Goal: Task Accomplishment & Management: Use online tool/utility

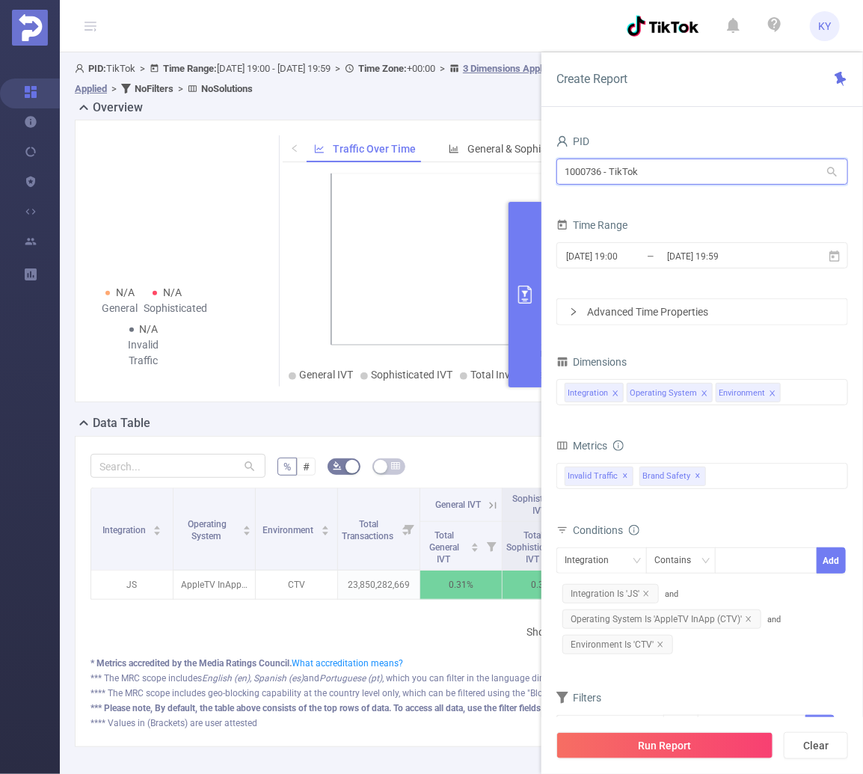
click at [734, 176] on input "1000736 - TikTok" at bounding box center [702, 172] width 292 height 26
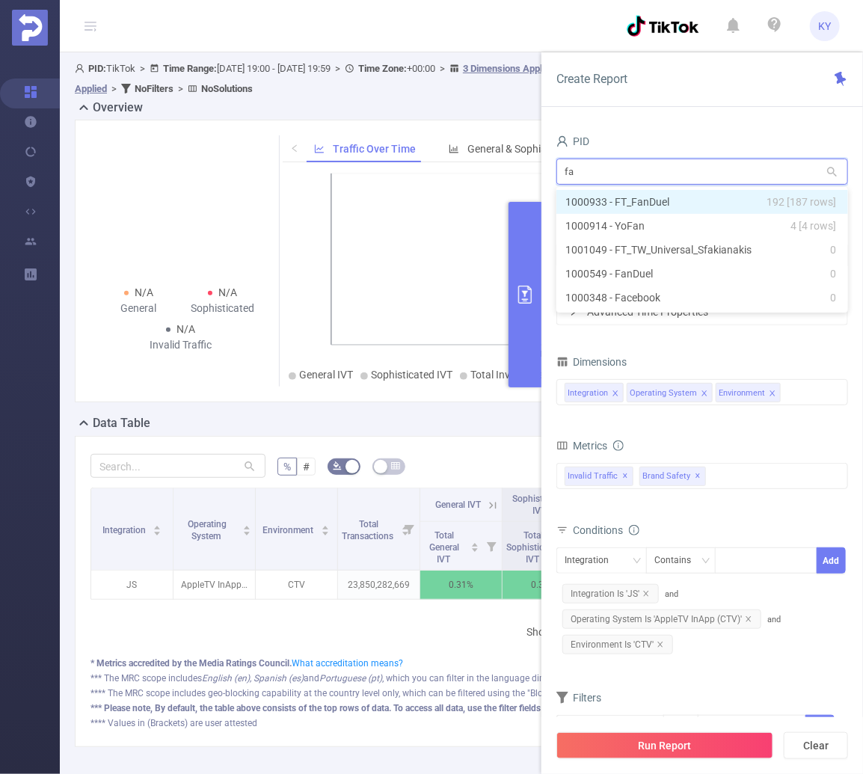
type input "fa"
click at [748, 129] on div "PID fa fa Time Range 2025-05-01 19:00 _ 2025-08-21 19:59 Advanced Time Properti…" at bounding box center [702, 458] width 322 height 684
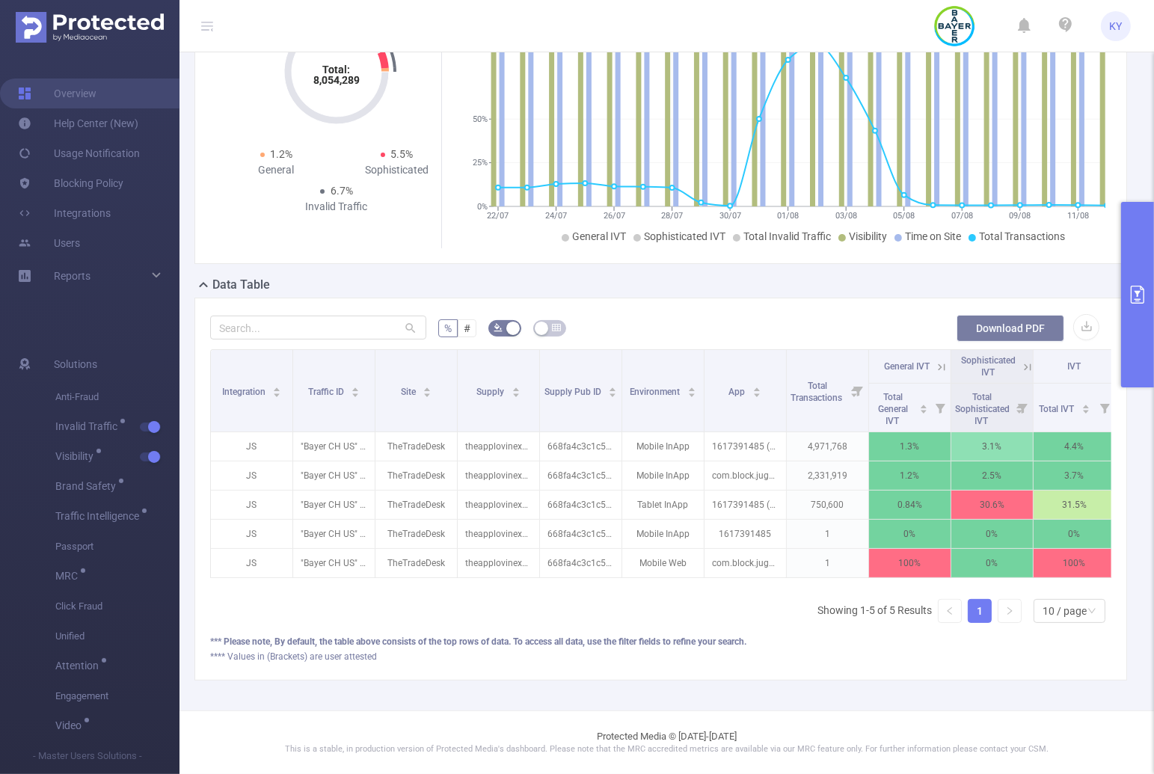
scroll to position [144, 0]
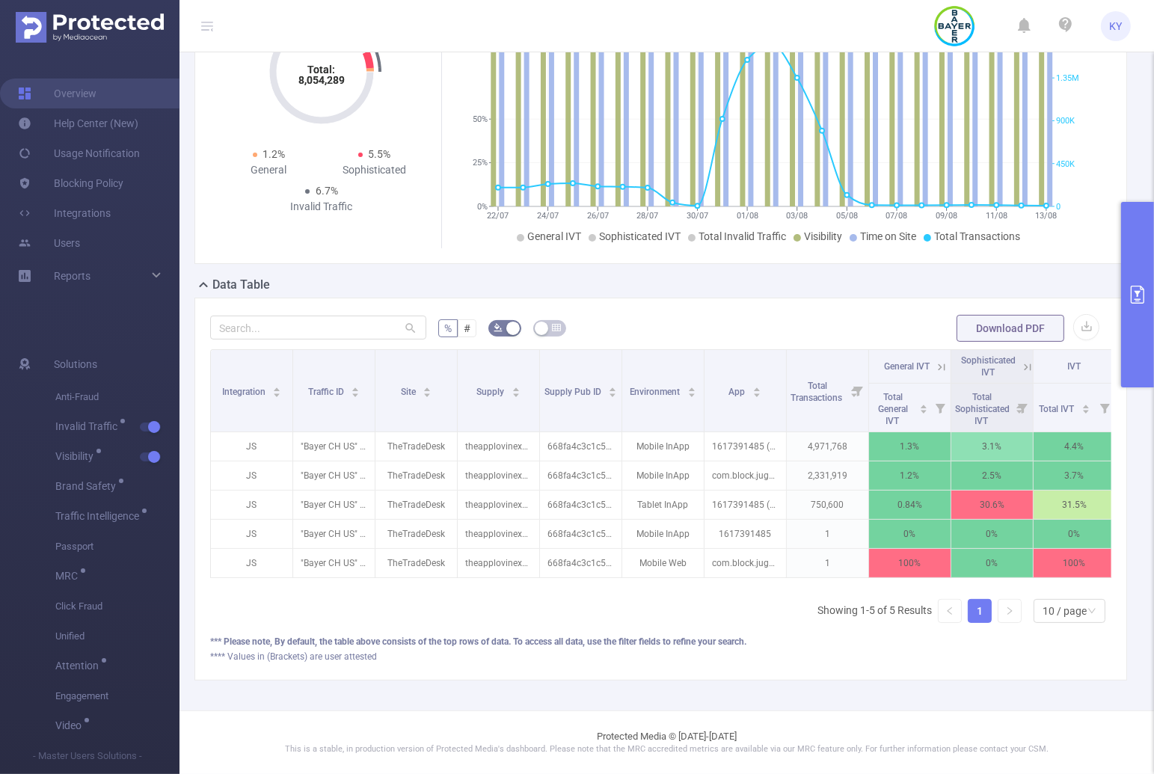
click at [1130, 304] on button "primary" at bounding box center [1137, 294] width 33 height 185
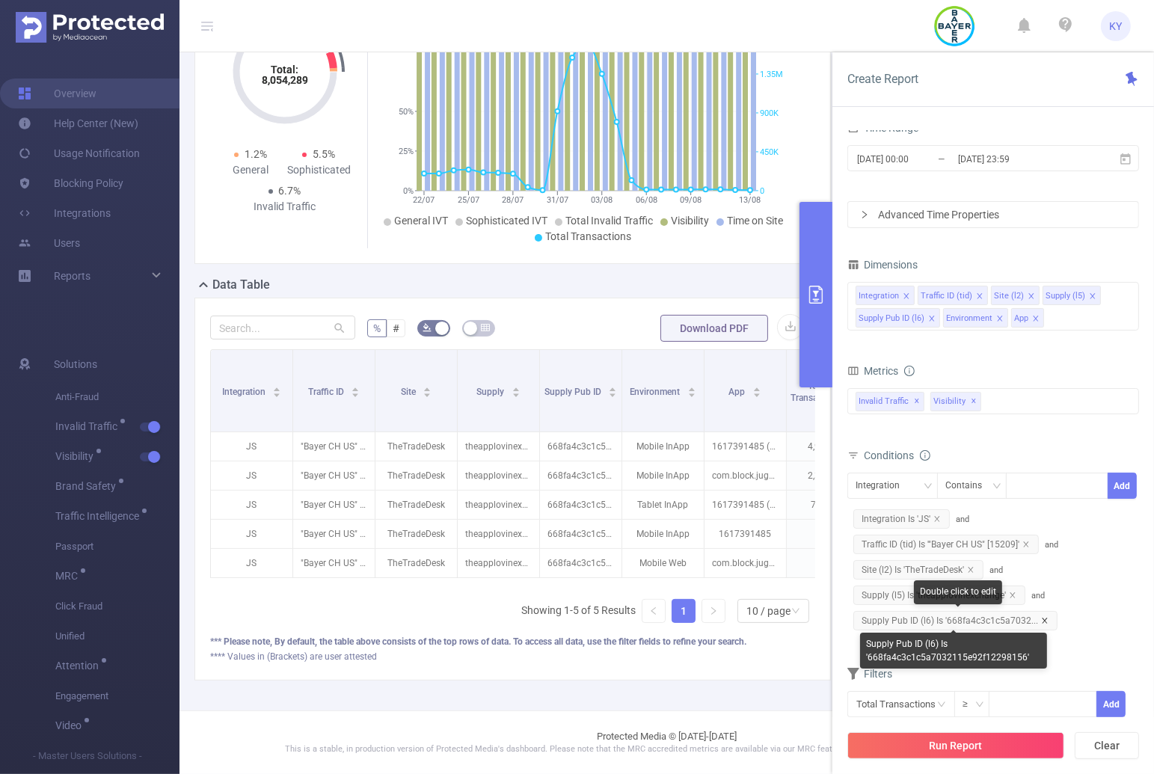
click at [1041, 618] on icon "icon: close" at bounding box center [1044, 620] width 7 height 7
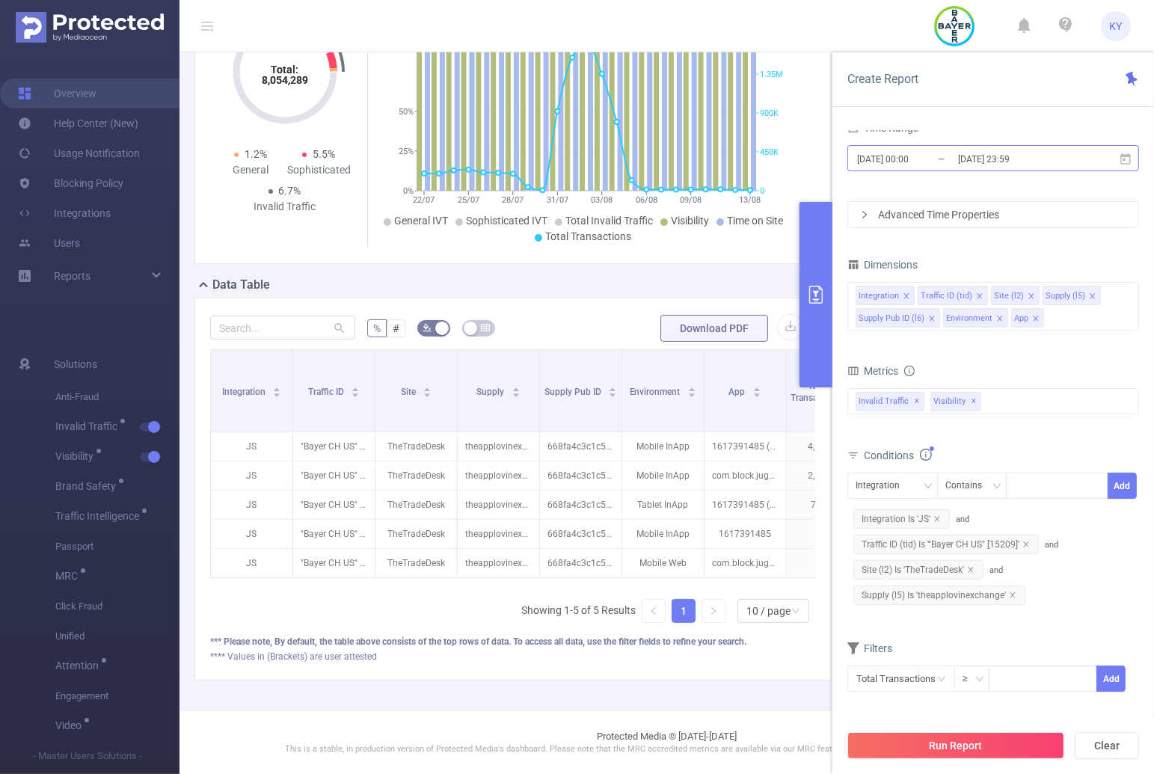
click at [1039, 159] on input "2025-08-21 23:59" at bounding box center [1016, 159] width 121 height 20
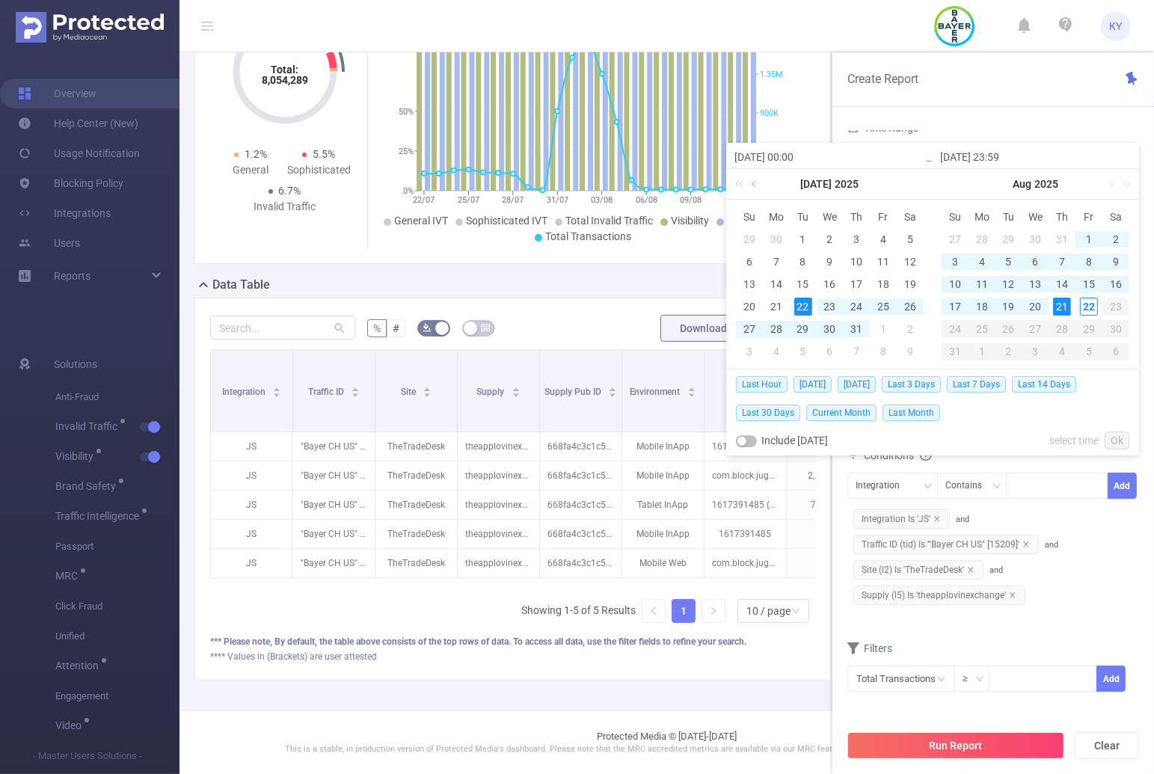
click at [760, 189] on link at bounding box center [754, 184] width 13 height 30
click at [750, 239] on div "1" at bounding box center [749, 239] width 18 height 18
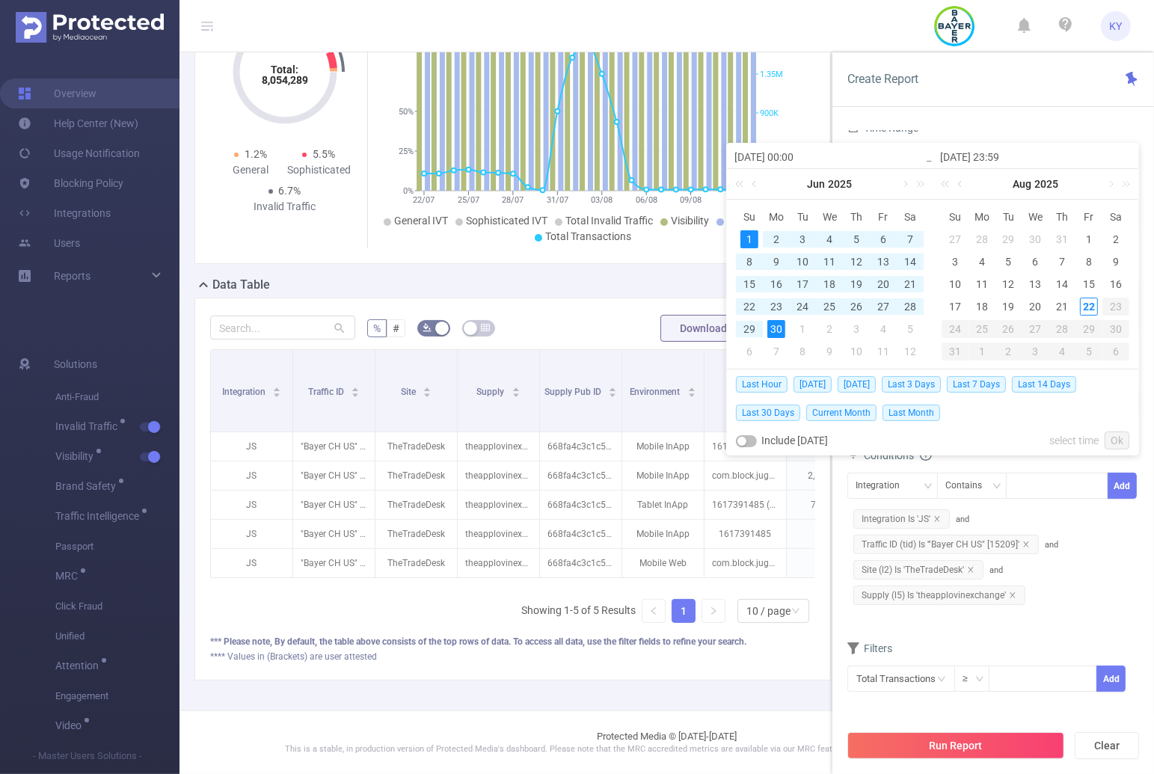
click at [778, 326] on div "30" at bounding box center [776, 329] width 18 height 18
type input "2025-06-01 00:00"
type input "2025-06-30 23:59"
type input "2025-06-01 00:00"
type input "2025-06-30 23:59"
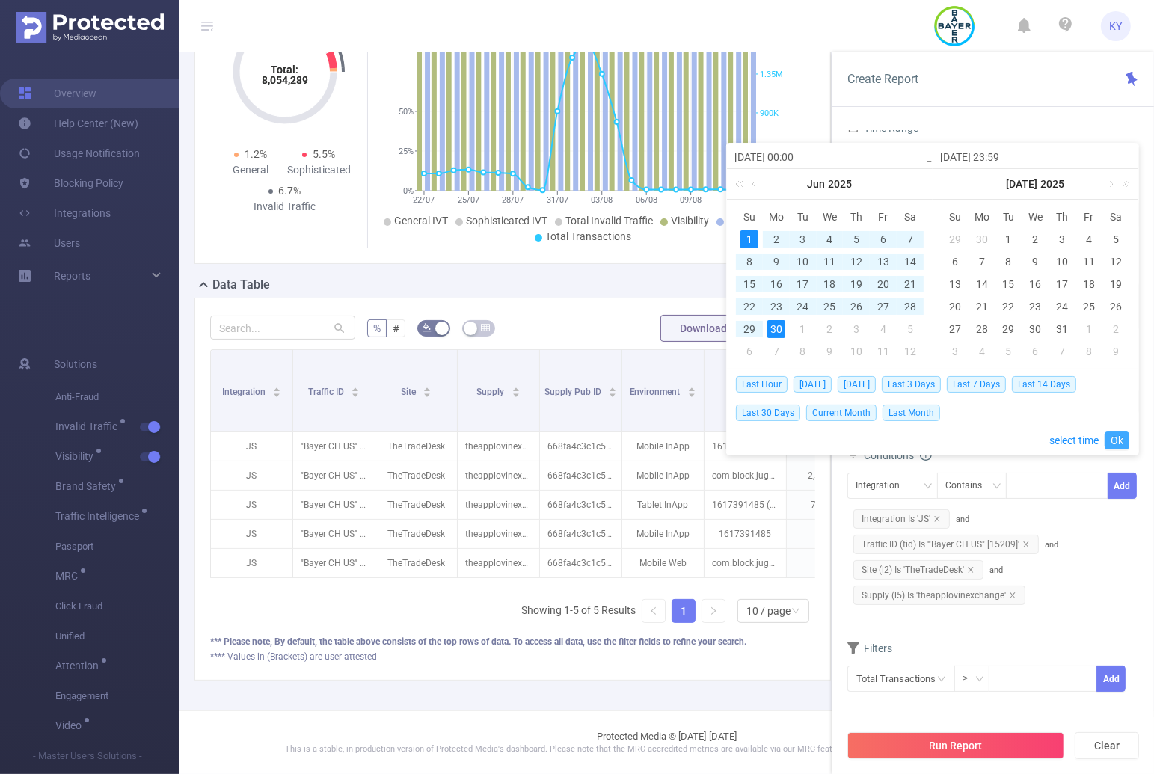
click at [1116, 443] on link "Ok" at bounding box center [1116, 440] width 25 height 18
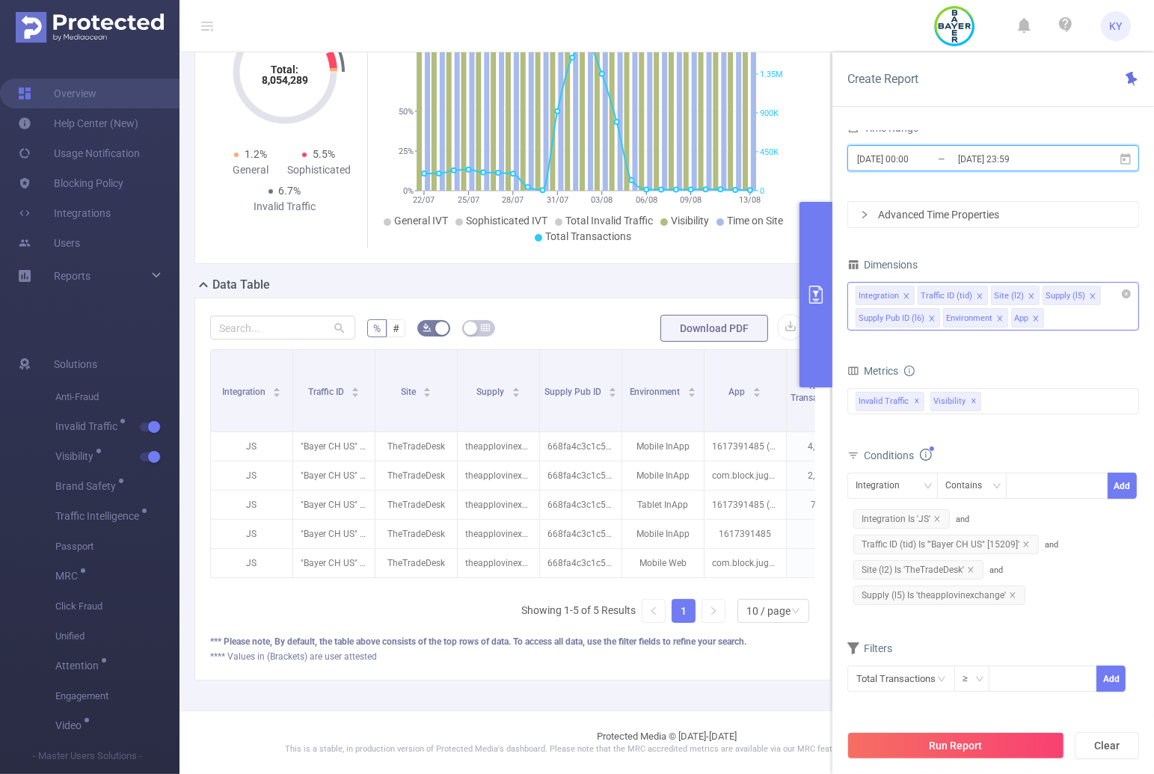
click at [996, 317] on icon "icon: close" at bounding box center [999, 318] width 7 height 7
click at [994, 348] on form "Dimensions Integration Traffic ID (tid) Site (l2) Supply (l5) Supply Pub ID (l6…" at bounding box center [993, 482] width 292 height 457
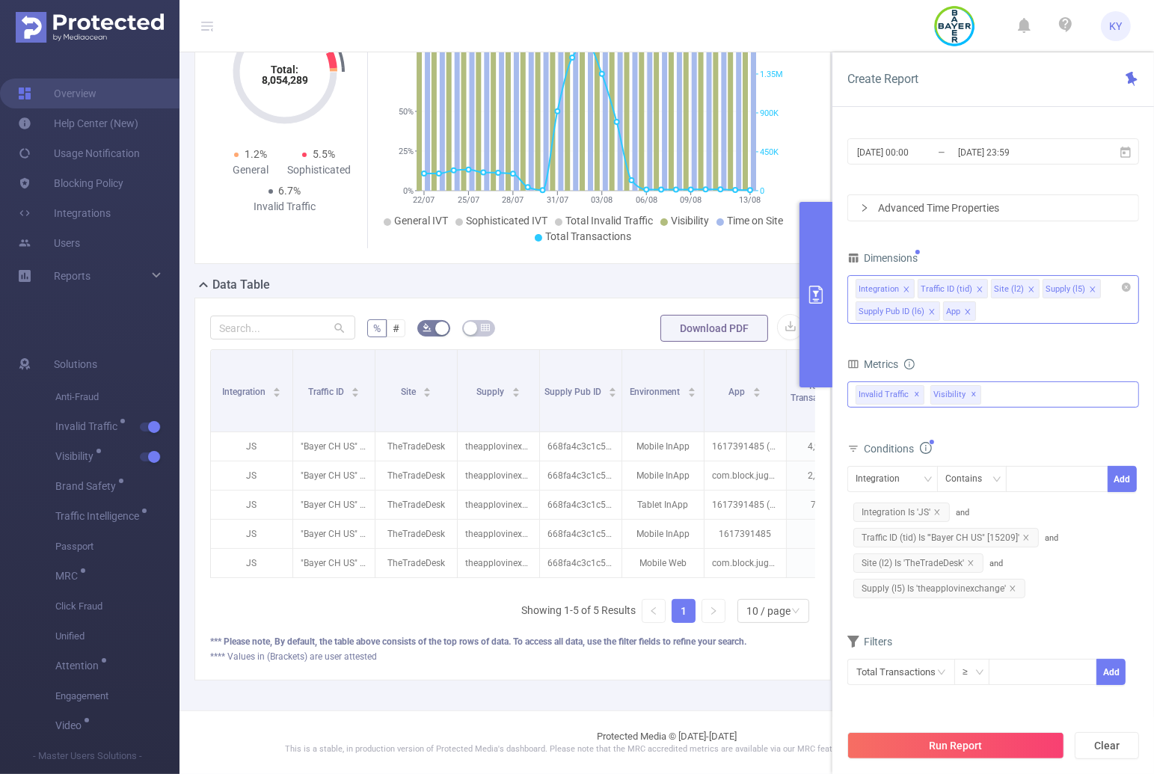
click at [971, 394] on span "✕" at bounding box center [974, 395] width 6 height 18
click at [950, 397] on div "Invalid Traffic ✕ Anti-Fraud Invalid Traffic Visibility Brand Safety Traffic In…" at bounding box center [993, 394] width 292 height 26
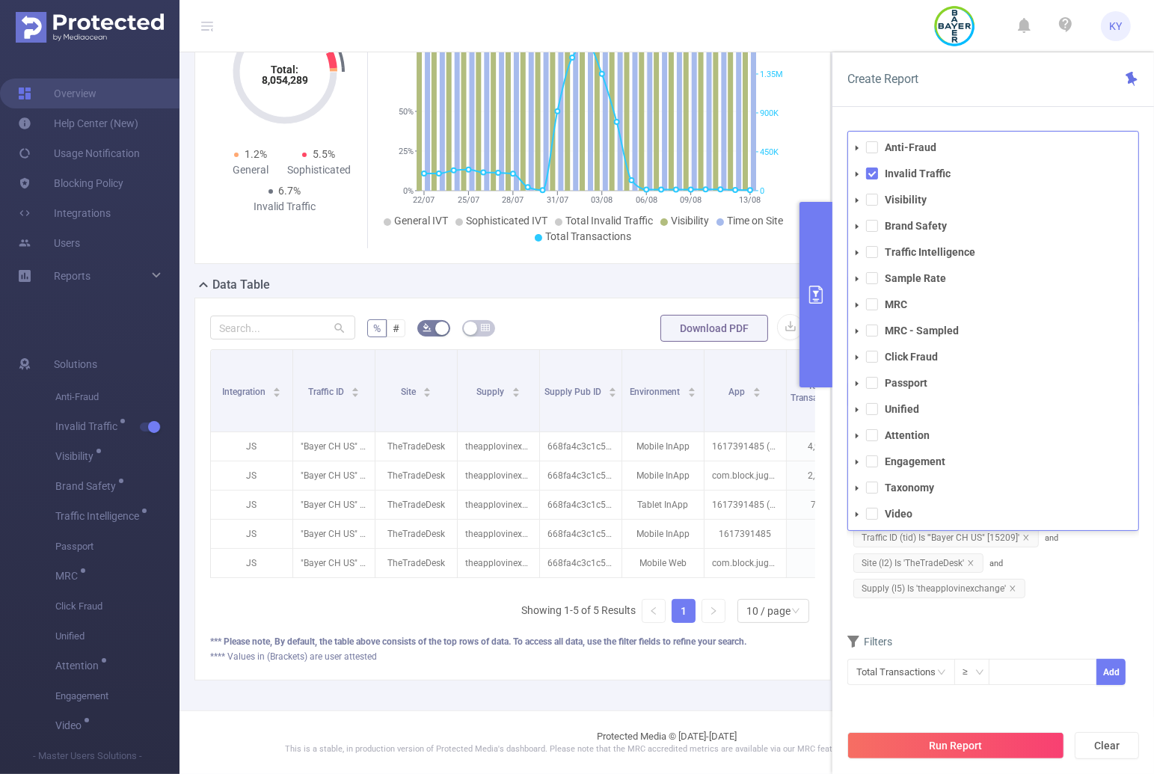
click at [858, 170] on icon "icon: caret-down" at bounding box center [856, 173] width 7 height 7
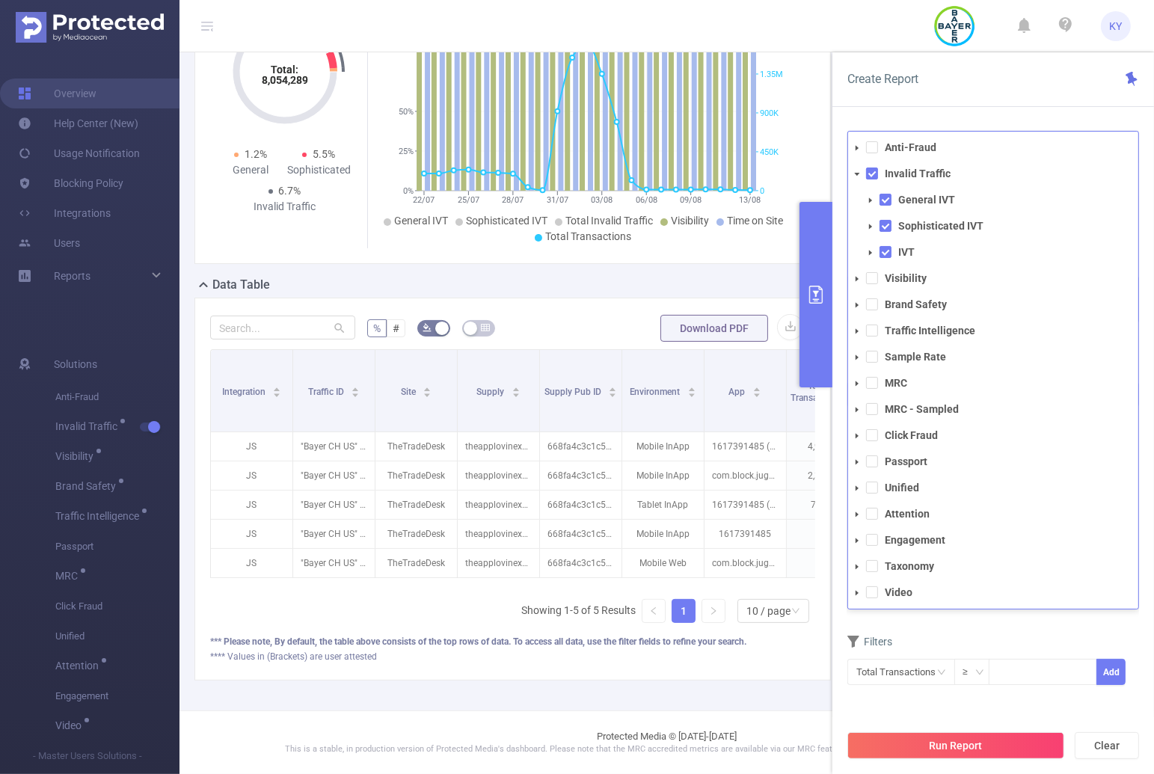
click at [873, 201] on icon "icon: caret-down" at bounding box center [870, 200] width 7 height 7
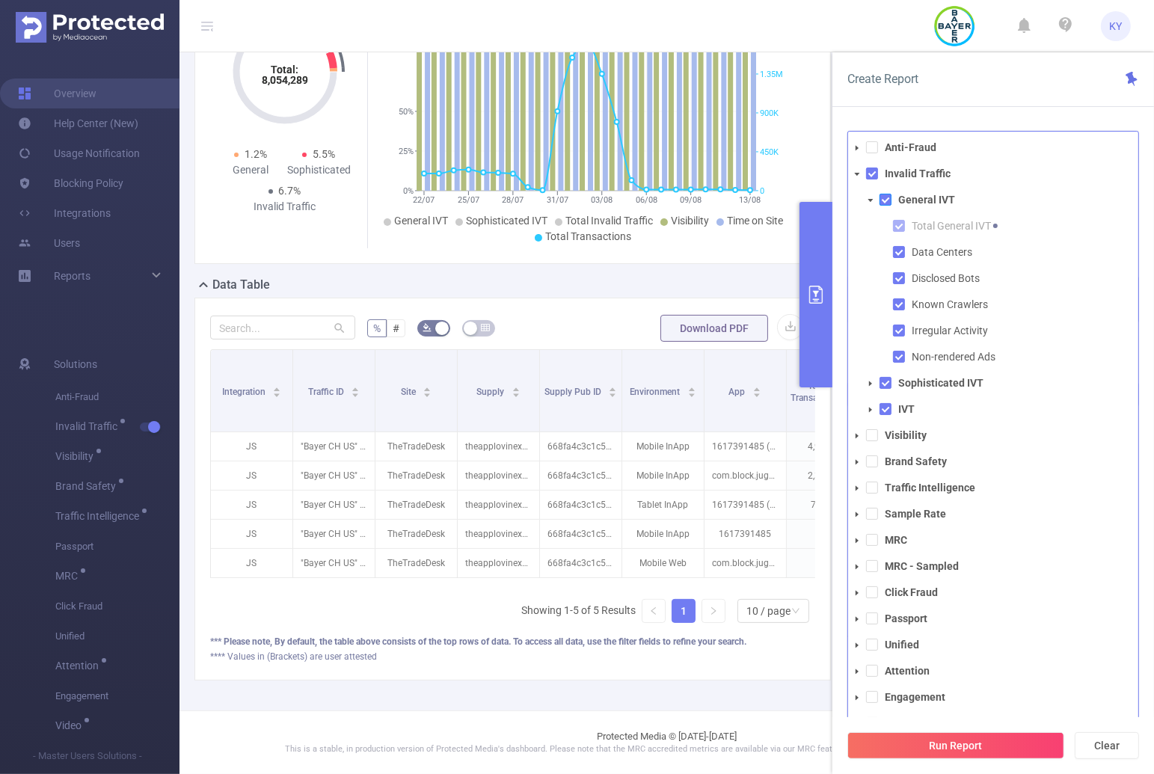
click at [886, 200] on span at bounding box center [885, 200] width 12 height 12
click at [867, 380] on icon "icon: caret-down" at bounding box center [870, 383] width 7 height 7
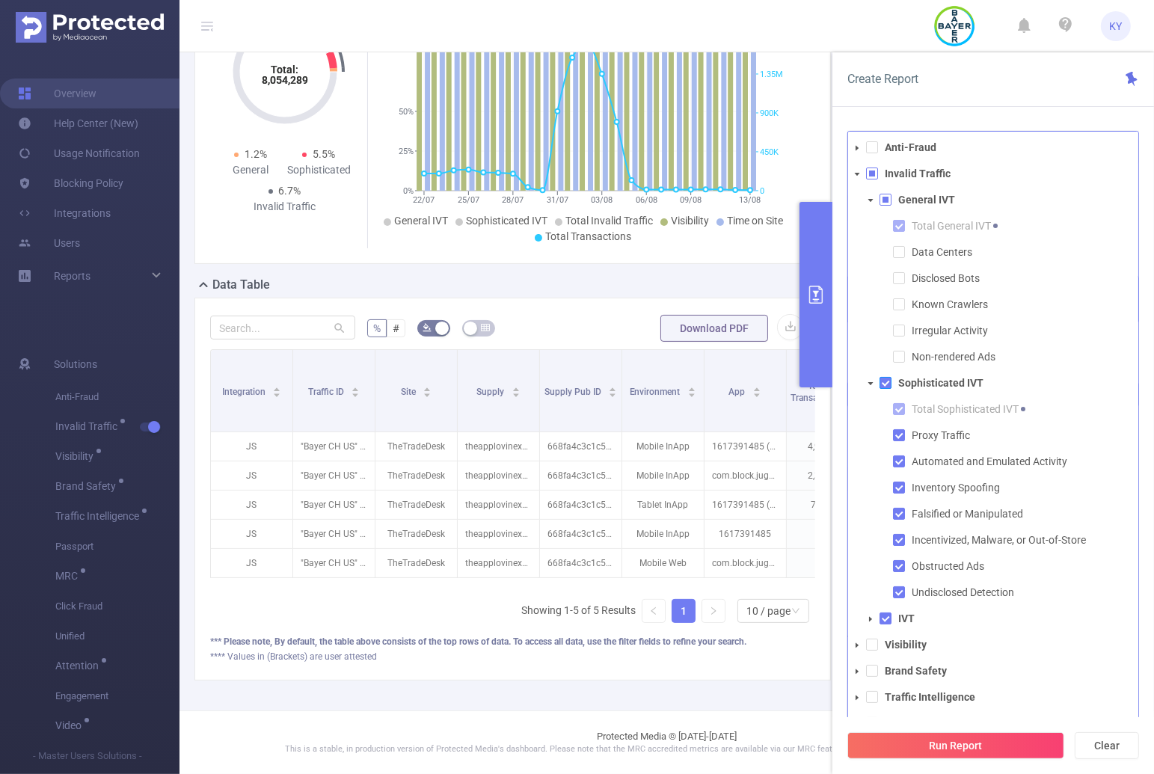
click at [889, 381] on span at bounding box center [885, 383] width 12 height 12
click at [903, 510] on span at bounding box center [899, 514] width 12 height 12
click at [900, 567] on span at bounding box center [899, 566] width 12 height 12
click at [976, 749] on button "Run Report" at bounding box center [955, 745] width 217 height 27
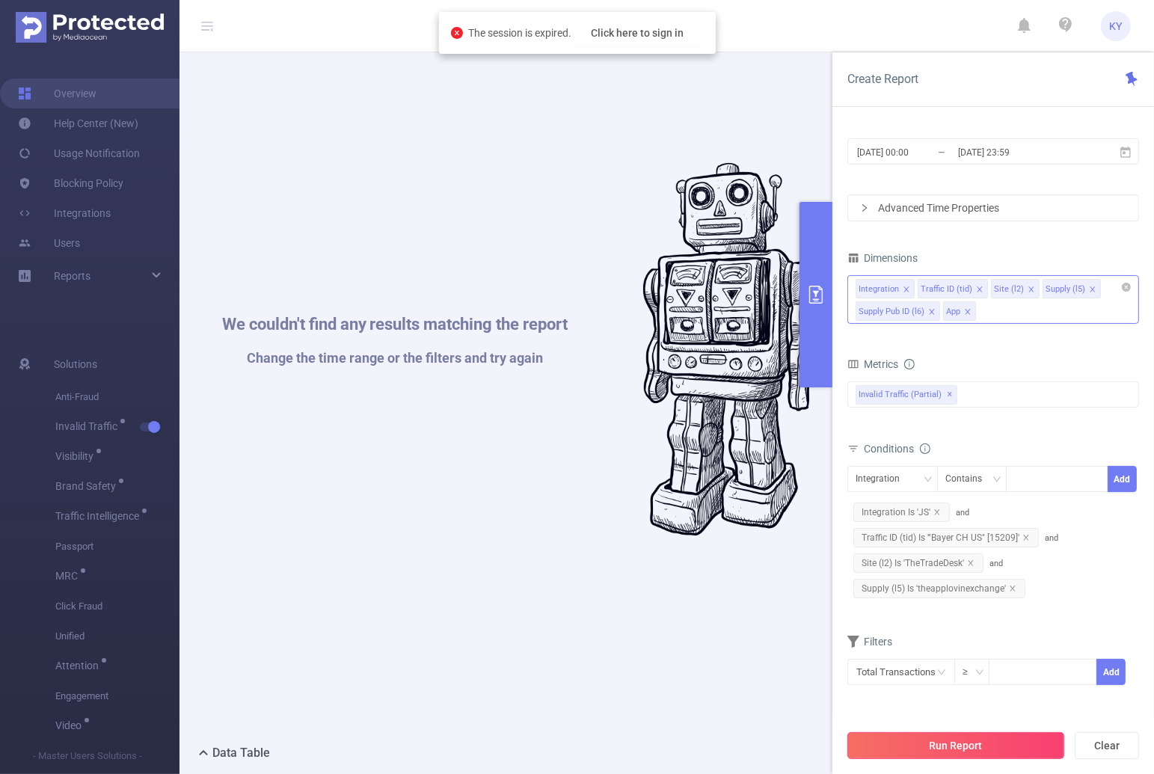
scroll to position [0, 0]
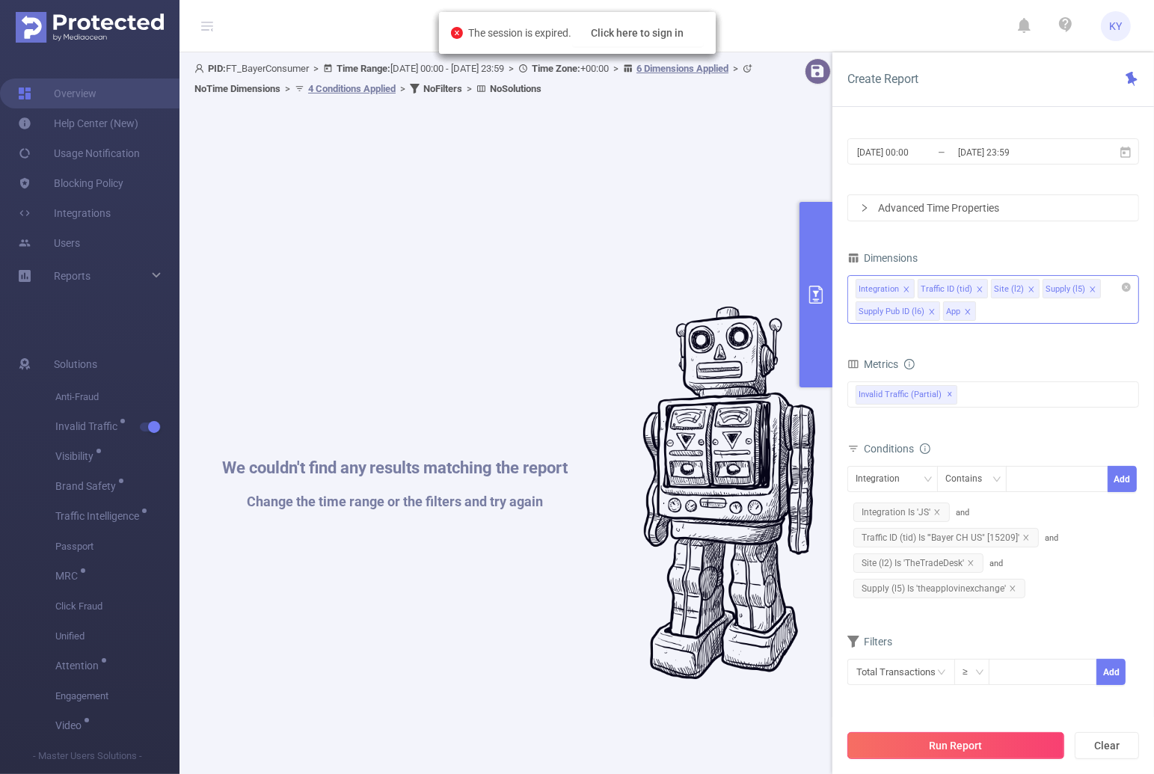
click at [963, 737] on button "Run Report" at bounding box center [955, 745] width 217 height 27
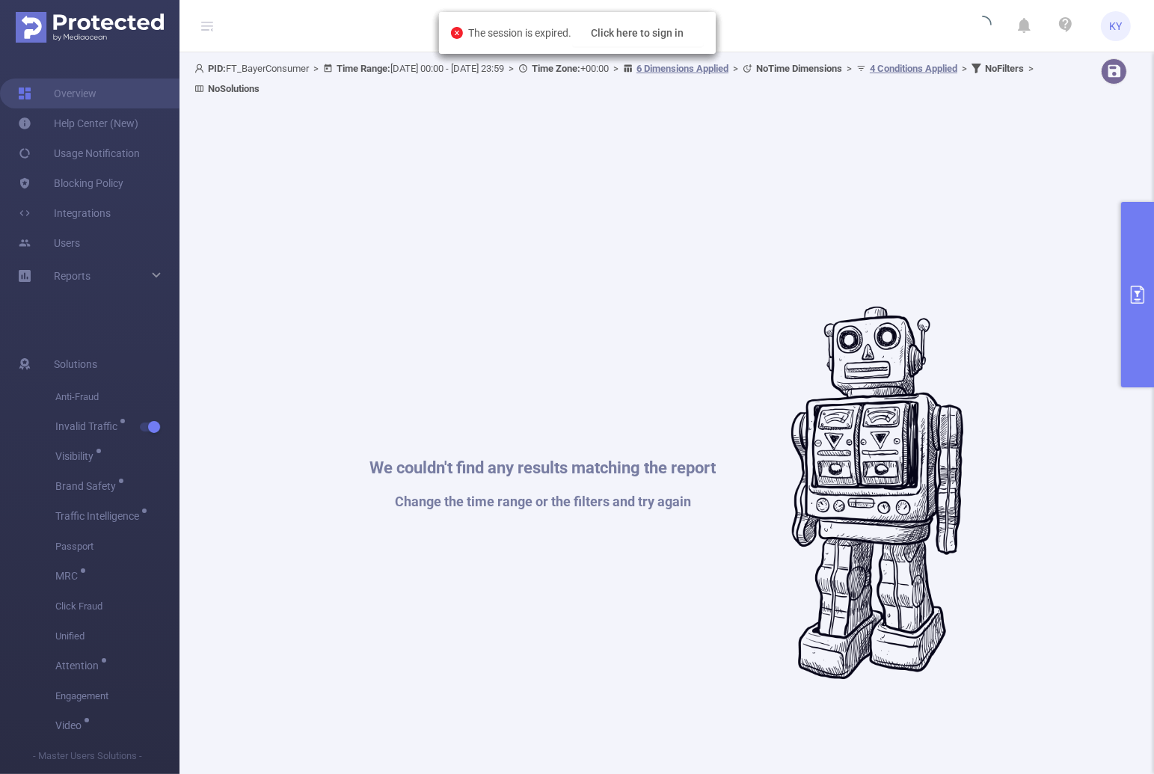
click at [1137, 266] on button "primary" at bounding box center [1137, 294] width 33 height 185
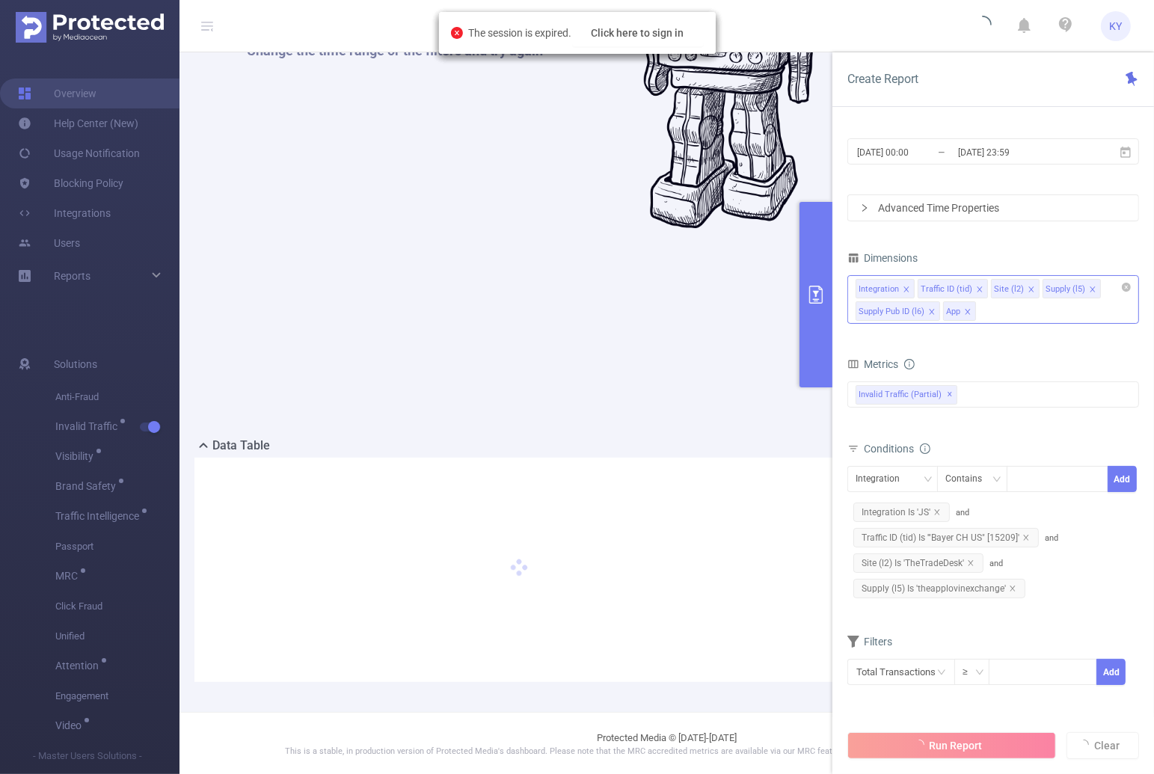
scroll to position [452, 0]
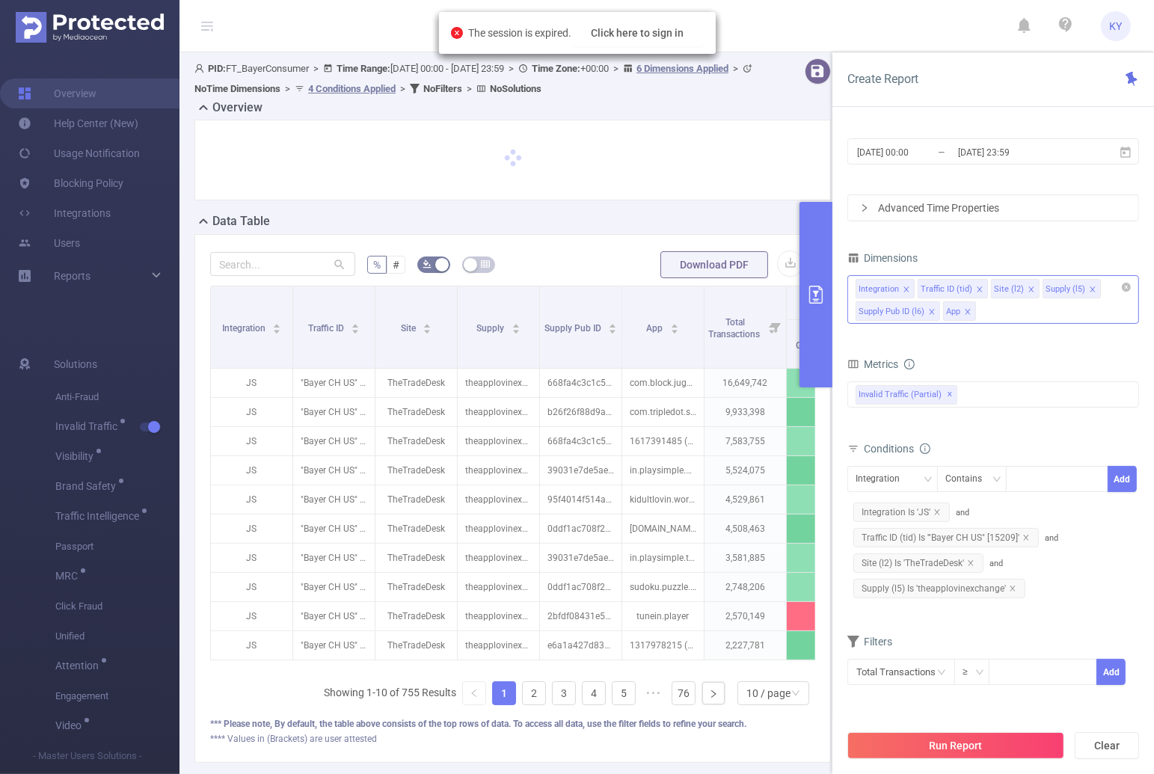
click at [817, 333] on button "primary" at bounding box center [815, 294] width 33 height 185
click at [814, 347] on button "primary" at bounding box center [815, 294] width 33 height 185
click at [555, 676] on div "Integration Traffic ID Site Supply Supply Pub ID App Total Transactions General…" at bounding box center [512, 501] width 605 height 431
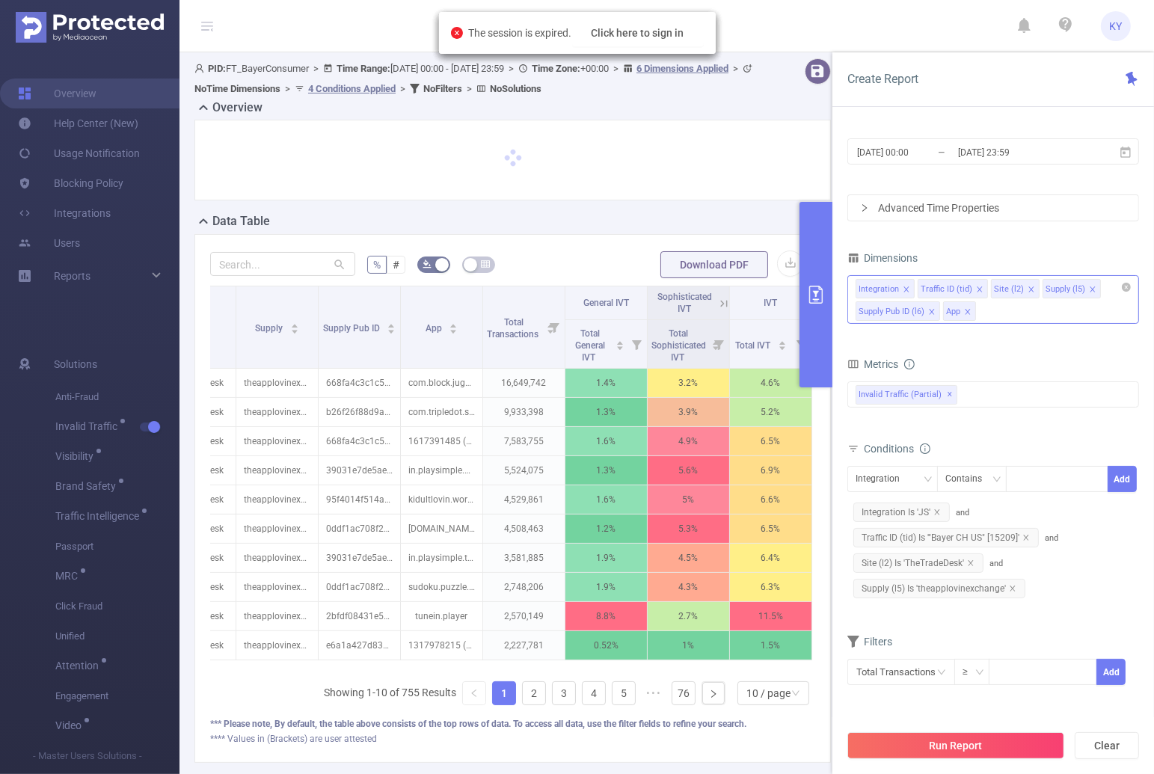
click at [720, 304] on icon at bounding box center [723, 303] width 7 height 7
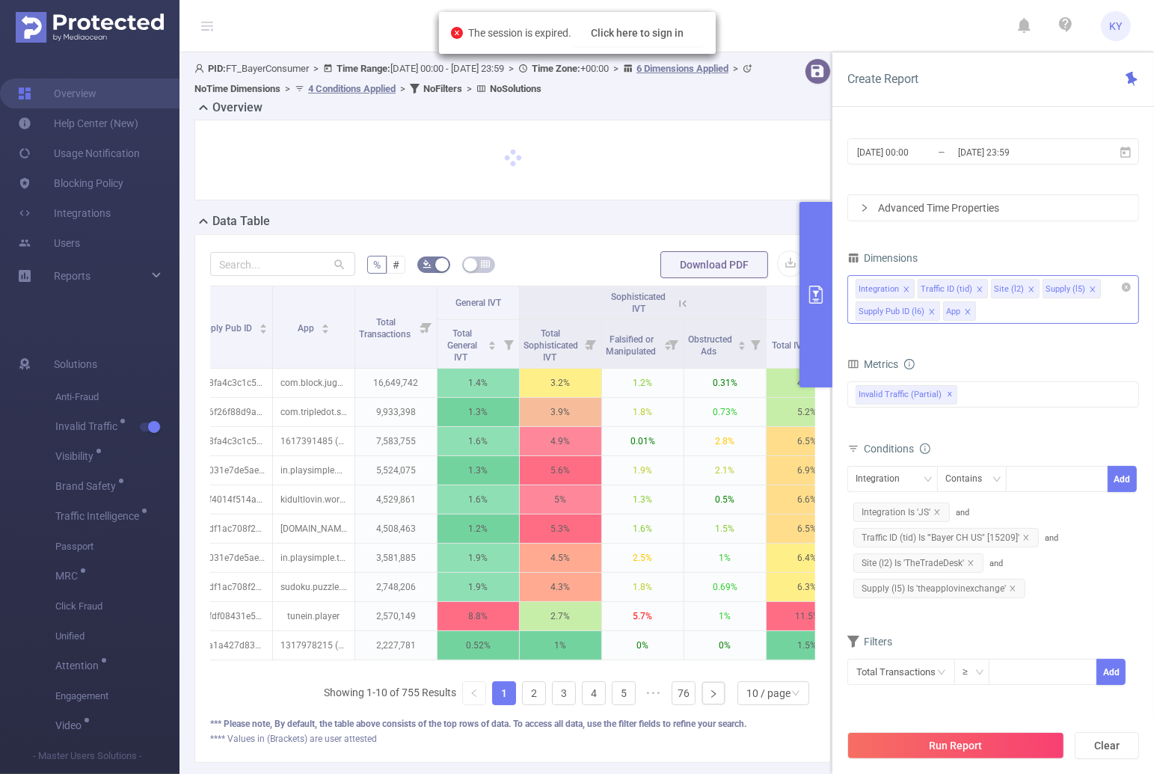
scroll to position [0, 394]
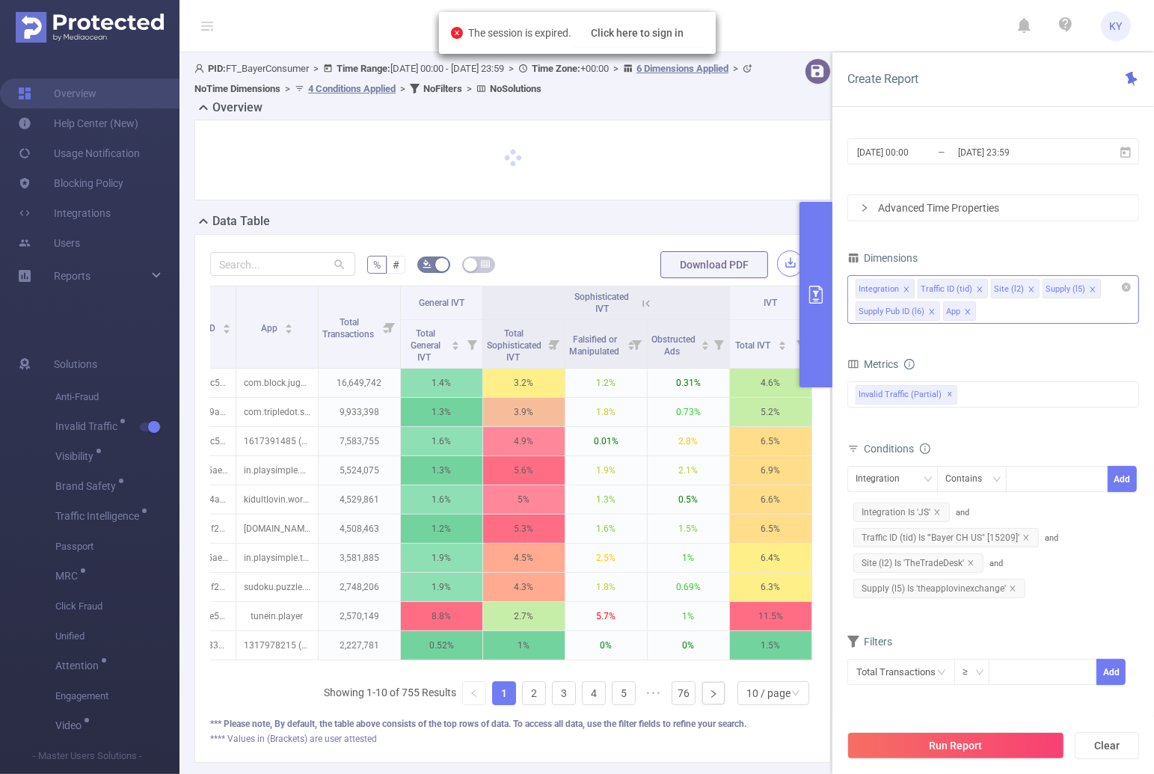
click at [787, 262] on button "button" at bounding box center [790, 263] width 26 height 26
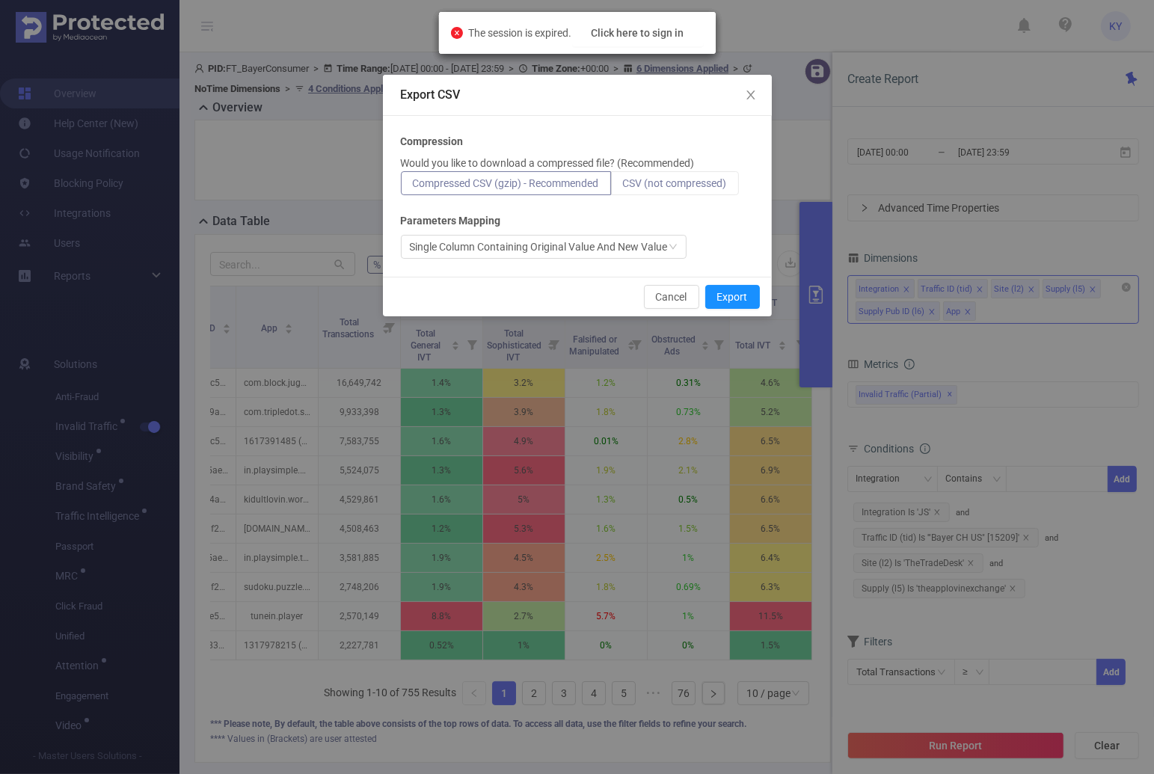
click at [686, 189] on label "CSV (not compressed)" at bounding box center [675, 183] width 128 height 24
click at [623, 187] on input "CSV (not compressed)" at bounding box center [623, 187] width 0 height 0
click at [748, 299] on button "Export" at bounding box center [732, 297] width 55 height 24
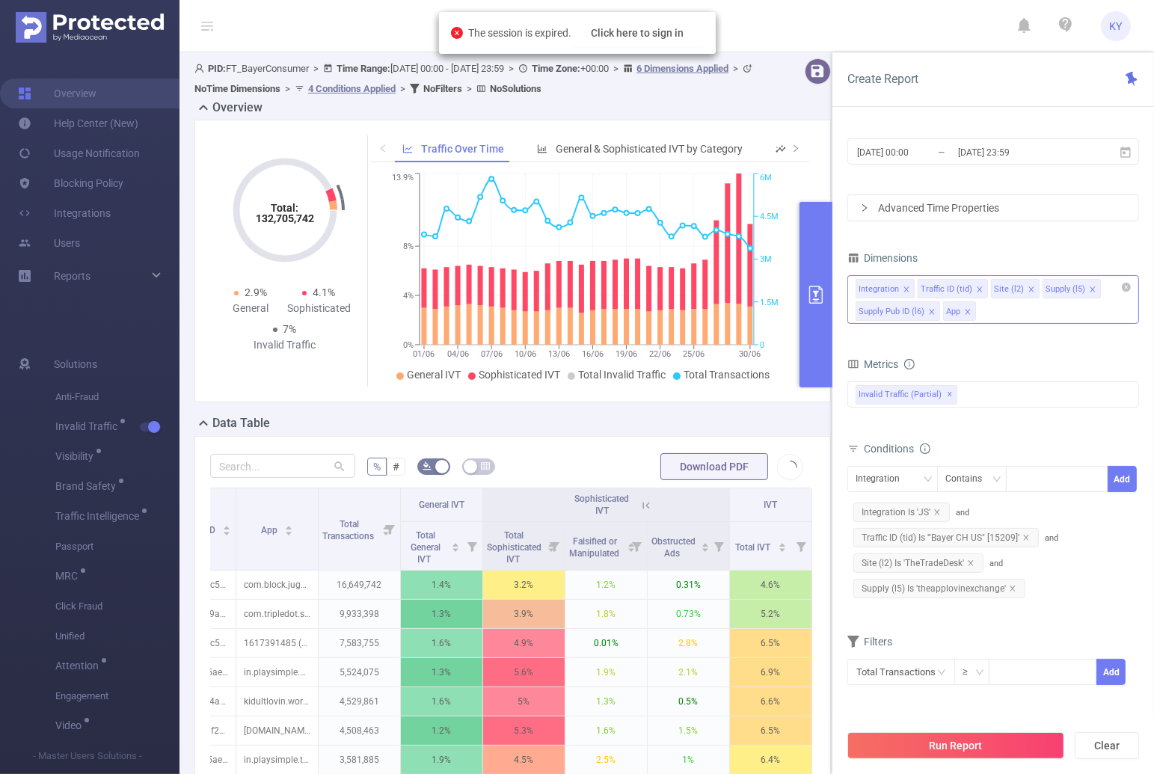
click at [645, 134] on div "Total: 132,705,742 Total: 132,705,742 2.9% General 4.1% Sophisticated 7% Invali…" at bounding box center [512, 261] width 636 height 283
click at [644, 146] on span "General & Sophisticated IVT by Category" at bounding box center [649, 149] width 187 height 12
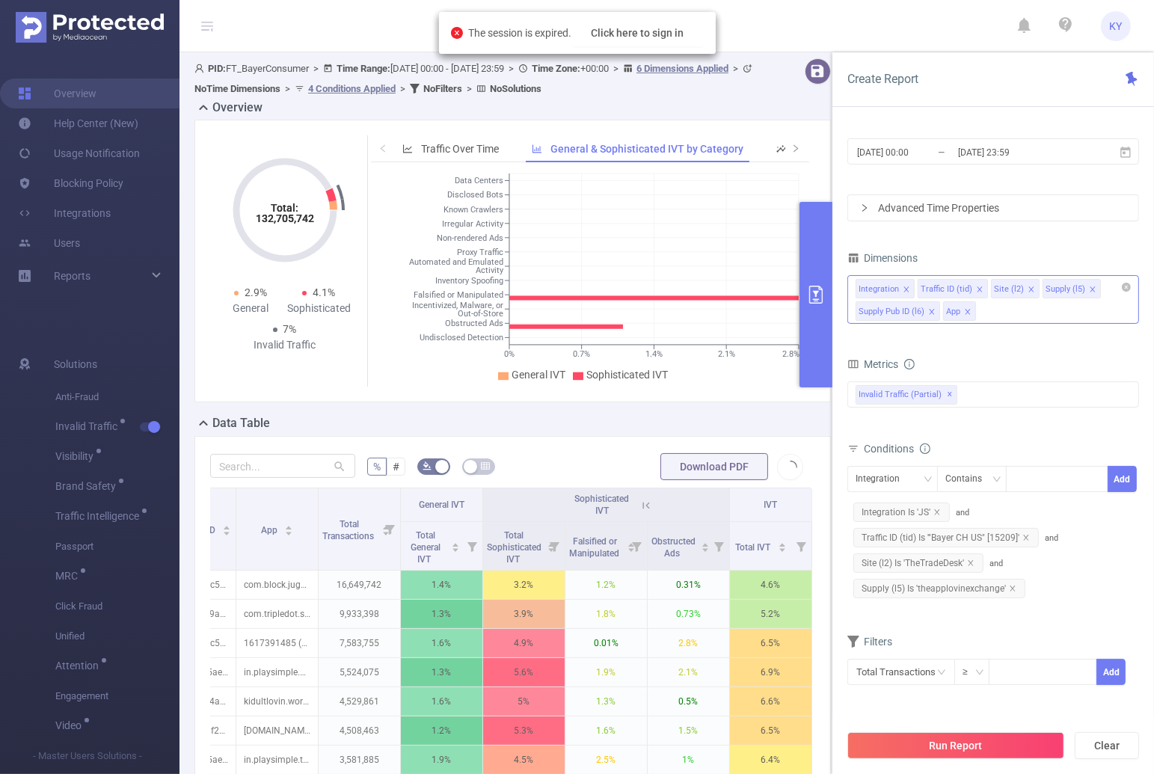
click at [486, 170] on icon "0% 0.7% 1.4% 2.1% 2.8% Data Centers Disclosed Bots Known Crawlers Irregular Act…" at bounding box center [586, 278] width 431 height 217
click at [482, 159] on div "Traffic Over Time" at bounding box center [450, 149] width 111 height 28
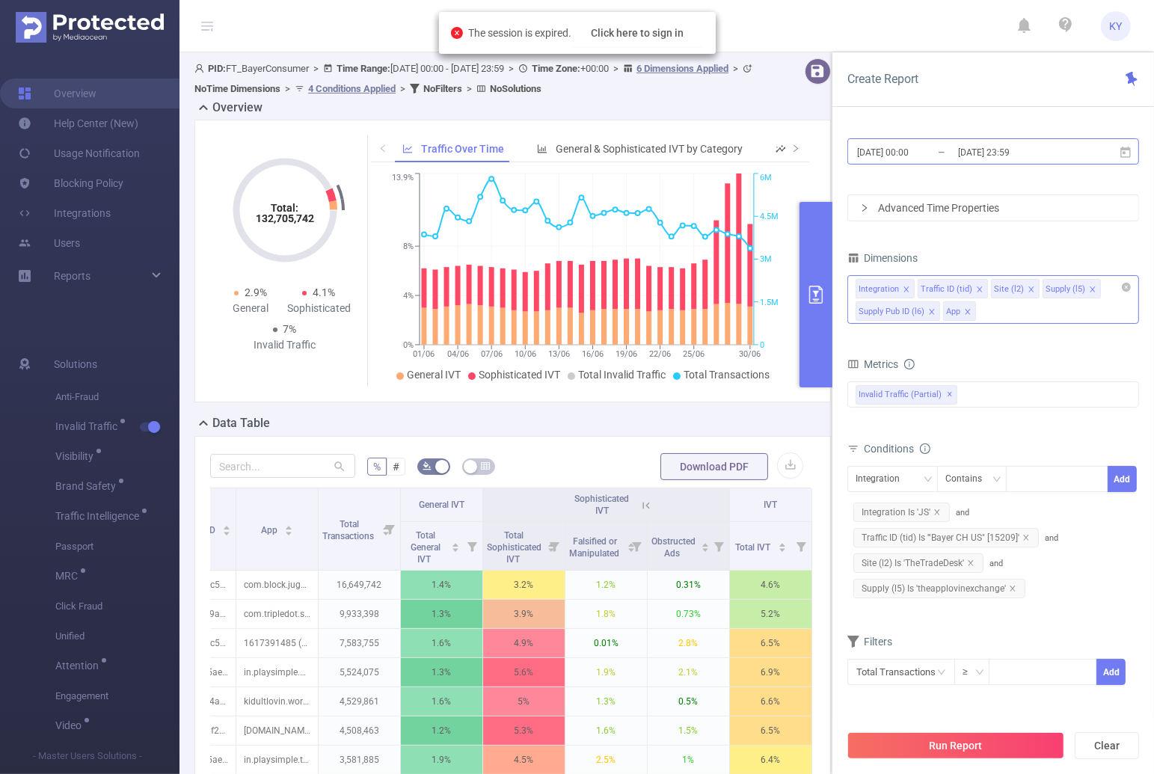
click at [1044, 160] on input "2025-06-30 23:59" at bounding box center [1016, 152] width 121 height 20
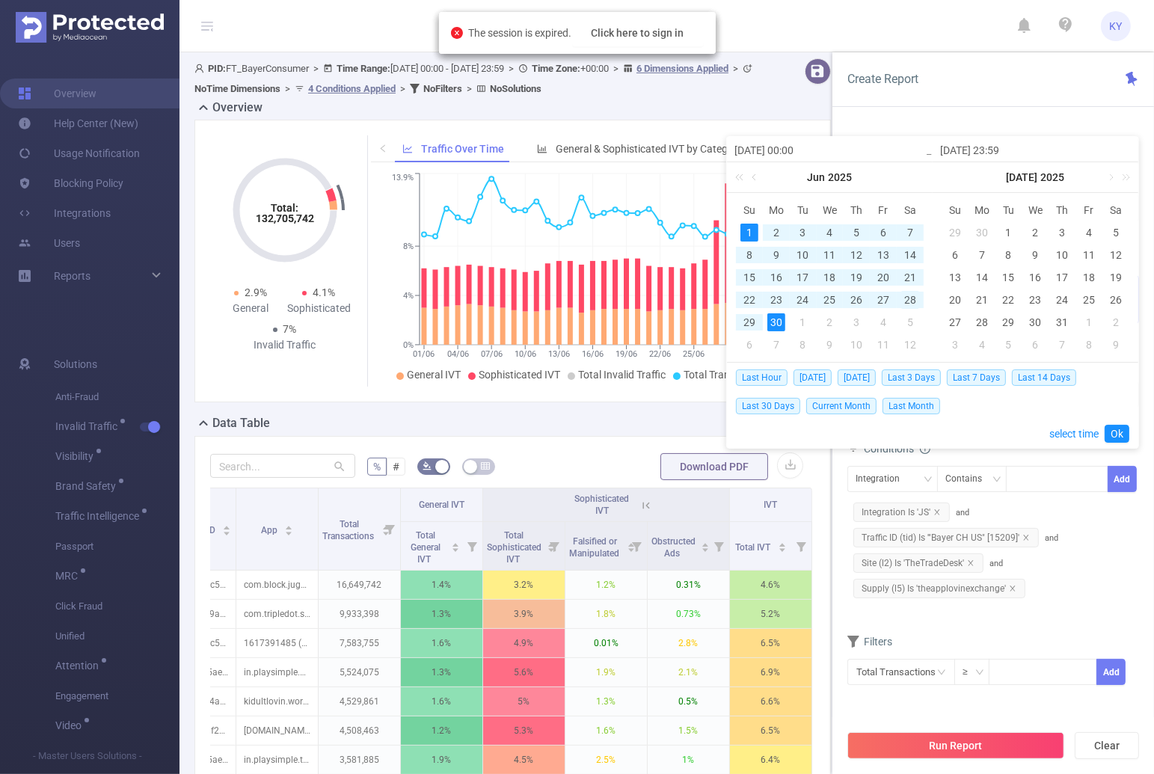
click at [911, 302] on div "28" at bounding box center [910, 300] width 18 height 18
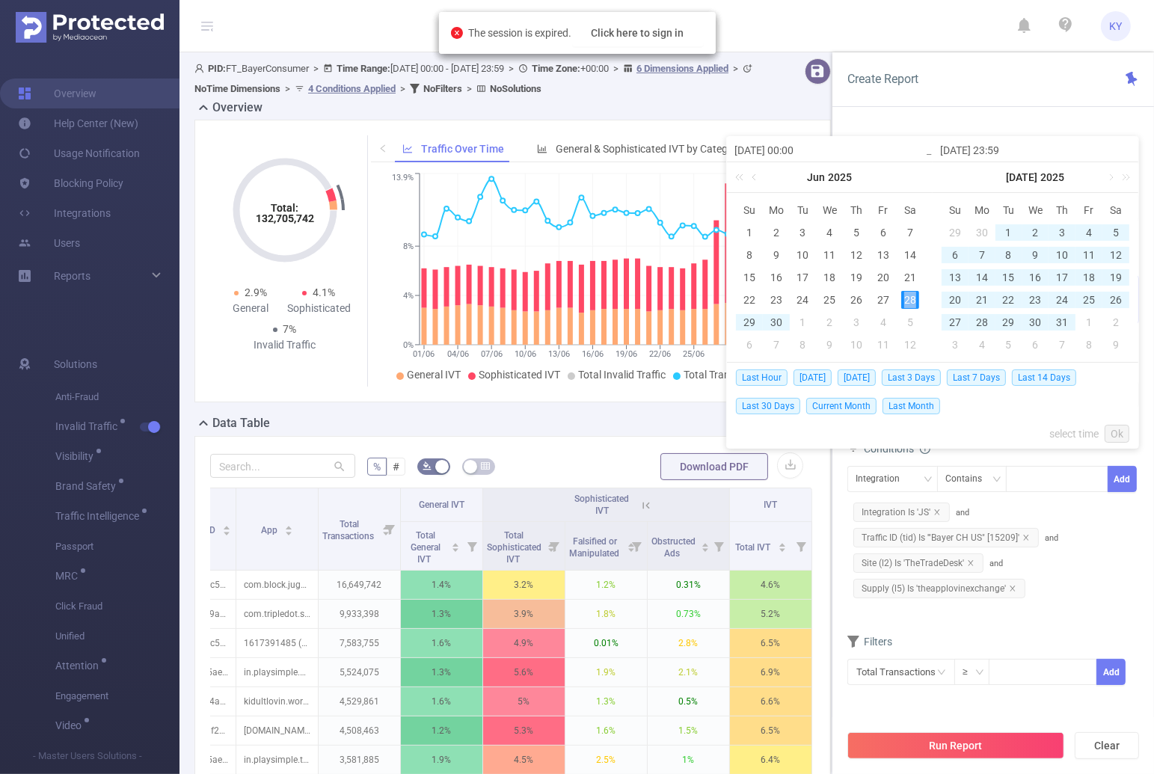
click at [911, 302] on div "28" at bounding box center [910, 300] width 18 height 18
type input "2025-06-28 00:00"
type input "2025-06-28 23:59"
type input "2025-06-28 00:00"
type input "2025-06-28 23:59"
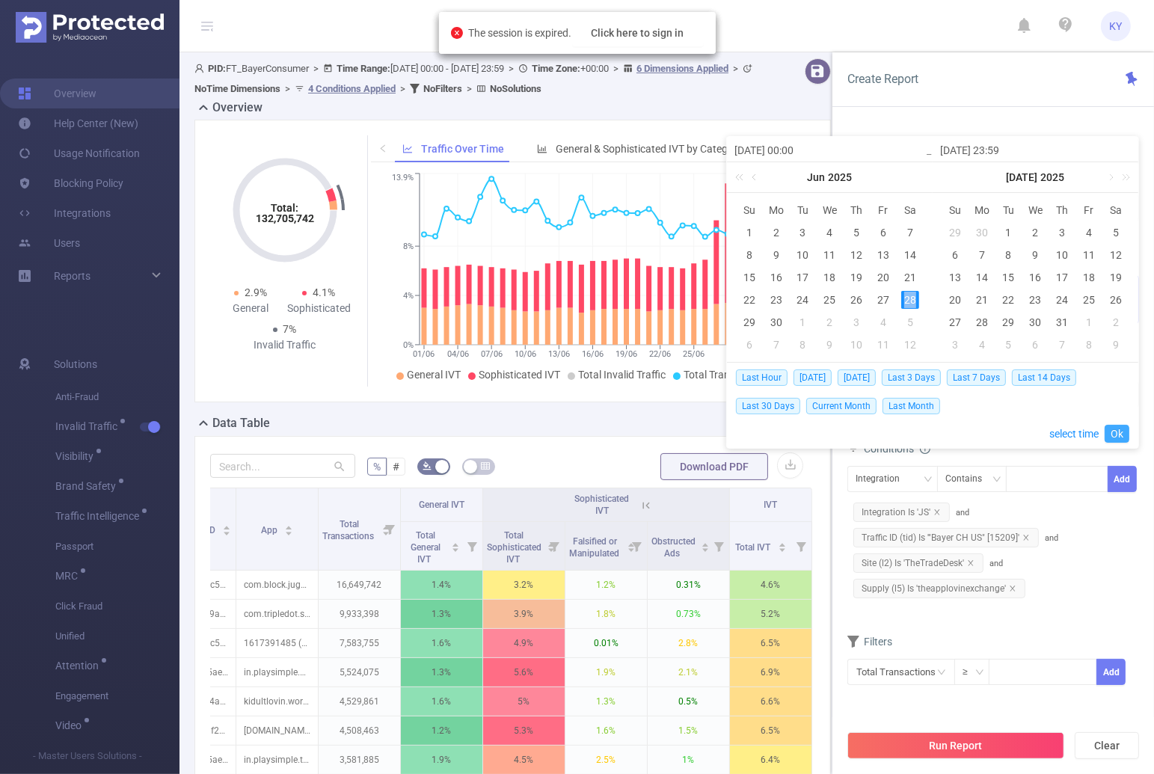
click at [1117, 431] on link "Ok" at bounding box center [1116, 434] width 25 height 18
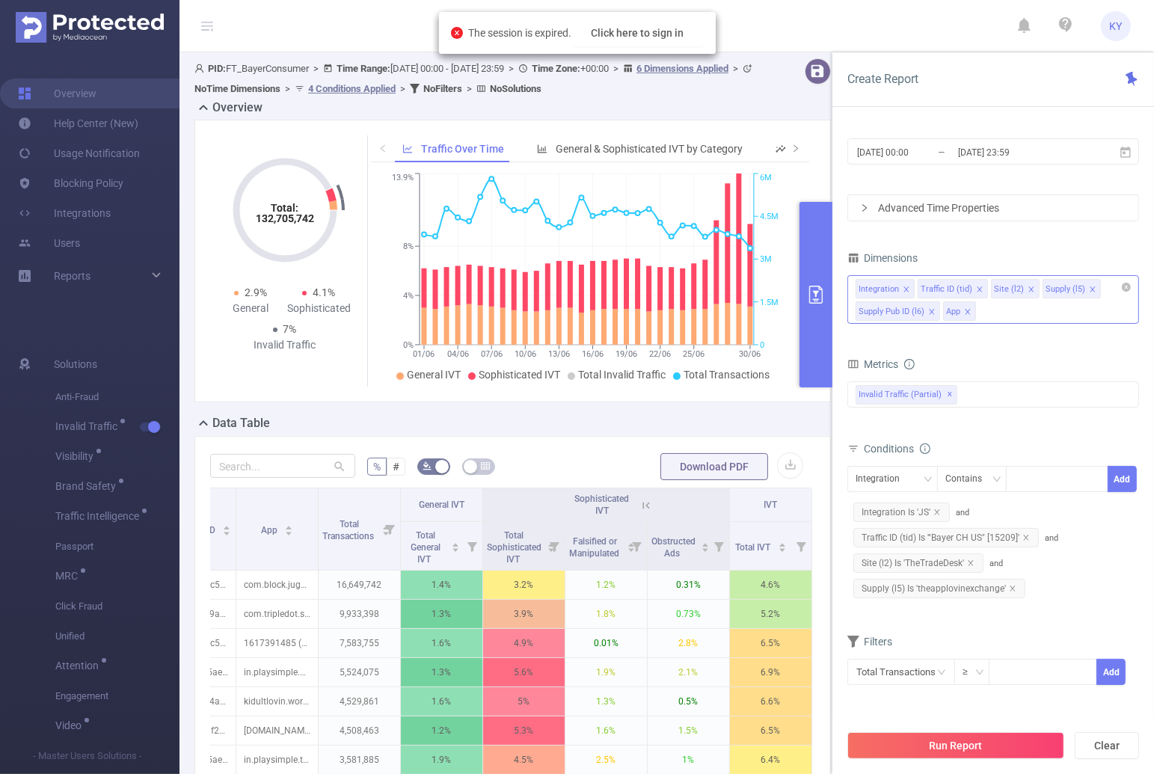
click at [1003, 749] on button "Run Report" at bounding box center [955, 745] width 217 height 27
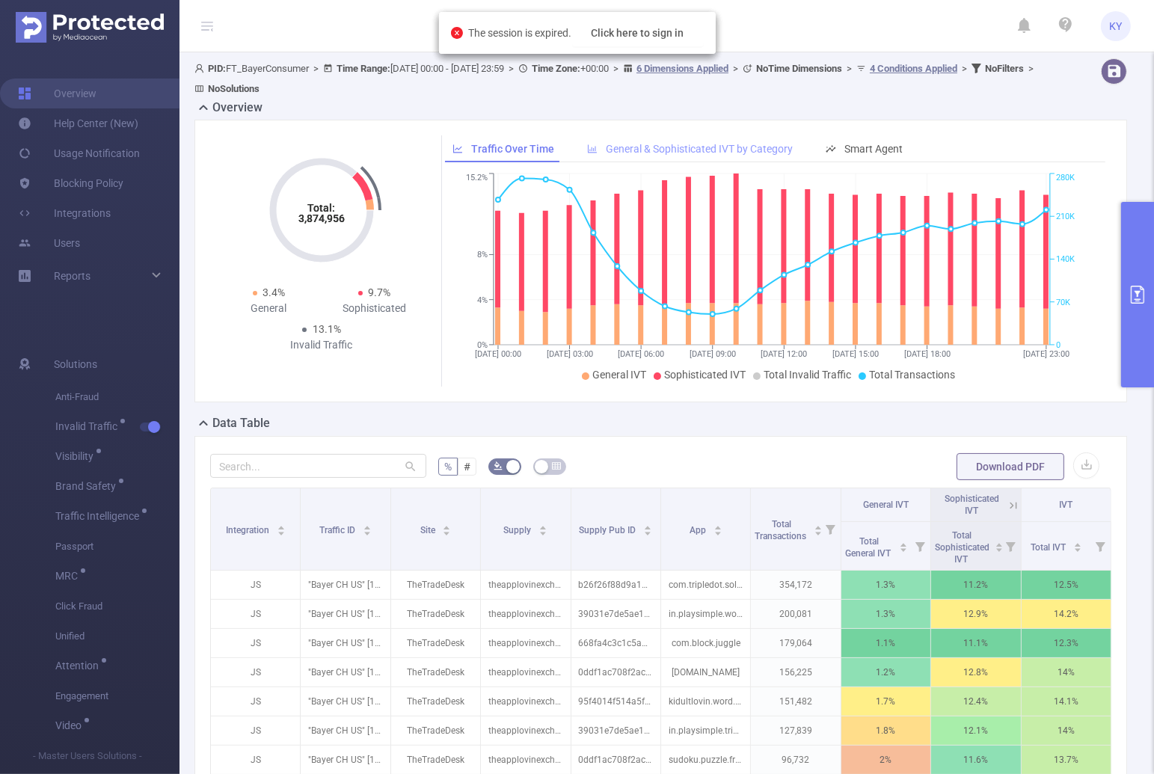
click at [744, 135] on div "General & Sophisticated IVT by Category" at bounding box center [689, 149] width 221 height 28
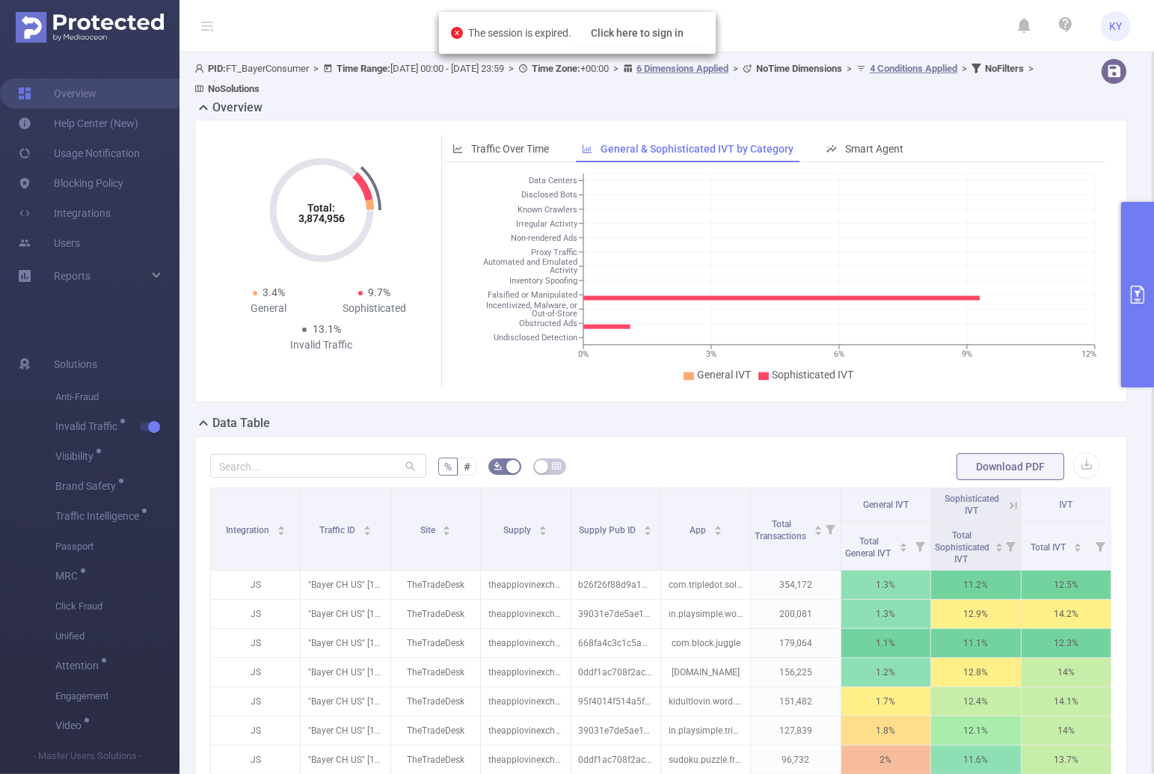
click at [502, 123] on div "Total: 3,874,956 Total: 3,874,956 3.4% General 9.7% Sophisticated 13.1% Invalid…" at bounding box center [660, 261] width 932 height 283
click at [489, 147] on span "Traffic Over Time" at bounding box center [510, 149] width 78 height 12
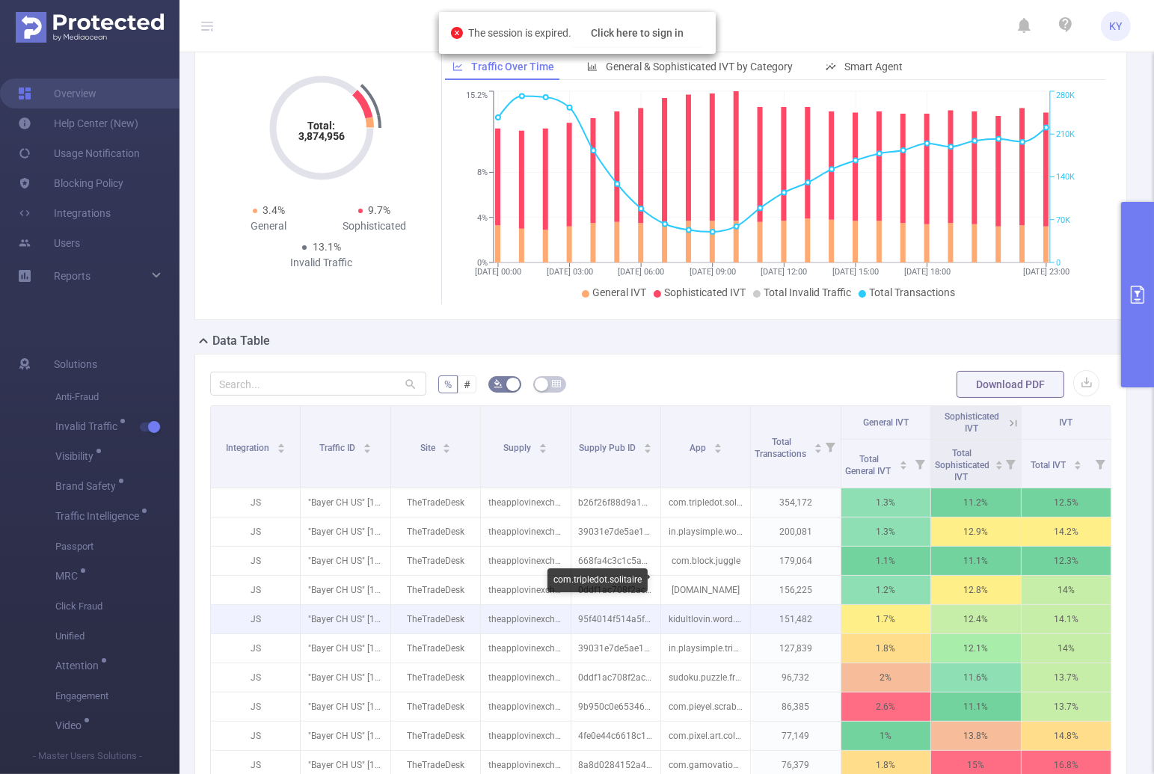
scroll to position [258, 0]
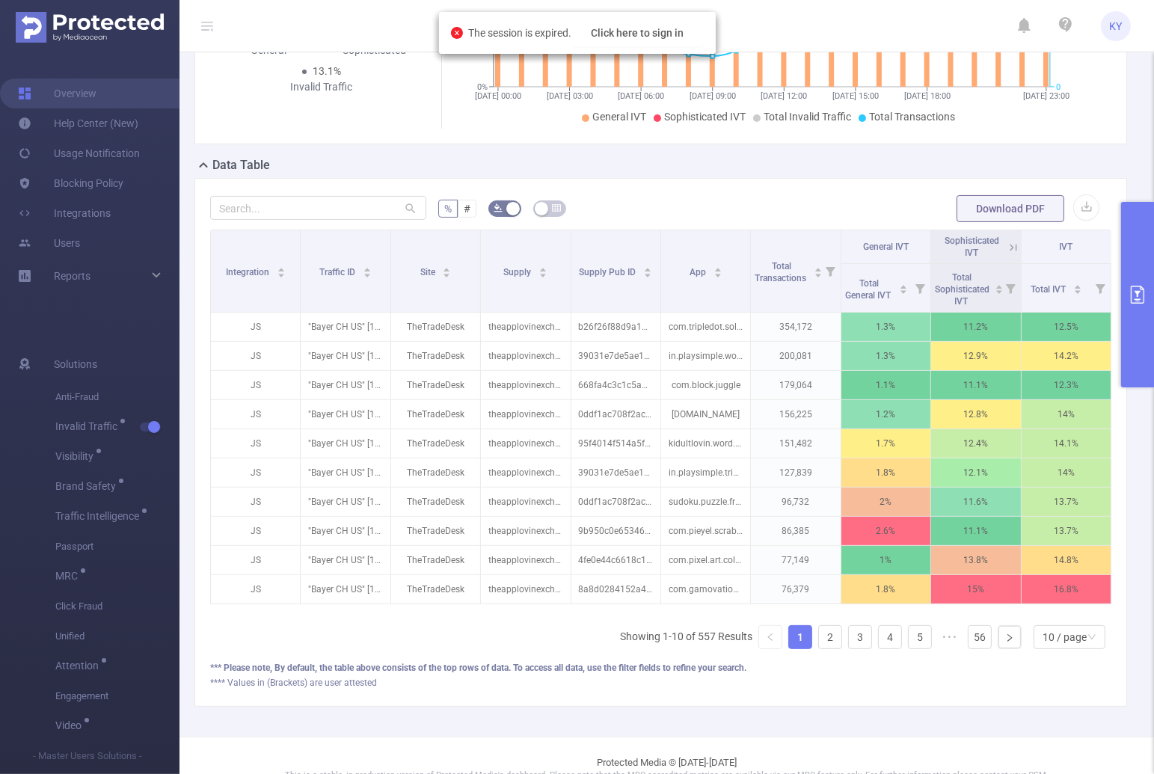
click at [1010, 246] on icon at bounding box center [1013, 247] width 7 height 7
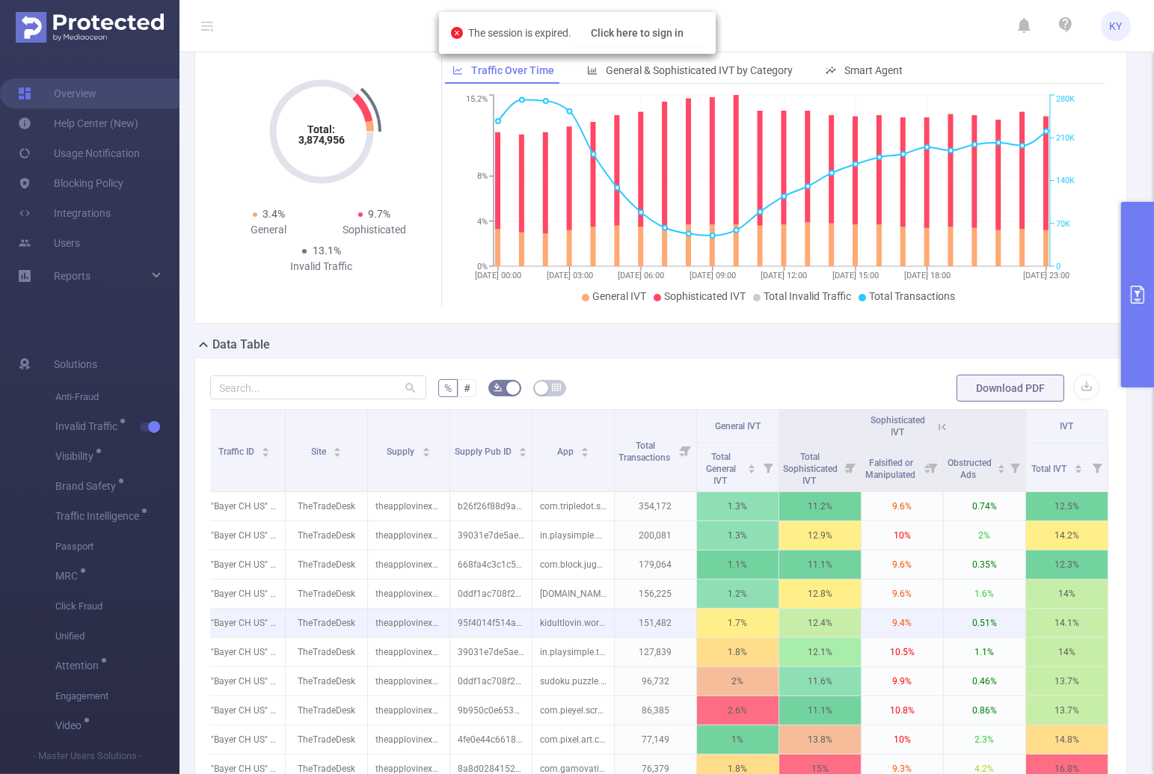
scroll to position [78, 0]
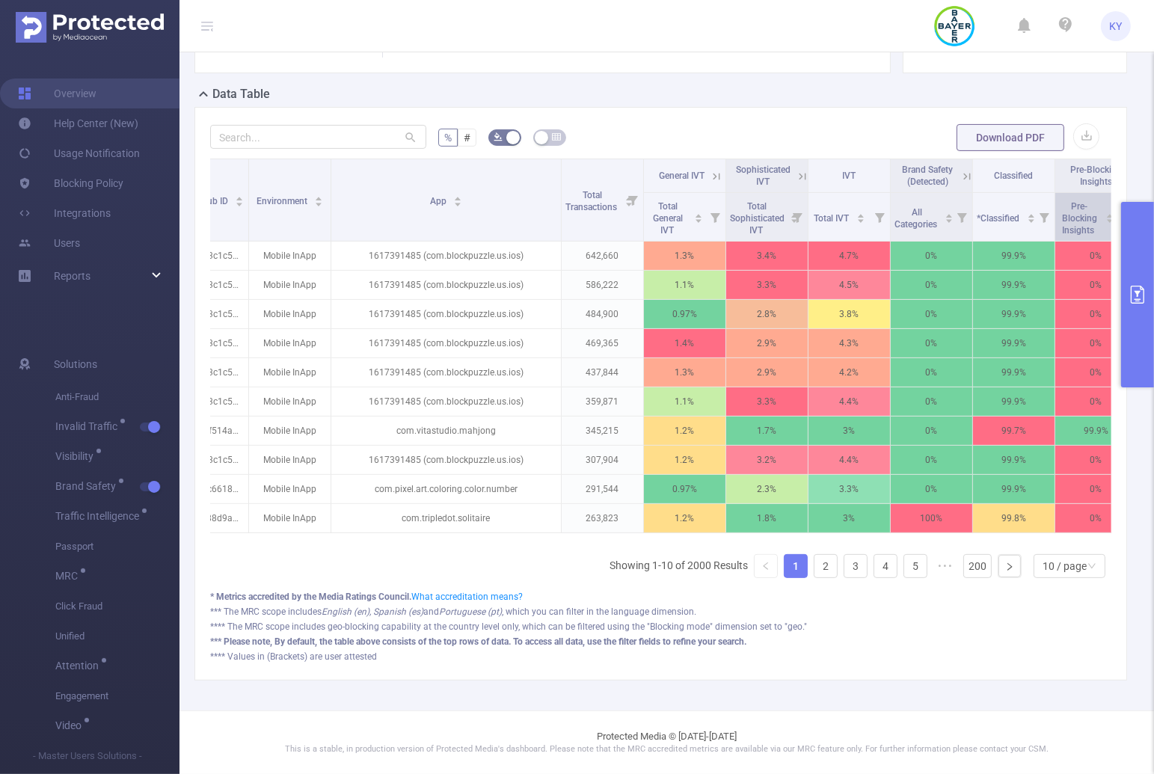
scroll to position [334, 0]
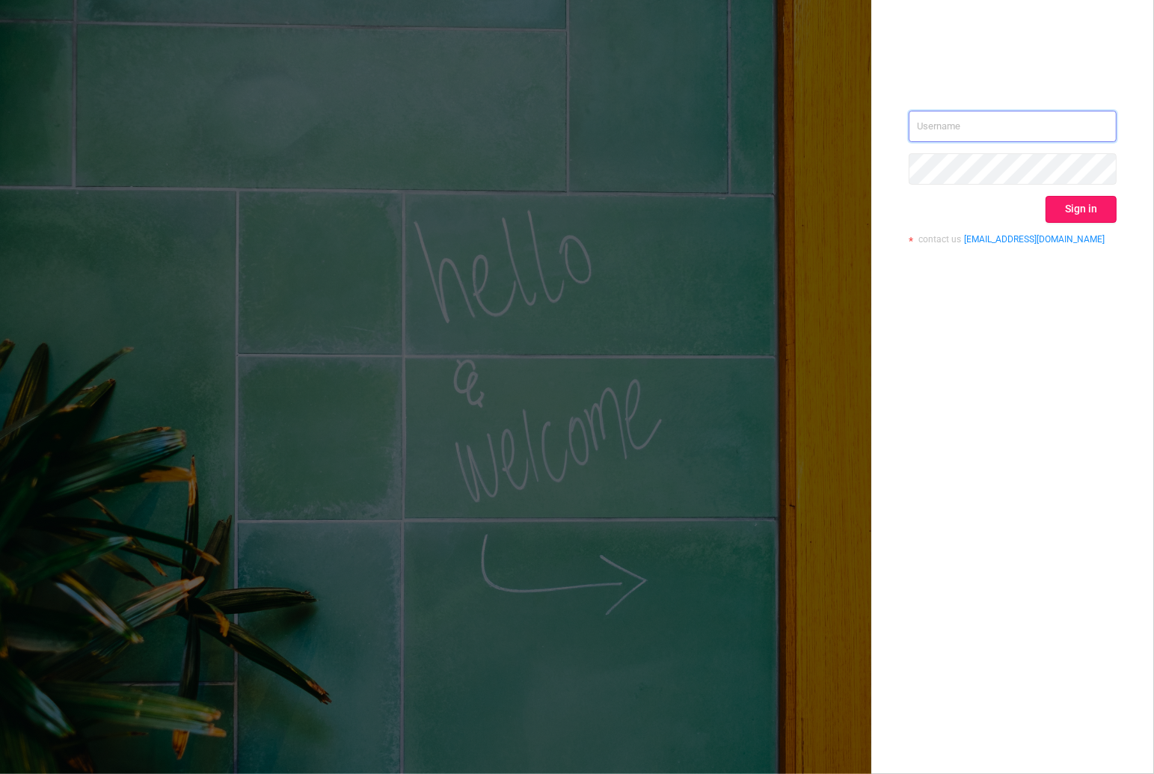
type input "kirill@protected.media"
click at [1098, 216] on button "Sign in" at bounding box center [1080, 209] width 71 height 27
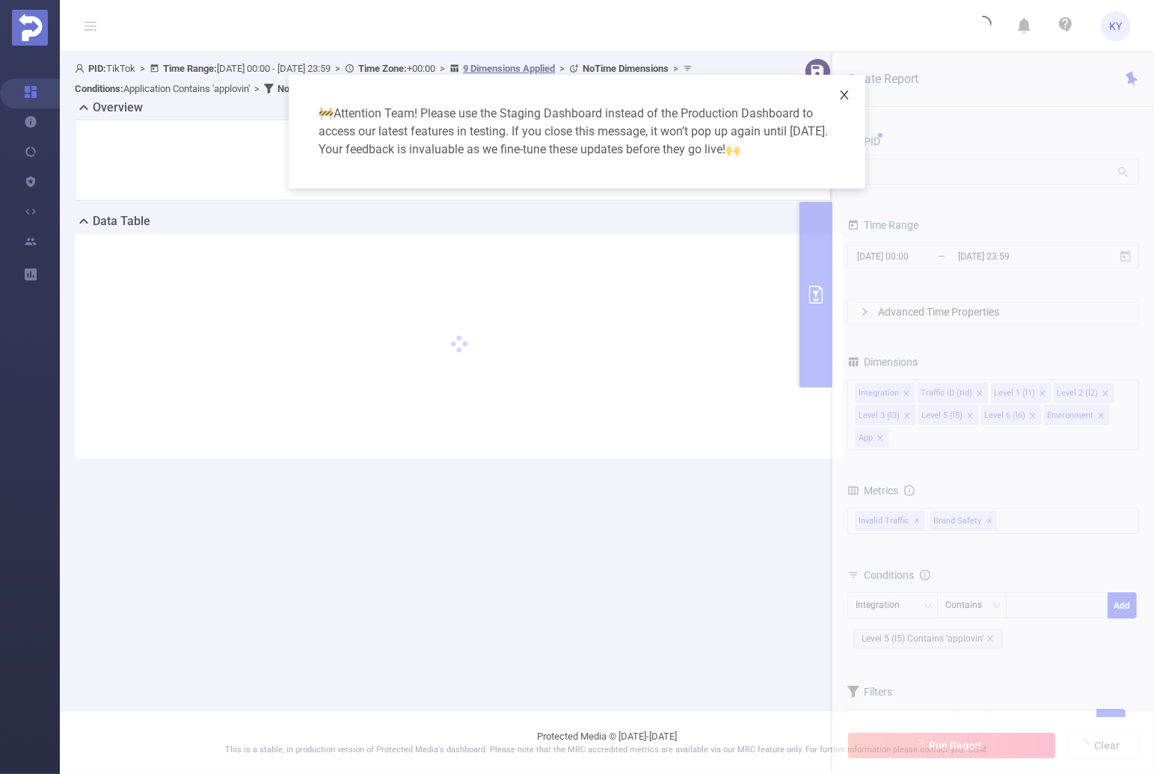
click at [849, 91] on icon "icon: close" at bounding box center [844, 95] width 12 height 12
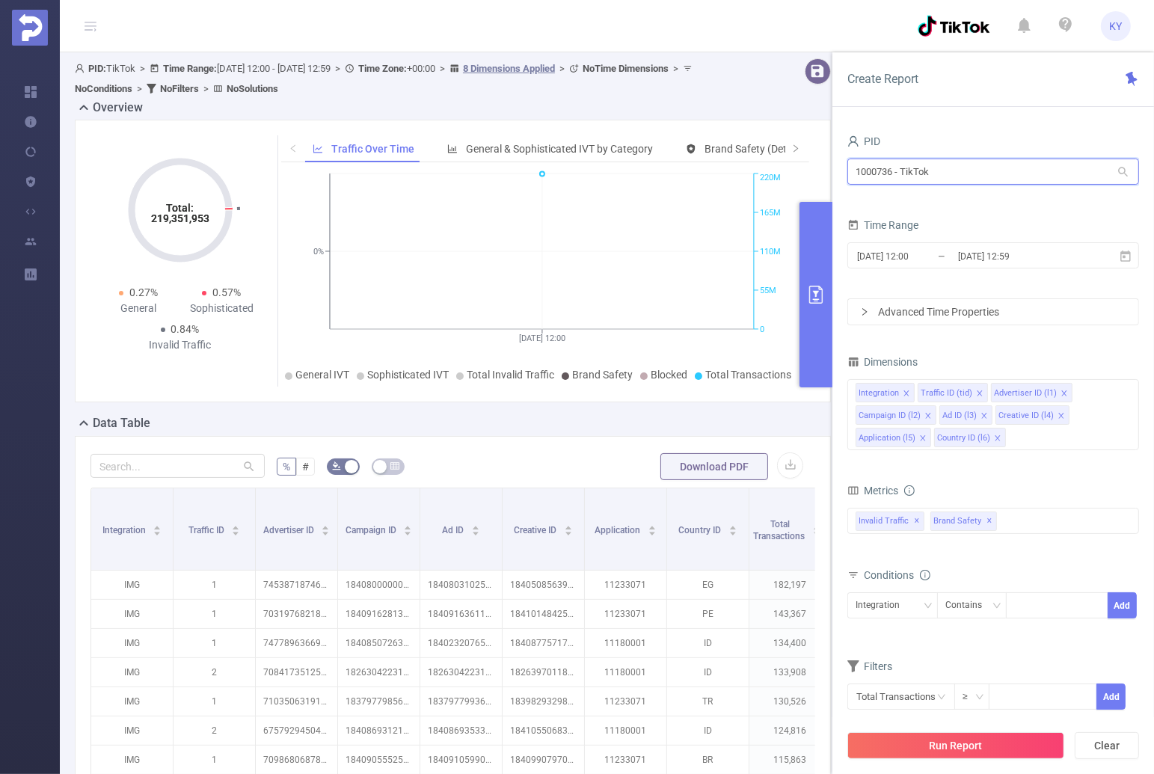
click at [1044, 167] on input "1000736 - TikTok" at bounding box center [993, 172] width 292 height 26
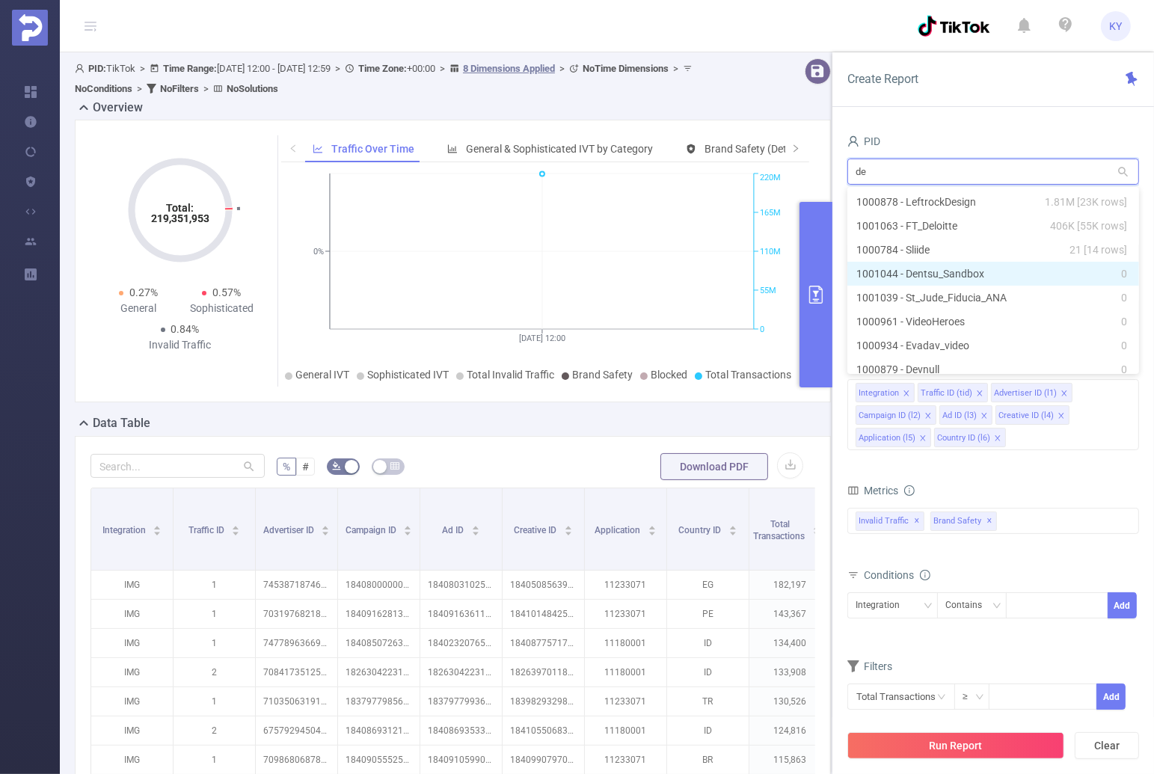
type input "dem"
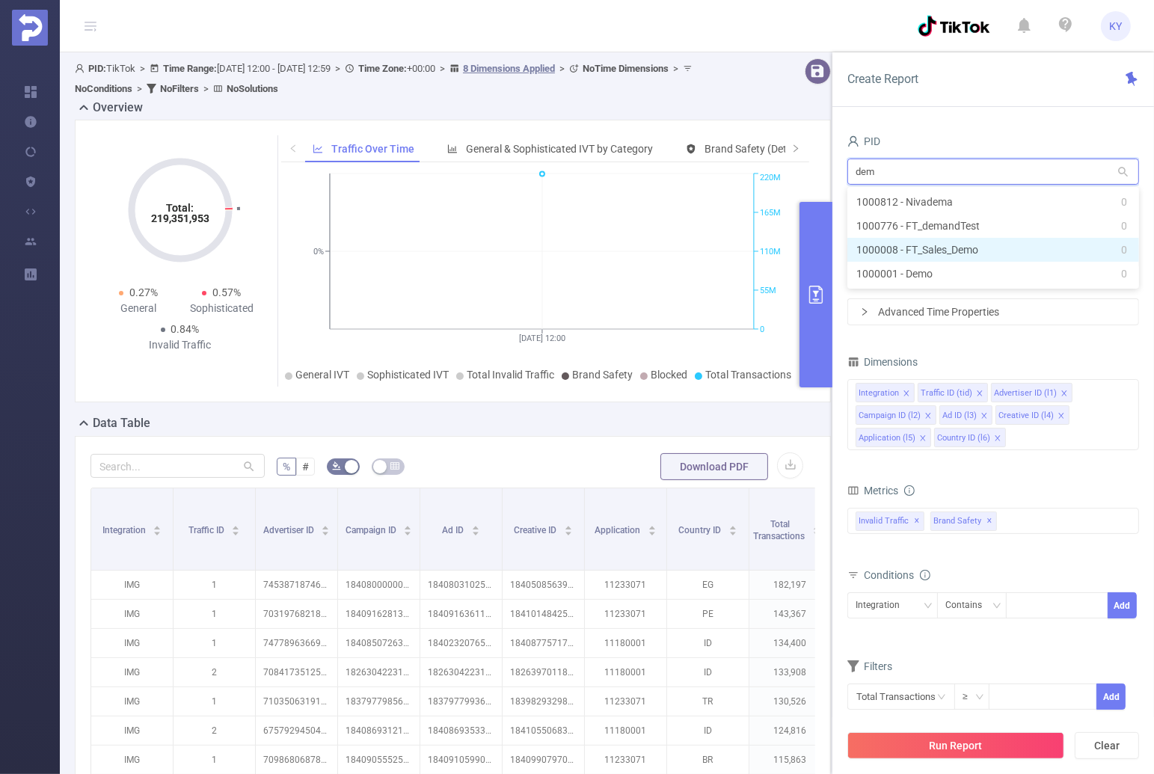
click at [984, 247] on li "1000008 - FT_Sales_Demo 0" at bounding box center [993, 250] width 292 height 24
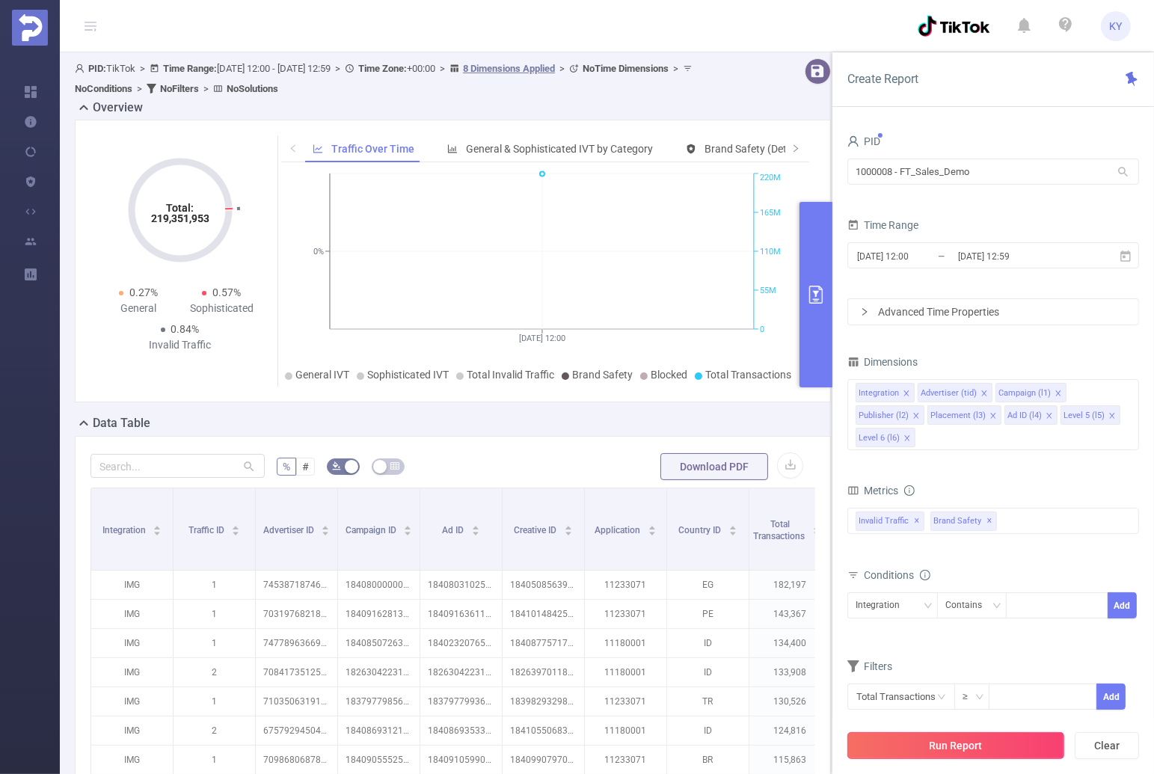
click at [997, 741] on button "Run Report" at bounding box center [955, 745] width 217 height 27
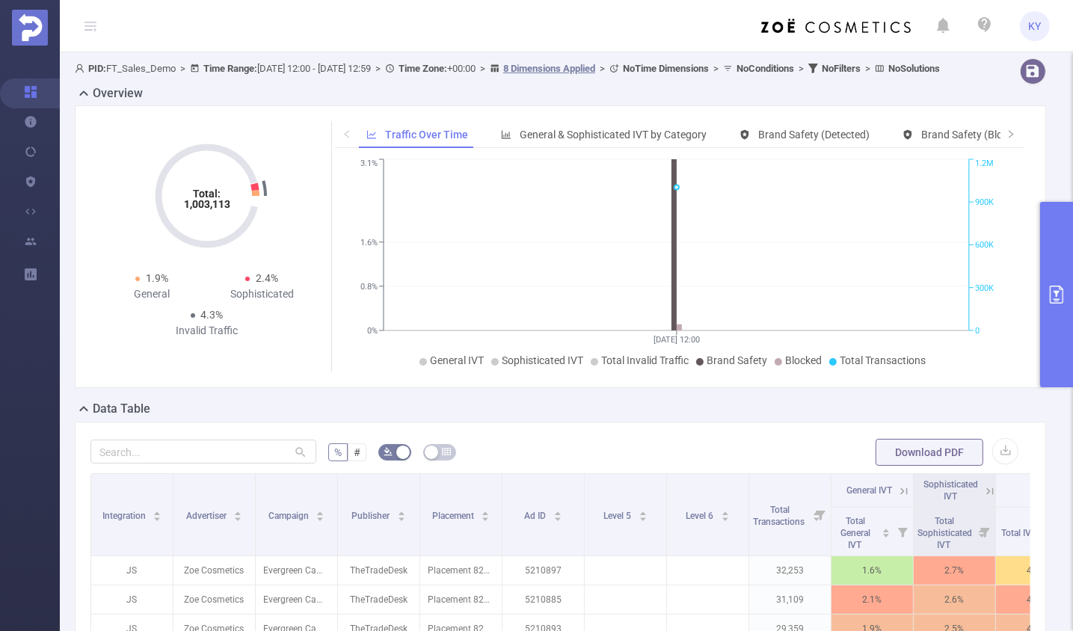
click at [1063, 346] on button "primary" at bounding box center [1056, 294] width 33 height 185
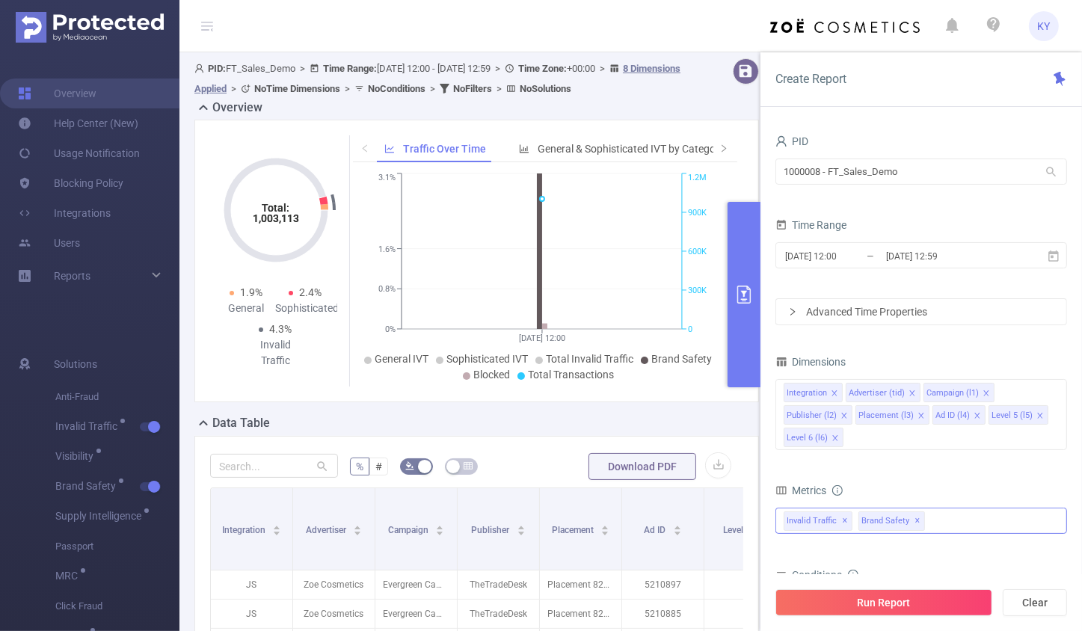
click at [965, 508] on div "Invalid Traffic ✕ Brand Safety ✕" at bounding box center [921, 521] width 292 height 26
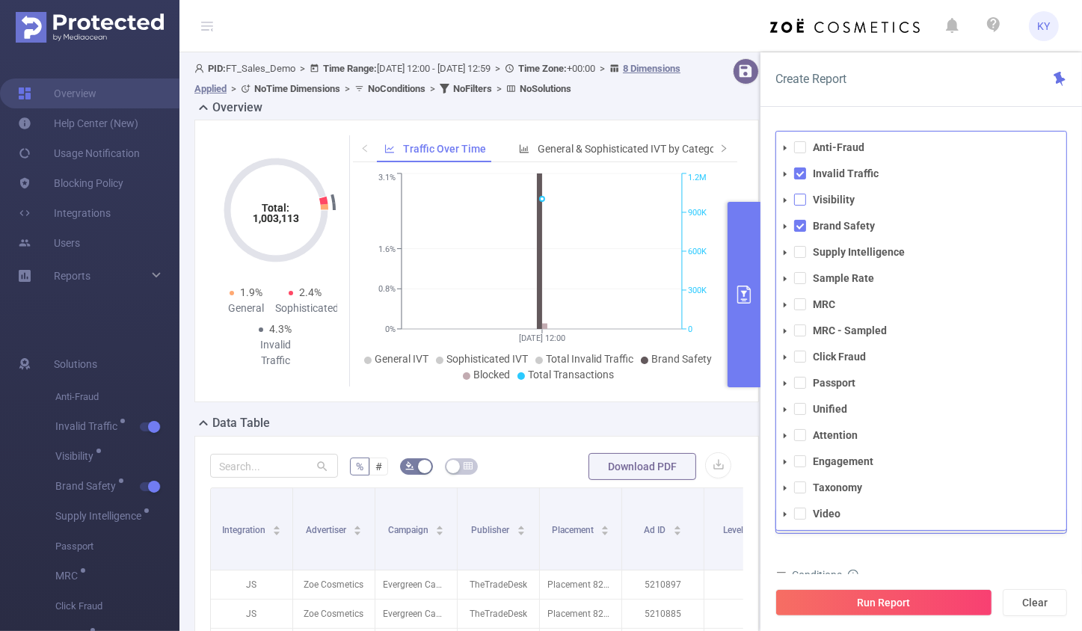
click at [795, 194] on span at bounding box center [800, 200] width 12 height 12
click at [800, 303] on span at bounding box center [800, 304] width 12 height 12
click at [950, 556] on div "total Total General IVT Data Centers Disclosed Bots Known Crawlers Irregular Ac…" at bounding box center [921, 531] width 292 height 53
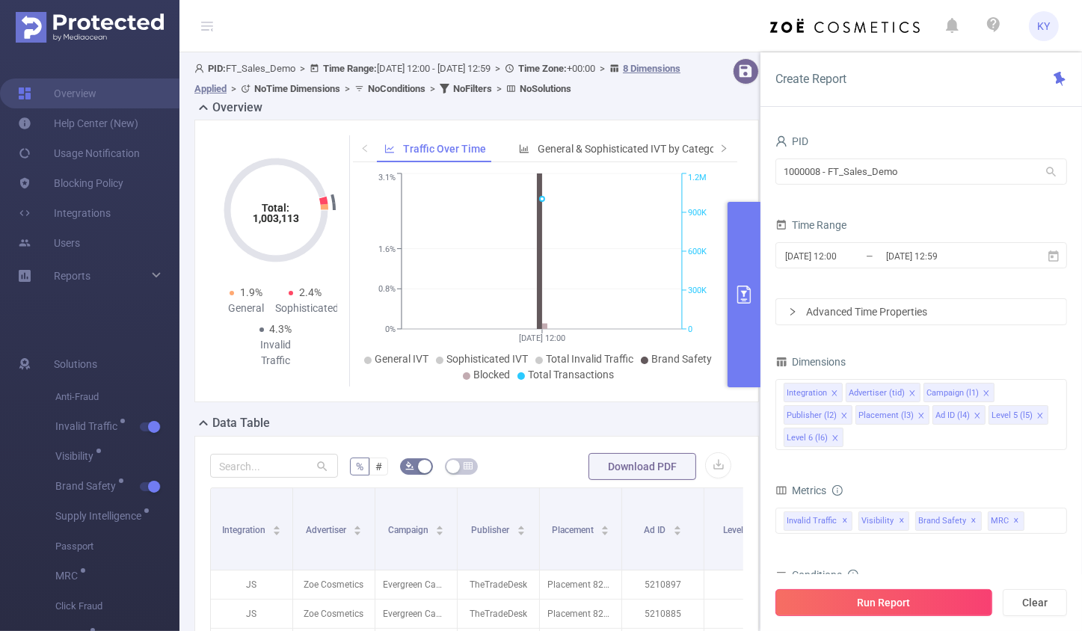
click at [937, 601] on button "Run Report" at bounding box center [883, 602] width 217 height 27
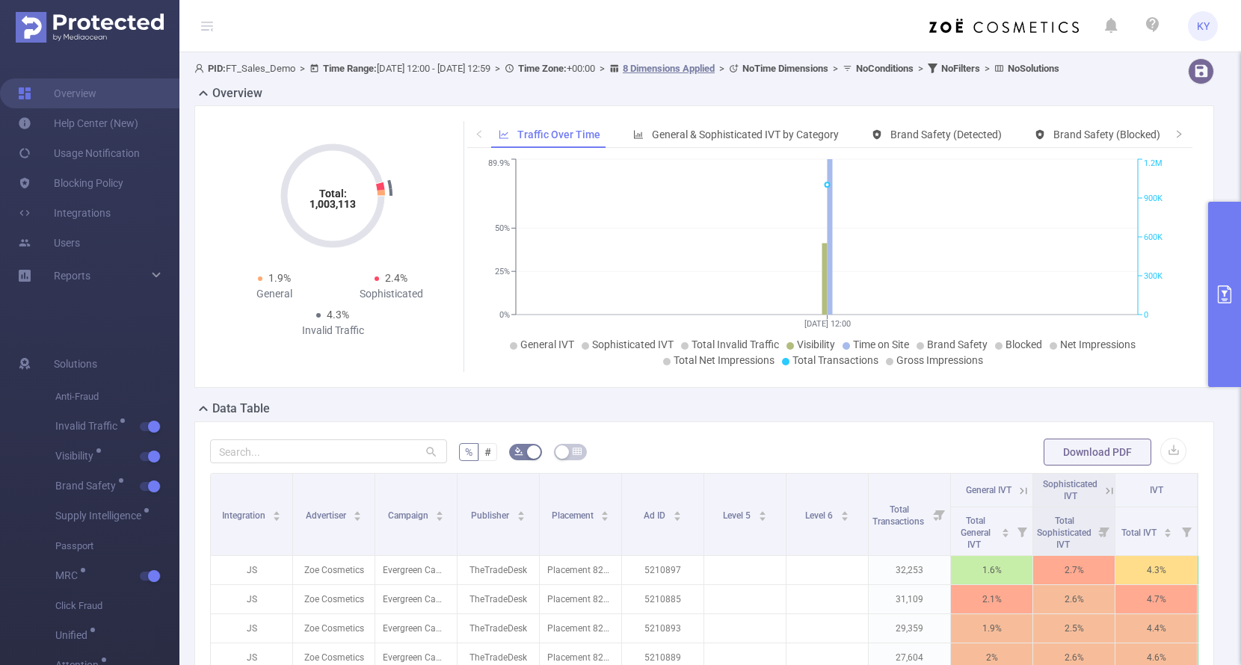
click at [1153, 313] on button "primary" at bounding box center [1224, 294] width 33 height 185
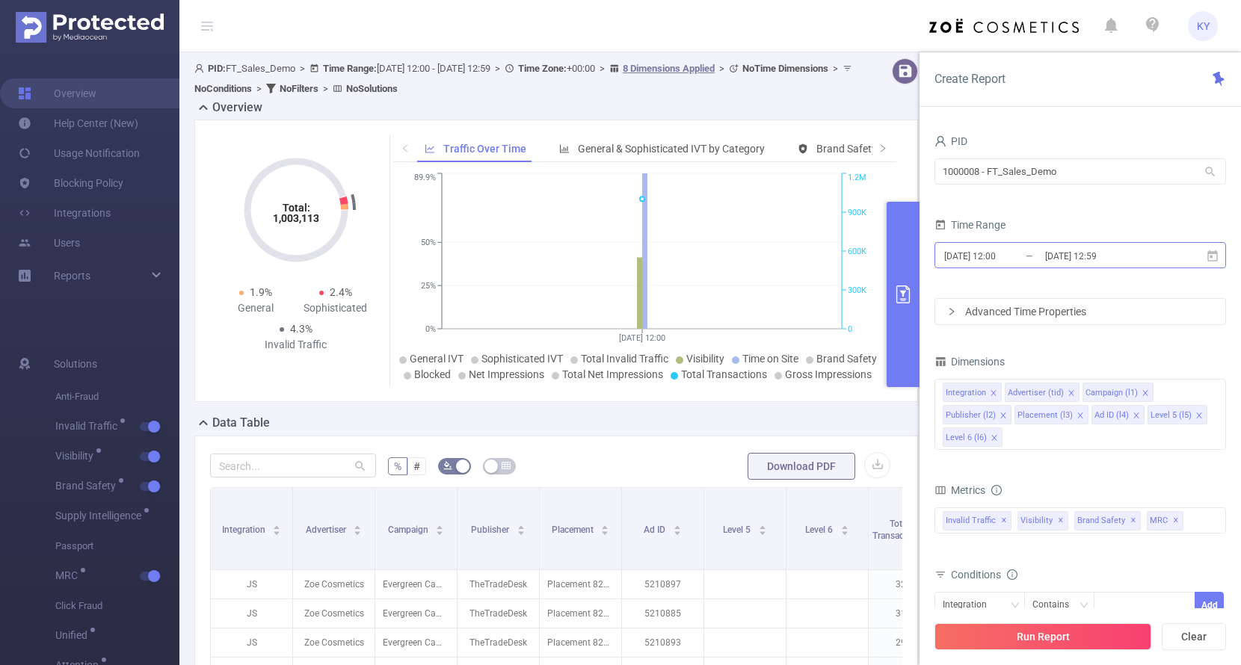
click at [1103, 256] on input "2025-08-22 12:59" at bounding box center [1104, 256] width 121 height 20
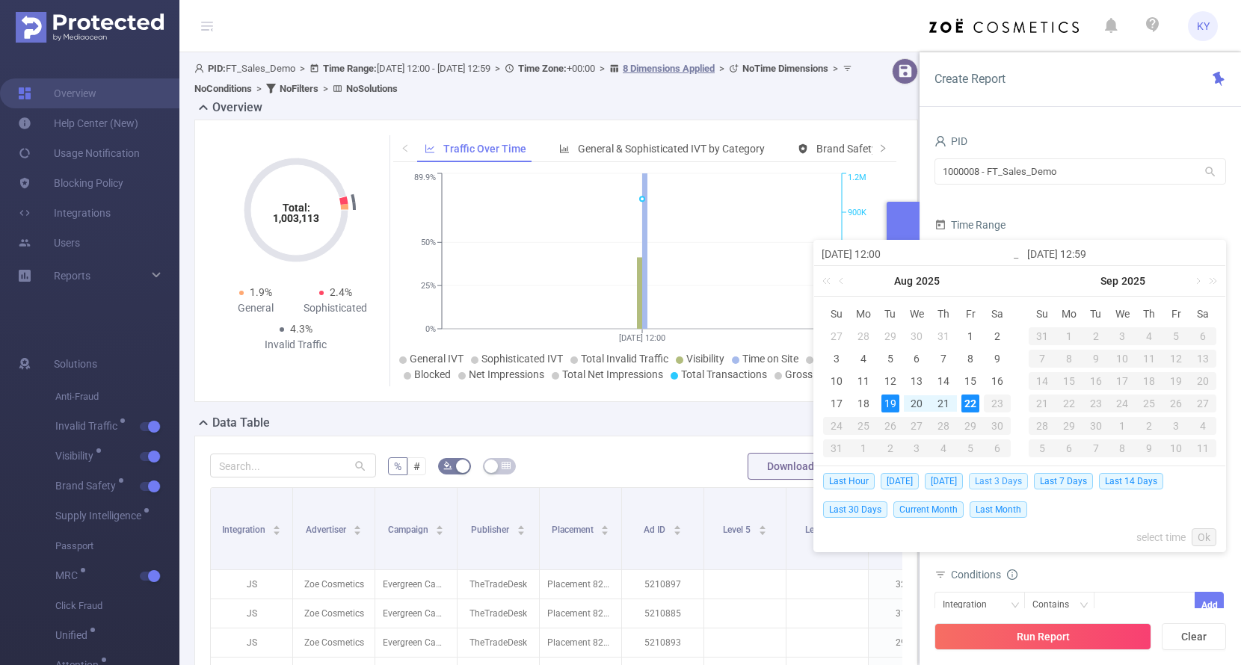
click at [1007, 477] on span "Last 3 Days" at bounding box center [998, 481] width 59 height 16
type input "[DATE] 00:00"
type input "[DATE] 23:59"
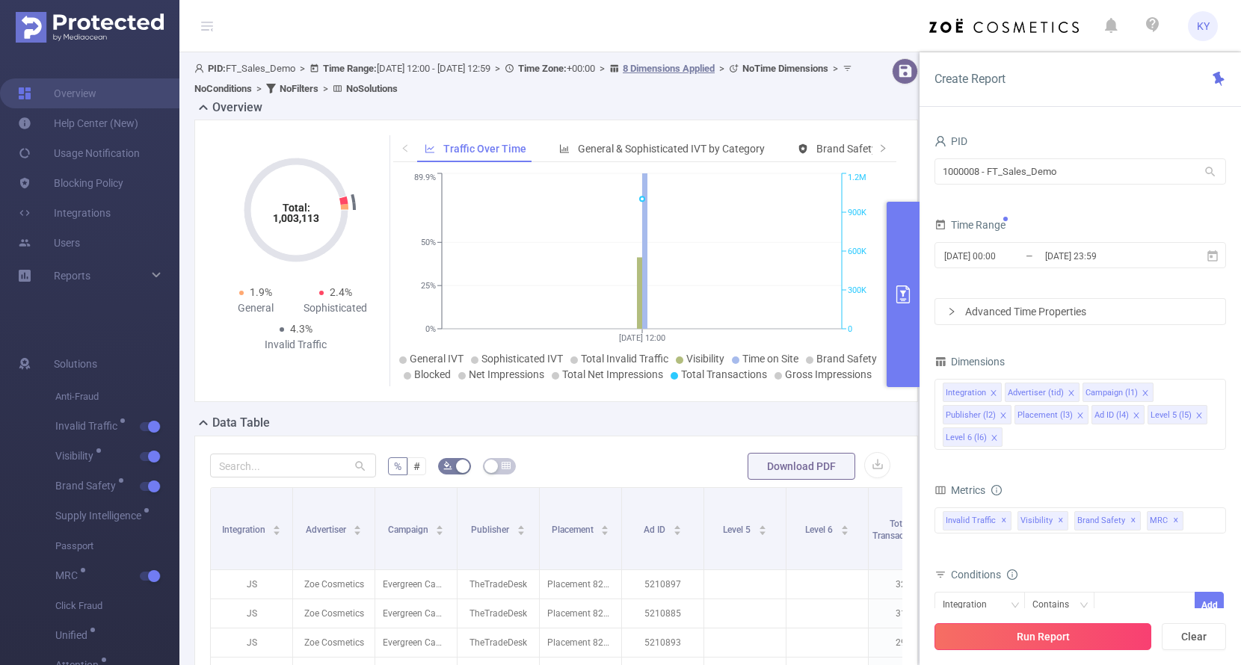
click at [1042, 637] on button "Run Report" at bounding box center [1043, 637] width 217 height 27
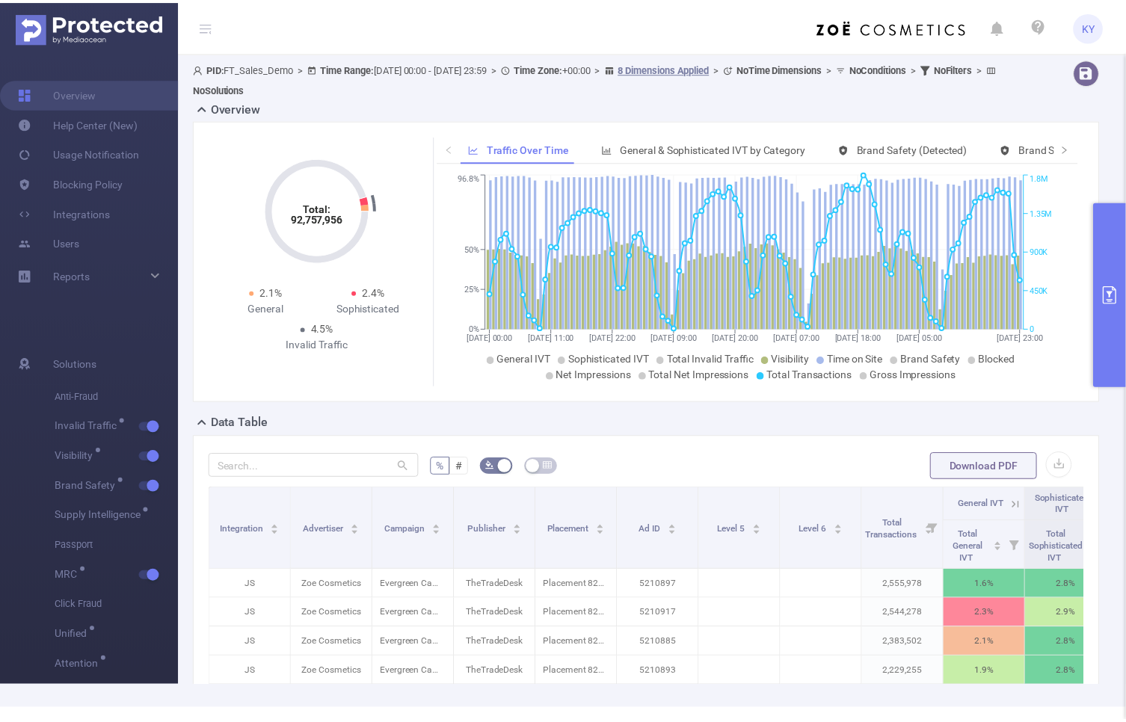
scroll to position [325, 0]
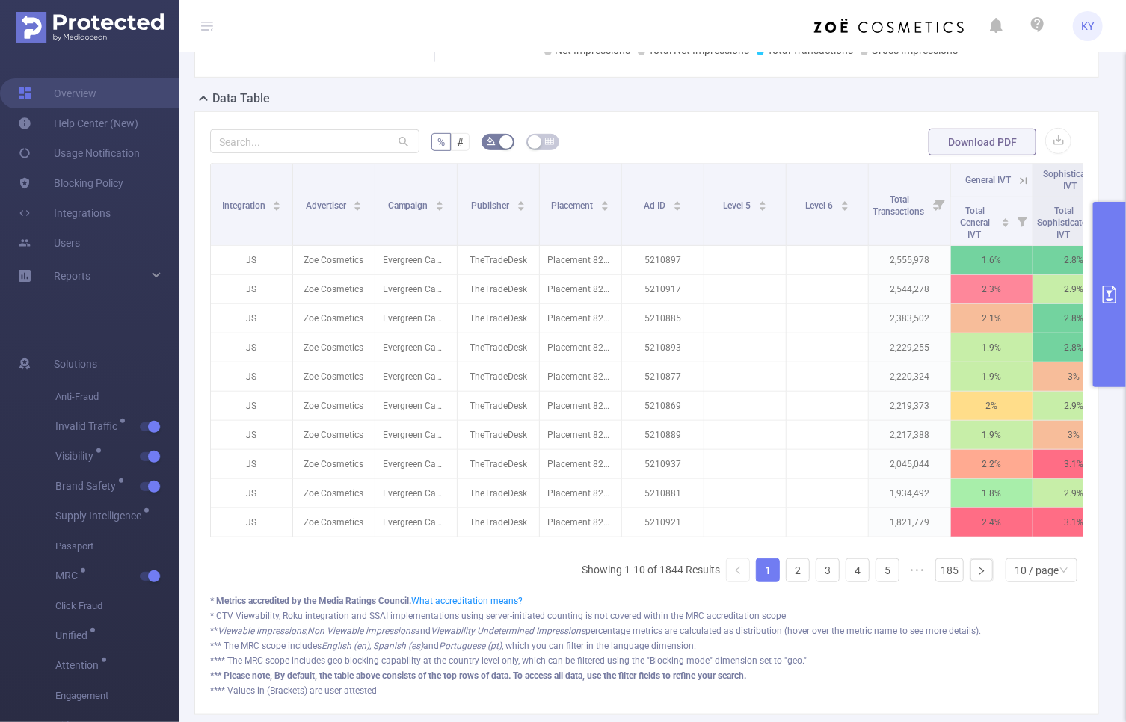
click at [1104, 325] on button "primary" at bounding box center [1109, 294] width 33 height 185
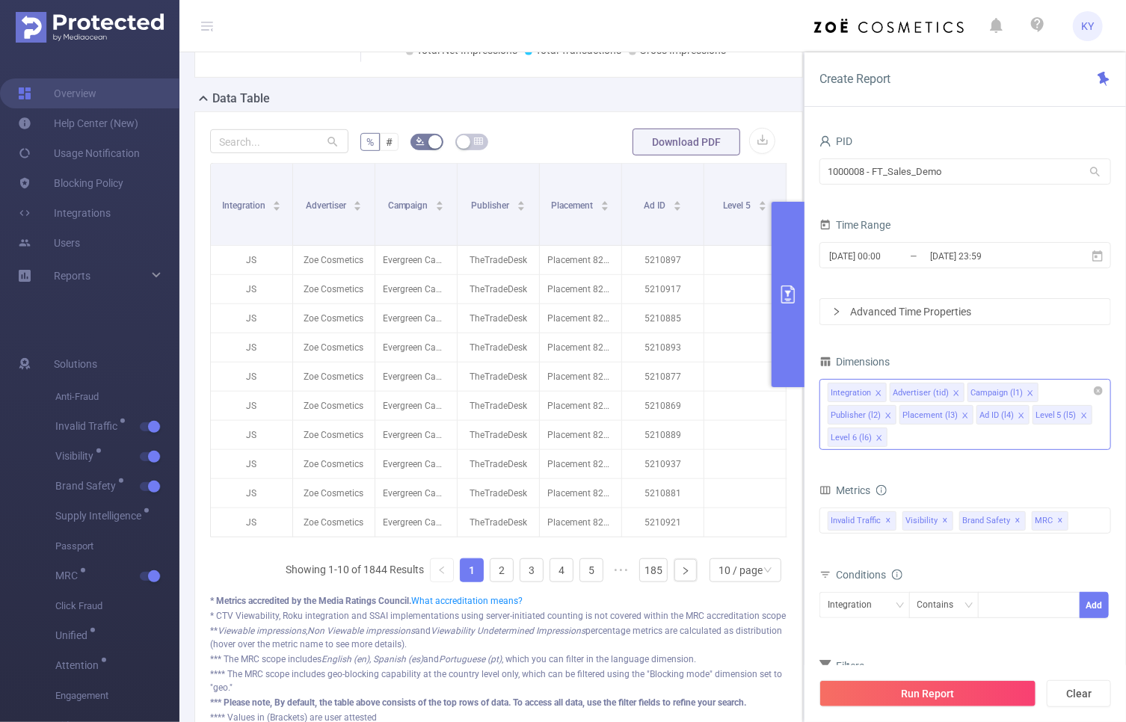
click at [879, 436] on icon "icon: close" at bounding box center [879, 437] width 7 height 7
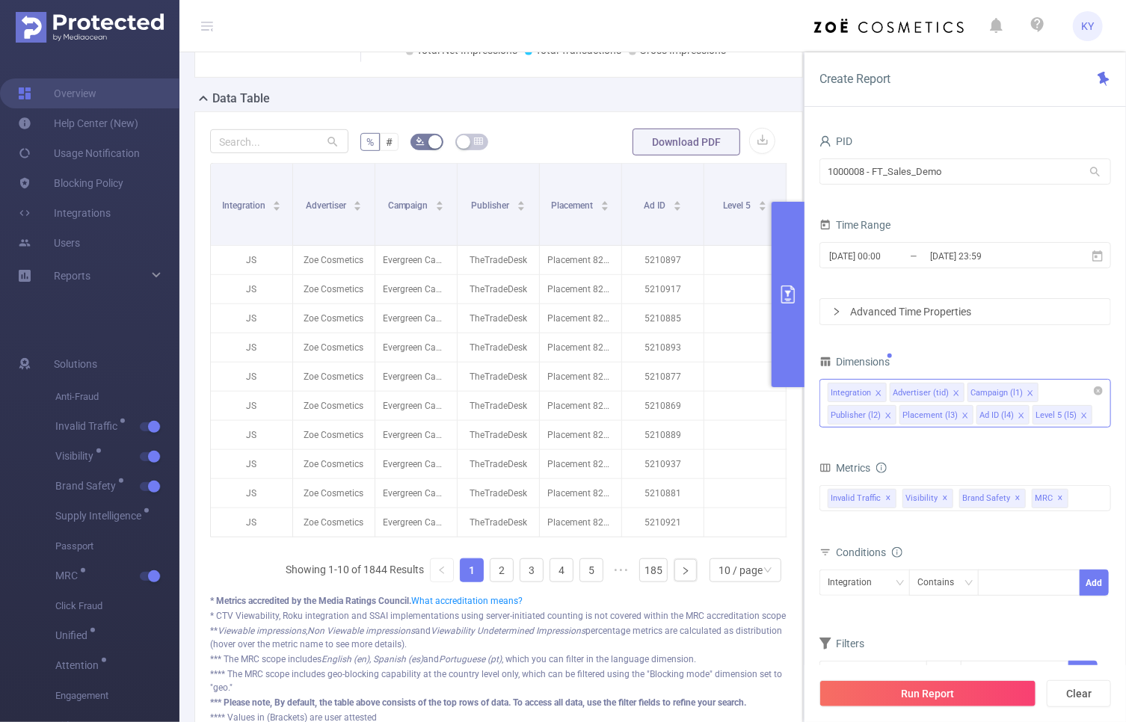
click at [1081, 416] on icon "icon: close" at bounding box center [1083, 415] width 5 height 5
click at [994, 693] on button "Run Report" at bounding box center [928, 693] width 217 height 27
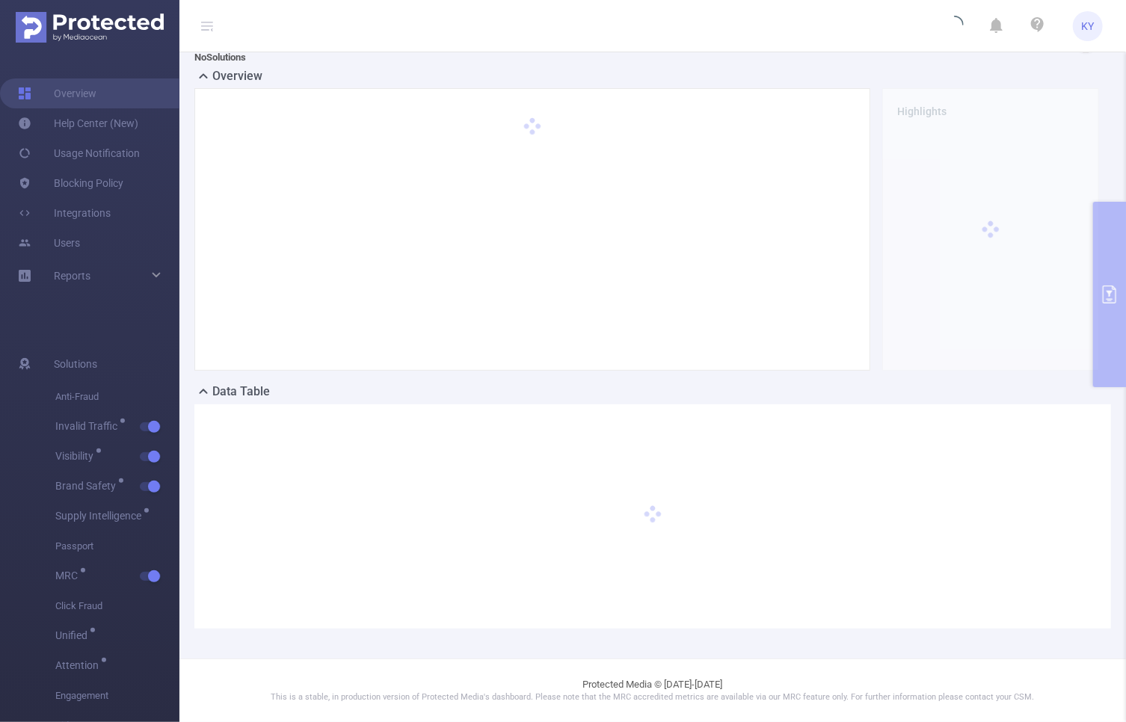
scroll to position [30, 0]
click at [205, 20] on icon at bounding box center [207, 26] width 12 height 12
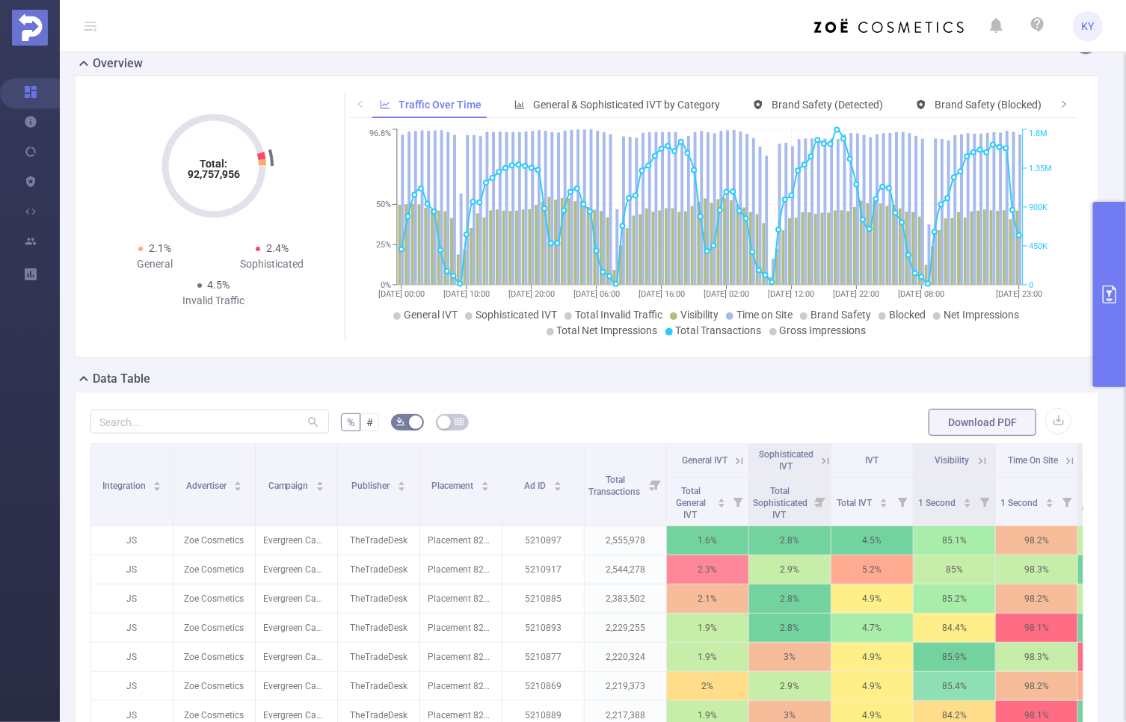
click at [1089, 322] on div "Total: 92,757,956 Total: 92,757,956 2.1% General 2.4% Sophisticated 4.5% Invali…" at bounding box center [587, 217] width 1024 height 283
click at [1106, 355] on button "primary" at bounding box center [1109, 294] width 33 height 185
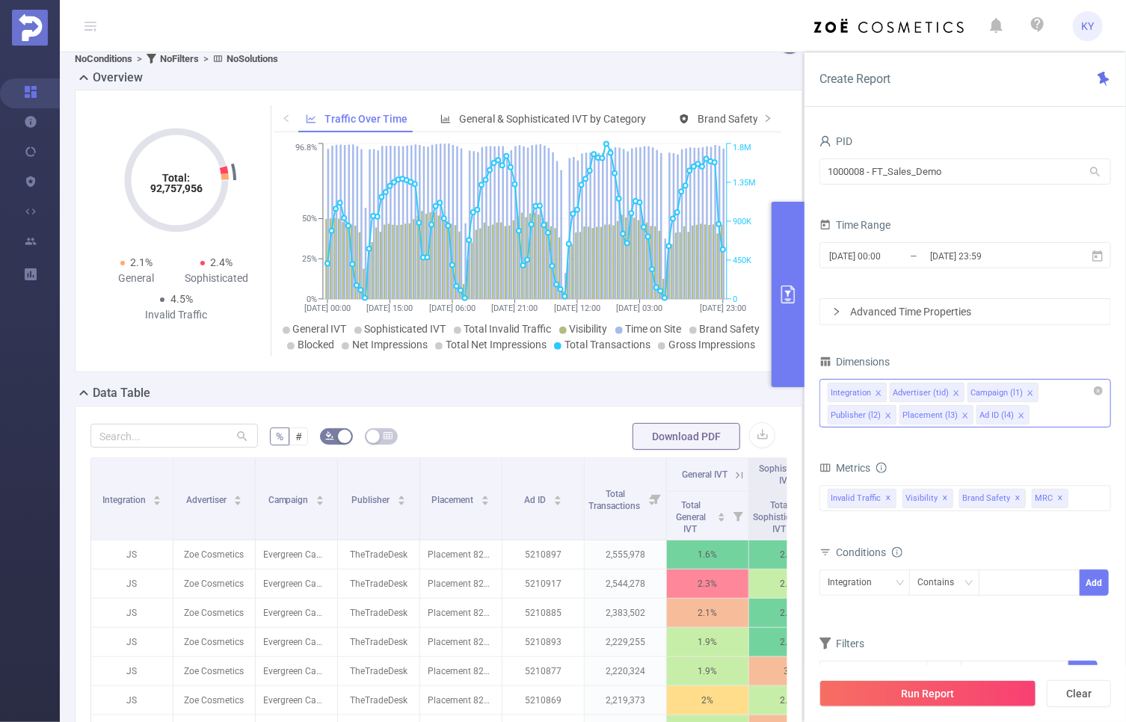
click at [1048, 411] on div "Integration Advertiser (tid) Campaign (l1) Publisher (l2) Placement (l3) Ad ID …" at bounding box center [966, 403] width 292 height 49
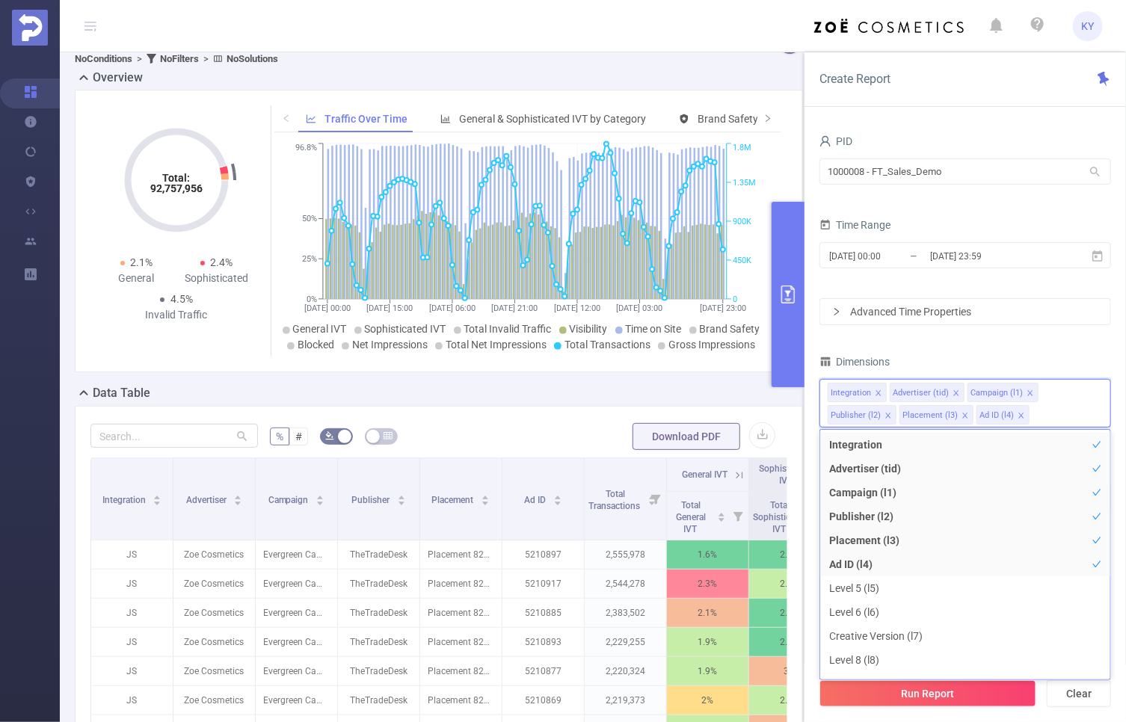
click at [1040, 355] on div "Dimensions" at bounding box center [966, 363] width 292 height 25
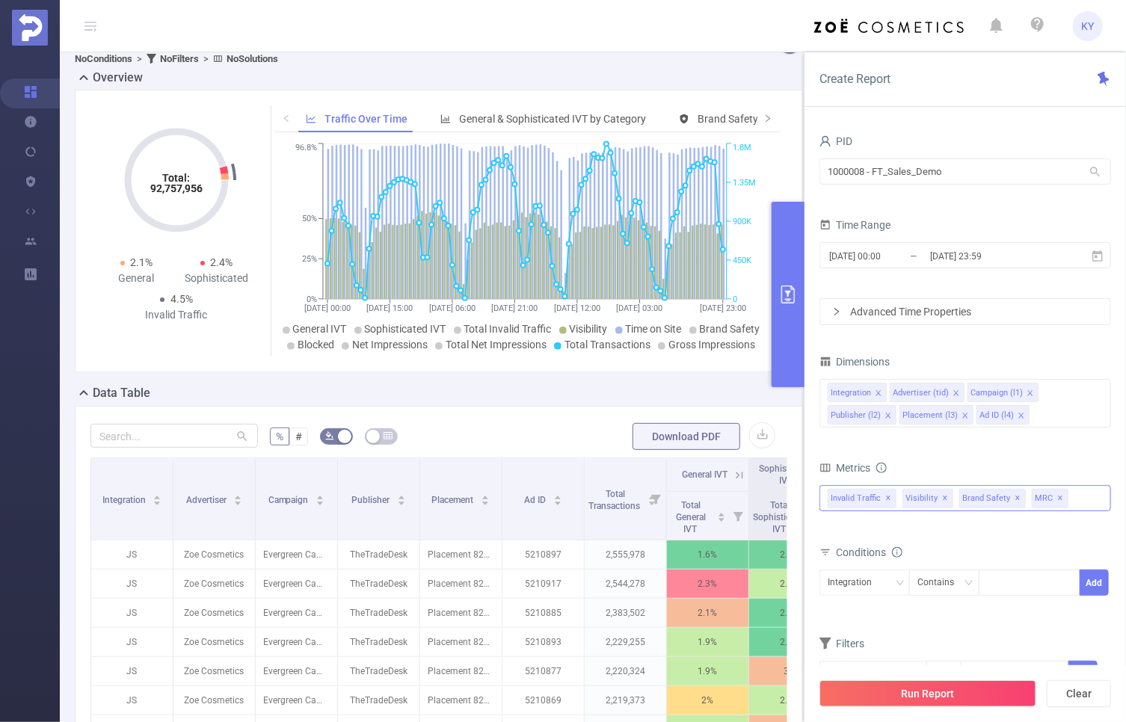
click at [1080, 496] on div "Invalid Traffic ✕ Anti-Fraud Invalid Traffic Visibility Brand Safety Supply Int…" at bounding box center [966, 498] width 292 height 26
click at [1012, 548] on div "Conditions" at bounding box center [966, 554] width 292 height 25
click at [1015, 578] on div at bounding box center [1029, 583] width 86 height 25
click at [1027, 471] on div "Metrics" at bounding box center [966, 470] width 292 height 25
click at [1024, 580] on div at bounding box center [1029, 583] width 86 height 25
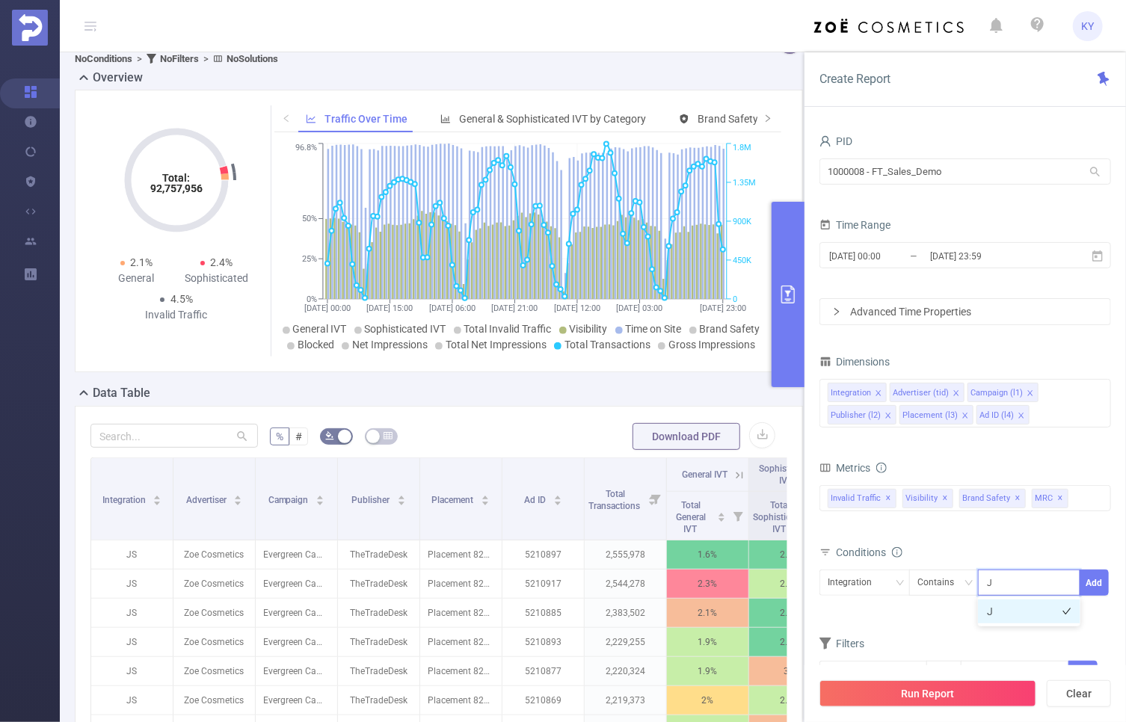
type input "JS"
click at [1098, 583] on button "Add" at bounding box center [1094, 583] width 29 height 26
click at [996, 692] on button "Run Report" at bounding box center [928, 693] width 217 height 27
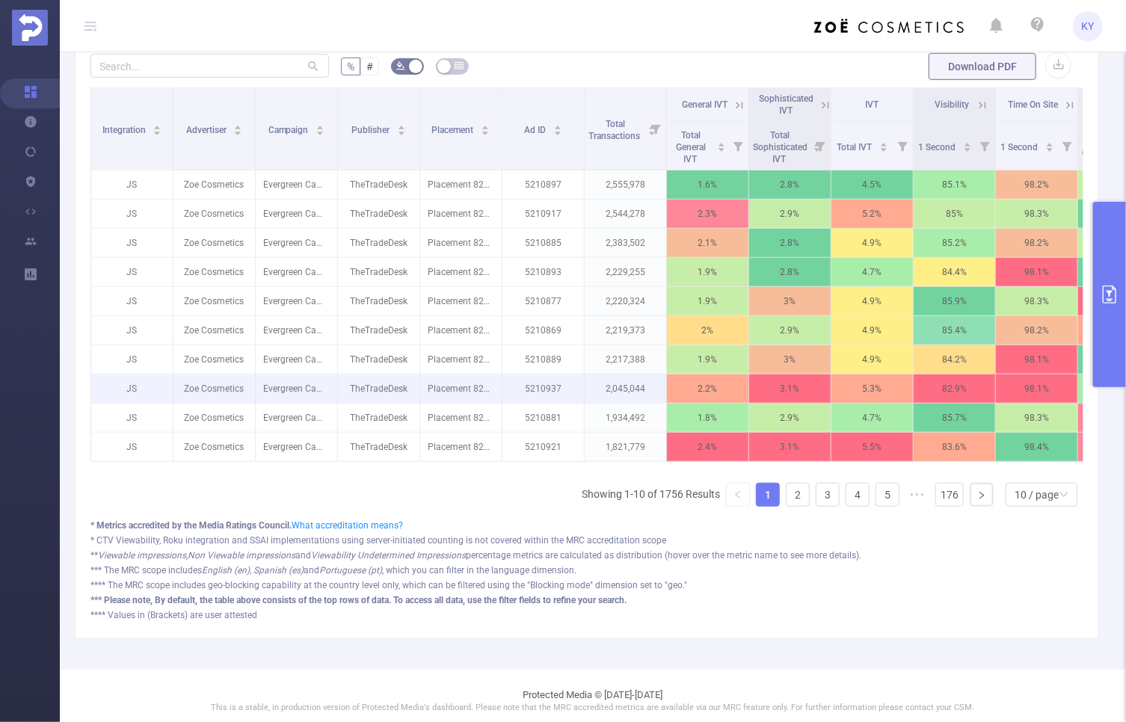
scroll to position [416, 0]
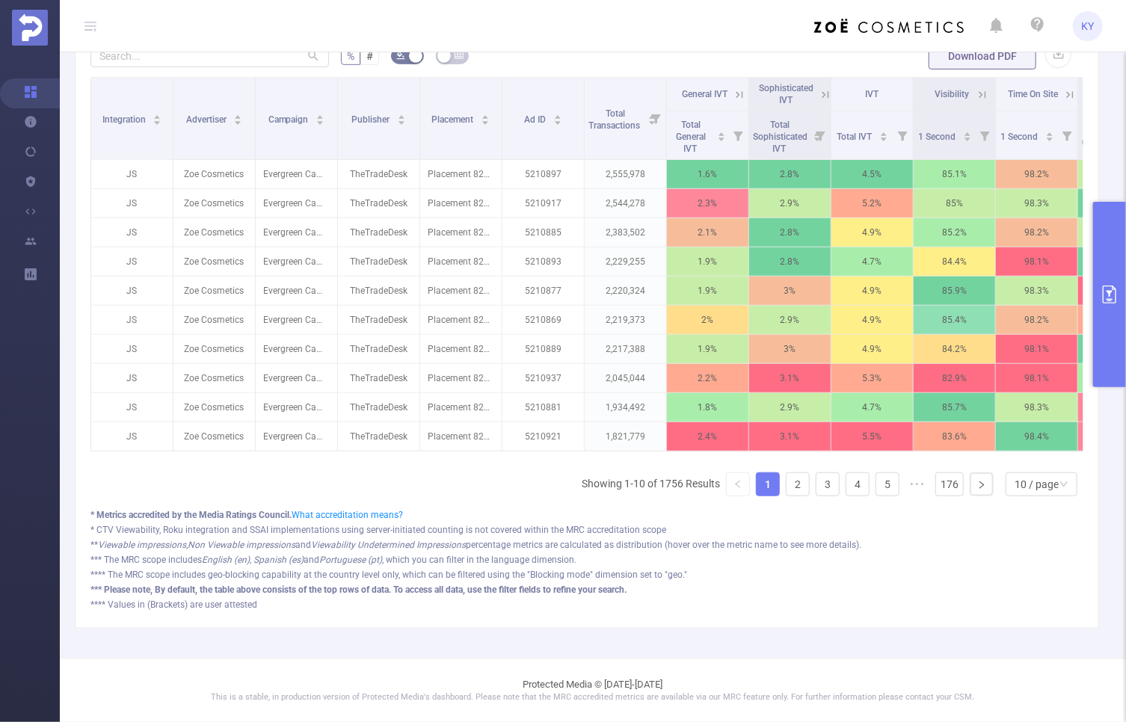
click at [1101, 253] on button "primary" at bounding box center [1109, 294] width 33 height 185
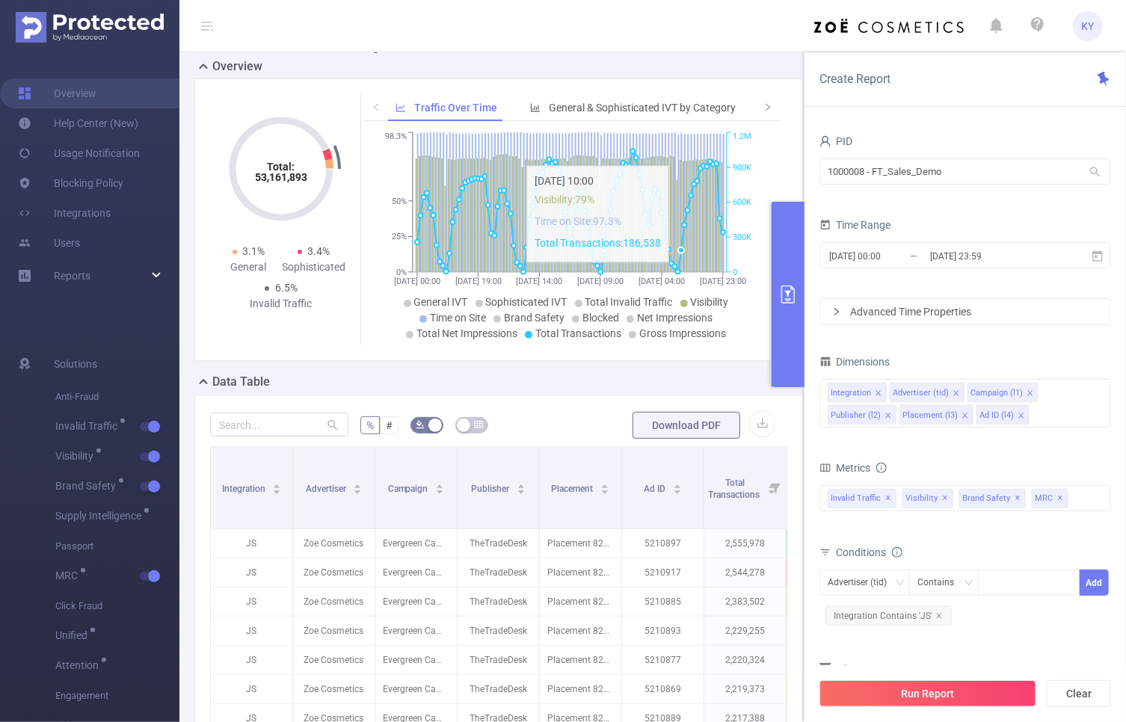
scroll to position [0, 0]
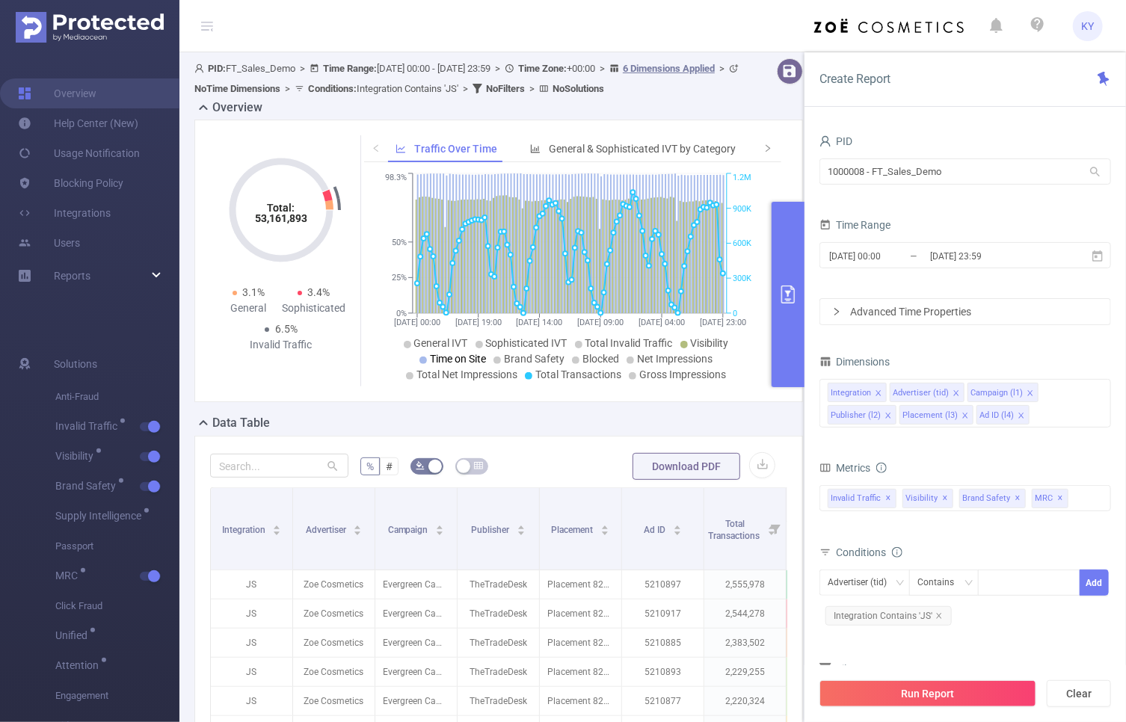
click at [452, 365] on span "Time on Site" at bounding box center [458, 359] width 56 height 12
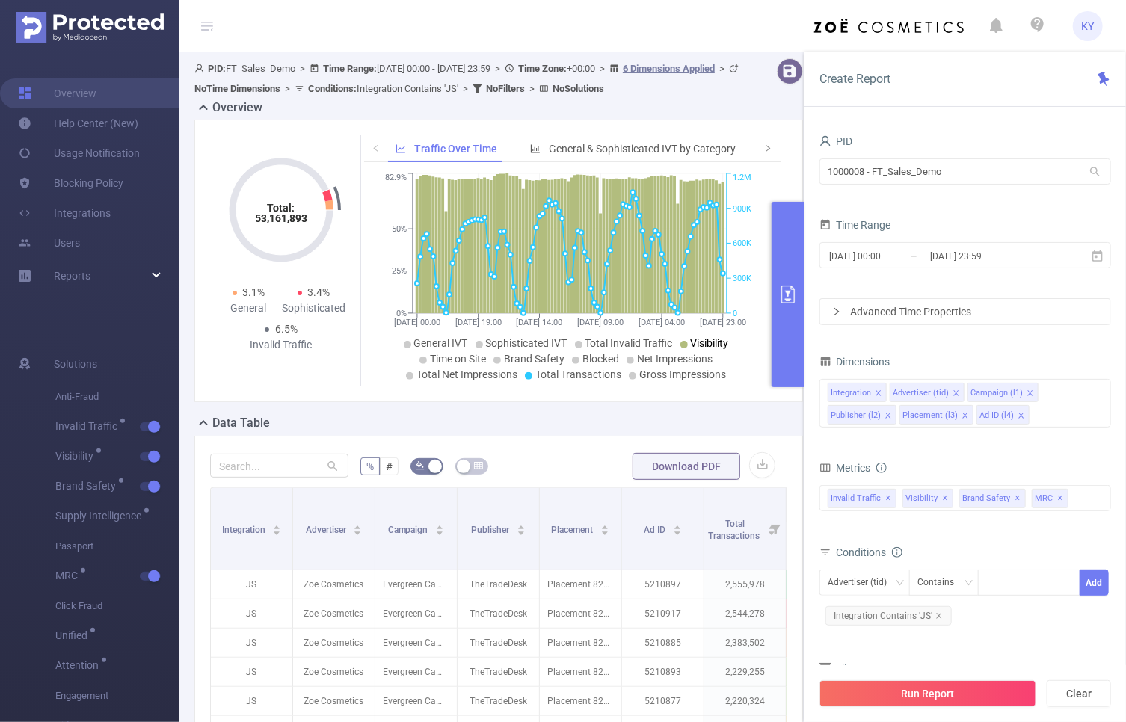
click at [702, 349] on span "Visibility" at bounding box center [710, 343] width 38 height 12
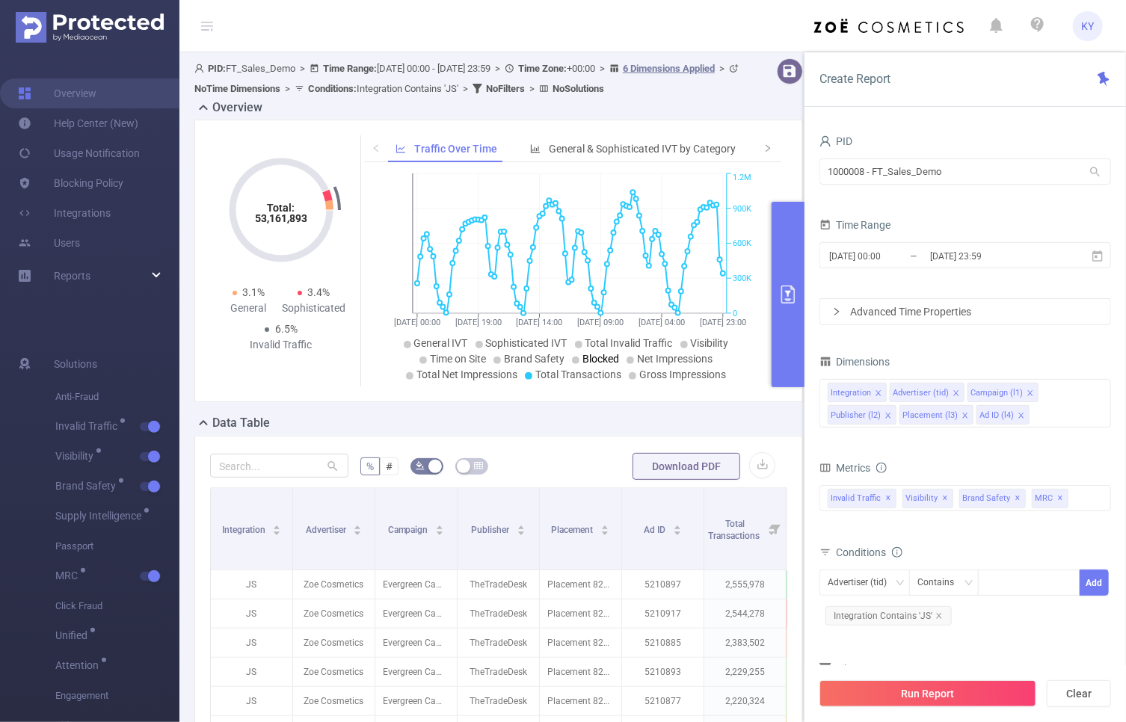
click at [595, 365] on span "Blocked" at bounding box center [600, 359] width 37 height 12
click at [592, 365] on span "Blocked" at bounding box center [600, 359] width 37 height 12
click at [799, 322] on button "primary" at bounding box center [788, 294] width 33 height 185
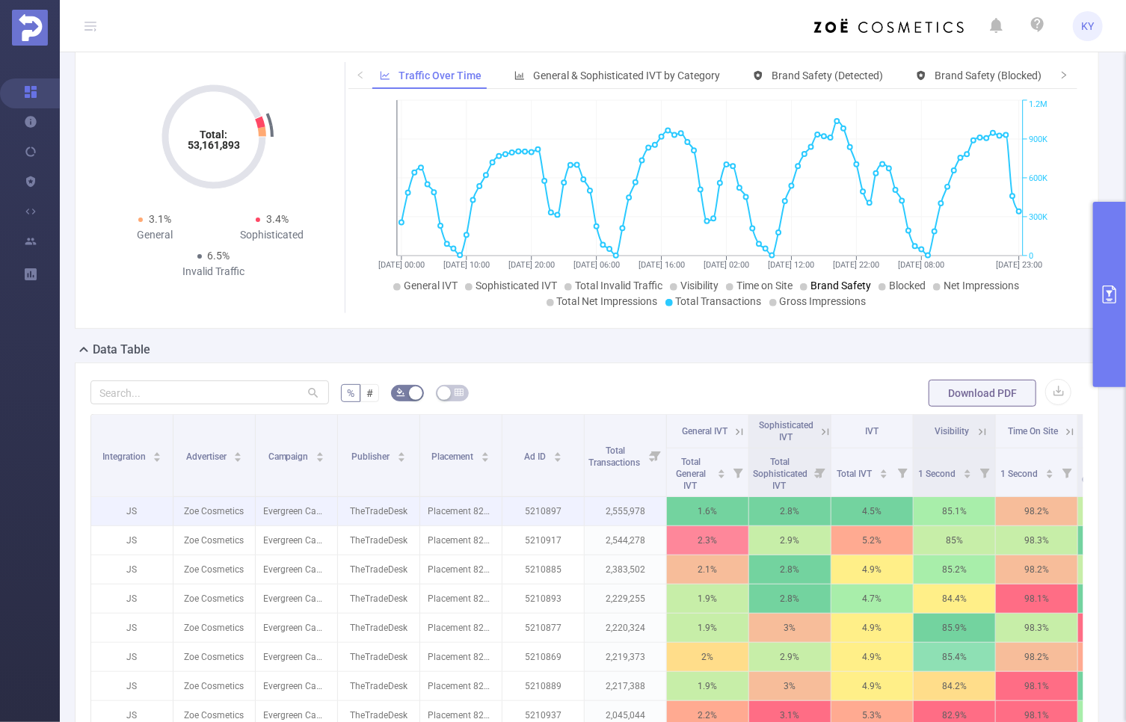
scroll to position [133, 0]
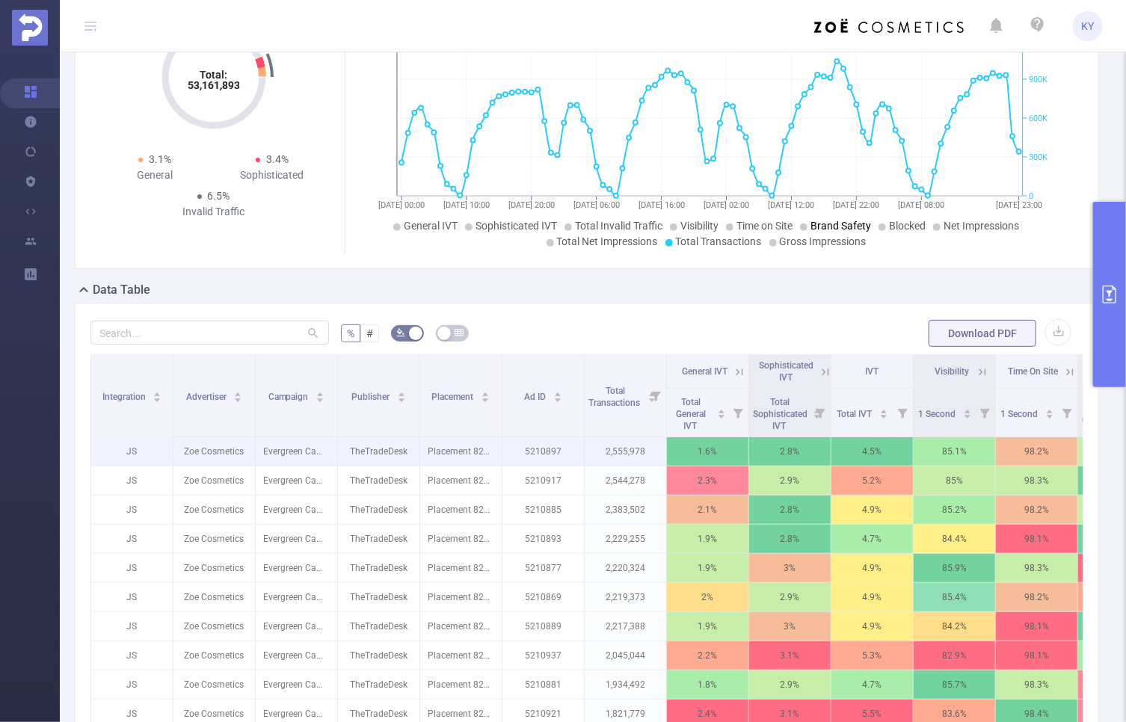
drag, startPoint x: 502, startPoint y: 412, endPoint x: 506, endPoint y: 443, distance: 31.0
click at [505, 451] on table "Integration Advertiser Campaign Publisher Placement Ad ID Total Transactions Ge…" at bounding box center [913, 541] width 1646 height 375
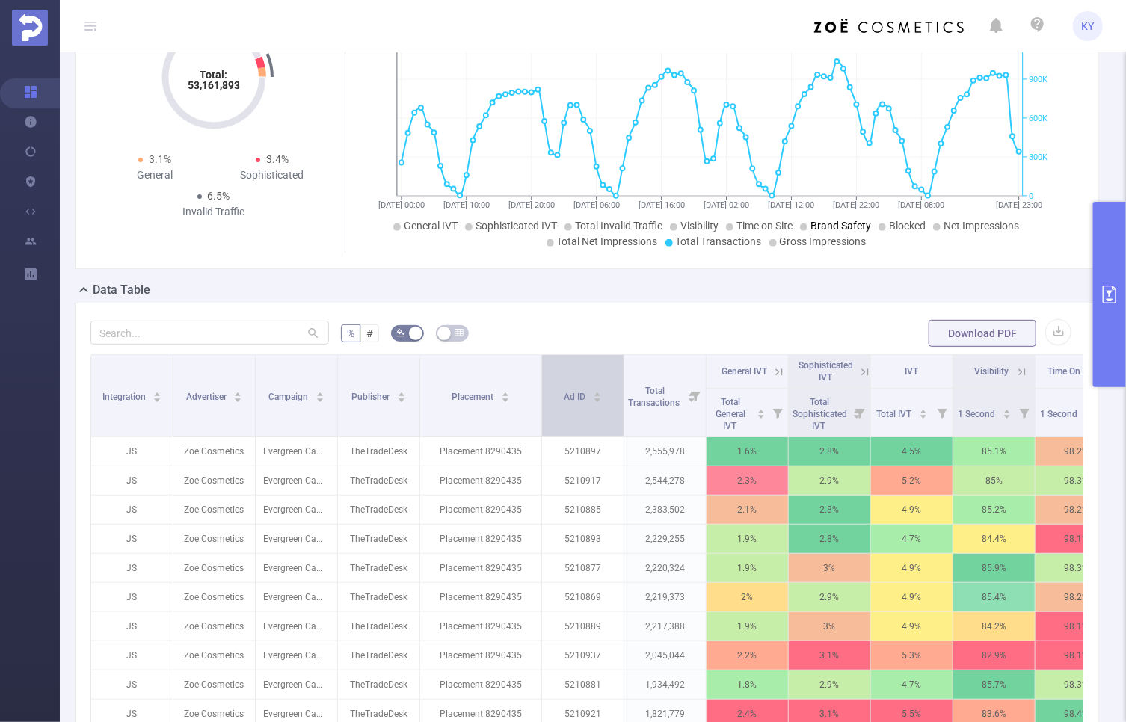
drag, startPoint x: 501, startPoint y: 416, endPoint x: 541, endPoint y: 412, distance: 39.9
click at [541, 412] on span at bounding box center [541, 396] width 7 height 82
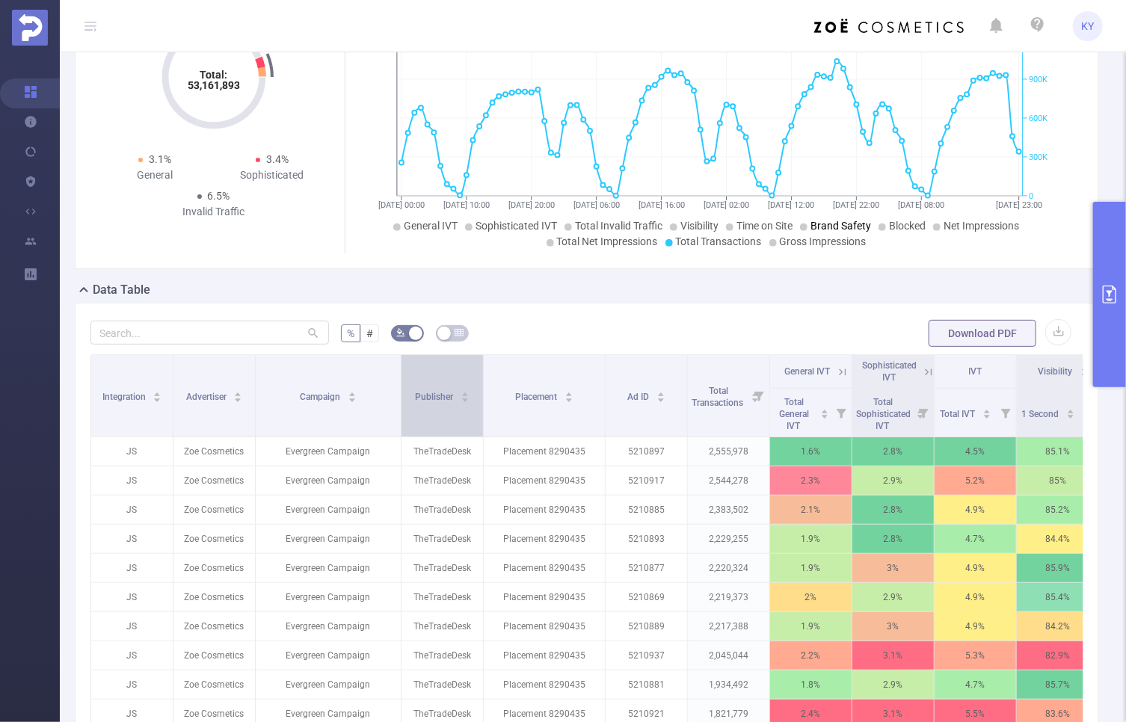
drag, startPoint x: 335, startPoint y: 416, endPoint x: 399, endPoint y: 410, distance: 63.9
click at [399, 410] on span at bounding box center [400, 396] width 7 height 82
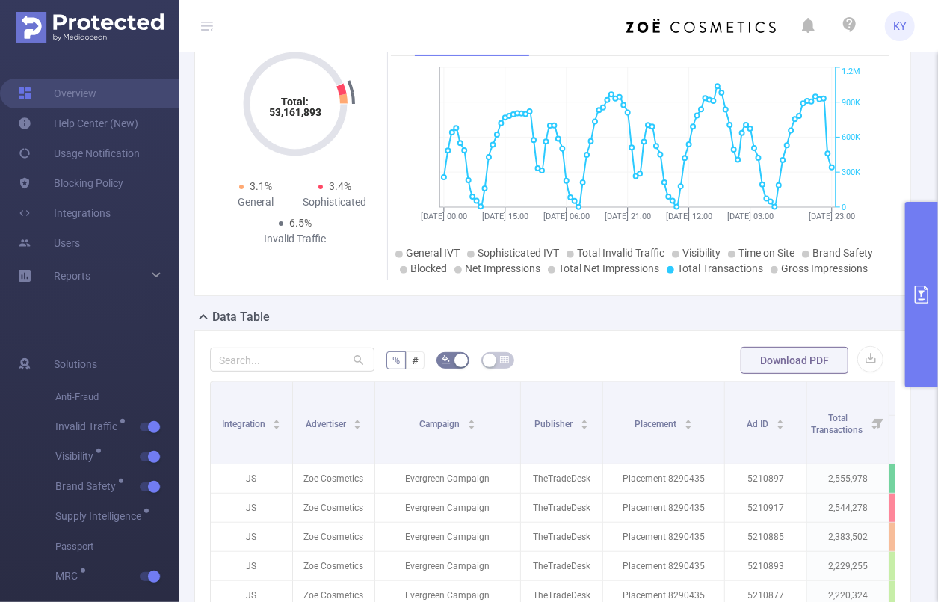
scroll to position [340, 0]
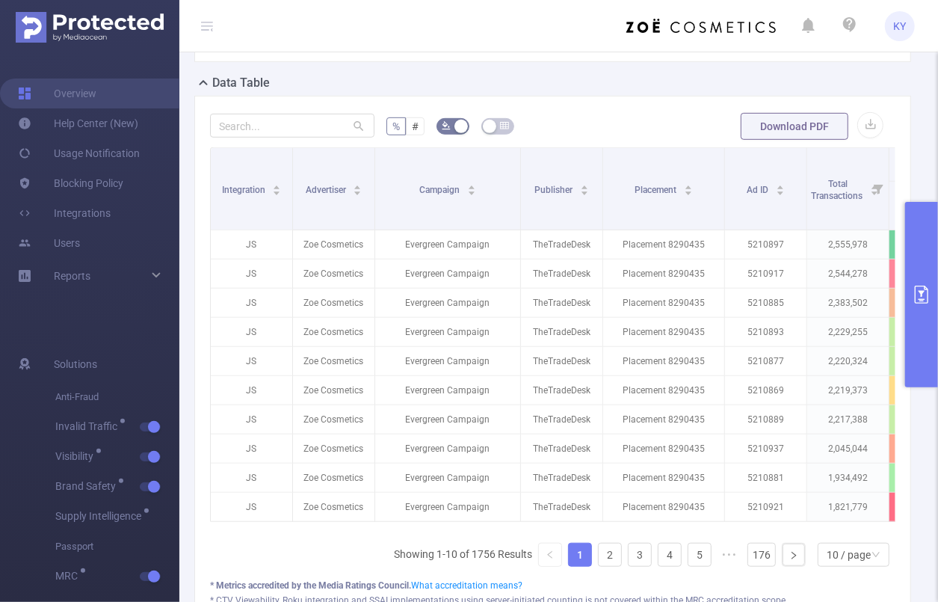
click at [206, 22] on icon at bounding box center [207, 26] width 12 height 12
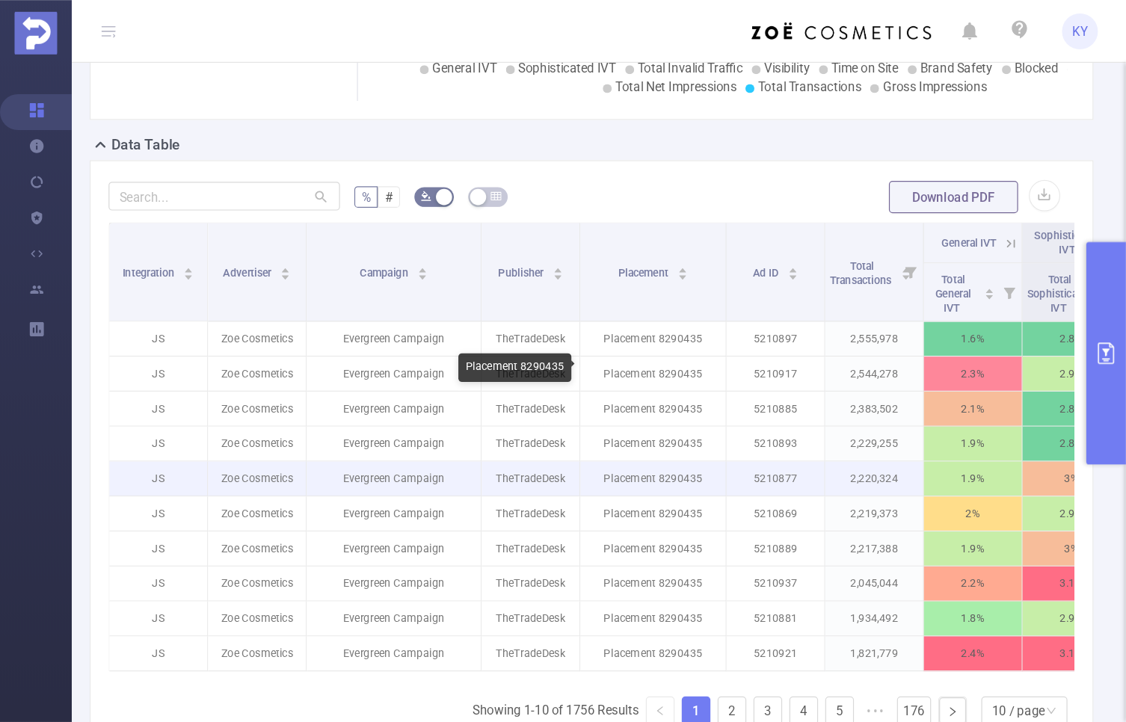
scroll to position [302, 0]
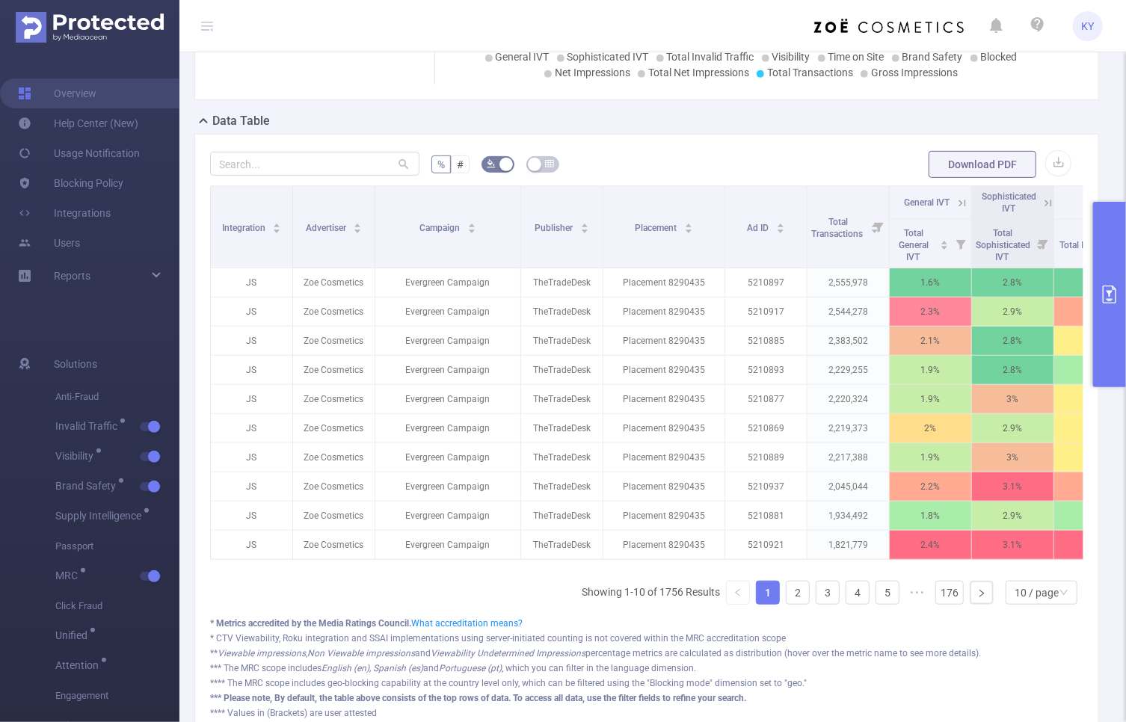
click at [215, 25] on icon at bounding box center [207, 26] width 18 height 52
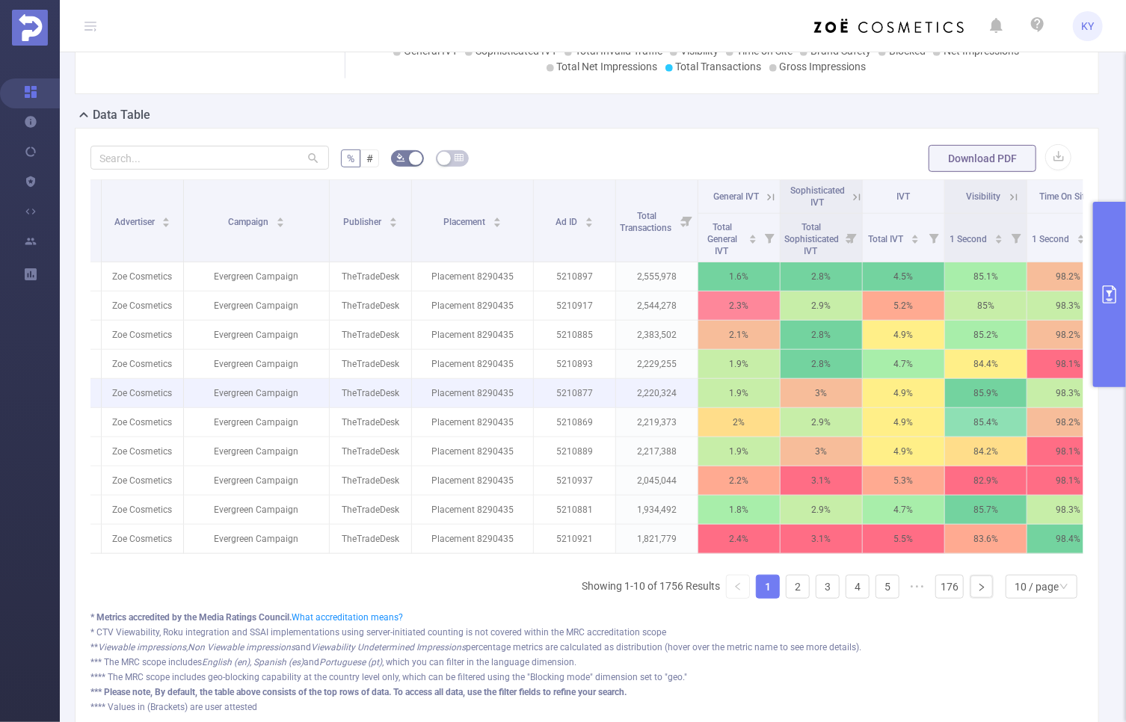
scroll to position [309, 0]
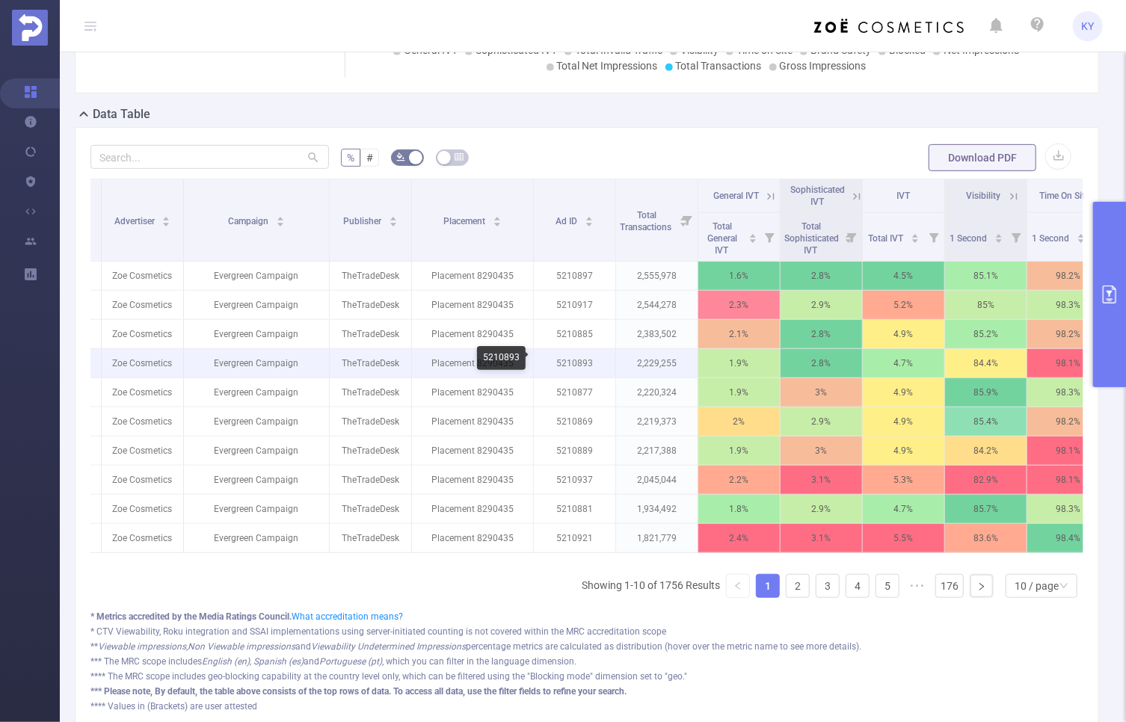
click at [577, 363] on p "5210893" at bounding box center [575, 363] width 82 height 28
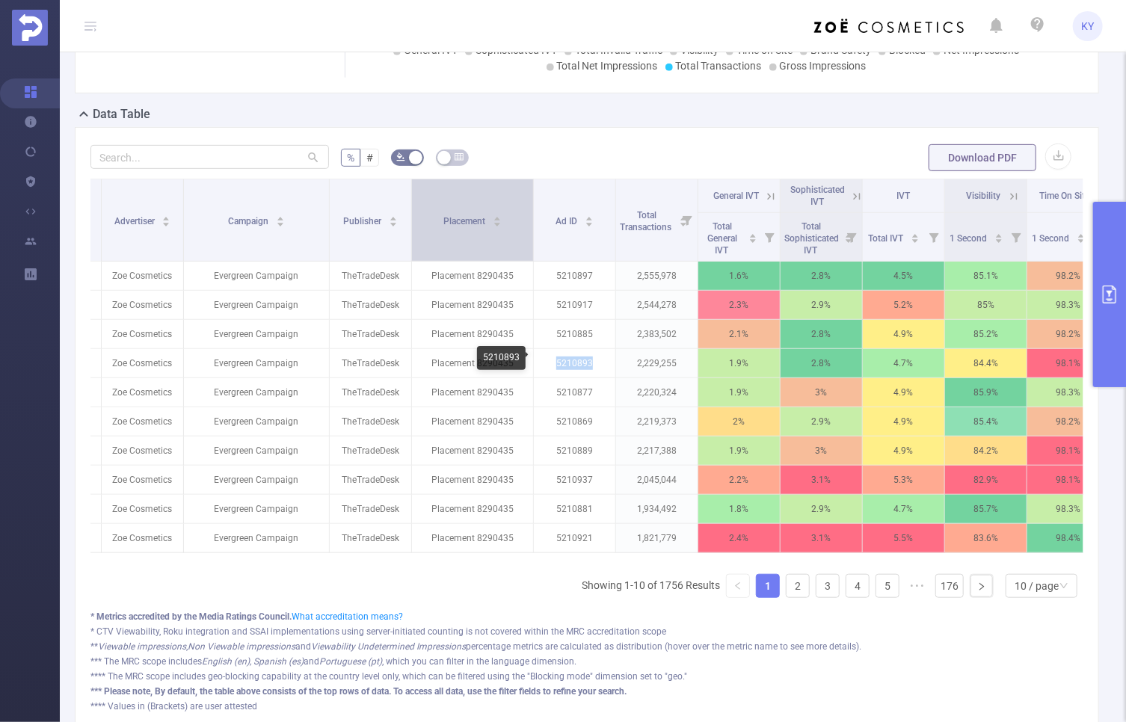
copy p "5210893"
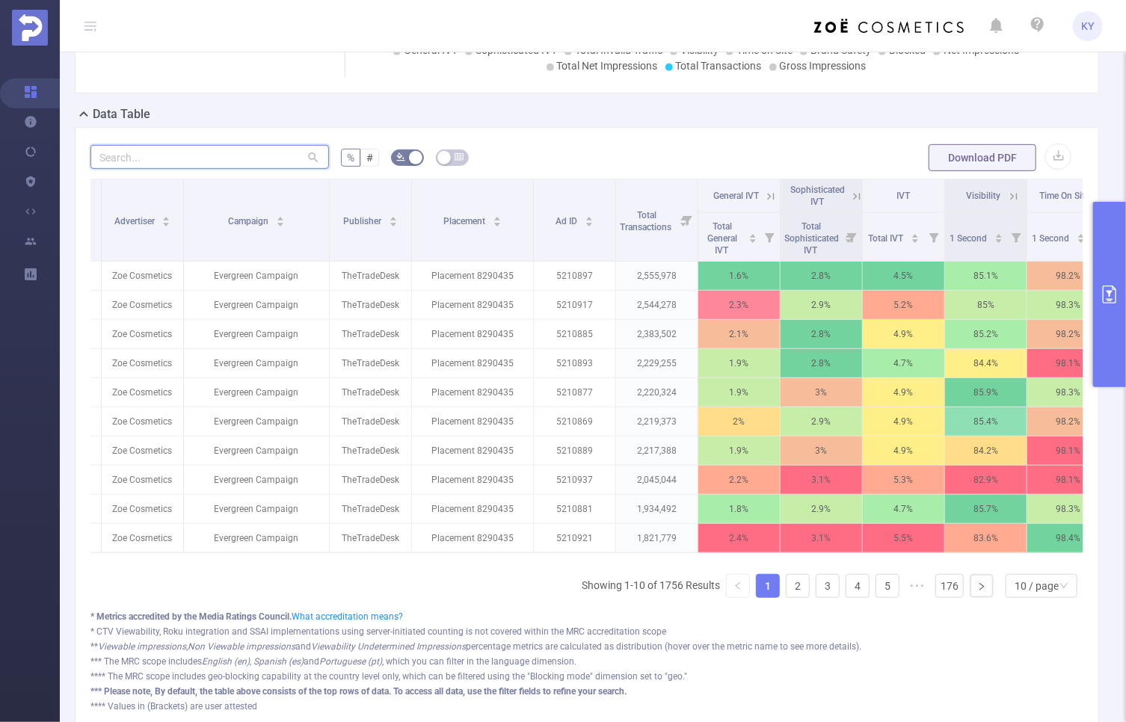
click at [225, 150] on input "text" at bounding box center [209, 157] width 239 height 24
paste input "5210893"
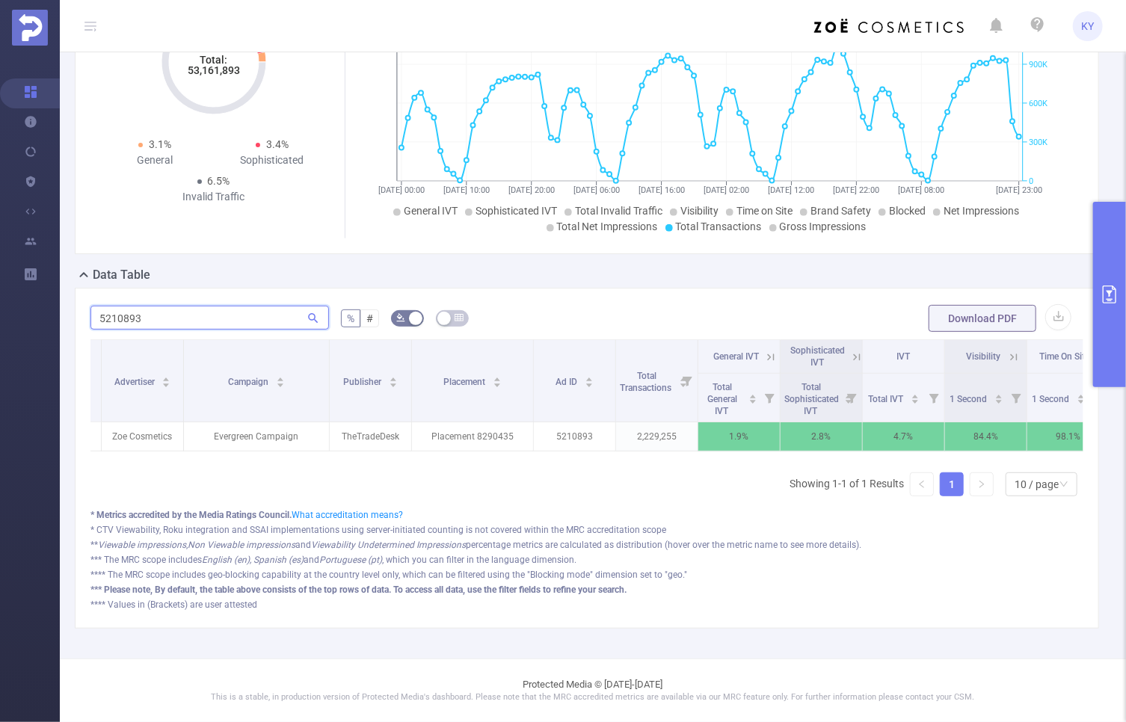
scroll to position [154, 0]
type input "5210893"
click at [222, 272] on div "Data Table" at bounding box center [593, 276] width 1036 height 21
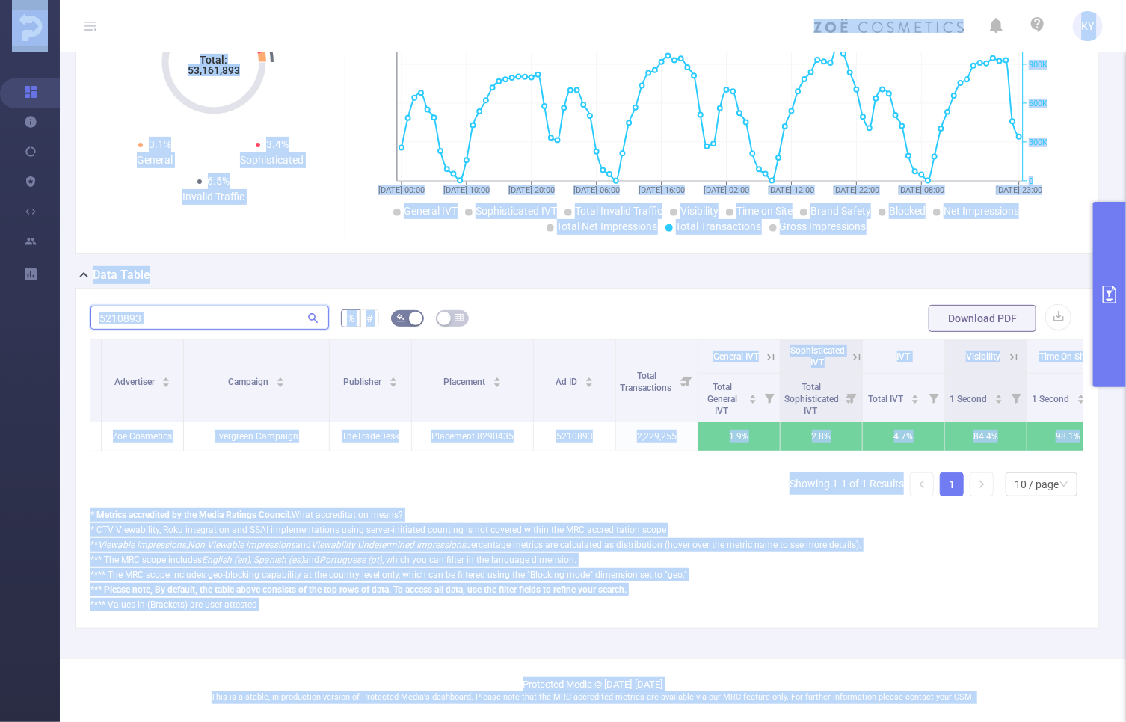
click at [172, 310] on input "5210893" at bounding box center [209, 318] width 239 height 24
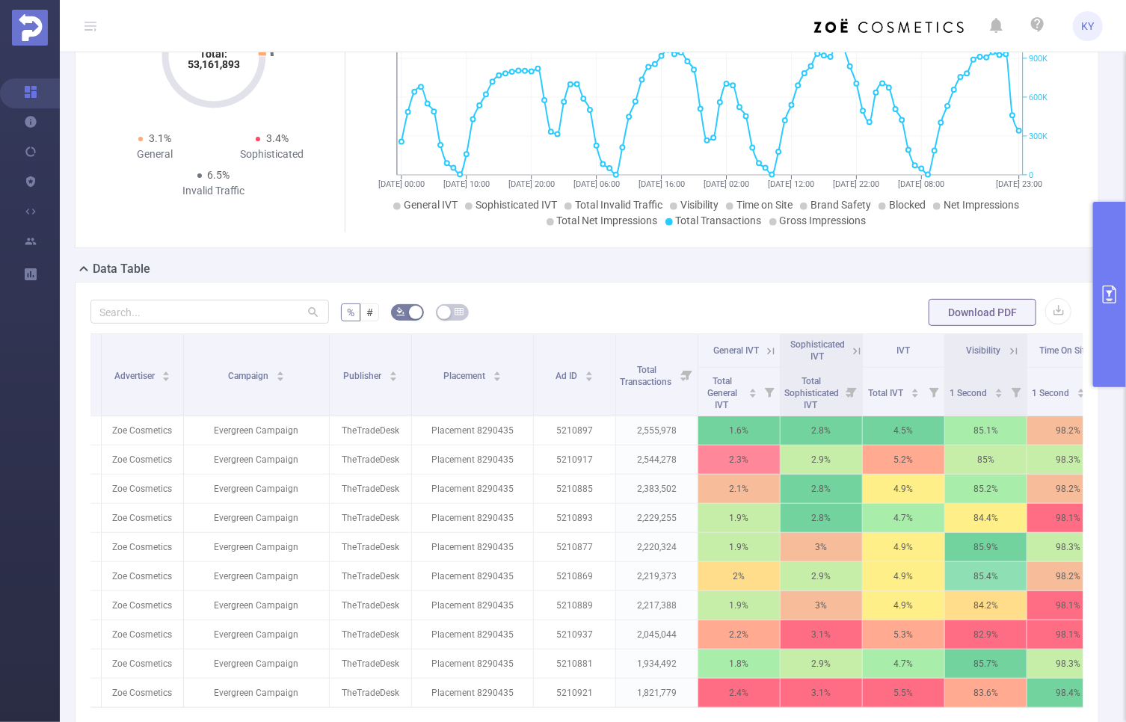
click at [764, 293] on div "% # Download PDF Integration Advertiser Campaign Publisher Placement Ad ID Tota…" at bounding box center [587, 583] width 1024 height 603
click at [1100, 316] on button "primary" at bounding box center [1109, 294] width 33 height 185
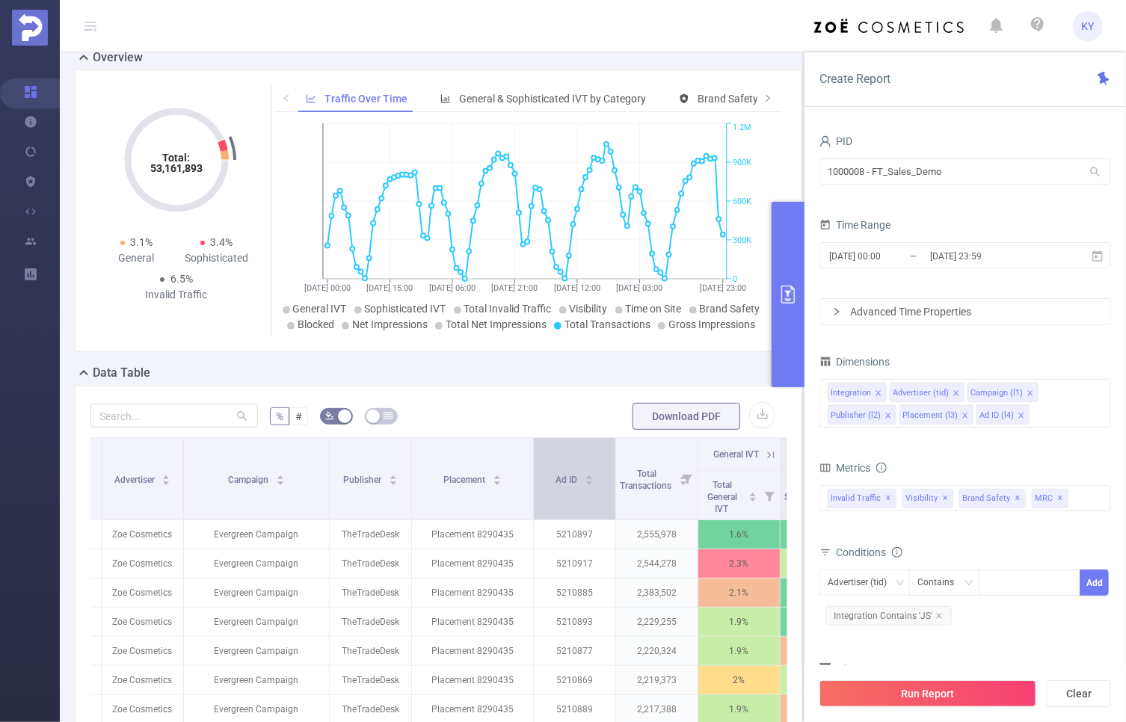
scroll to position [45, 0]
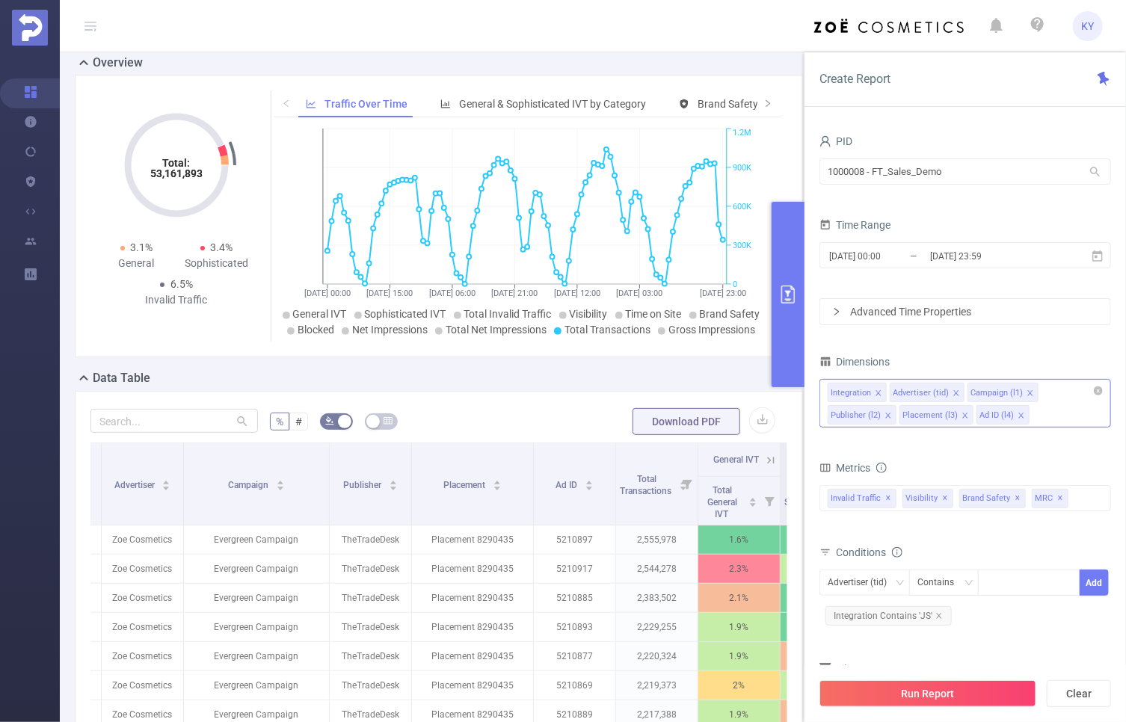
click at [1054, 419] on div "Integration Advertiser (tid) Campaign (l1) Publisher (l2) Placement (l3) Ad ID …" at bounding box center [966, 403] width 292 height 49
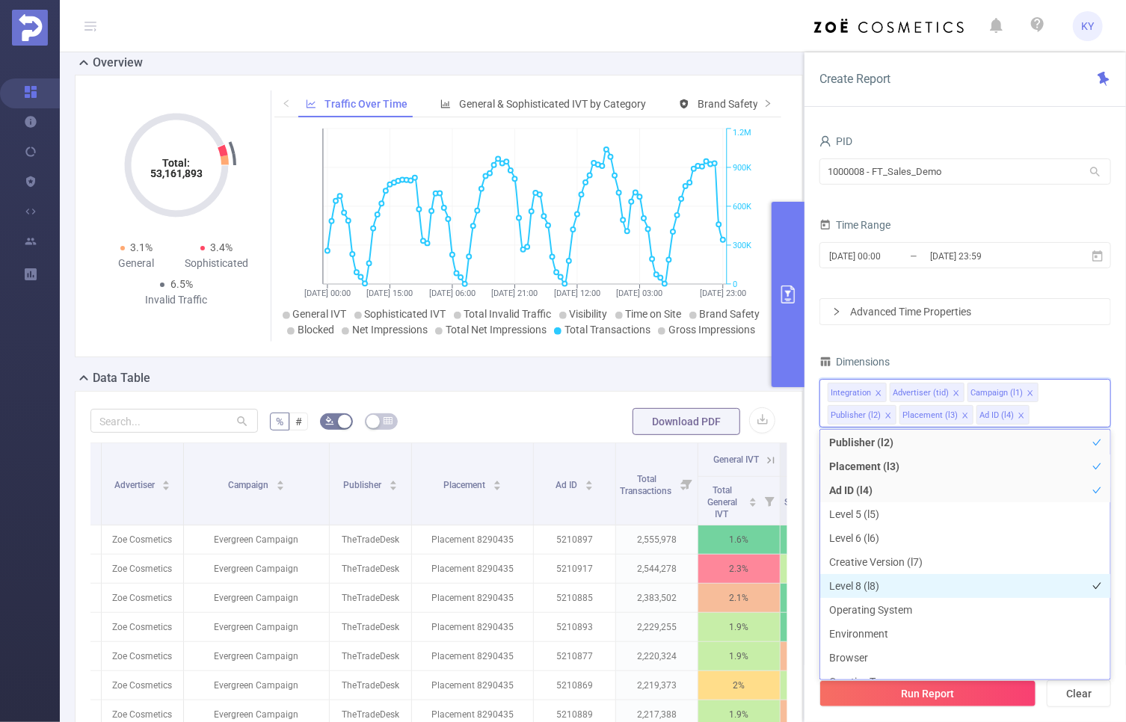
scroll to position [68, 0]
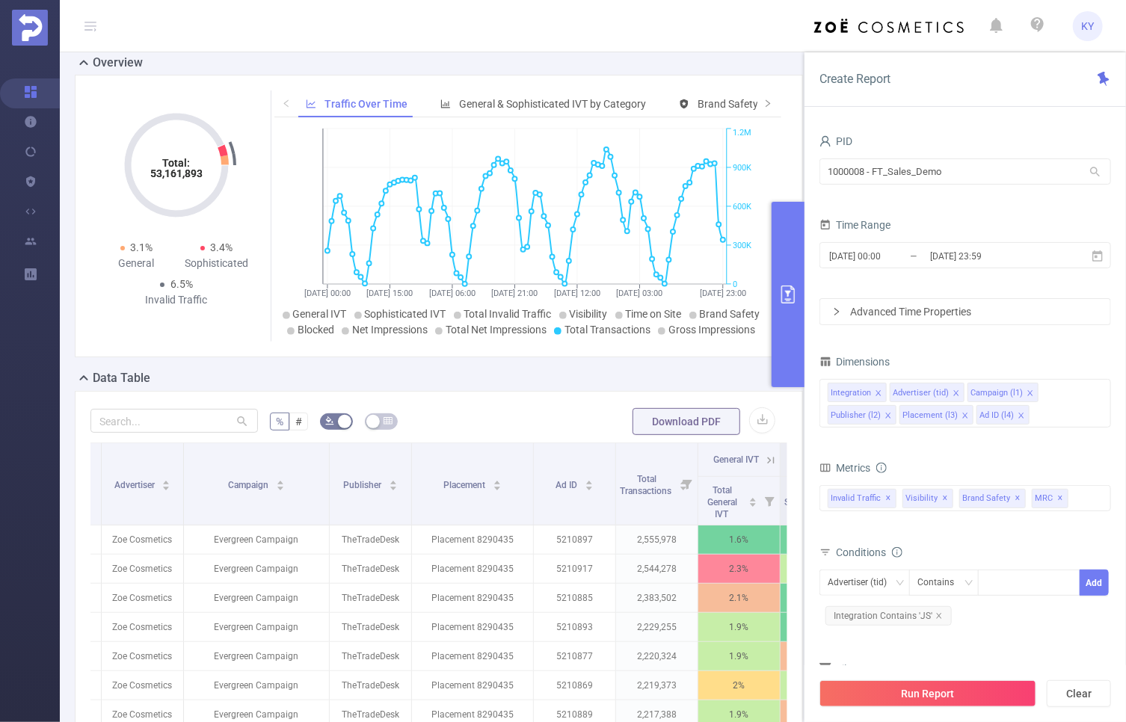
click at [1081, 361] on div "Dimensions" at bounding box center [966, 363] width 292 height 25
click at [1072, 499] on div "Invalid Traffic ✕ Anti-Fraud Invalid Traffic Visibility Brand Safety Supply Int…" at bounding box center [966, 498] width 292 height 26
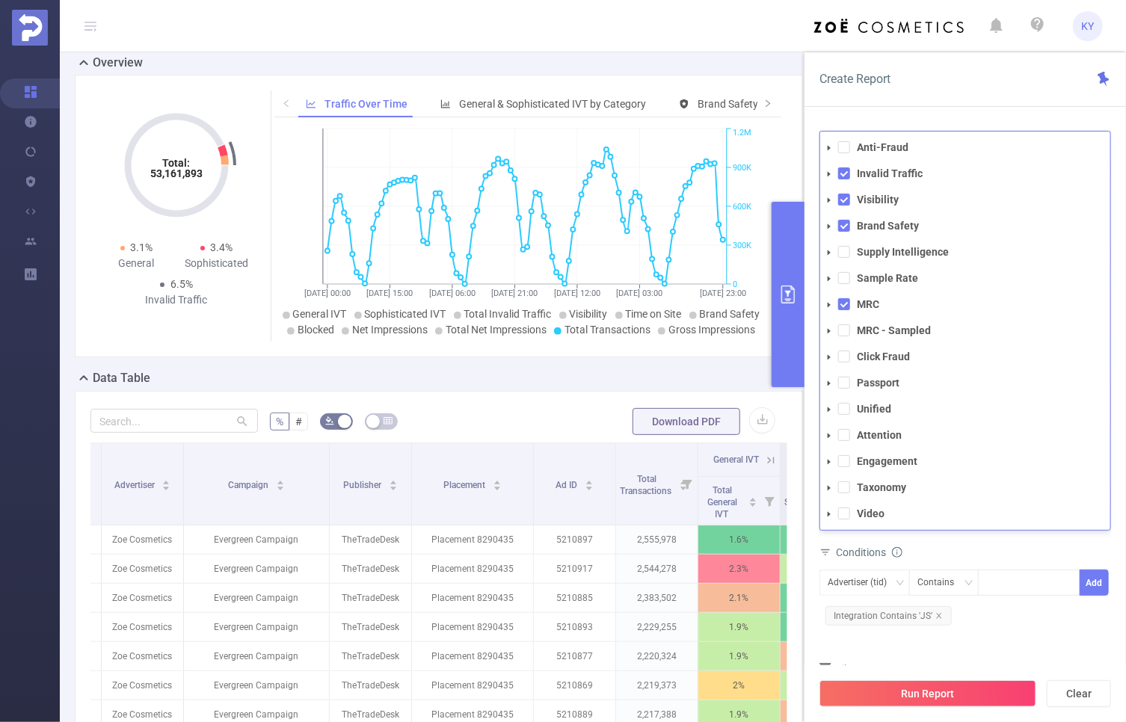
click at [1024, 551] on div "Conditions" at bounding box center [966, 554] width 292 height 25
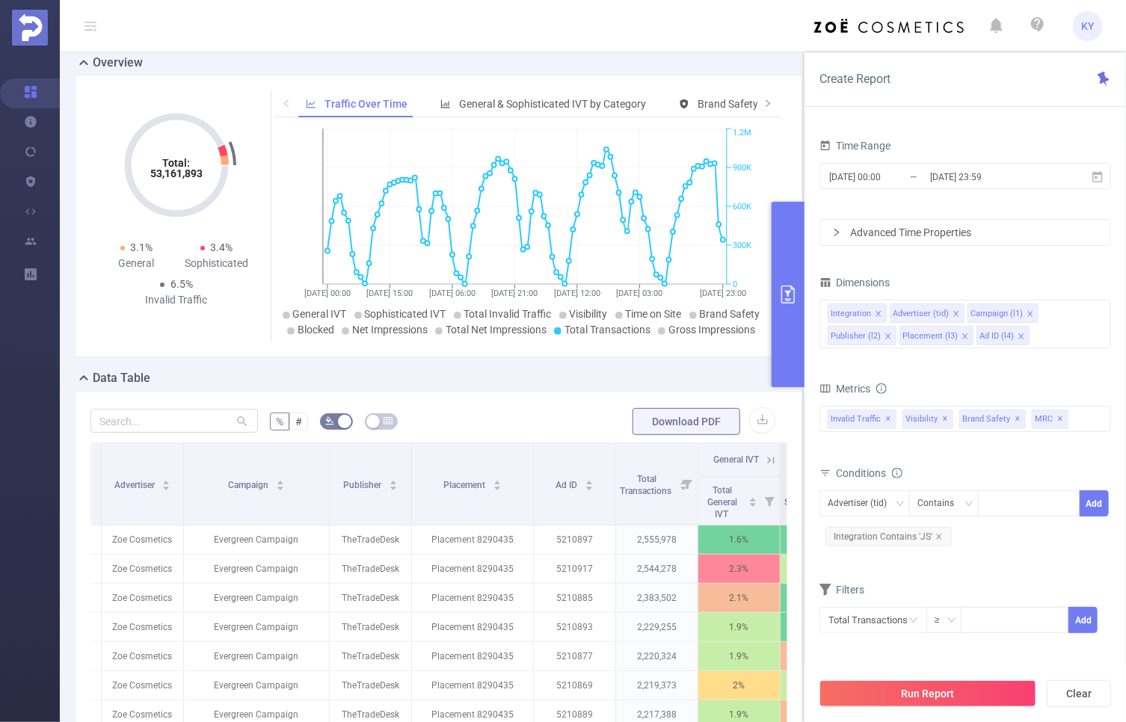
click at [970, 694] on button "Run Report" at bounding box center [928, 693] width 217 height 27
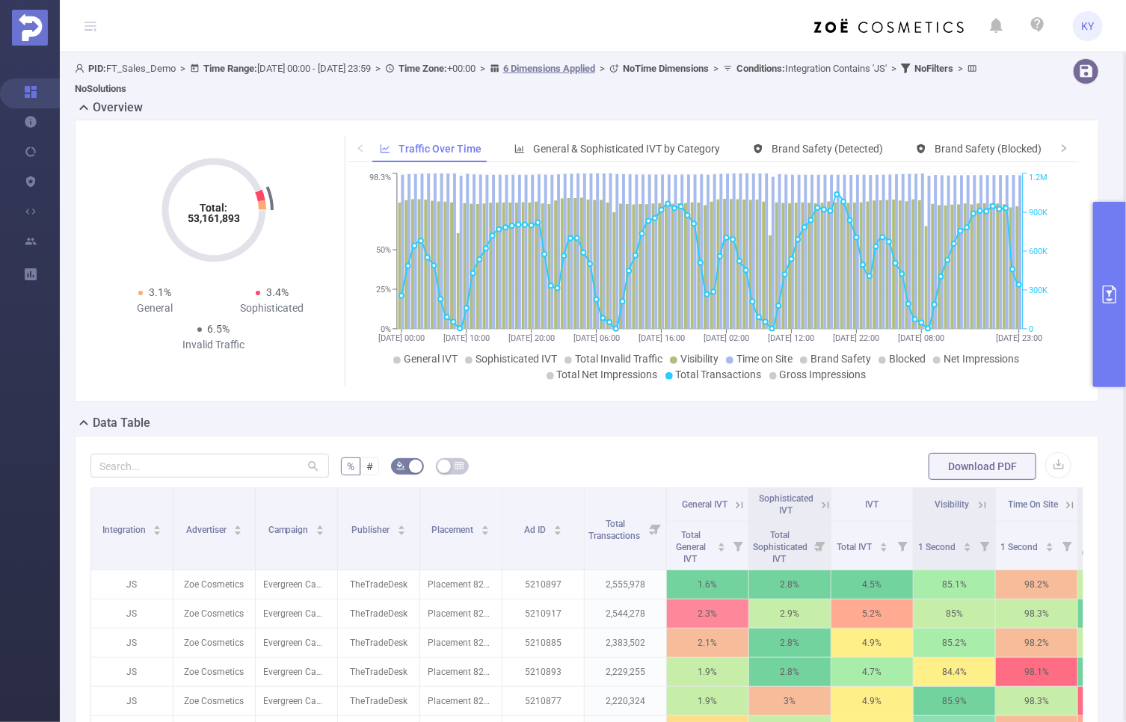
scroll to position [0, 0]
click at [649, 147] on span "General & Sophisticated IVT by Category" at bounding box center [626, 149] width 187 height 12
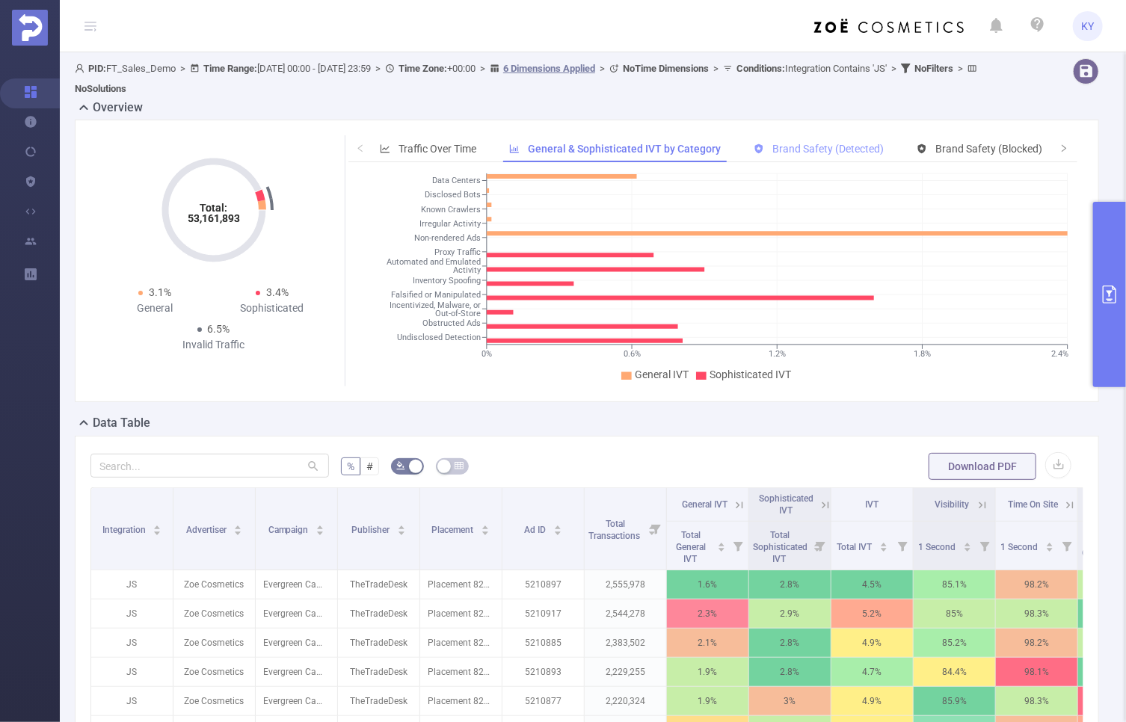
click at [815, 155] on span "Brand Safety (Detected)" at bounding box center [827, 149] width 111 height 12
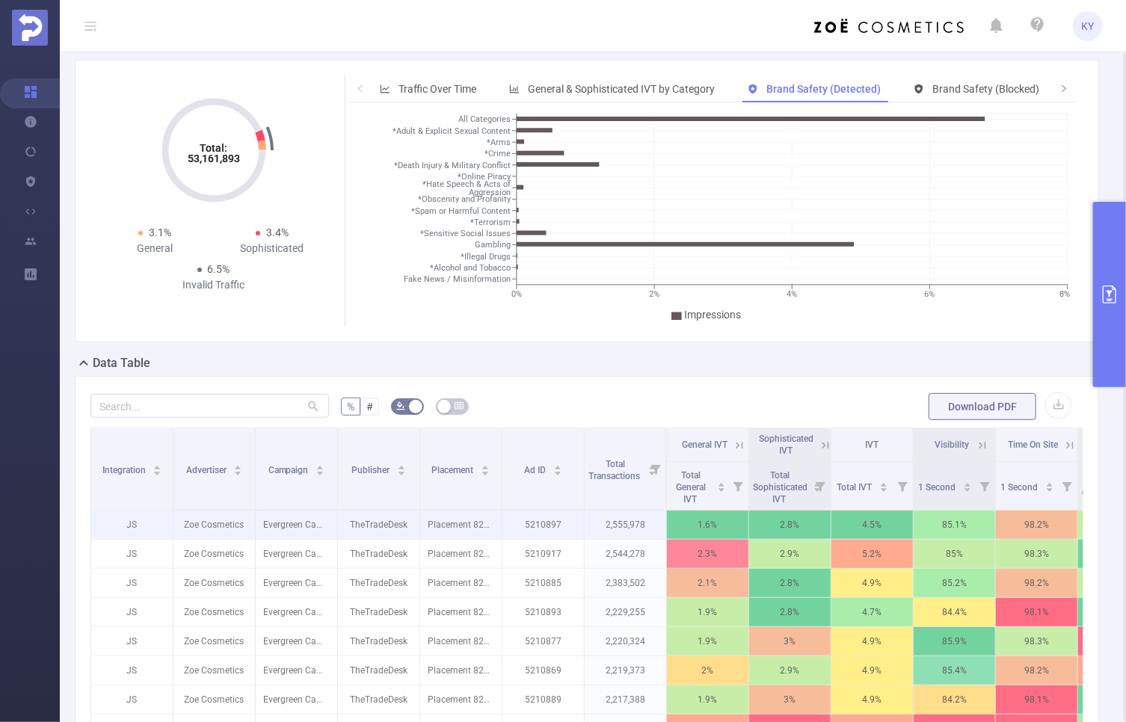
scroll to position [74, 0]
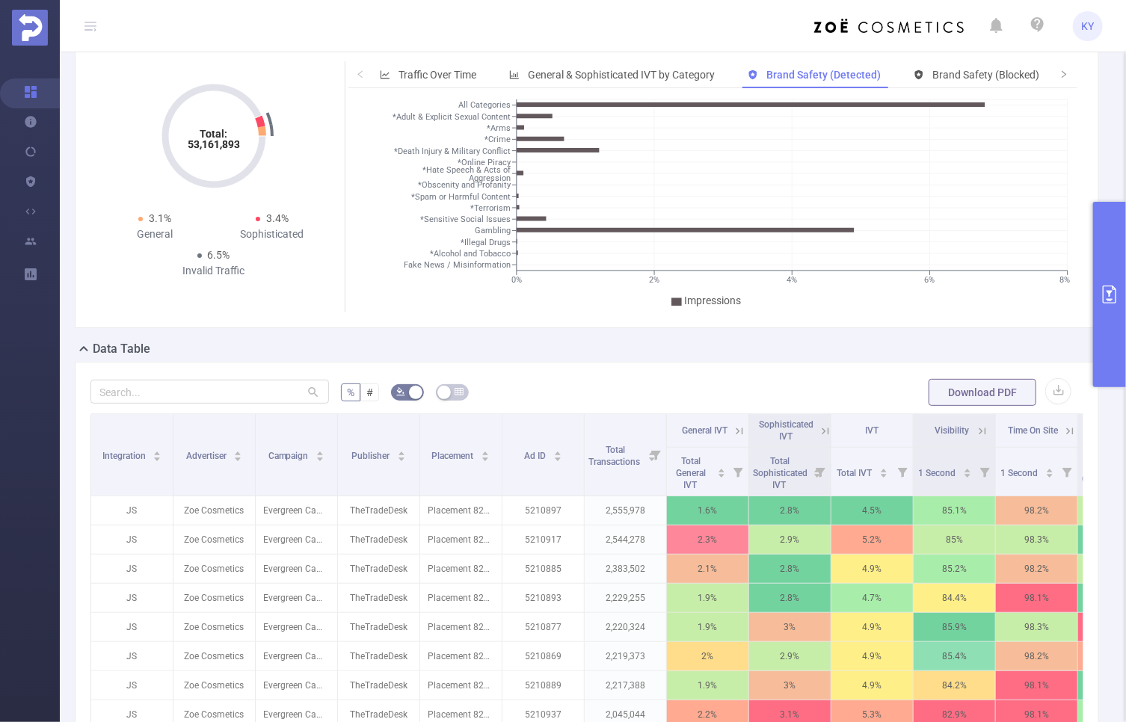
click at [600, 336] on div "Total: 53,161,893 Total: 53,161,893 3.1% General 3.4% Sophisticated 6.5% Invali…" at bounding box center [587, 193] width 1036 height 295
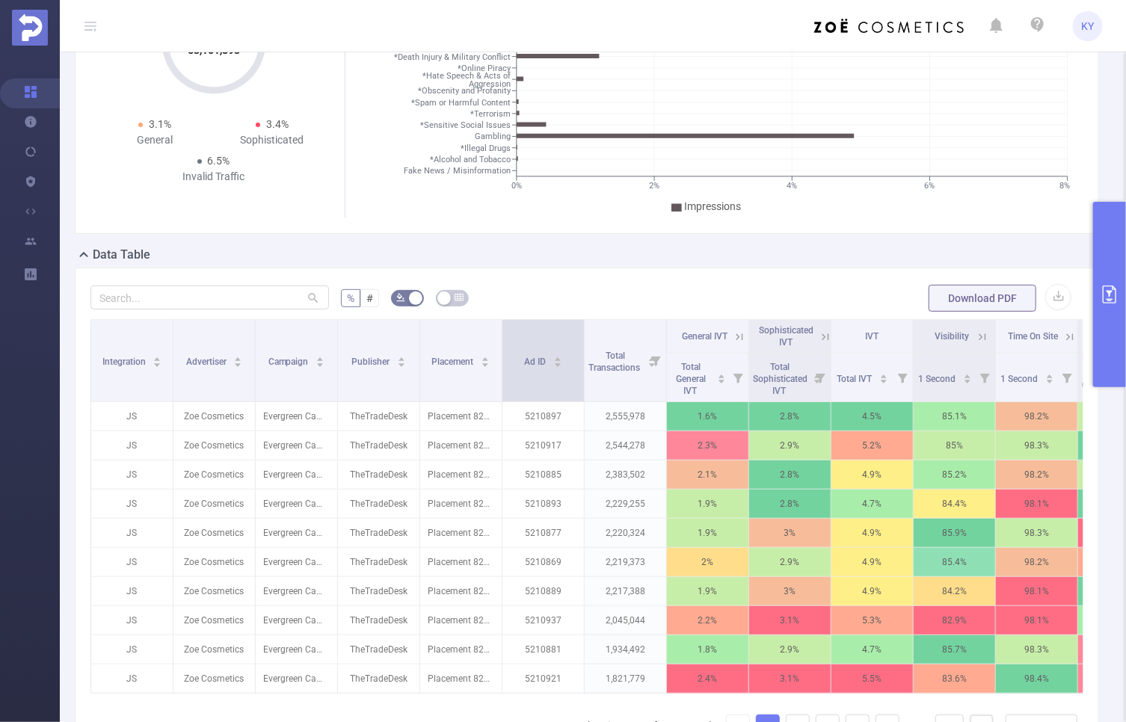
scroll to position [175, 0]
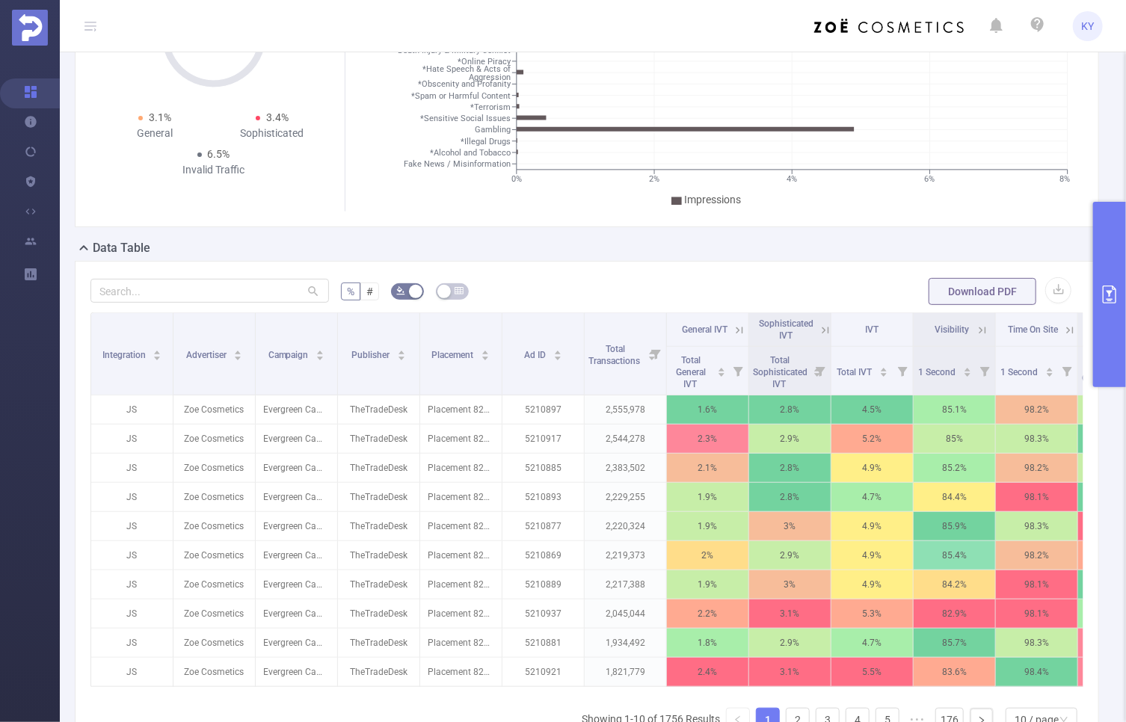
click at [1116, 301] on icon "primary" at bounding box center [1109, 295] width 13 height 18
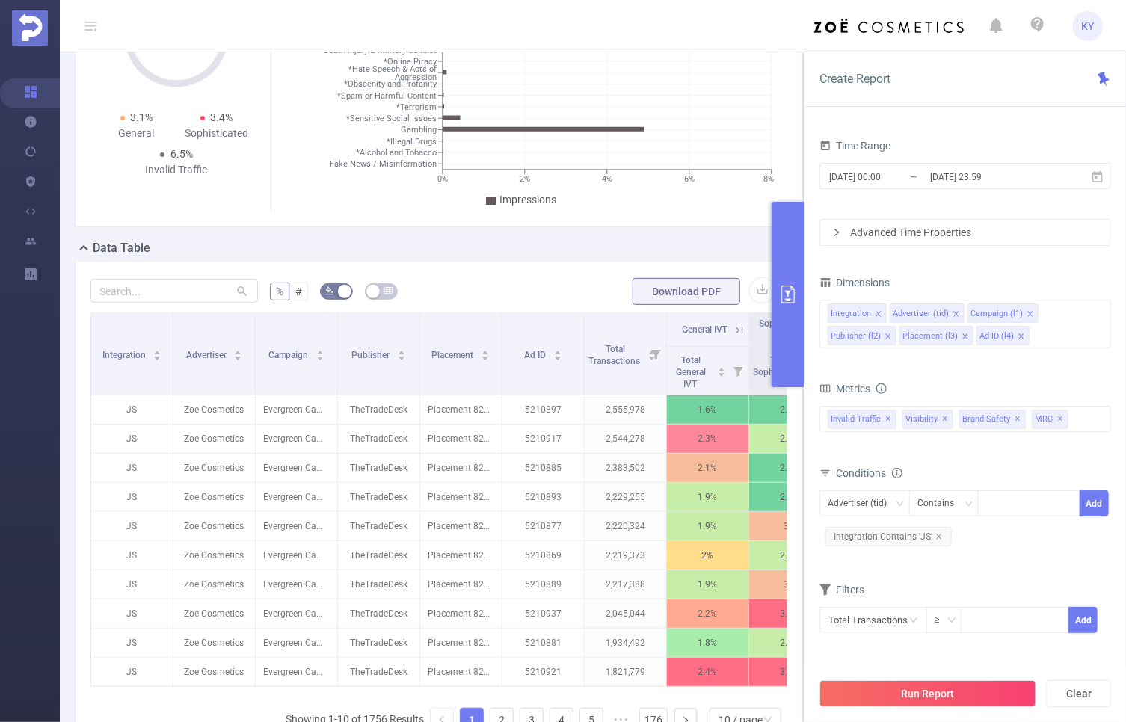
click at [1018, 339] on icon "icon: close" at bounding box center [1021, 336] width 7 height 7
click at [962, 335] on icon "icon: close" at bounding box center [965, 336] width 7 height 7
click at [975, 338] on div "Integration Advertiser (tid) Campaign (l1) Publisher (l2)" at bounding box center [966, 324] width 292 height 49
click at [1026, 273] on div "Dimensions" at bounding box center [966, 284] width 292 height 25
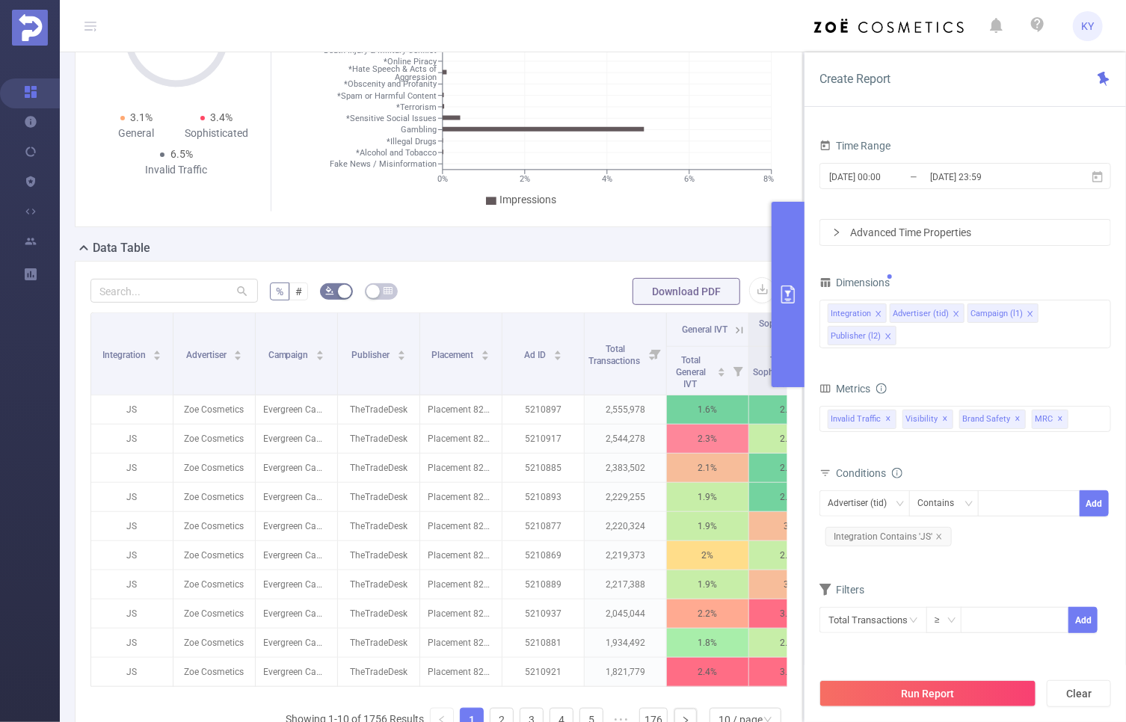
click at [788, 363] on button "primary" at bounding box center [788, 294] width 33 height 185
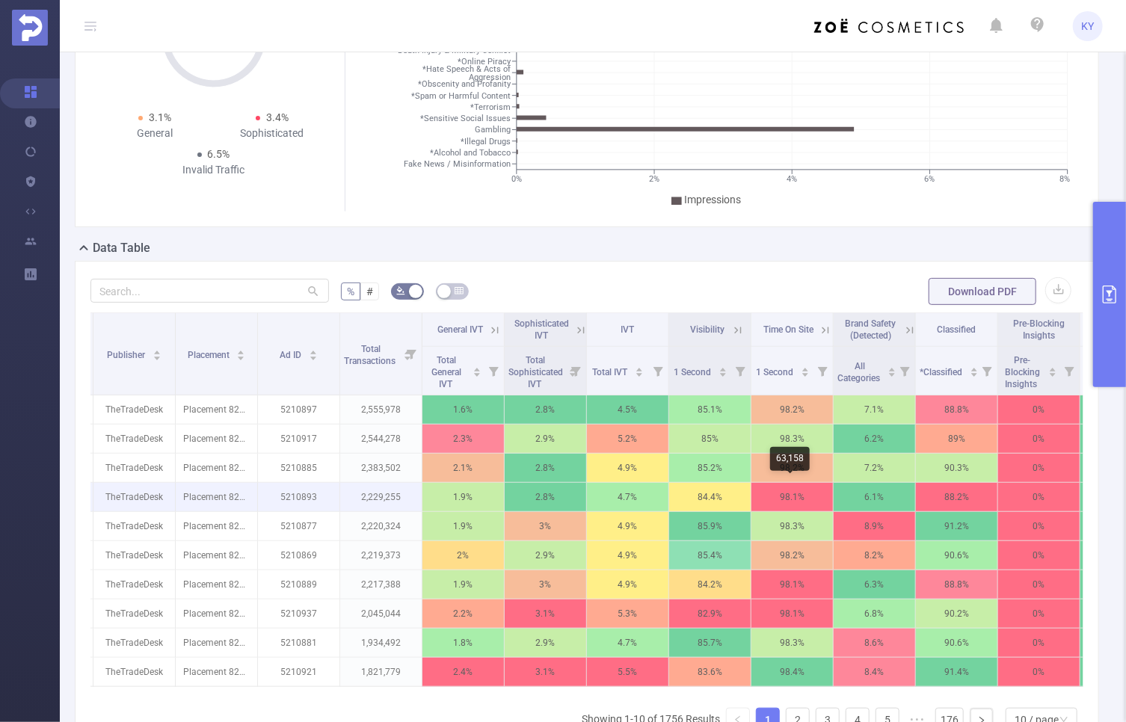
scroll to position [0, 664]
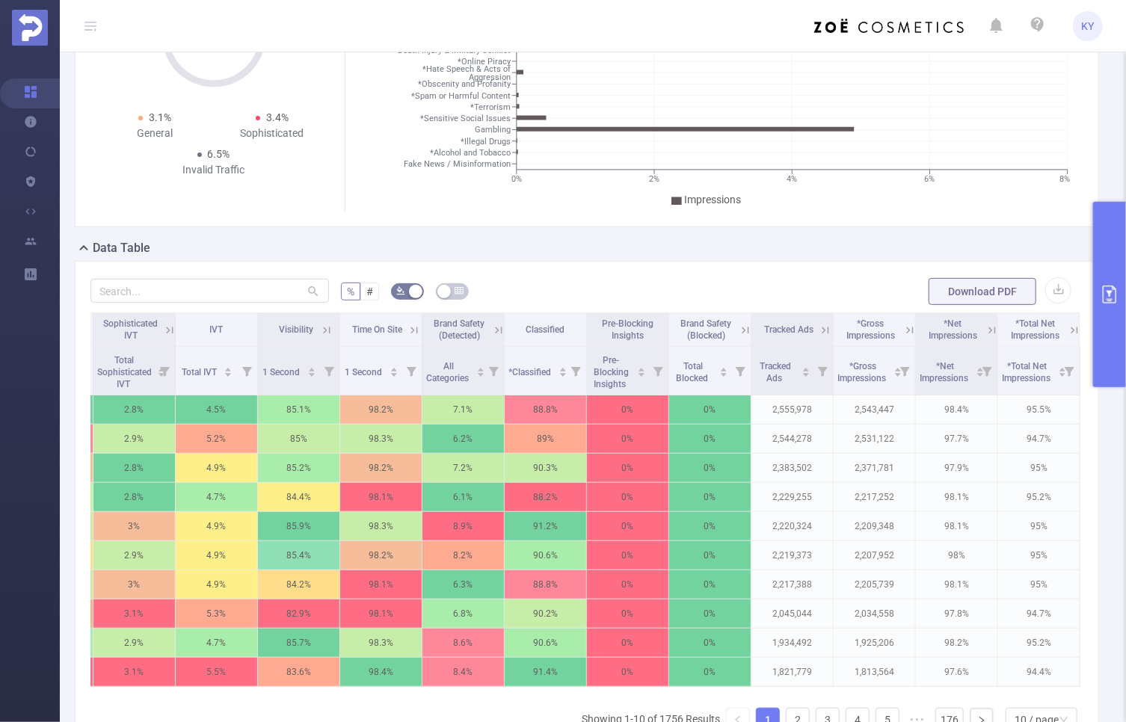
click at [1107, 348] on button "primary" at bounding box center [1109, 294] width 33 height 185
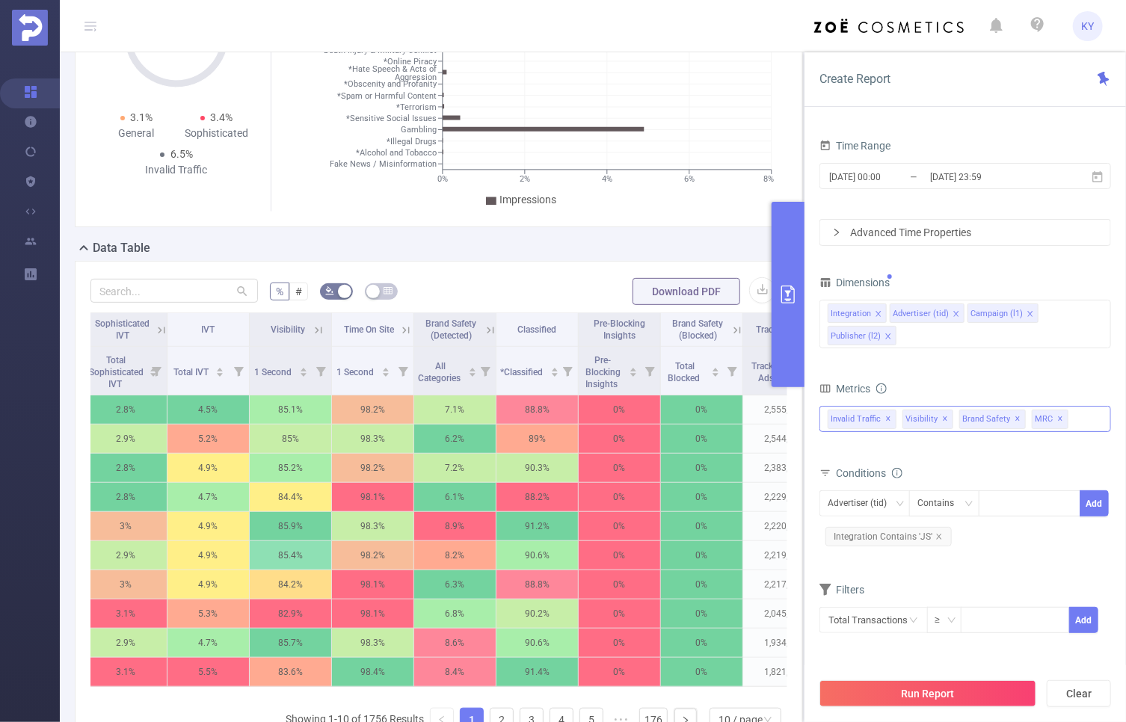
click at [1071, 420] on div "Invalid Traffic ✕ Anti-Fraud Invalid Traffic Visibility Brand Safety Supply Int…" at bounding box center [966, 419] width 292 height 26
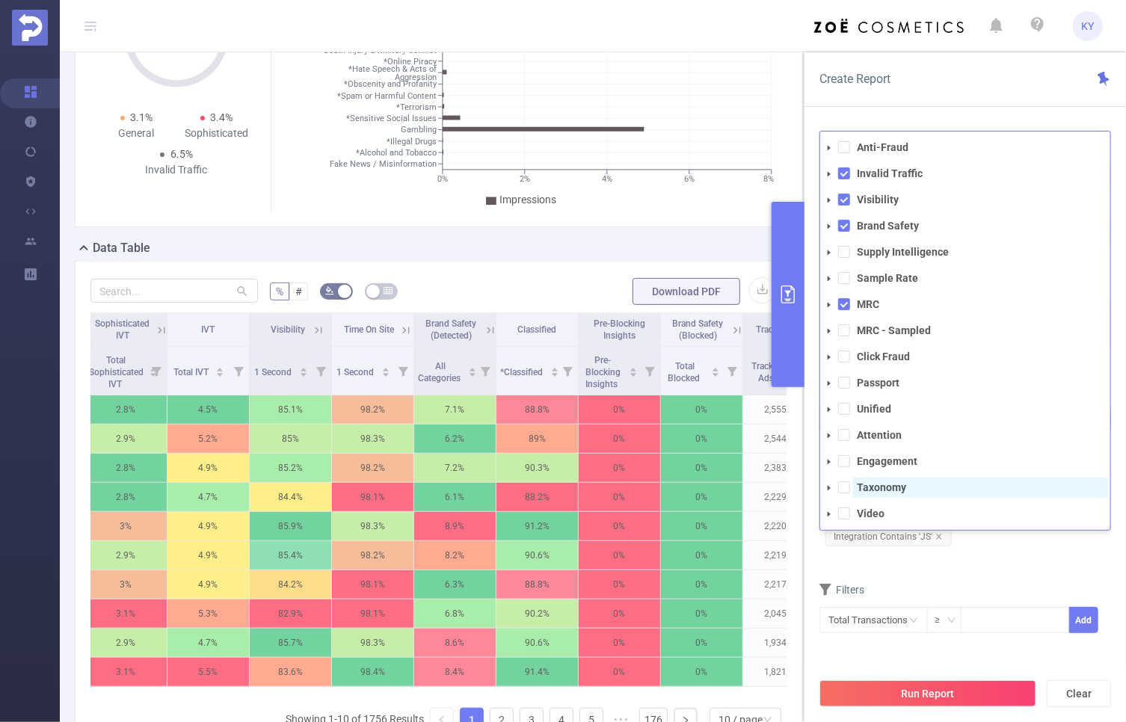
scroll to position [0, 0]
click at [843, 411] on span at bounding box center [844, 409] width 12 height 12
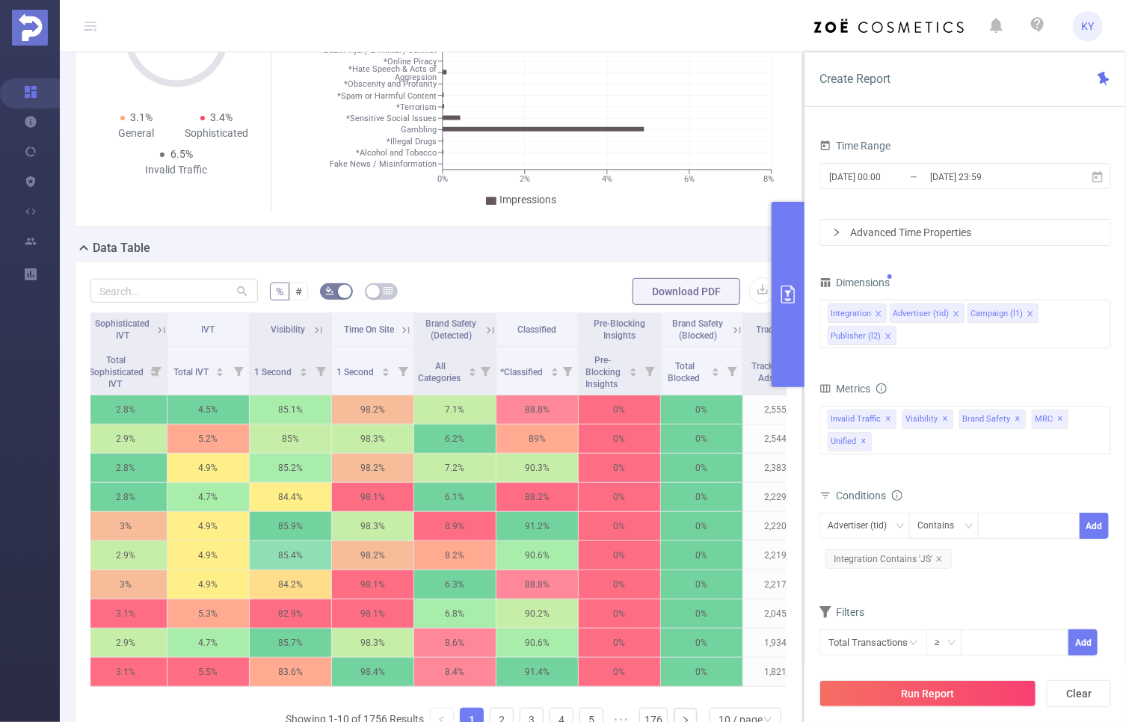
click at [1015, 566] on div "Advertiser (tid) Contains Add Integration Contains 'JS'" at bounding box center [966, 542] width 292 height 59
click at [984, 692] on button "Run Report" at bounding box center [928, 693] width 217 height 27
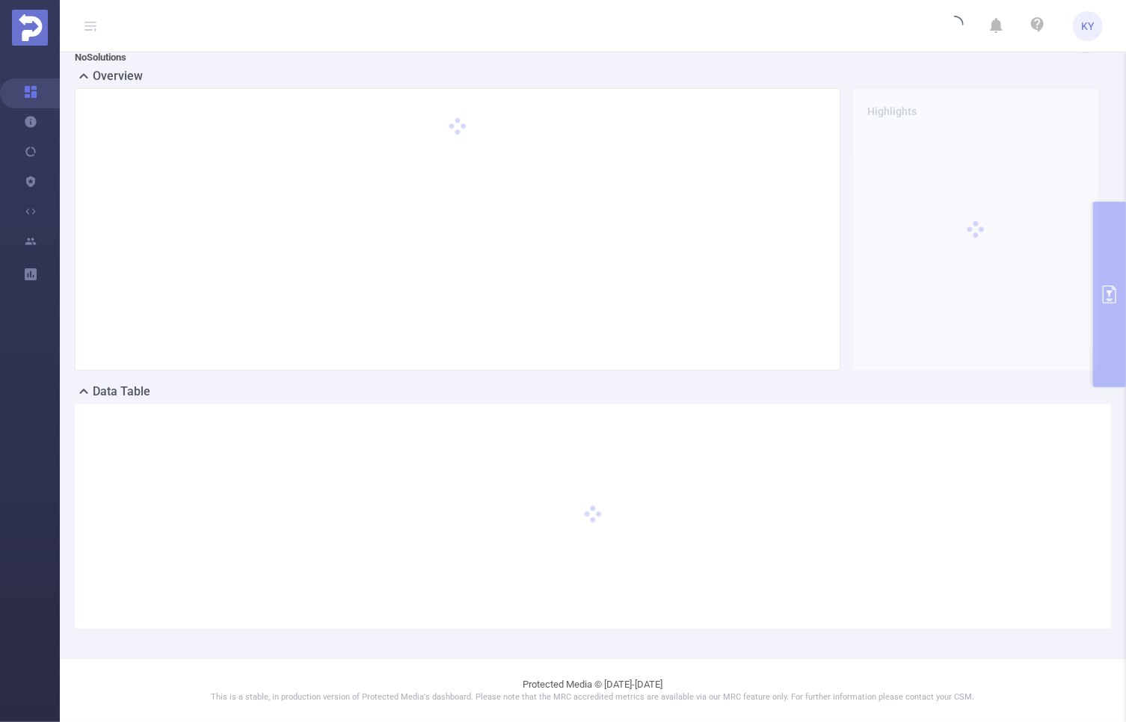
scroll to position [30, 0]
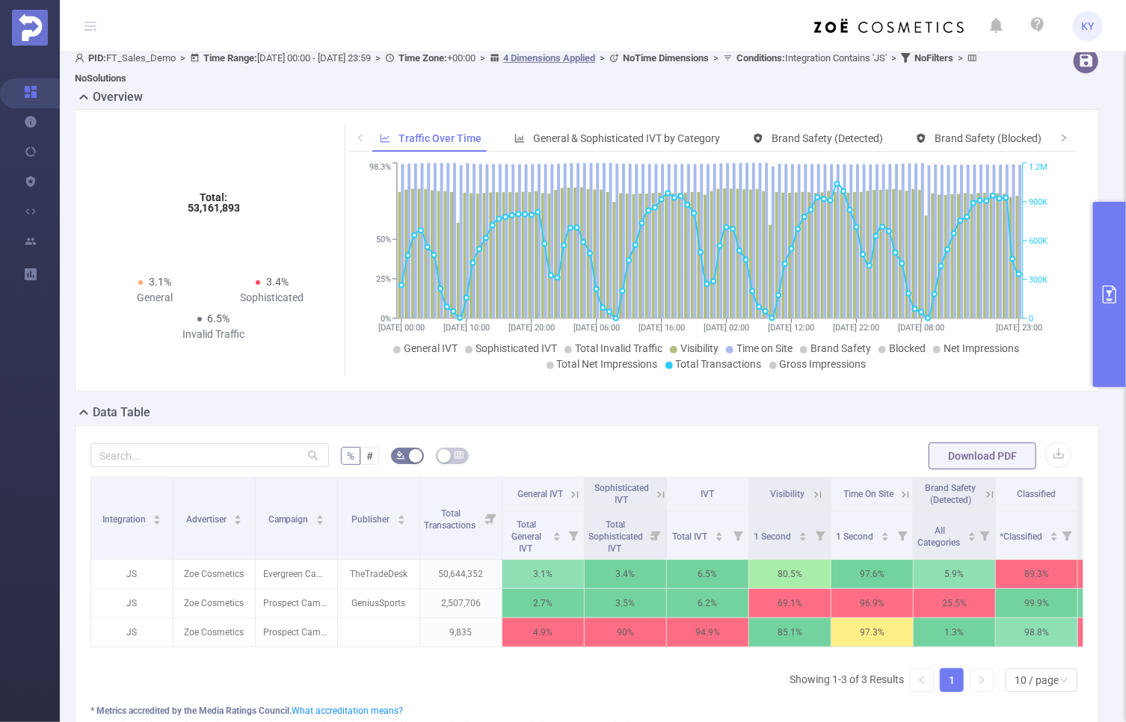
scroll to position [30, 0]
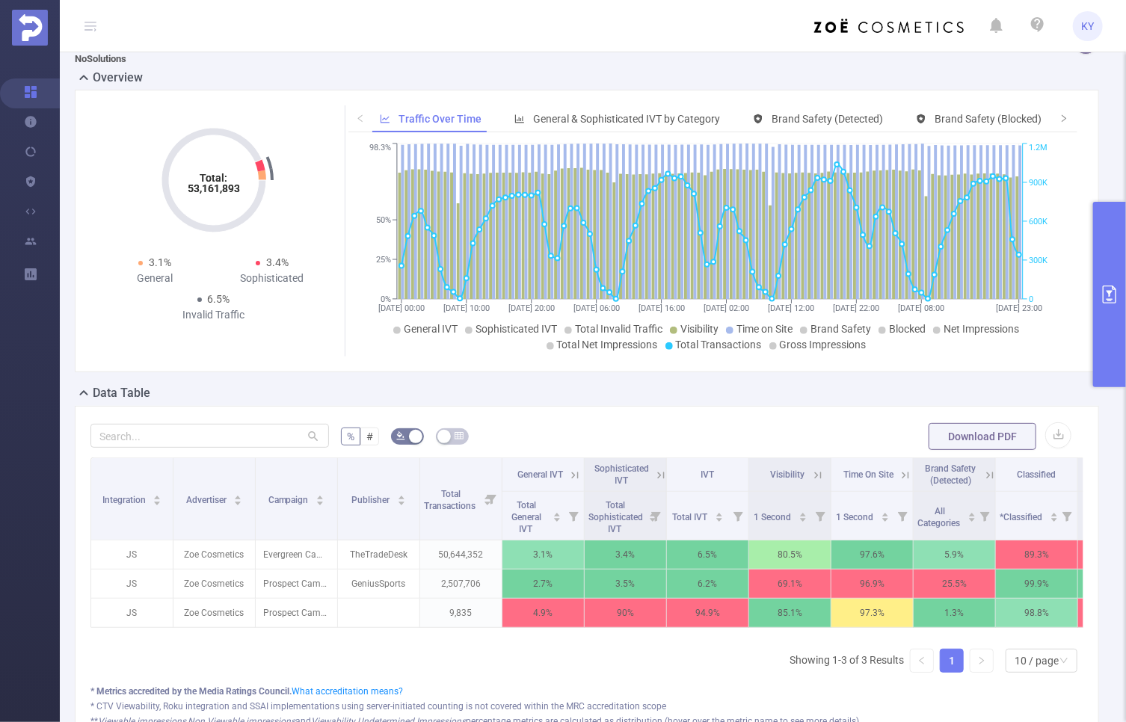
drag, startPoint x: 545, startPoint y: 631, endPoint x: 759, endPoint y: 631, distance: 213.8
click at [766, 631] on div "Integration Advertiser Campaign Publisher Total Transactions General IVT Sophis…" at bounding box center [586, 547] width 993 height 179
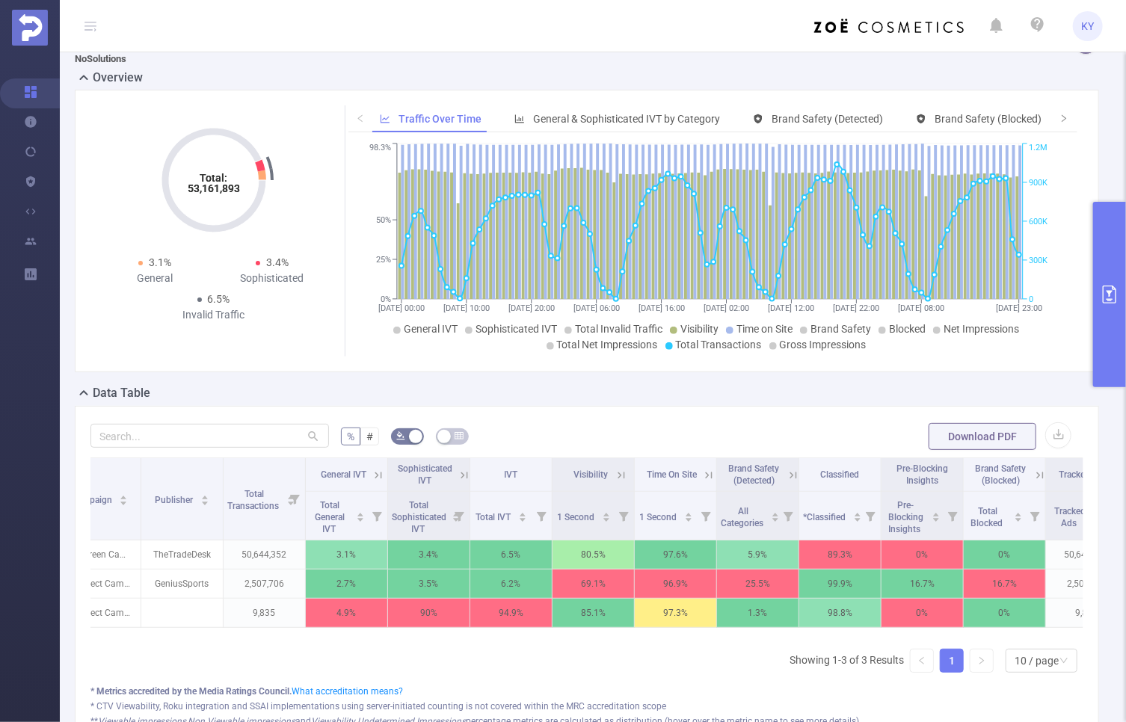
scroll to position [0, 0]
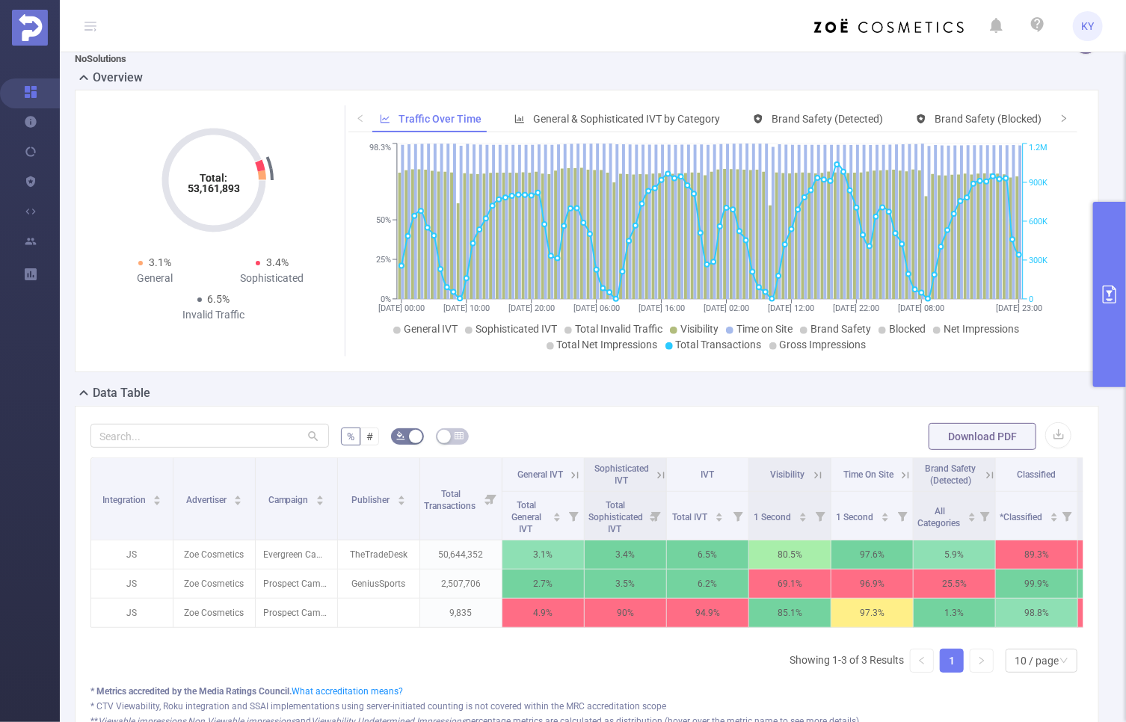
click at [1115, 313] on button "primary" at bounding box center [1109, 294] width 33 height 185
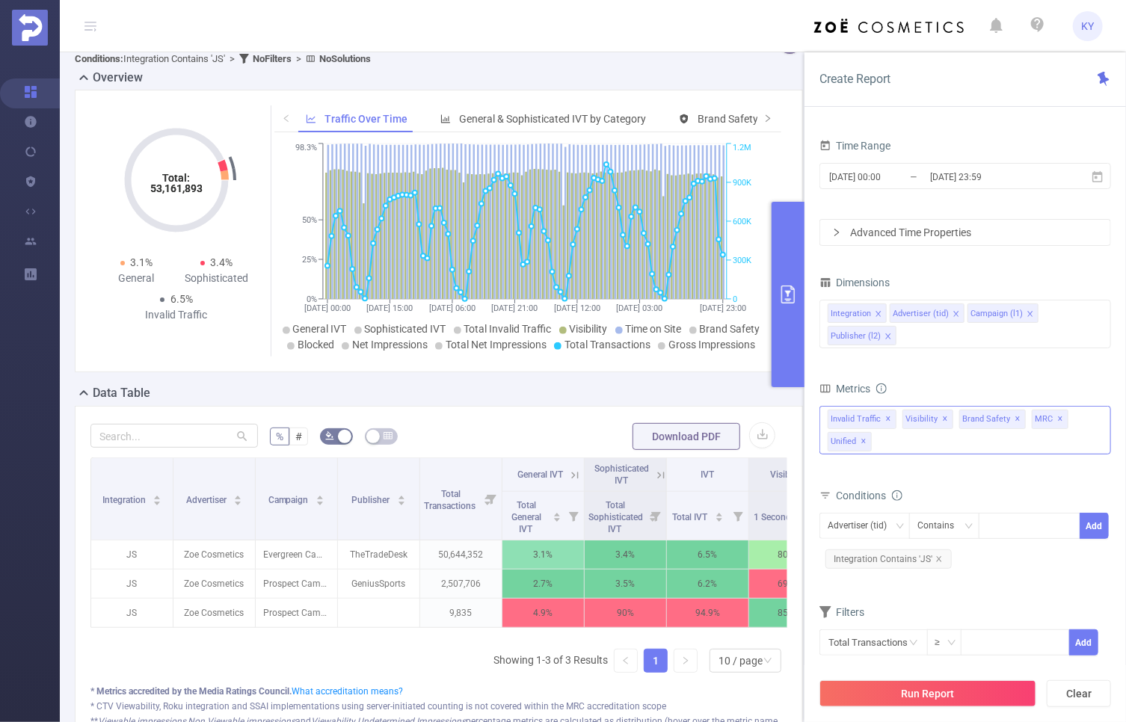
click at [880, 419] on span "Invalid Traffic ✕" at bounding box center [862, 419] width 69 height 19
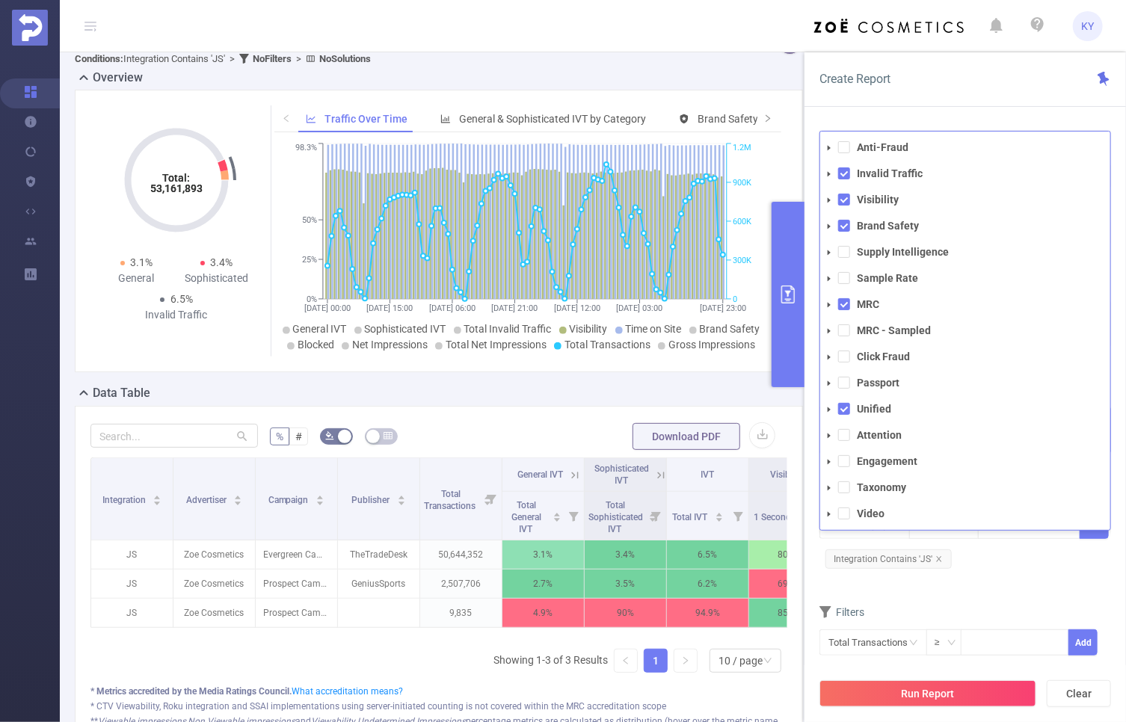
drag, startPoint x: 849, startPoint y: 307, endPoint x: 845, endPoint y: 268, distance: 38.4
click at [849, 307] on span at bounding box center [844, 304] width 12 height 12
click at [846, 227] on span at bounding box center [844, 226] width 12 height 12
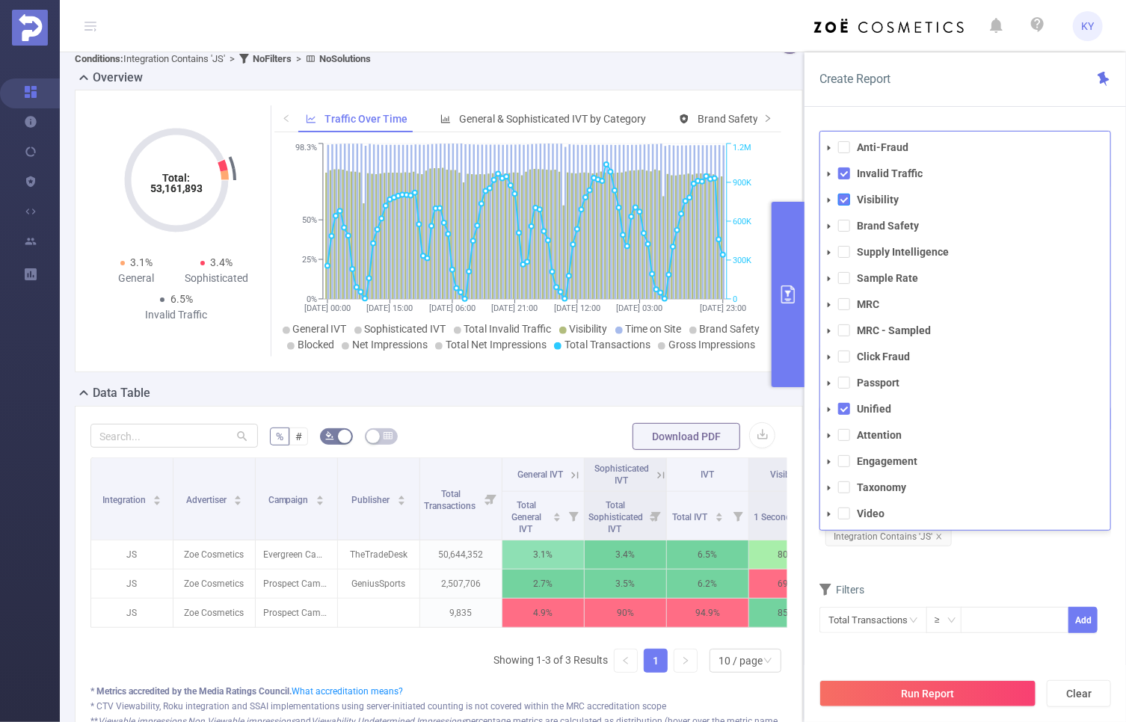
click at [844, 197] on span at bounding box center [844, 200] width 12 height 12
click at [841, 175] on span at bounding box center [844, 173] width 12 height 12
click at [990, 576] on form "Dimensions Integration Advertiser (tid) Campaign (l1) Publisher (l2) Metrics to…" at bounding box center [966, 462] width 292 height 381
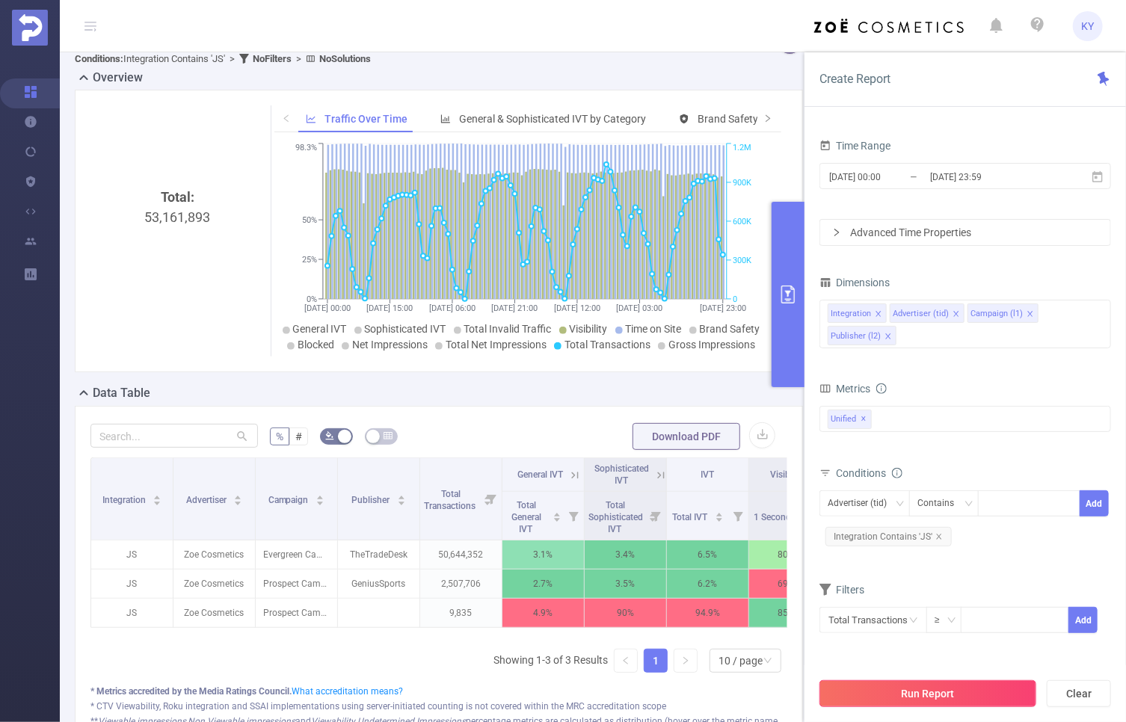
click at [966, 691] on button "Run Report" at bounding box center [928, 693] width 217 height 27
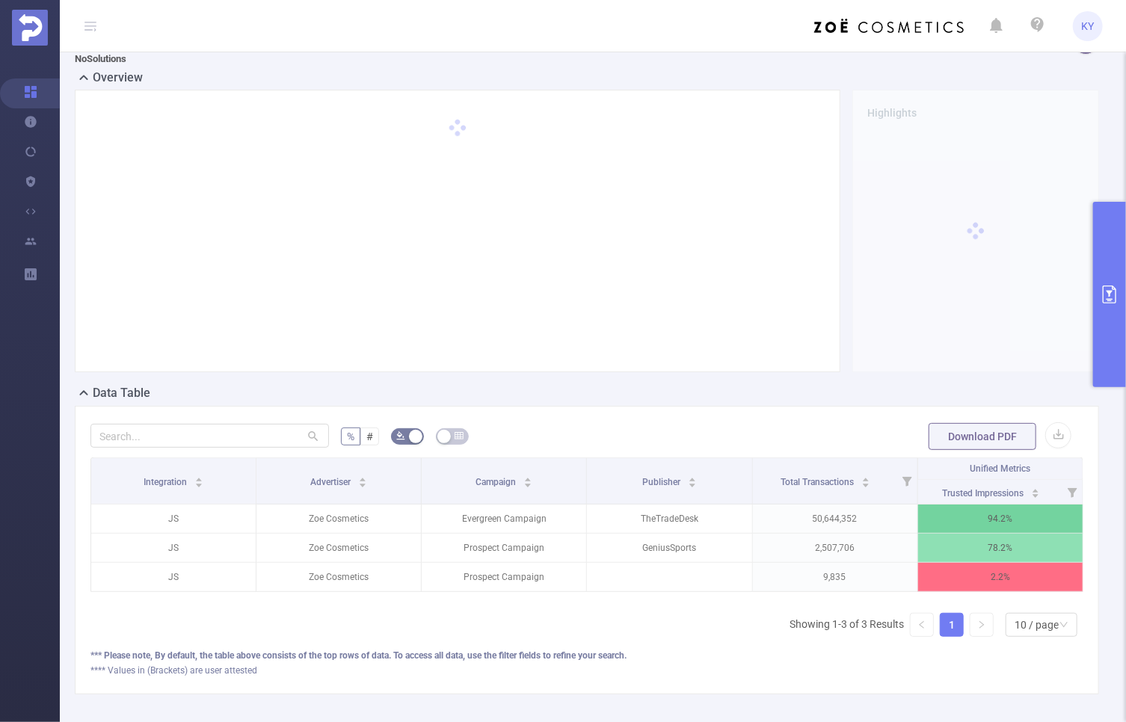
scroll to position [0, 3]
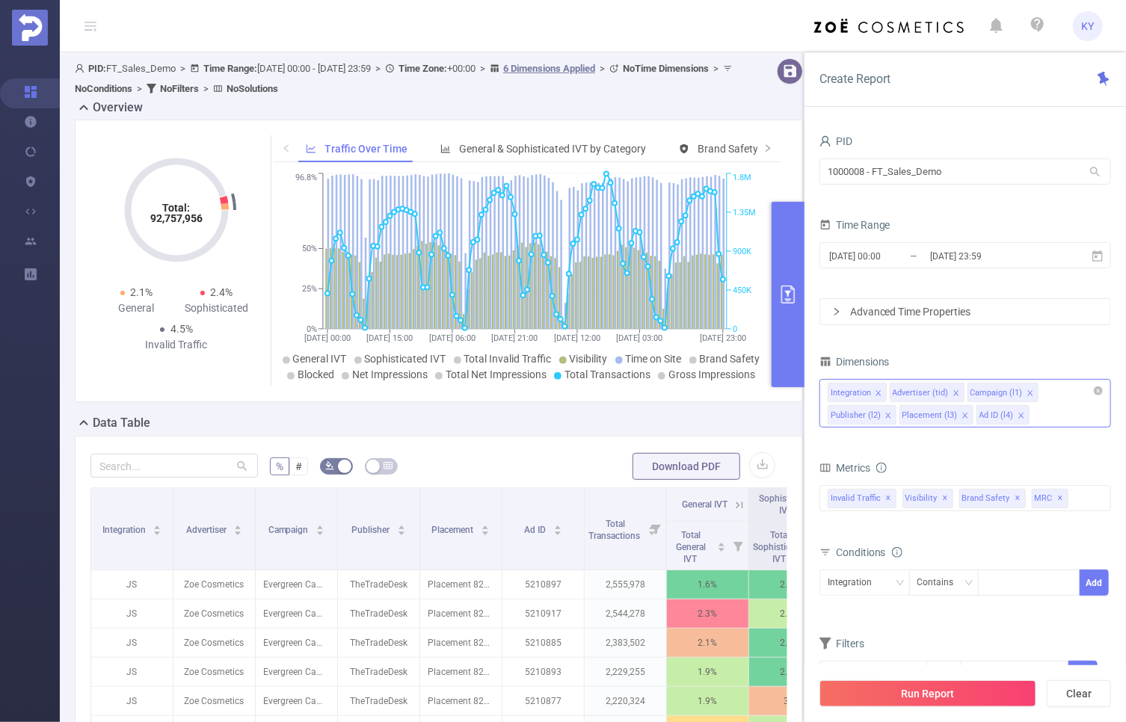
click at [1060, 416] on div "Integration Advertiser (tid) Campaign (l1) Publisher (l2) Placement (l3) Ad ID …" at bounding box center [966, 403] width 292 height 49
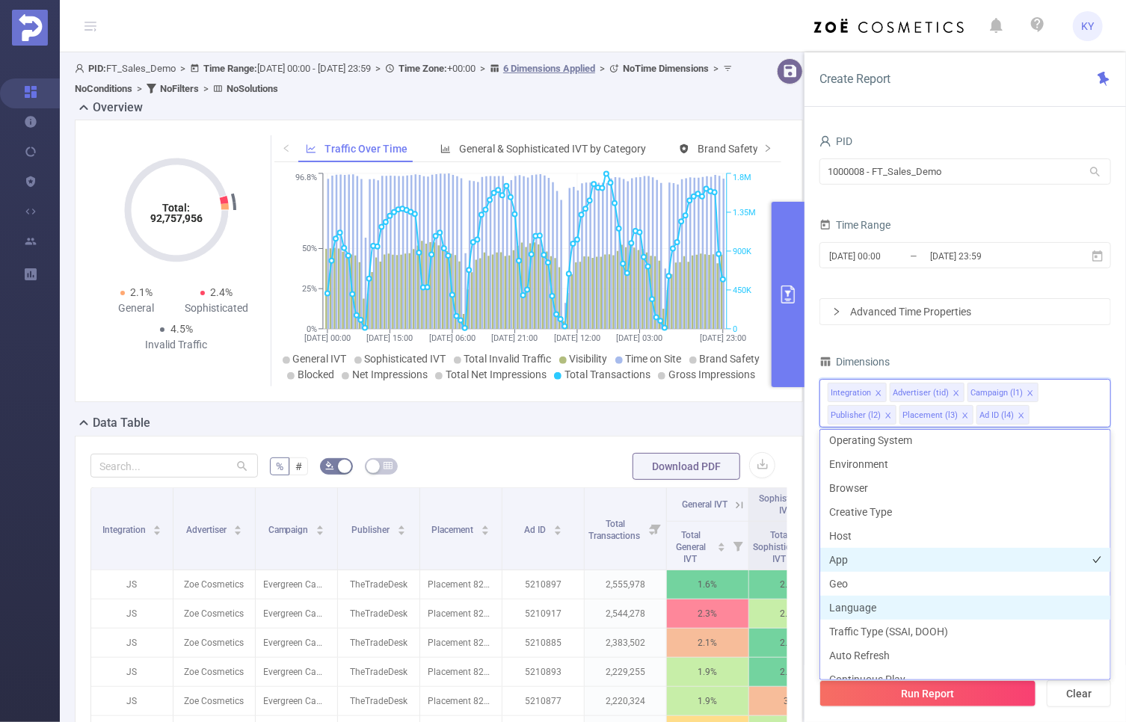
scroll to position [245, 0]
click at [880, 553] on li "App" at bounding box center [965, 559] width 290 height 24
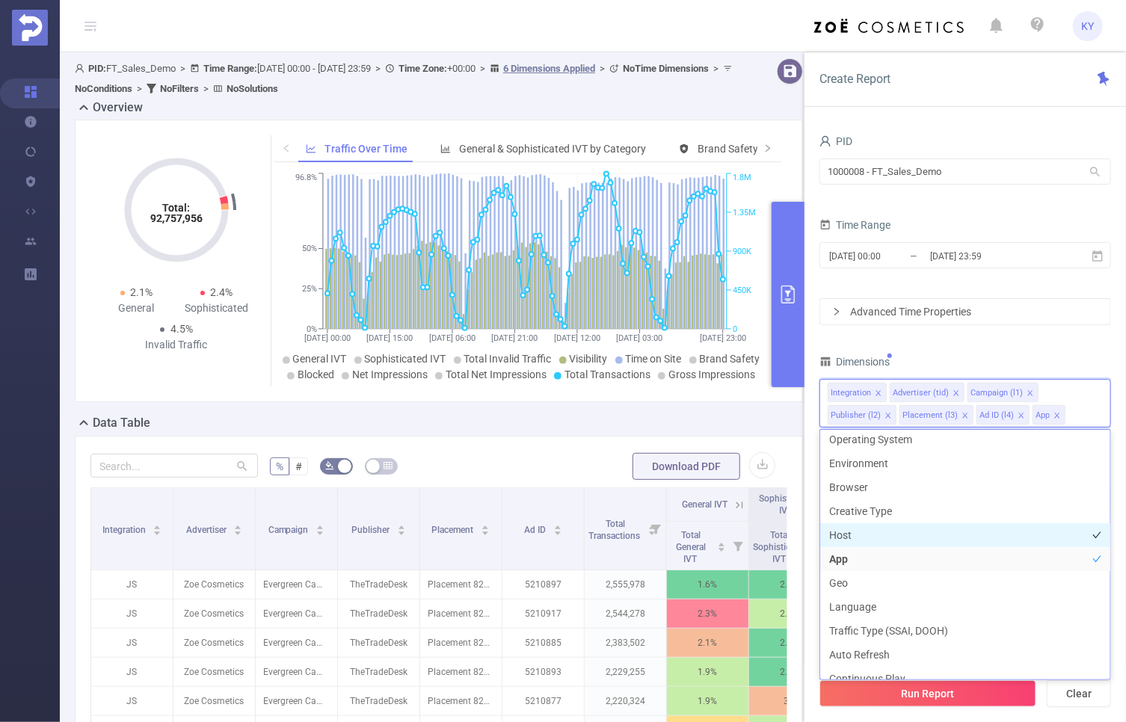
click at [872, 535] on li "Host" at bounding box center [965, 535] width 290 height 24
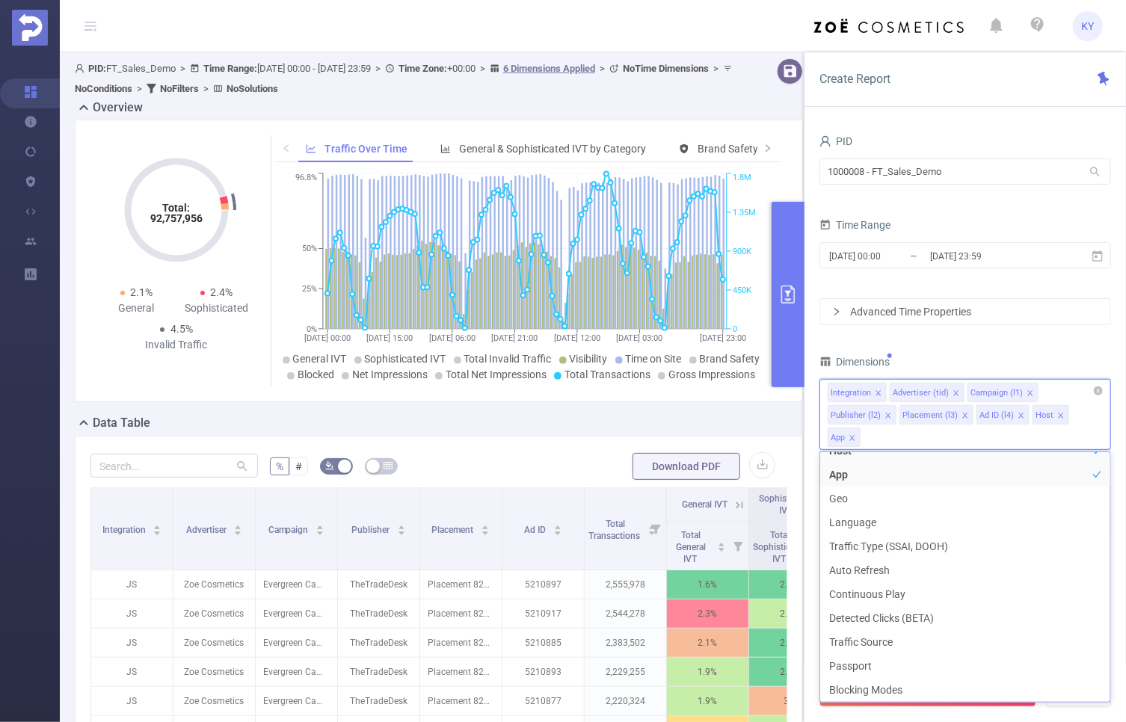
scroll to position [399, 0]
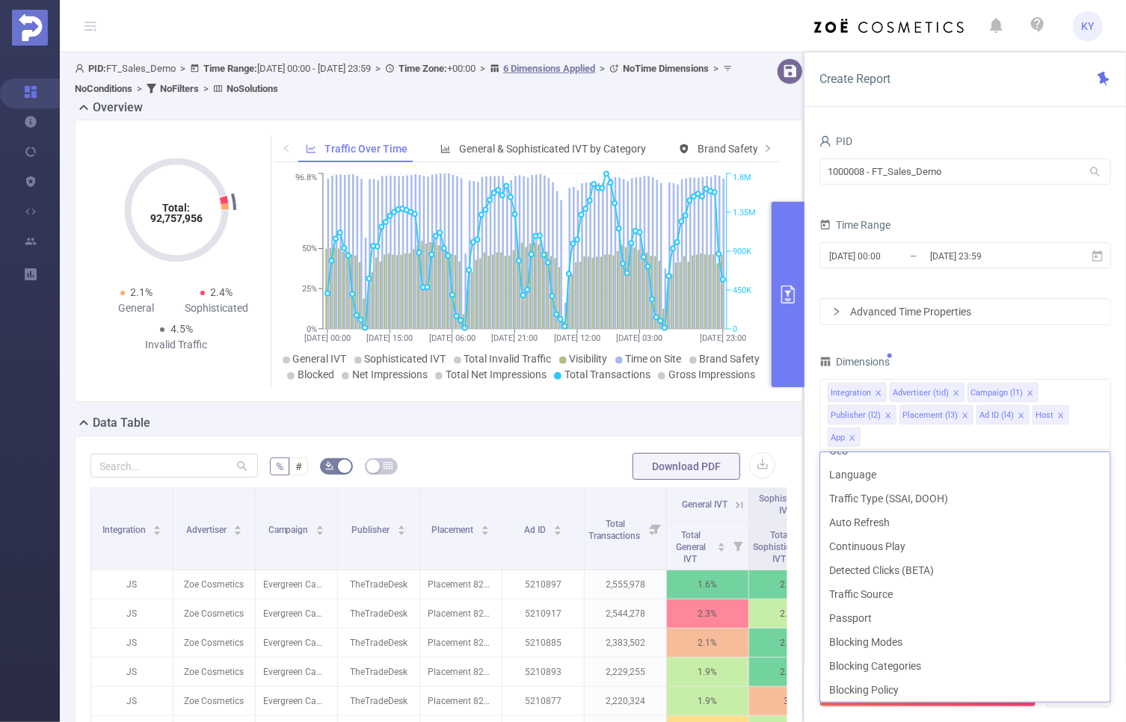
click at [1006, 342] on div "PID 1000008 - FT_Sales_Demo 1000008 - FT_Sales_Demo Time Range [DATE] 00:00 _ […" at bounding box center [966, 430] width 292 height 598
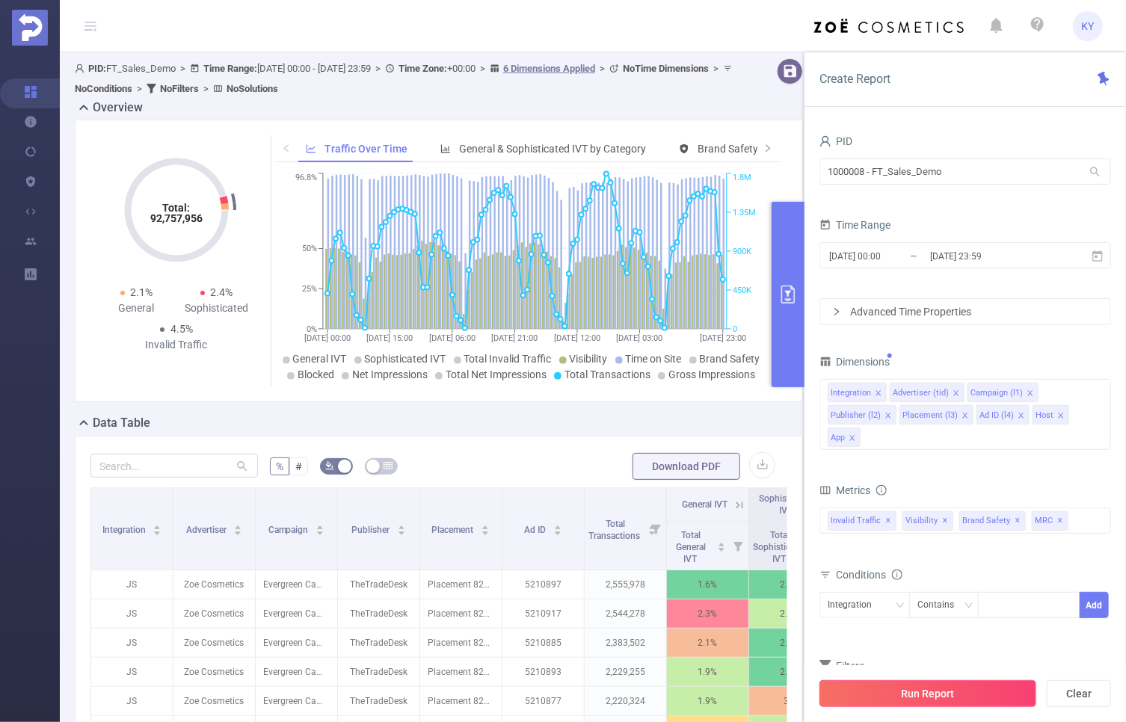
click at [1006, 685] on button "Run Report" at bounding box center [928, 693] width 217 height 27
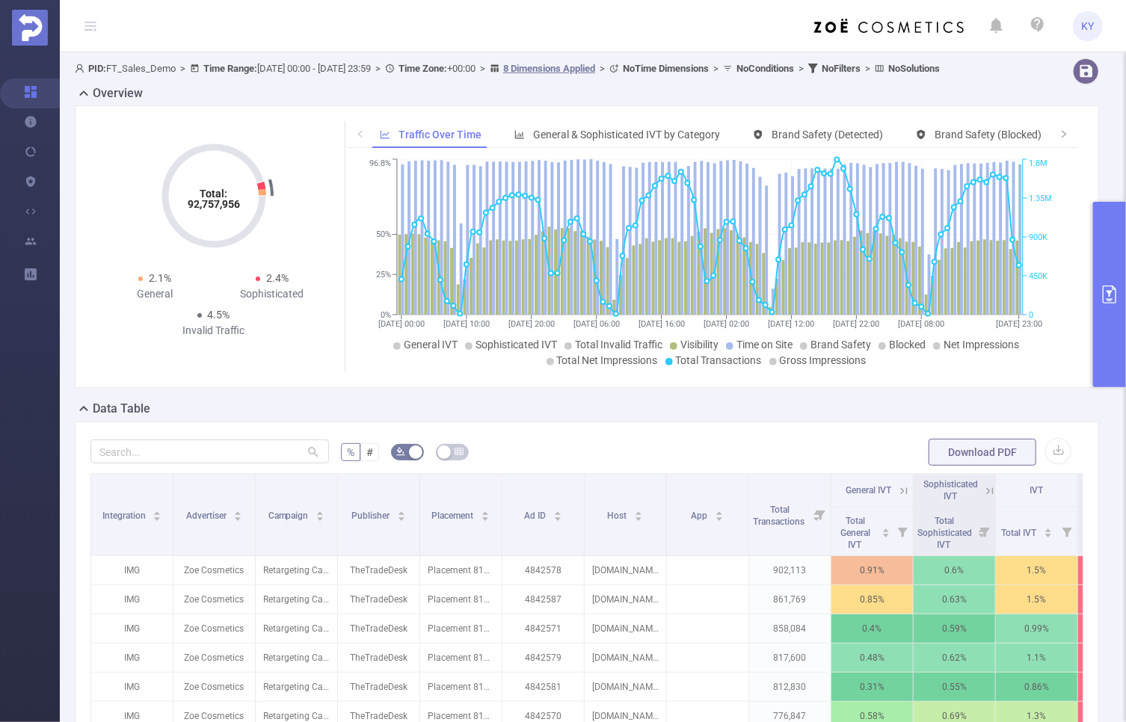
scroll to position [416, 0]
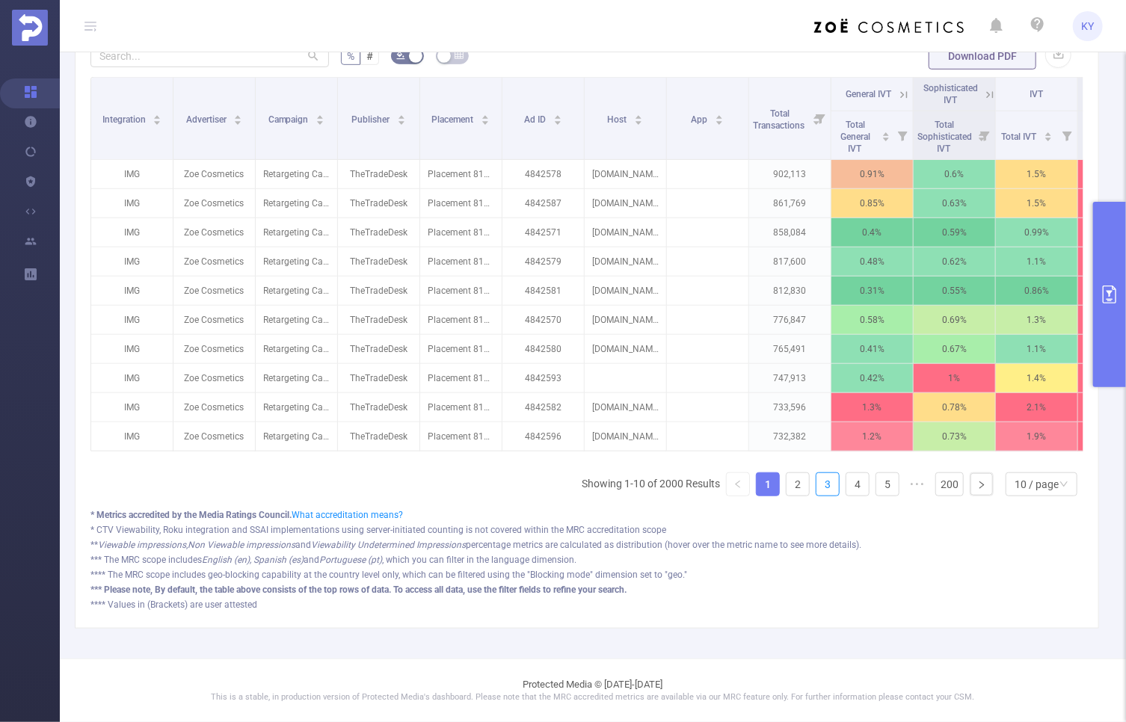
click at [805, 489] on ul "Showing 1-10 of 2000 Results 1 2 3 4 5 ••• 200 10 / page" at bounding box center [833, 485] width 502 height 24
click at [787, 485] on link "2" at bounding box center [798, 484] width 22 height 22
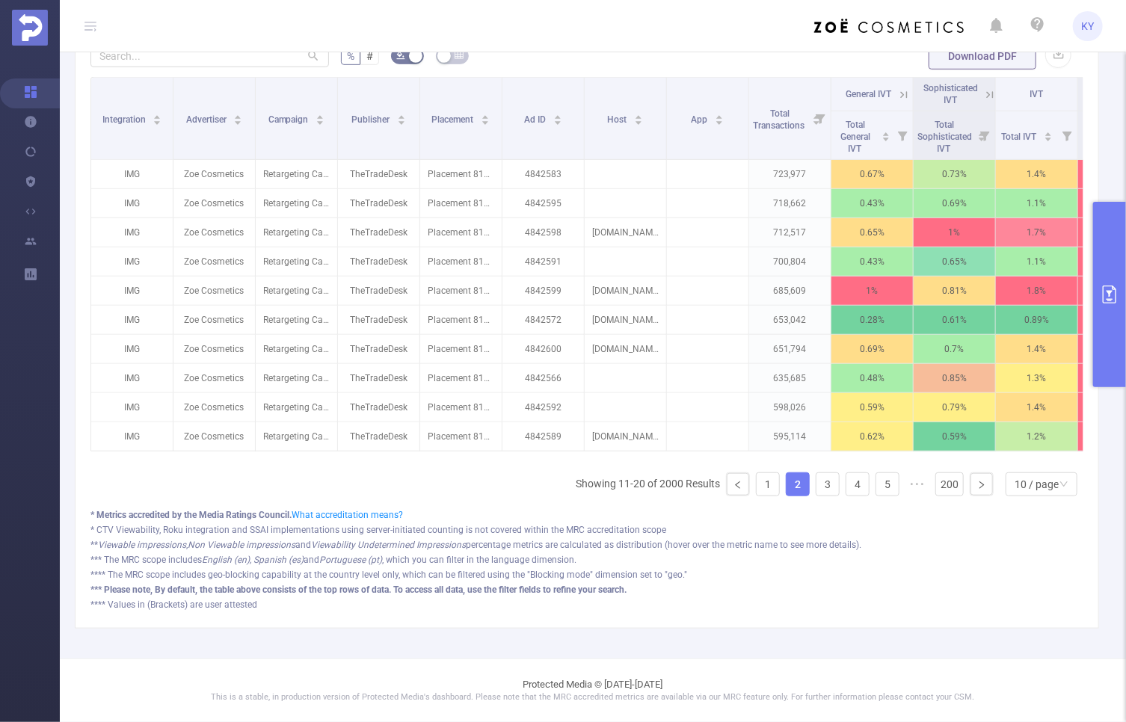
click at [799, 484] on link "2" at bounding box center [798, 484] width 22 height 22
click at [807, 486] on ul "Showing 11-20 of 2000 Results 1 2 3 4 5 ••• 200 10 / page" at bounding box center [830, 485] width 508 height 24
drag, startPoint x: 866, startPoint y: 502, endPoint x: 858, endPoint y: 495, distance: 10.6
click at [861, 499] on div "Integration Advertiser Campaign Publisher Placement Ad ID Host App Total Transa…" at bounding box center [586, 292] width 993 height 431
click at [817, 484] on link "3" at bounding box center [828, 484] width 22 height 22
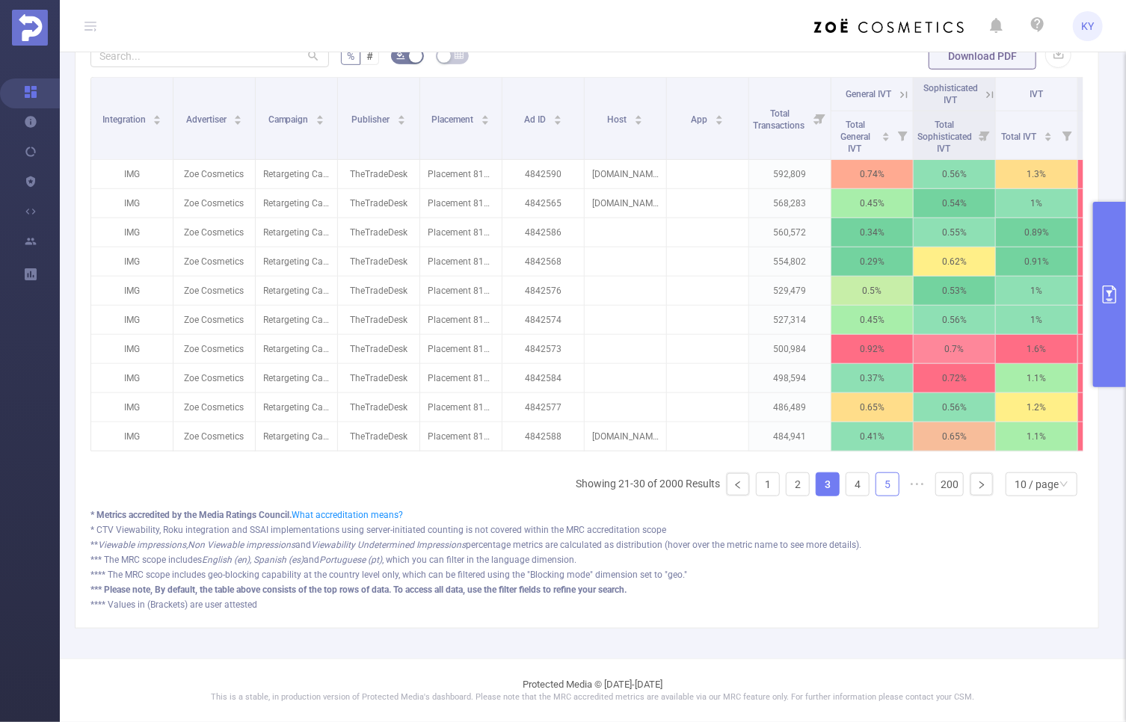
click at [876, 479] on link "5" at bounding box center [887, 484] width 22 height 22
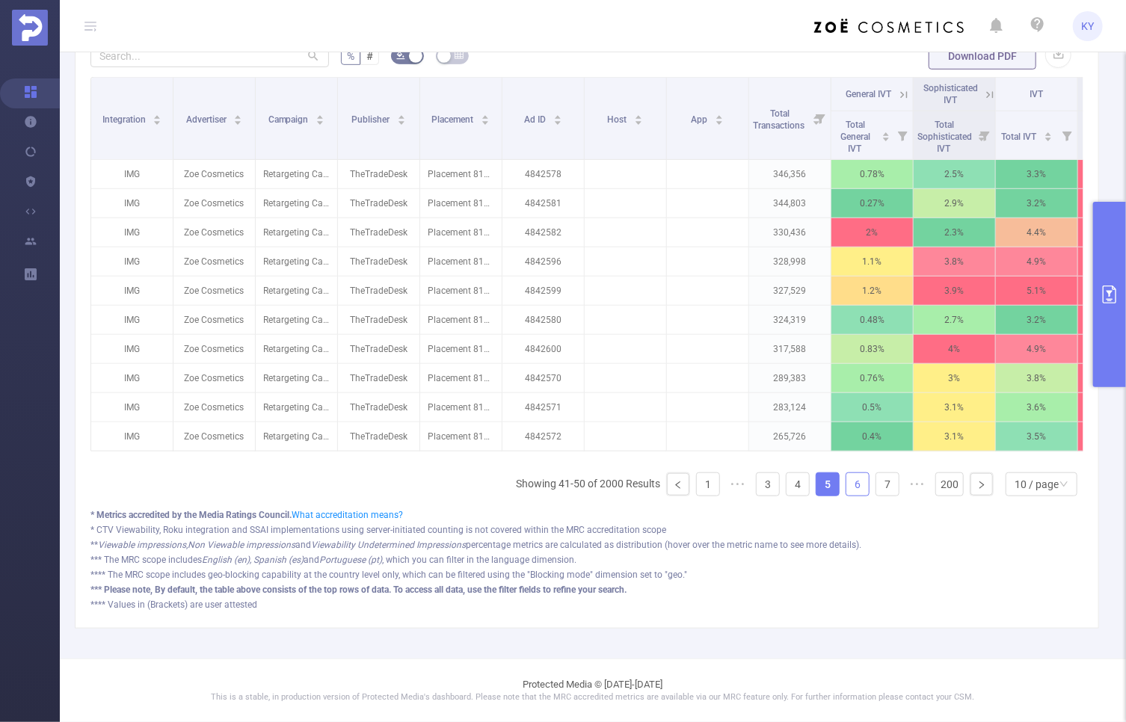
click at [849, 488] on link "6" at bounding box center [857, 484] width 22 height 22
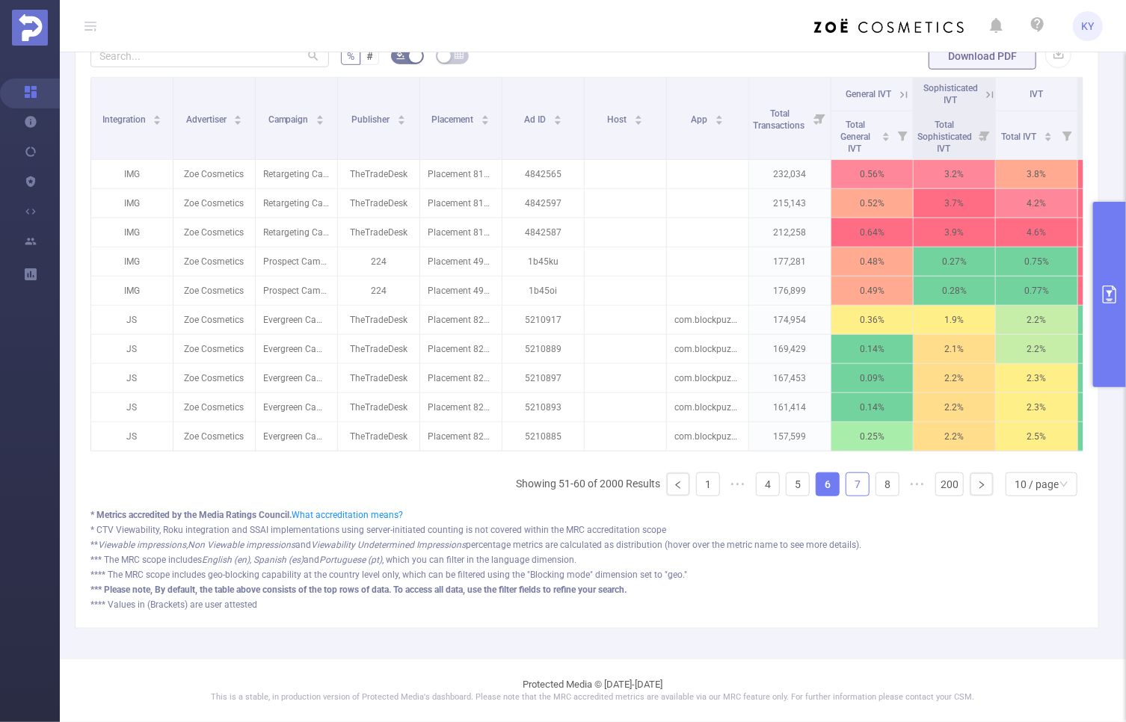
click at [852, 485] on link "7" at bounding box center [857, 484] width 22 height 22
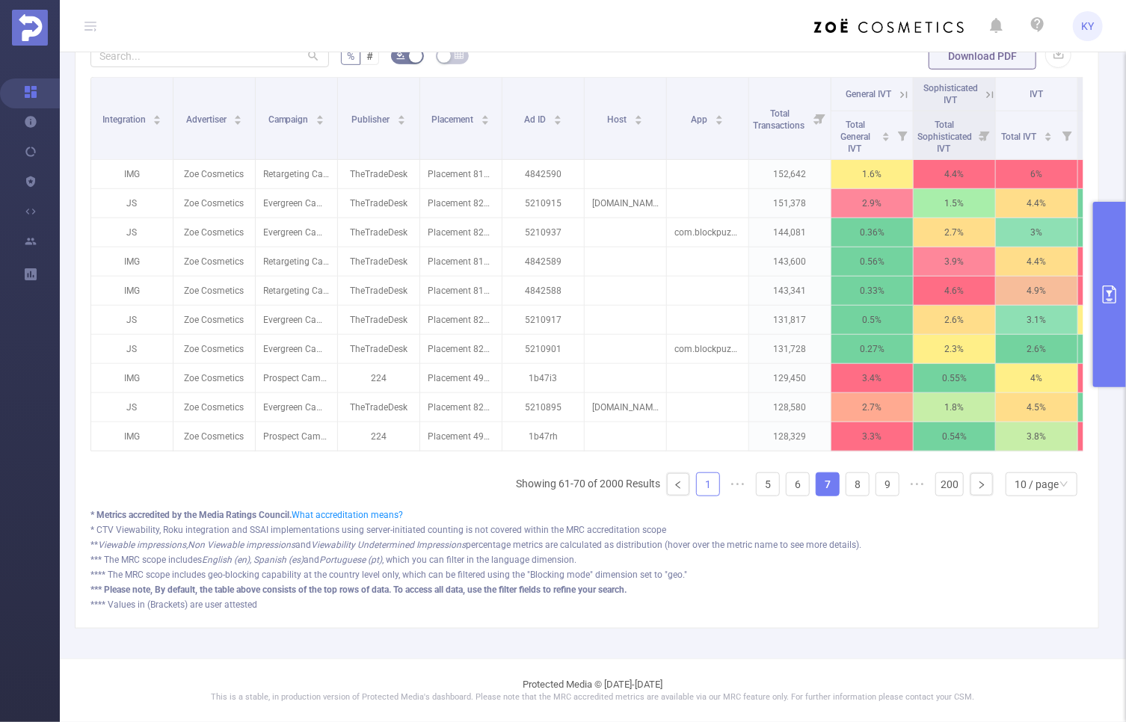
click at [708, 488] on link "1" at bounding box center [708, 484] width 22 height 22
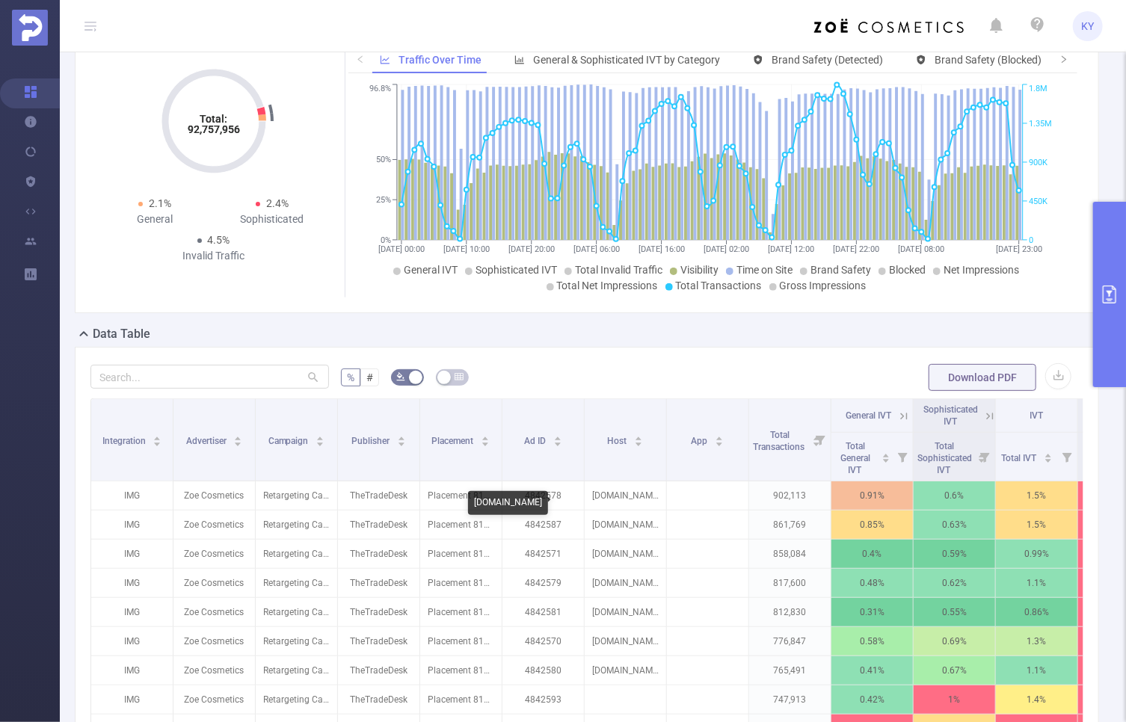
scroll to position [0, 0]
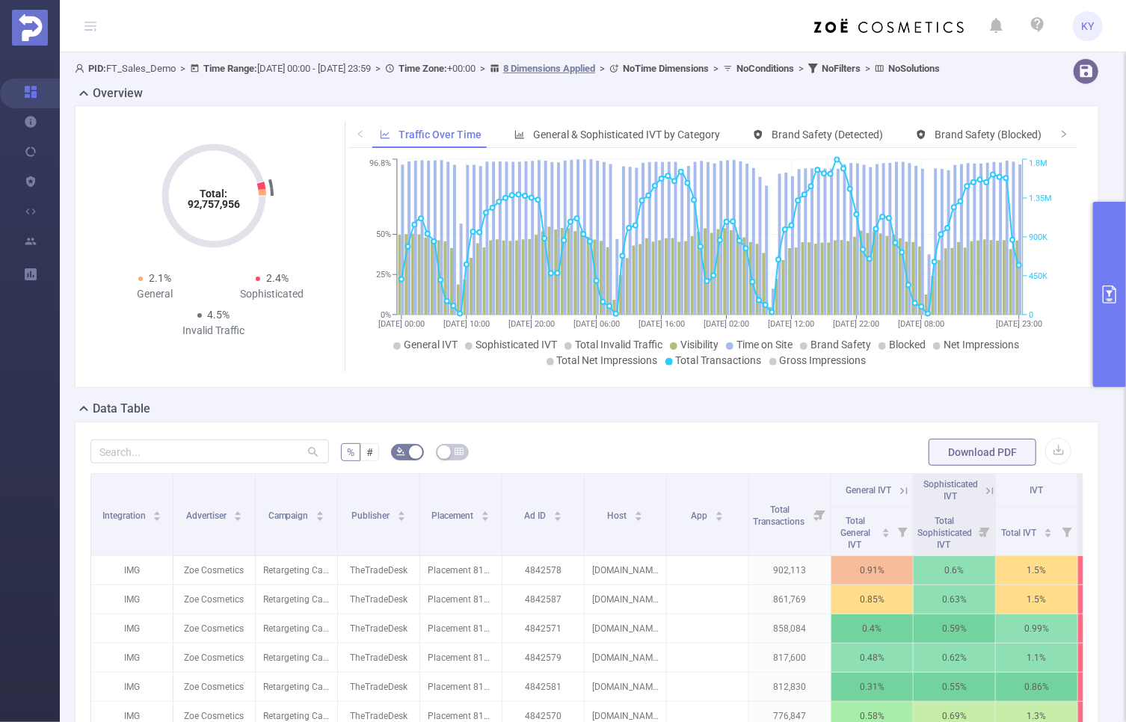
click at [1104, 355] on button "primary" at bounding box center [1109, 294] width 33 height 185
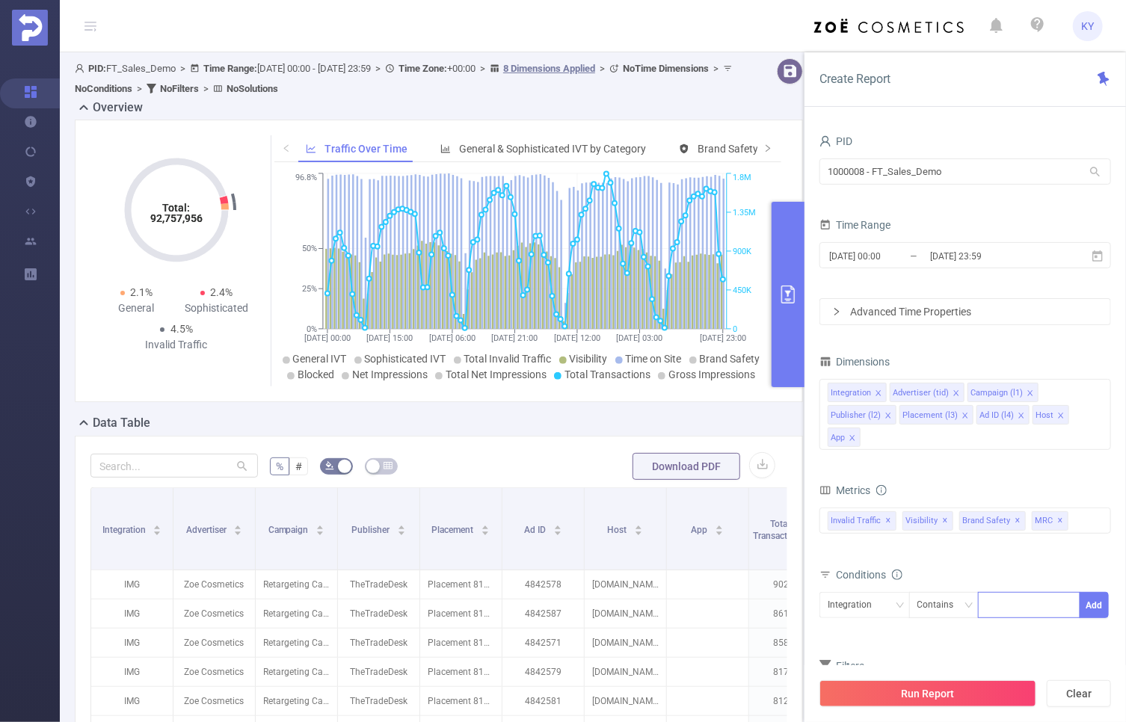
click at [1025, 598] on div at bounding box center [1029, 605] width 86 height 25
type input "JS"
click at [1024, 630] on li "JS" at bounding box center [1029, 634] width 102 height 24
click at [1101, 602] on button "Add" at bounding box center [1094, 605] width 29 height 26
click at [1011, 692] on button "Run Report" at bounding box center [928, 693] width 217 height 27
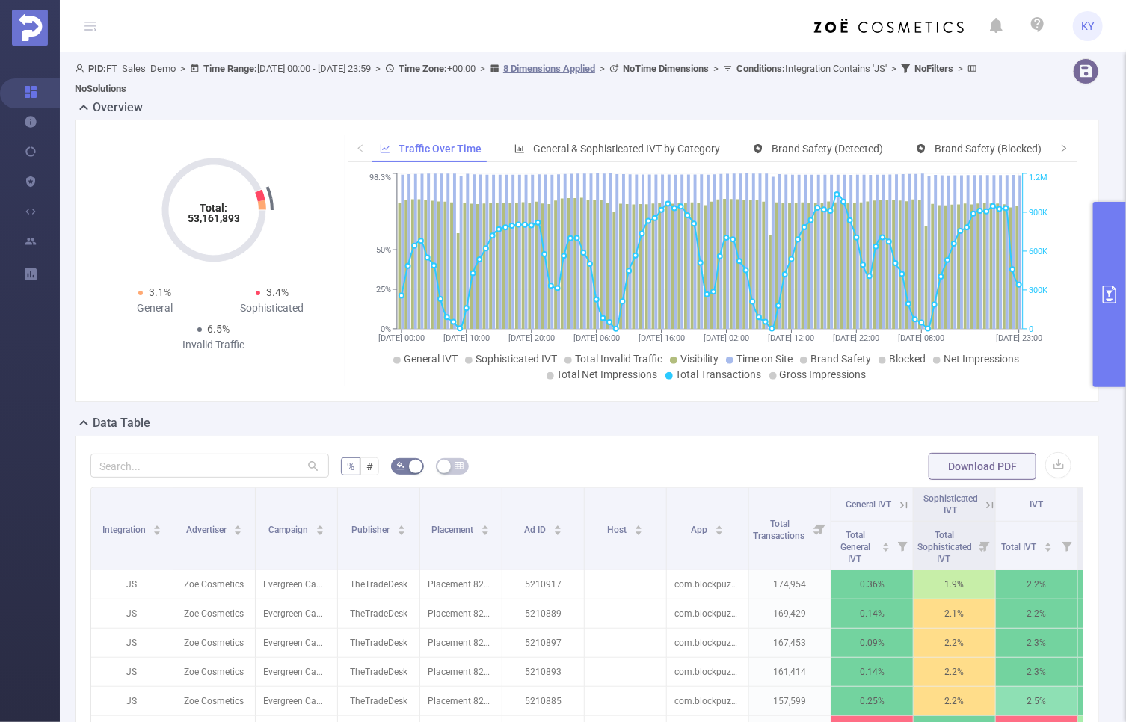
click at [1116, 247] on button "primary" at bounding box center [1109, 294] width 33 height 185
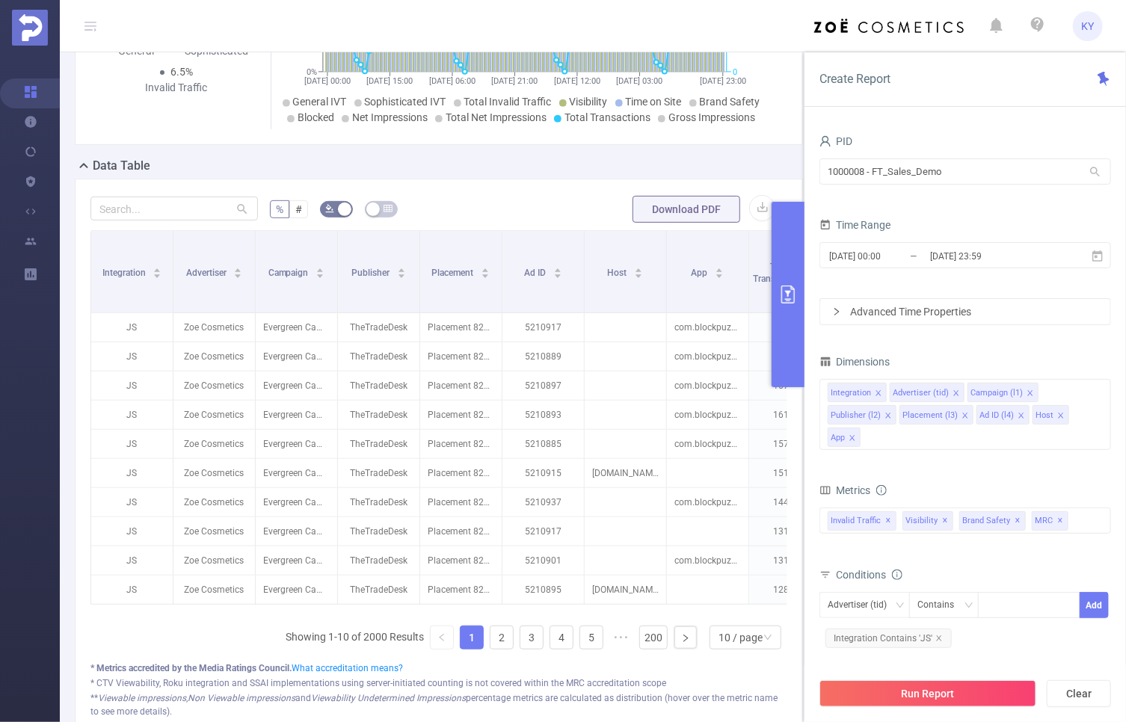
scroll to position [428, 0]
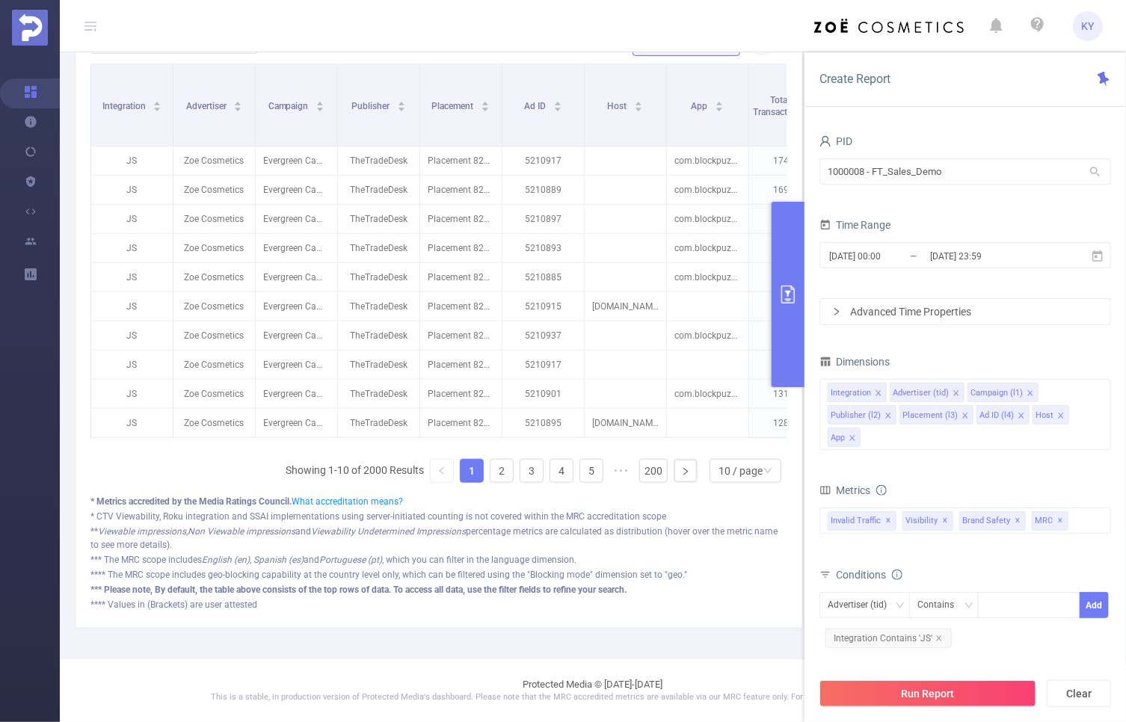
click at [788, 348] on button "primary" at bounding box center [788, 294] width 33 height 185
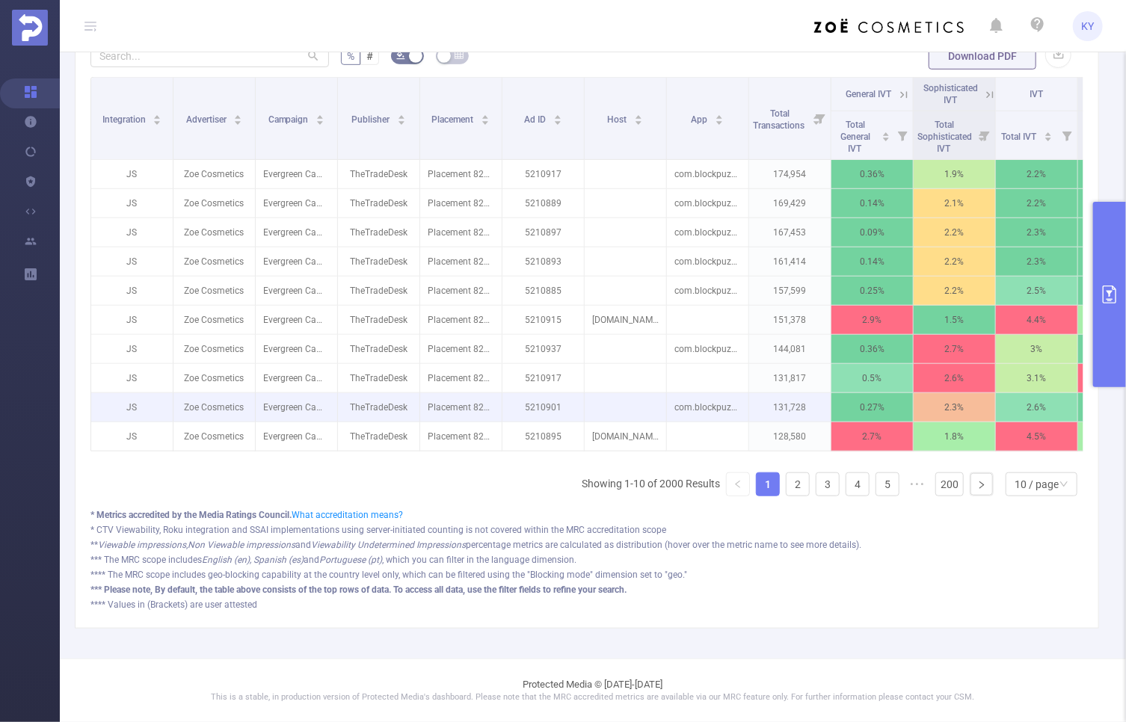
scroll to position [416, 0]
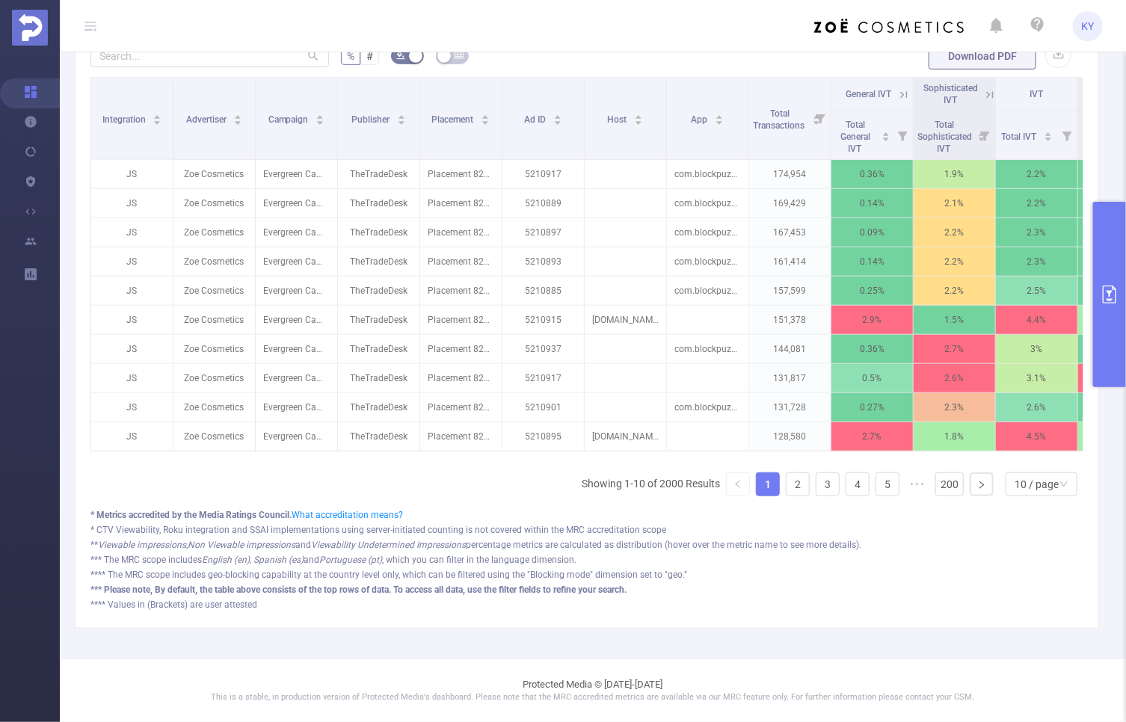
click at [1122, 316] on button "primary" at bounding box center [1109, 294] width 33 height 185
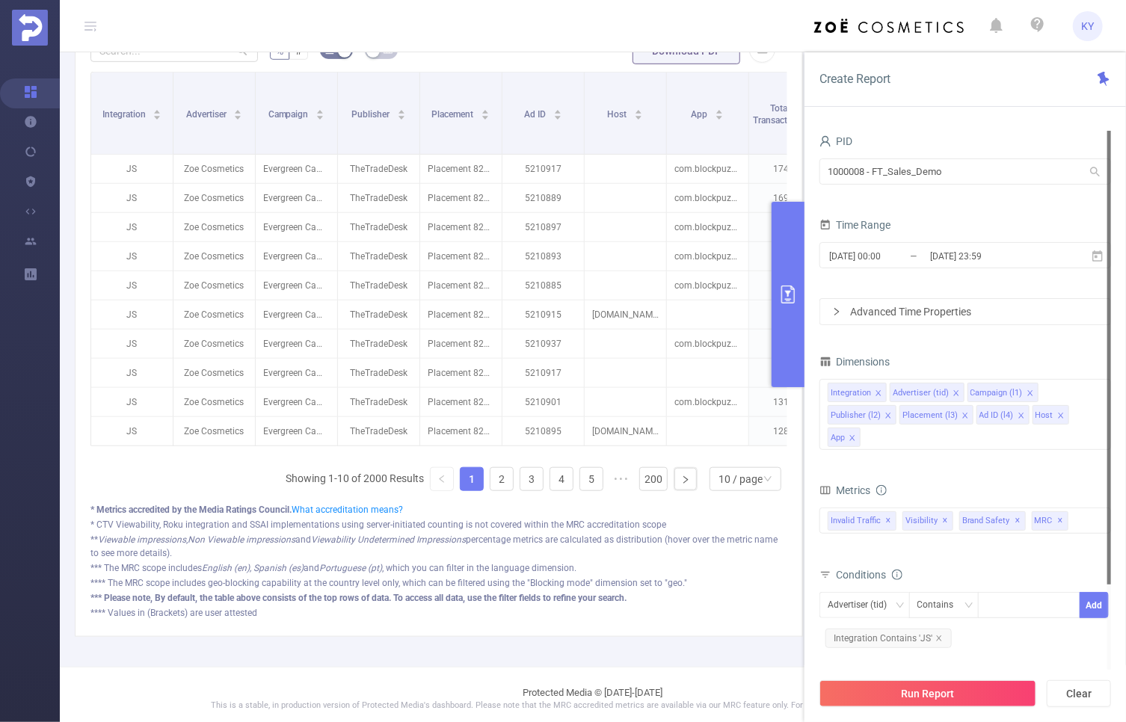
click at [1113, 319] on div "PID 1000008 - FT_Sales_Demo 1000008 - FT_Sales_Demo Time Range [DATE] 00:00 _ […" at bounding box center [966, 432] width 322 height 633
drag, startPoint x: 787, startPoint y: 316, endPoint x: 790, endPoint y: 326, distance: 10.4
click at [787, 316] on button "primary" at bounding box center [788, 294] width 33 height 185
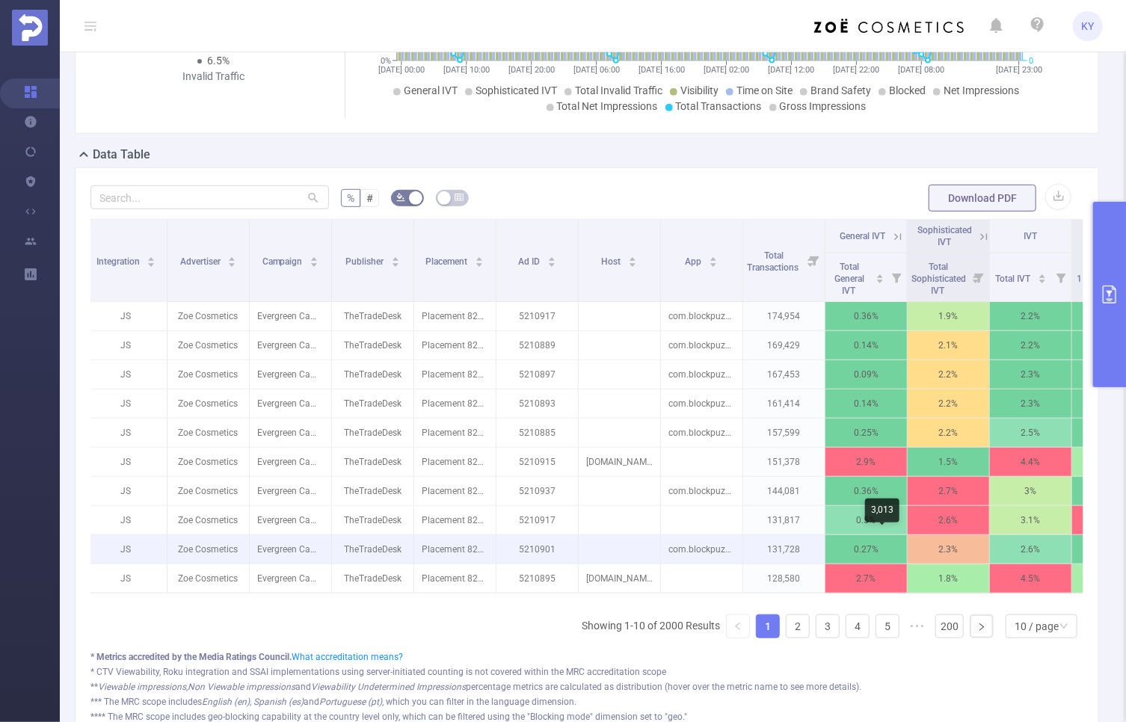
scroll to position [0, 0]
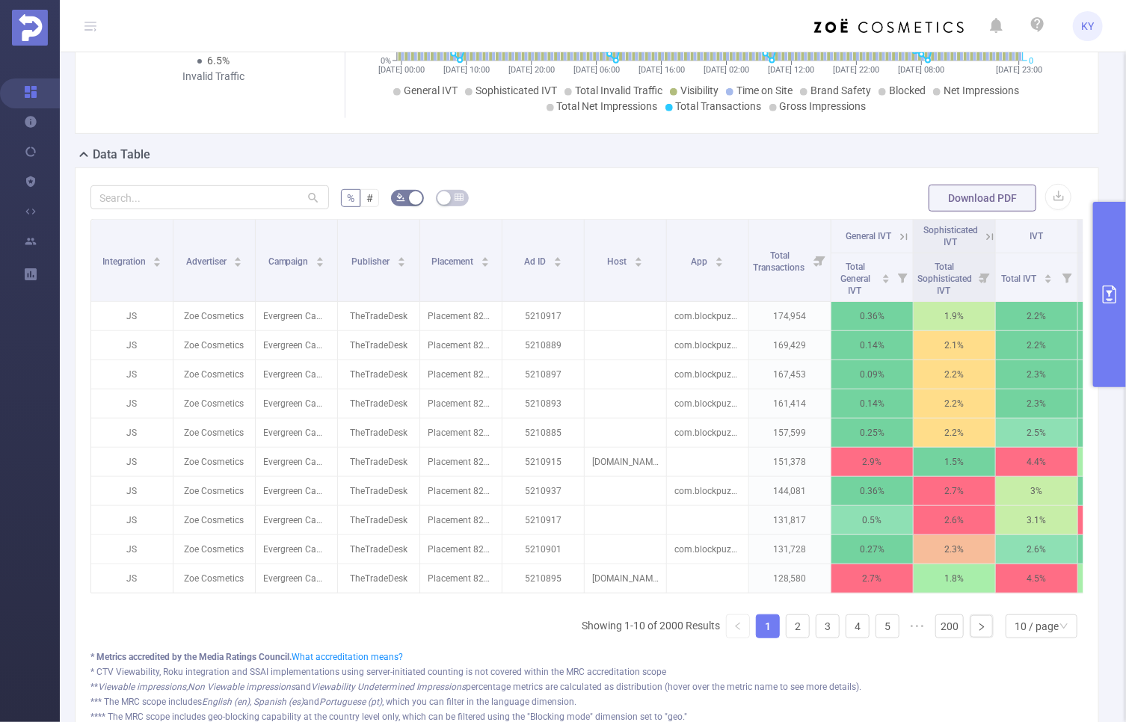
click at [704, 179] on div "% # Download PDF Integration Advertiser Campaign Publisher Placement Ad ID Host…" at bounding box center [587, 468] width 1024 height 603
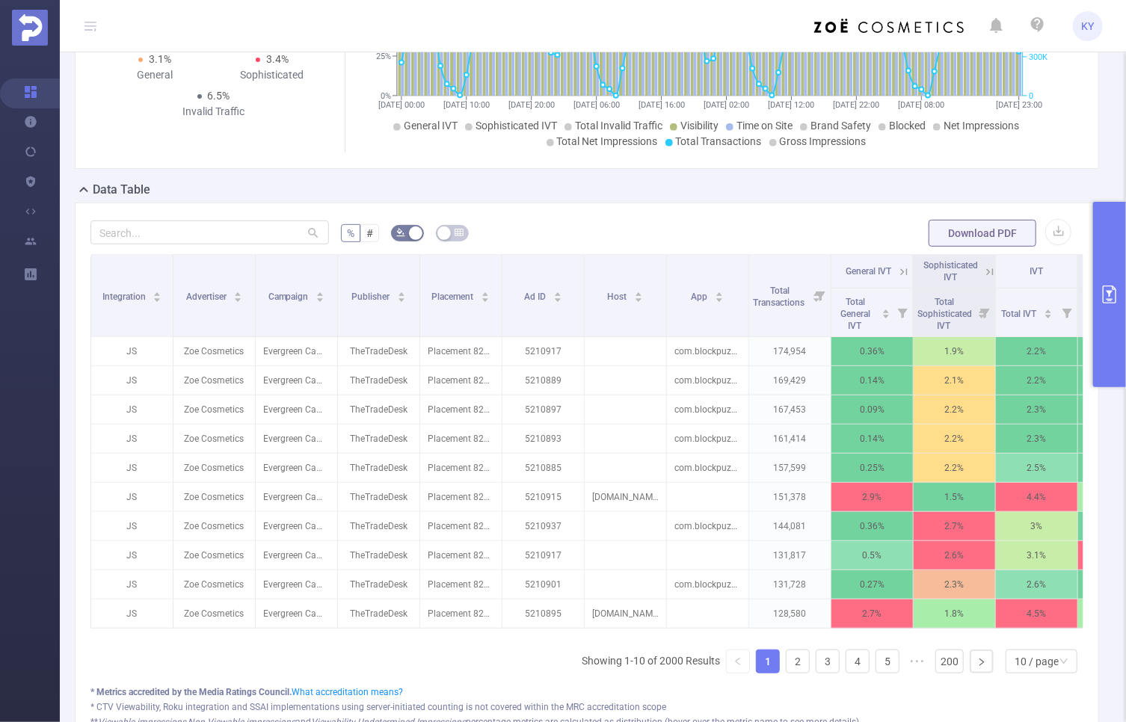
scroll to position [167, 0]
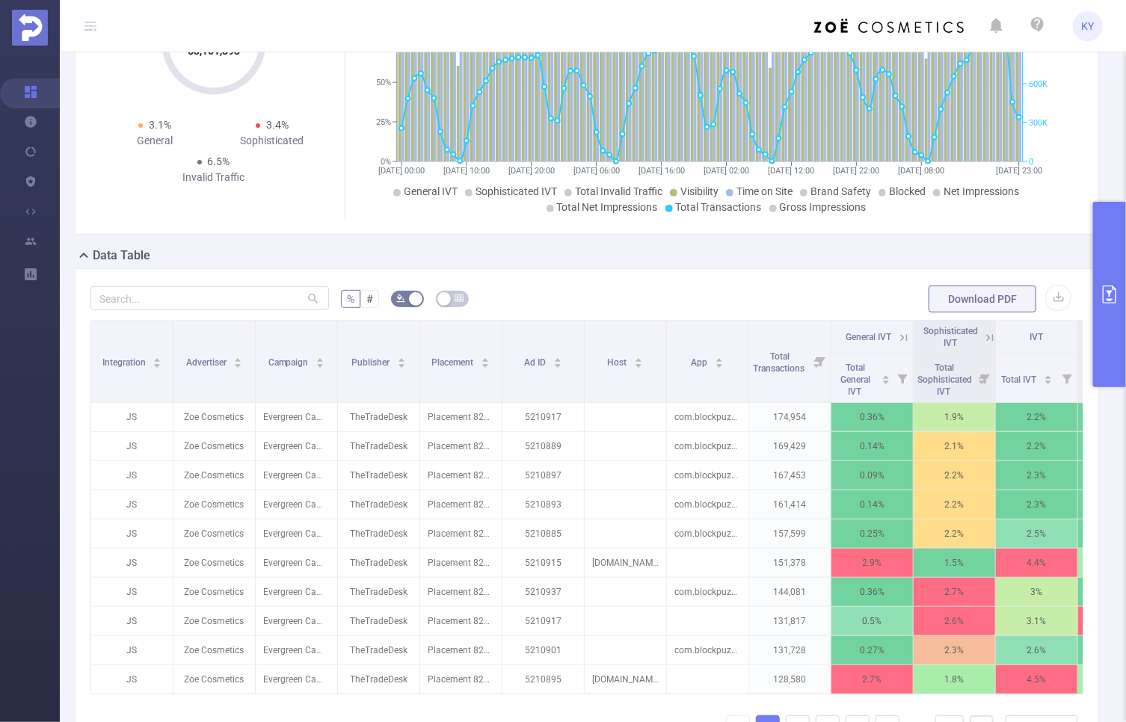
click at [1118, 338] on button "primary" at bounding box center [1109, 294] width 33 height 185
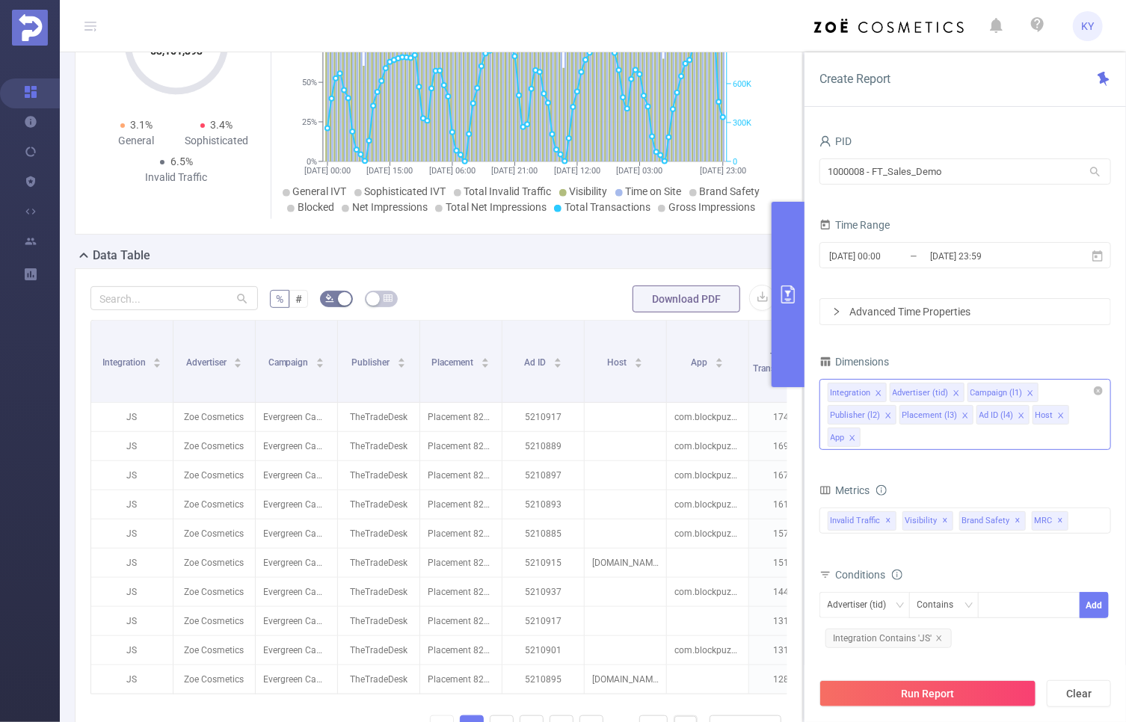
click at [1021, 436] on div "Integration Advertiser (tid) Campaign (l1) Publisher (l2) Placement (l3) Ad ID …" at bounding box center [966, 414] width 292 height 71
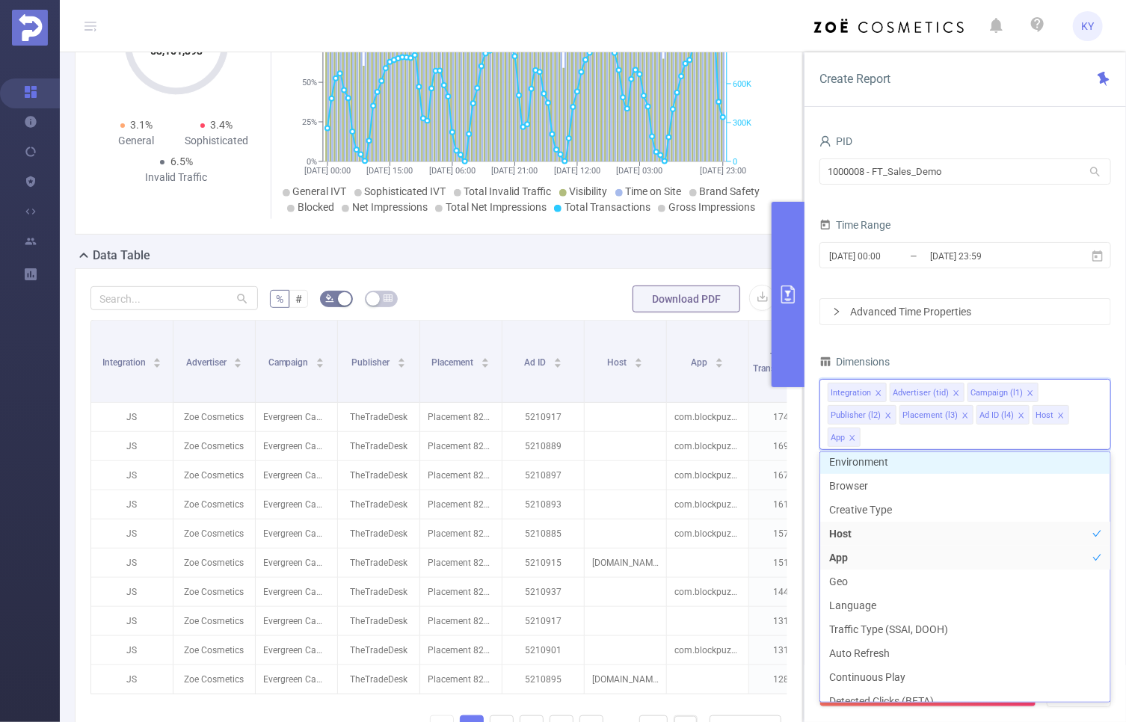
scroll to position [266, 0]
click at [787, 361] on button "primary" at bounding box center [788, 294] width 33 height 185
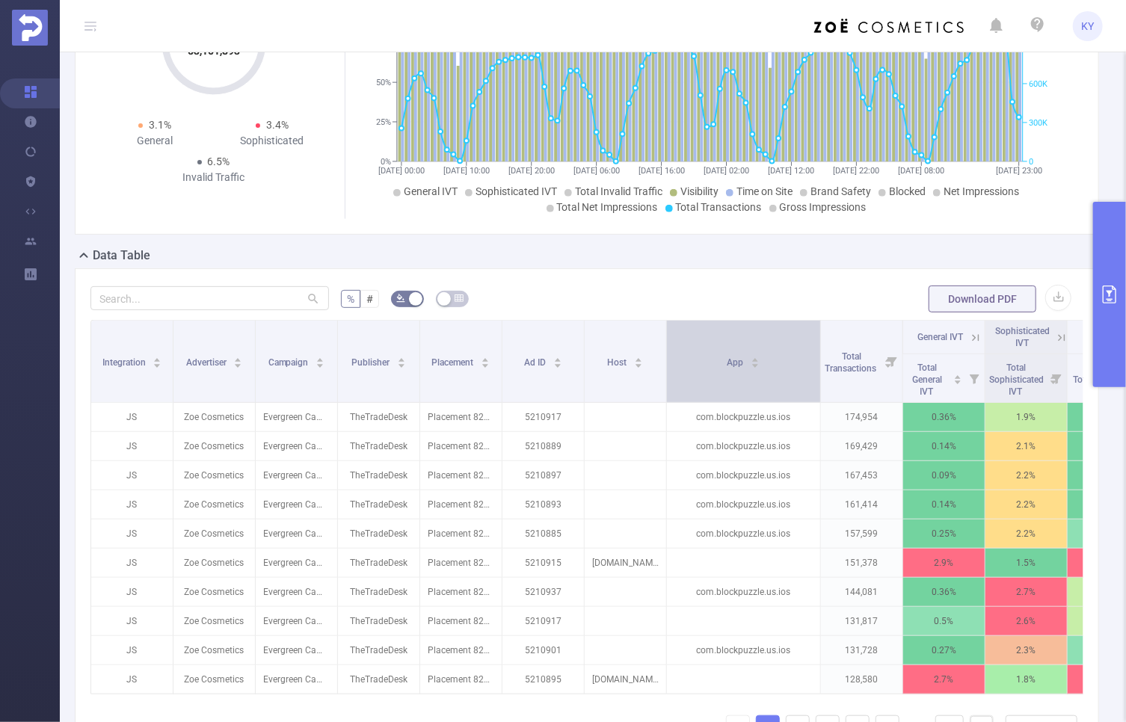
drag, startPoint x: 745, startPoint y: 378, endPoint x: 792, endPoint y: 396, distance: 50.1
click at [817, 382] on span at bounding box center [820, 362] width 7 height 82
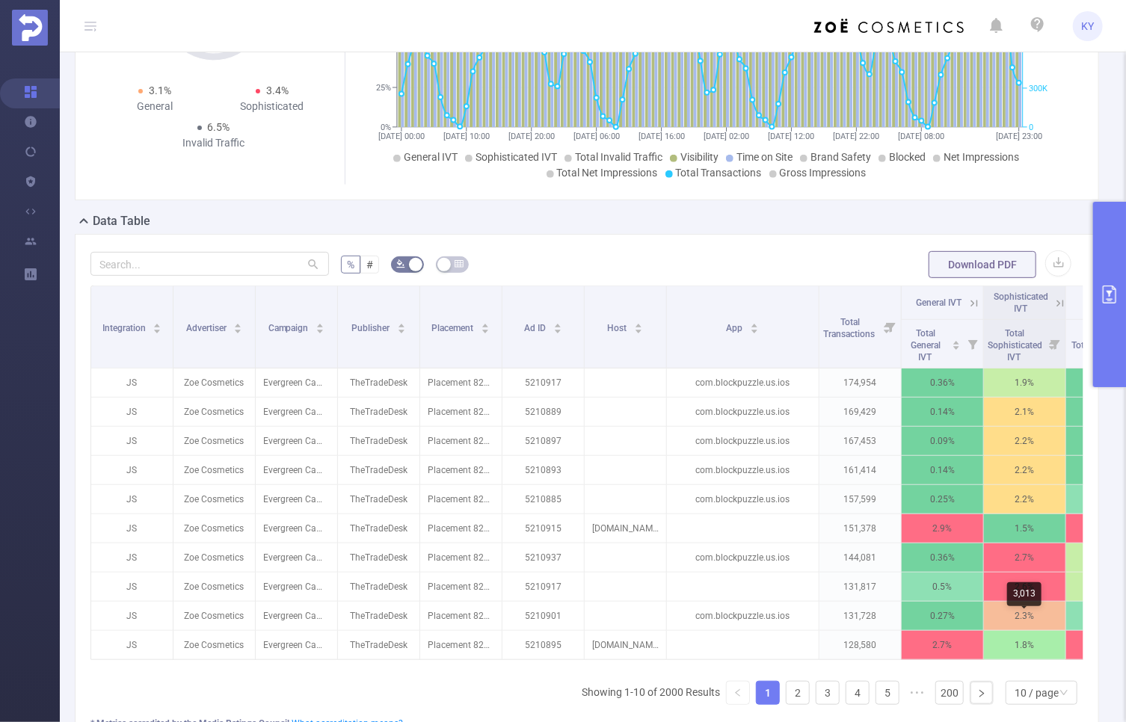
scroll to position [206, 0]
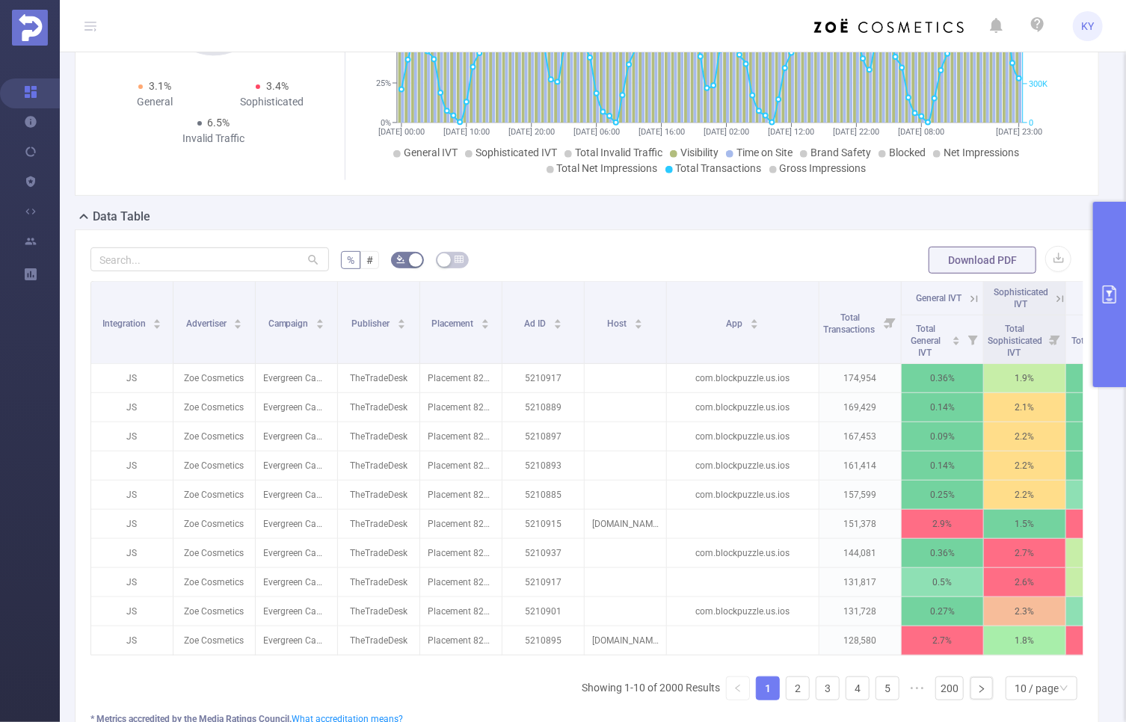
click at [1034, 677] on div "Integration Advertiser Campaign Publisher Placement Ad ID Host App Total Transa…" at bounding box center [586, 496] width 993 height 431
click at [1030, 689] on div "10 / page" at bounding box center [1037, 688] width 44 height 22
click at [1038, 589] on li "20 / page" at bounding box center [1033, 597] width 72 height 24
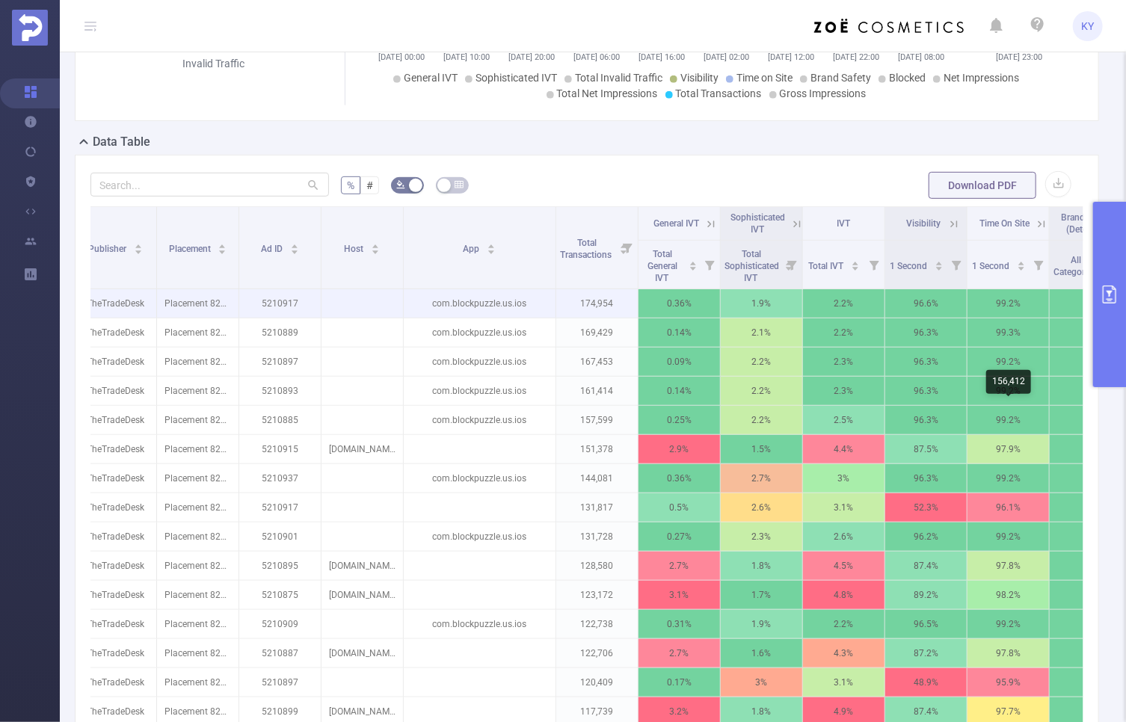
scroll to position [255, 0]
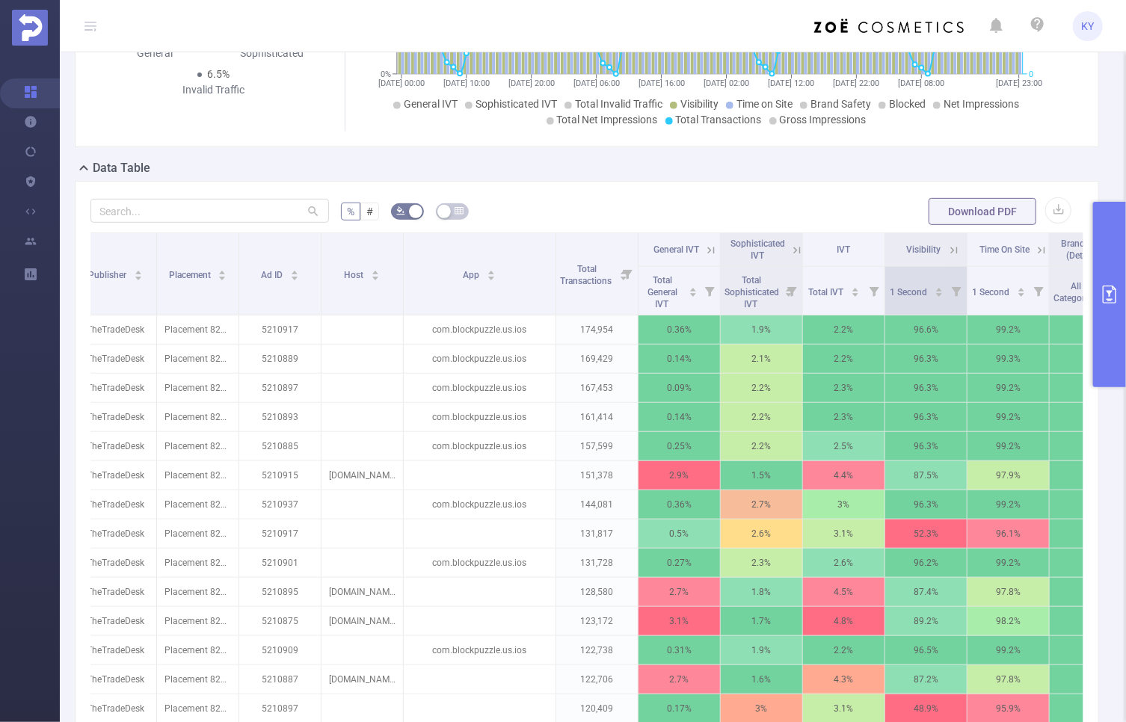
click at [958, 288] on icon at bounding box center [957, 292] width 10 height 10
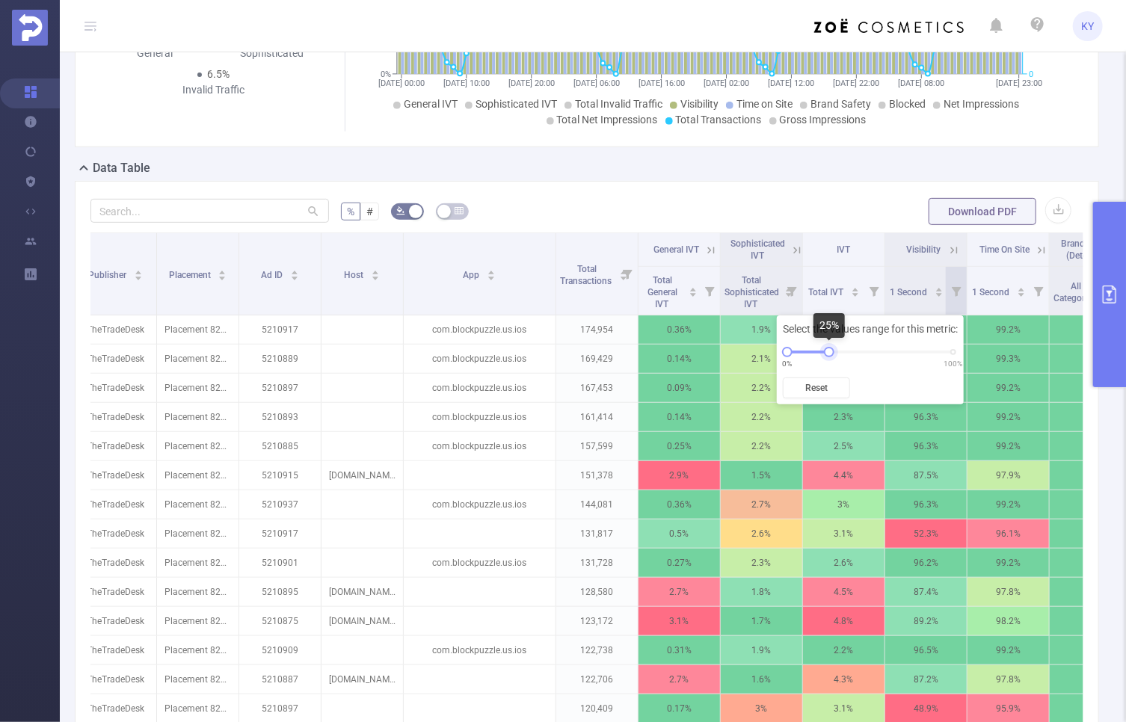
drag, startPoint x: 957, startPoint y: 353, endPoint x: 830, endPoint y: 357, distance: 127.2
click at [830, 357] on div "Select the values range for this metric: 0% 100% Reset" at bounding box center [870, 360] width 187 height 89
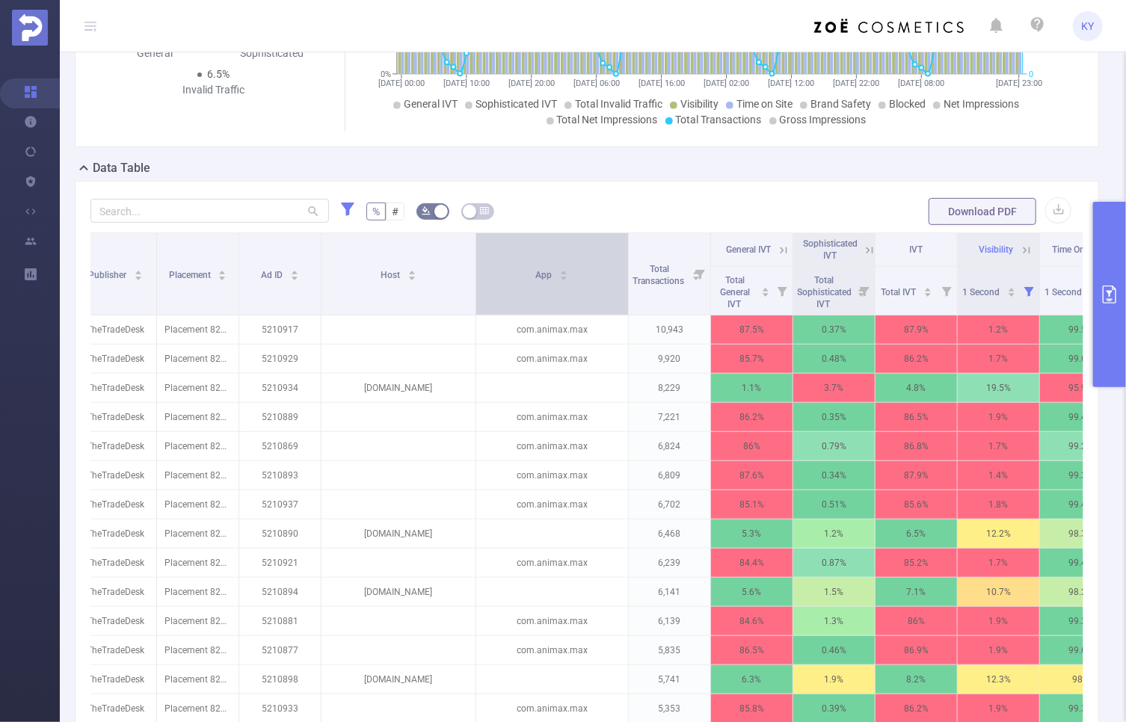
drag, startPoint x: 400, startPoint y: 272, endPoint x: 473, endPoint y: 280, distance: 73.0
click at [473, 280] on span at bounding box center [475, 274] width 7 height 82
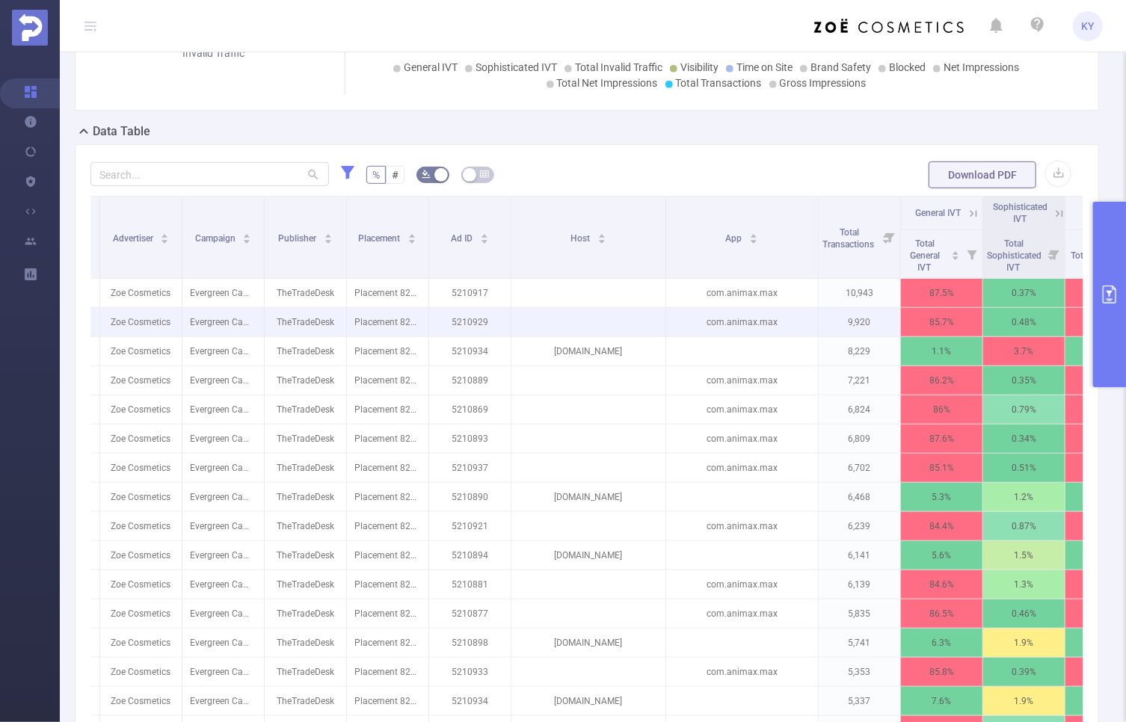
scroll to position [0, 72]
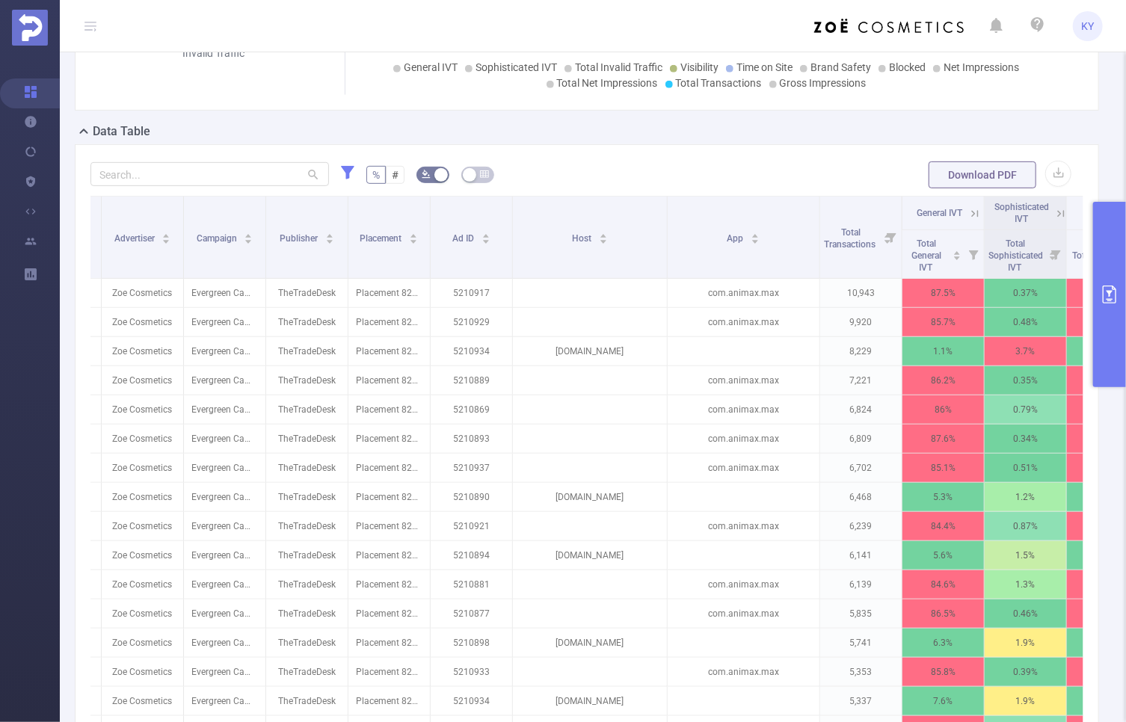
click at [1113, 319] on button "primary" at bounding box center [1109, 294] width 33 height 185
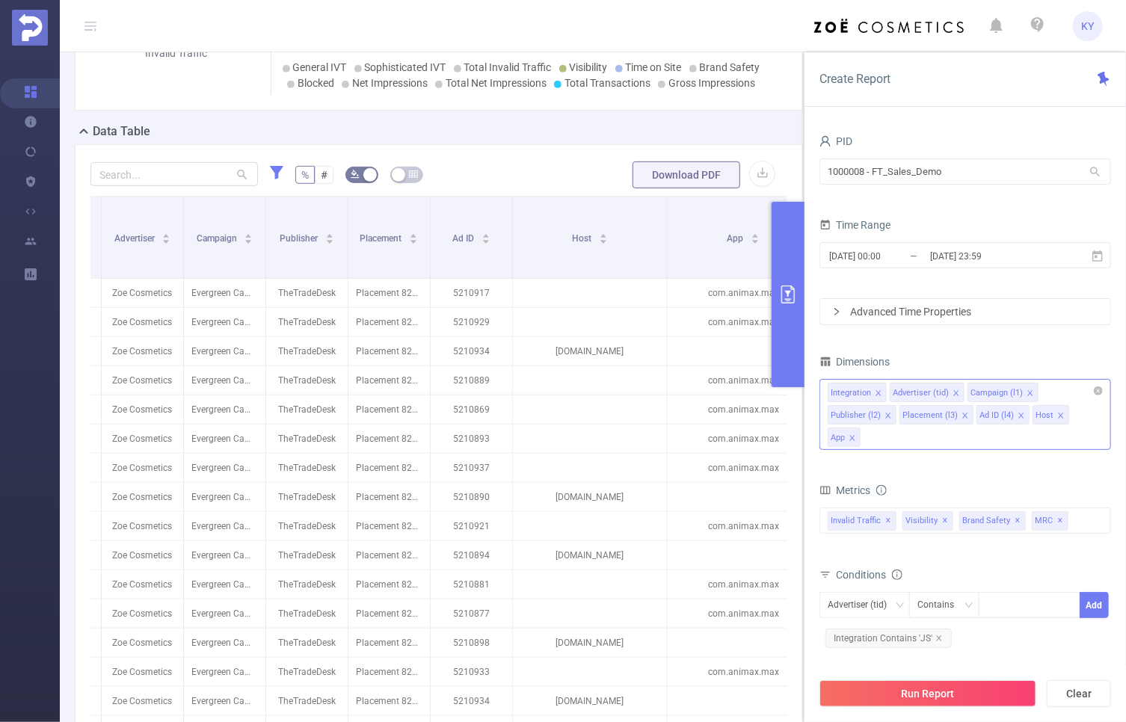
click at [1086, 434] on div "Integration Advertiser (tid) Campaign (l1) Publisher (l2) Placement (l3) Ad ID …" at bounding box center [966, 414] width 292 height 71
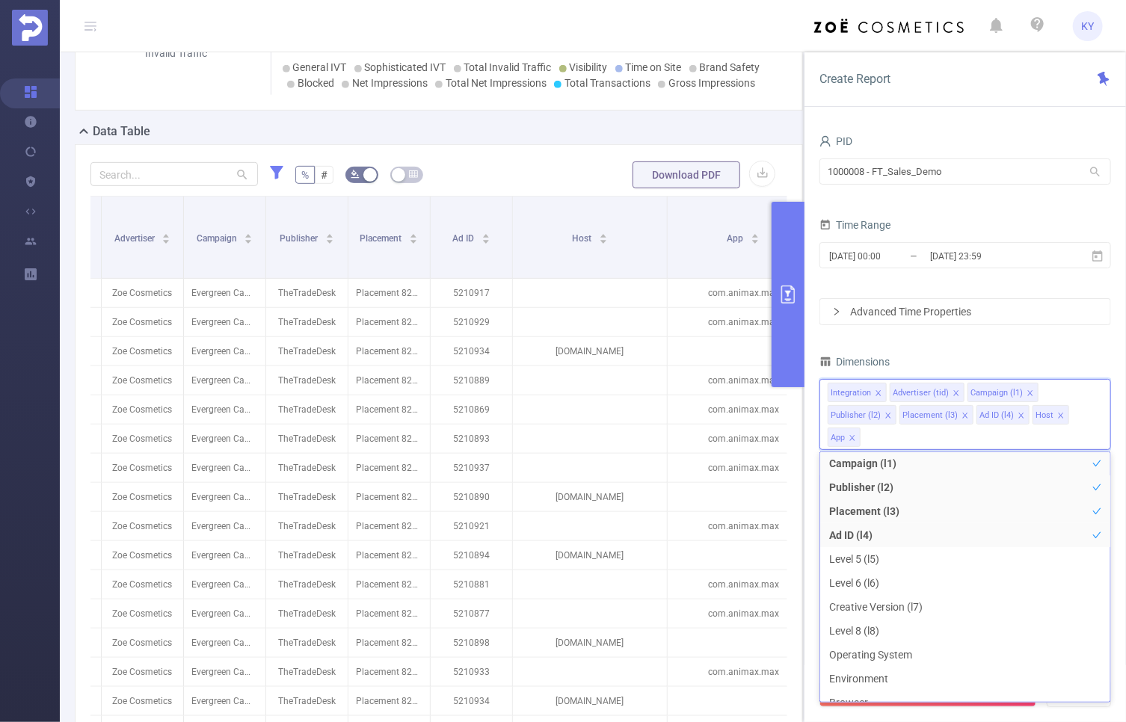
scroll to position [51, 0]
click at [943, 345] on div "PID 1000008 - FT_Sales_Demo 1000008 - FT_Sales_Demo Time Range 2025-08-19 00:00…" at bounding box center [966, 443] width 292 height 624
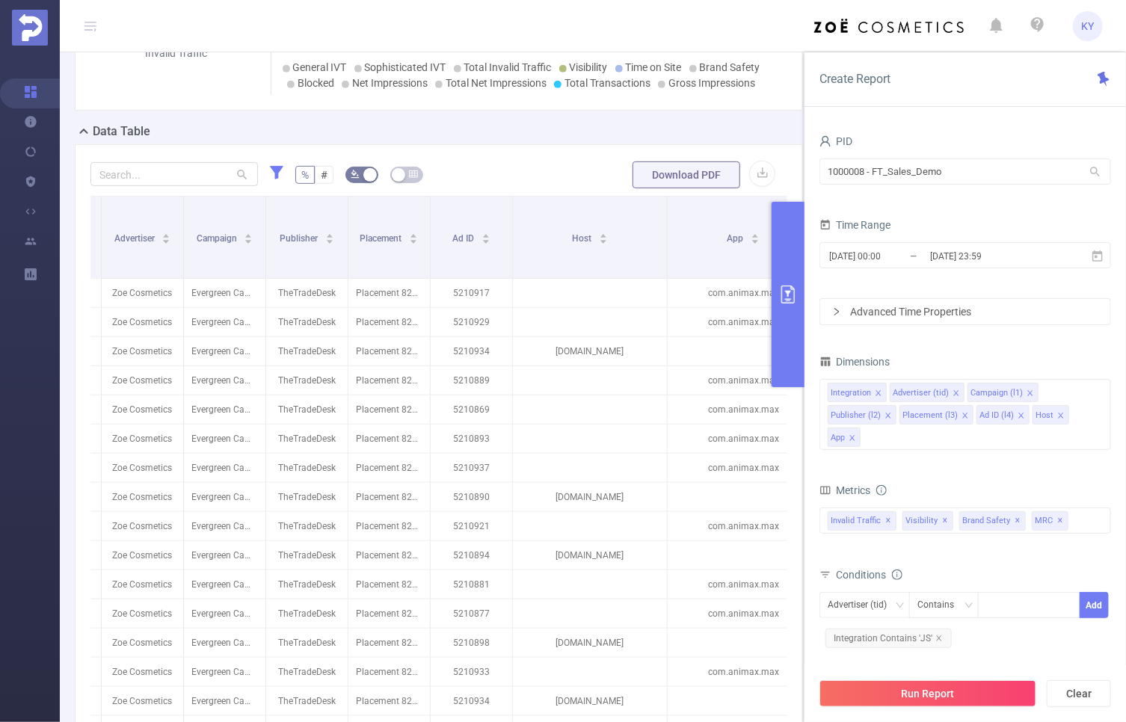
click at [793, 313] on button "primary" at bounding box center [788, 294] width 33 height 185
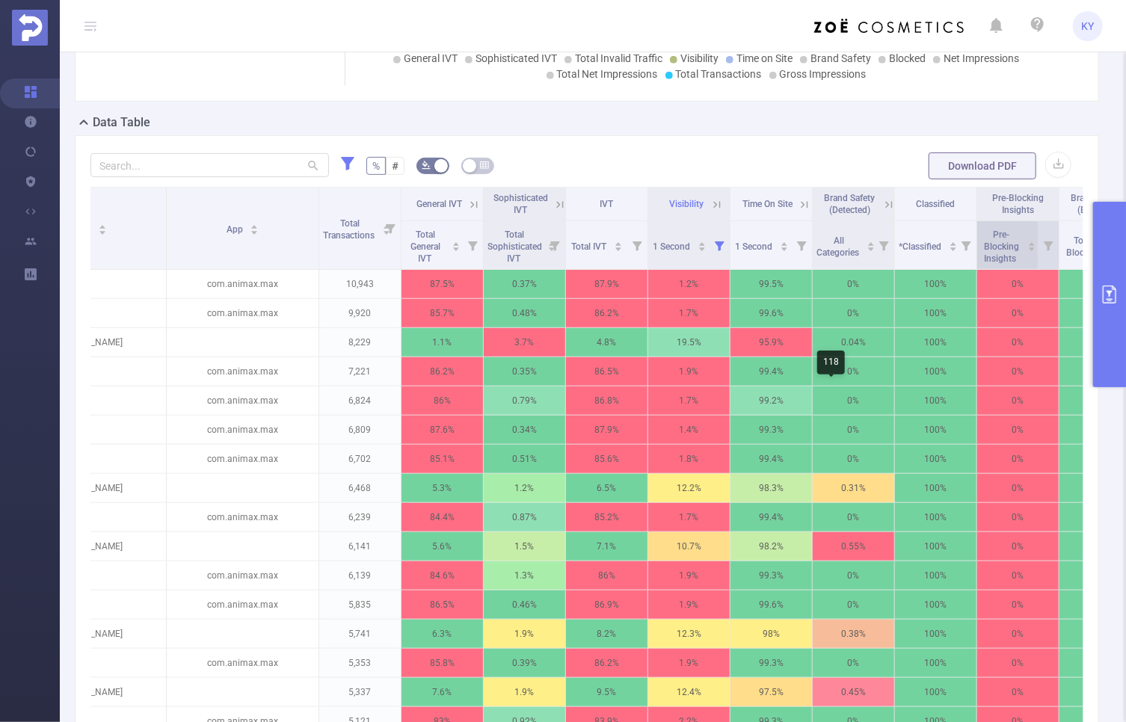
scroll to position [0, 574]
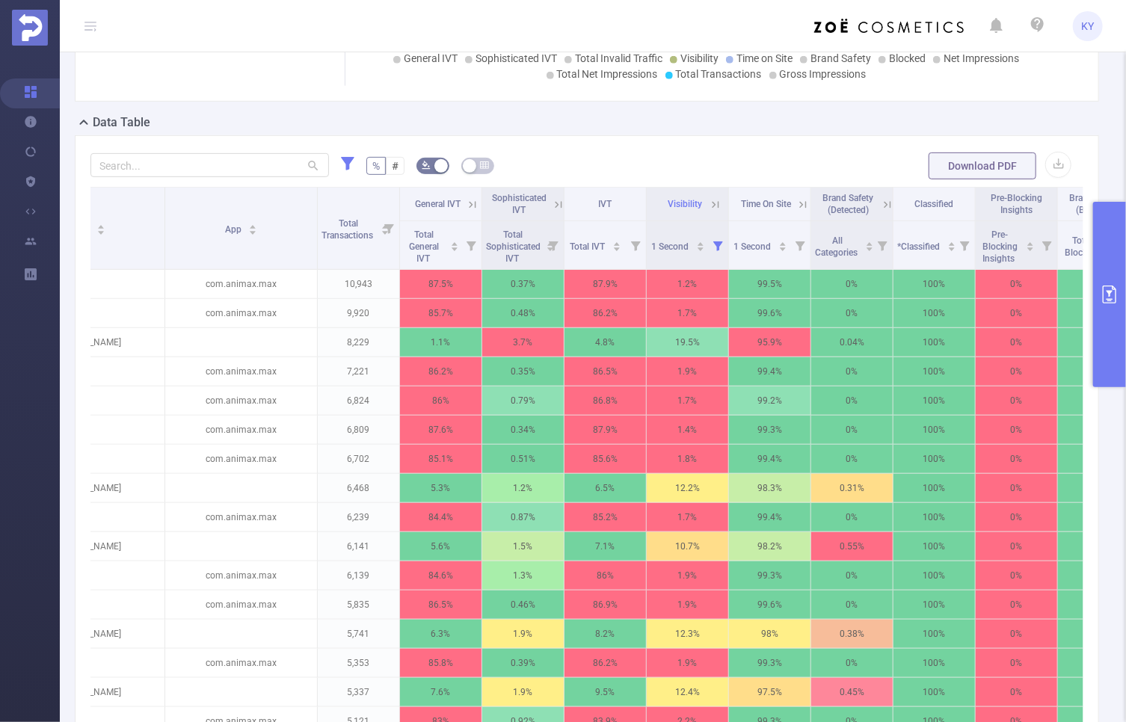
click at [883, 206] on icon at bounding box center [887, 204] width 13 height 13
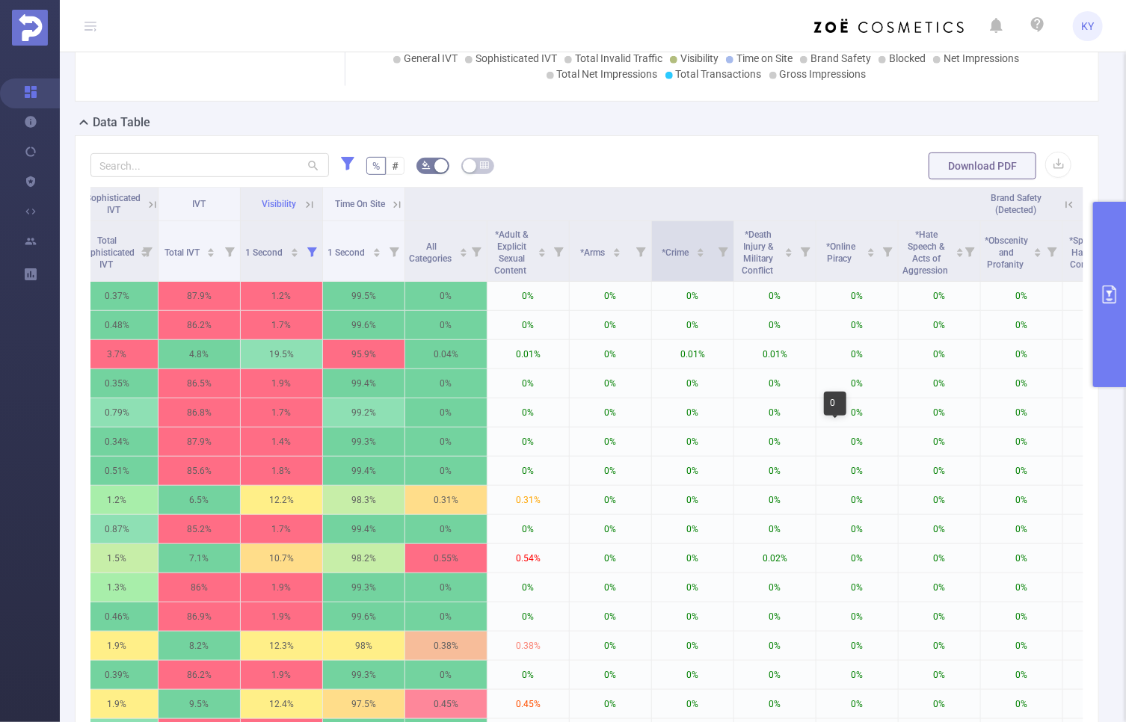
scroll to position [0, 981]
click at [347, 158] on icon at bounding box center [347, 163] width 13 height 13
click at [424, 117] on icon "icon: close" at bounding box center [419, 118] width 7 height 7
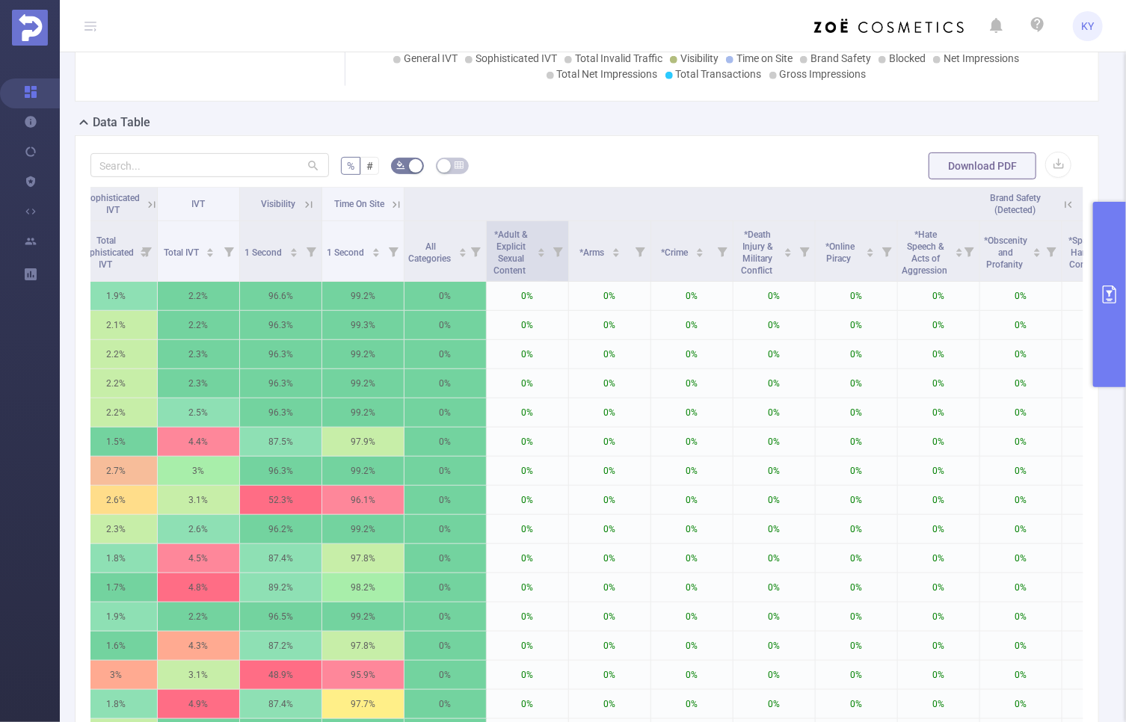
click at [558, 249] on icon at bounding box center [558, 252] width 10 height 10
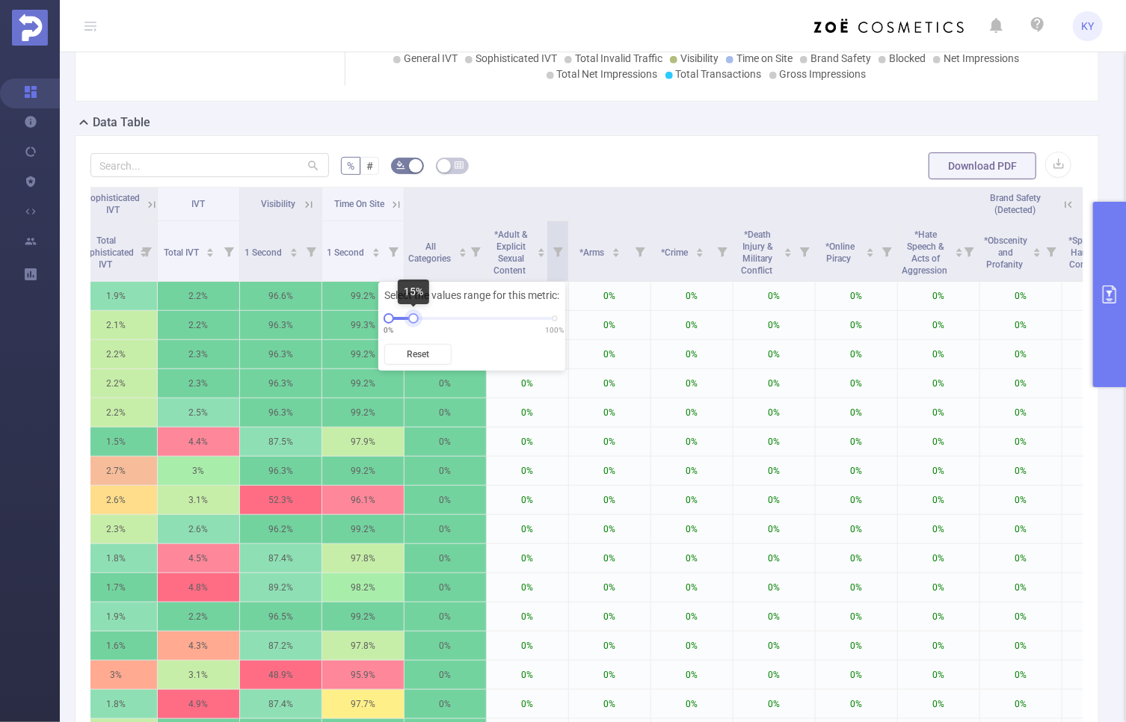
drag, startPoint x: 556, startPoint y: 320, endPoint x: 413, endPoint y: 319, distance: 142.8
click at [413, 319] on div at bounding box center [413, 318] width 10 height 10
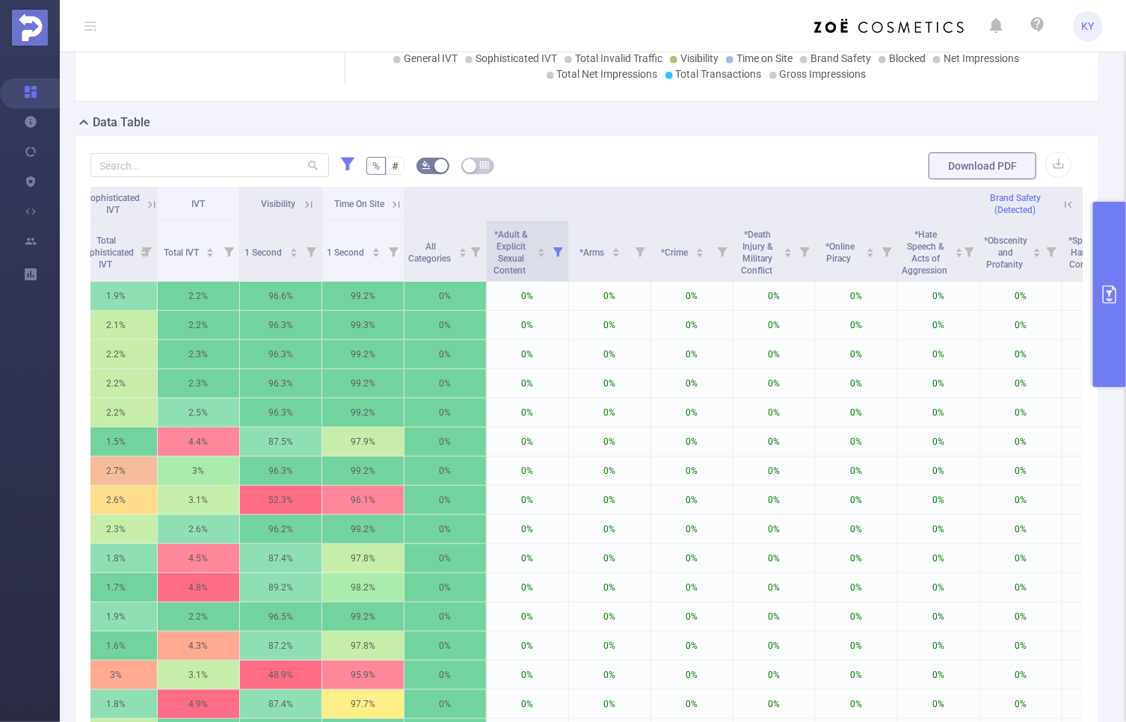
click at [558, 247] on icon at bounding box center [558, 252] width 10 height 10
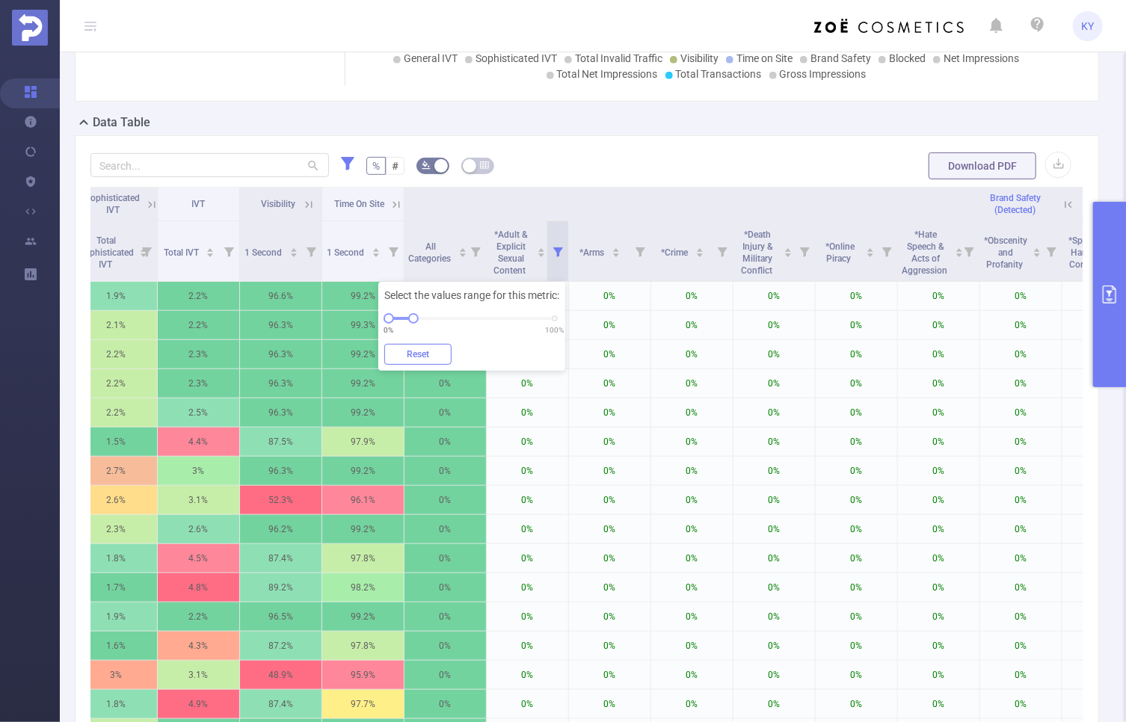
click at [417, 354] on button "Reset" at bounding box center [417, 354] width 67 height 21
drag, startPoint x: 389, startPoint y: 317, endPoint x: 402, endPoint y: 320, distance: 13.1
click at [402, 320] on div at bounding box center [398, 318] width 10 height 10
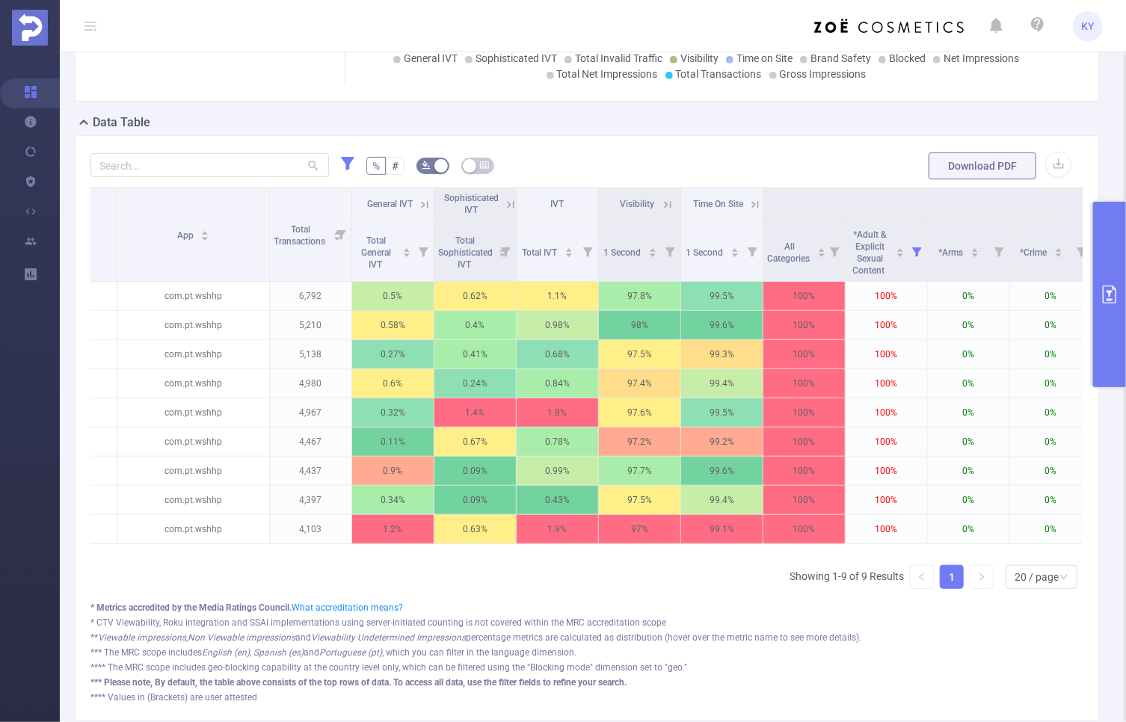
scroll to position [0, 0]
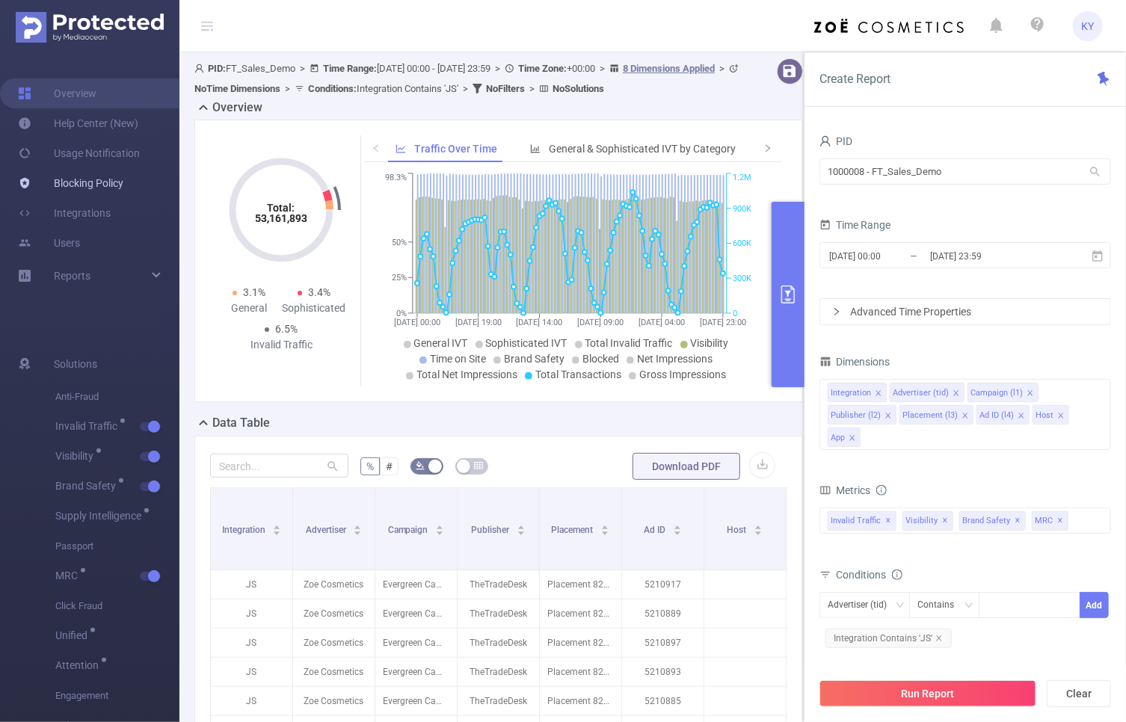
click at [99, 182] on link "Blocking Policy" at bounding box center [70, 183] width 105 height 30
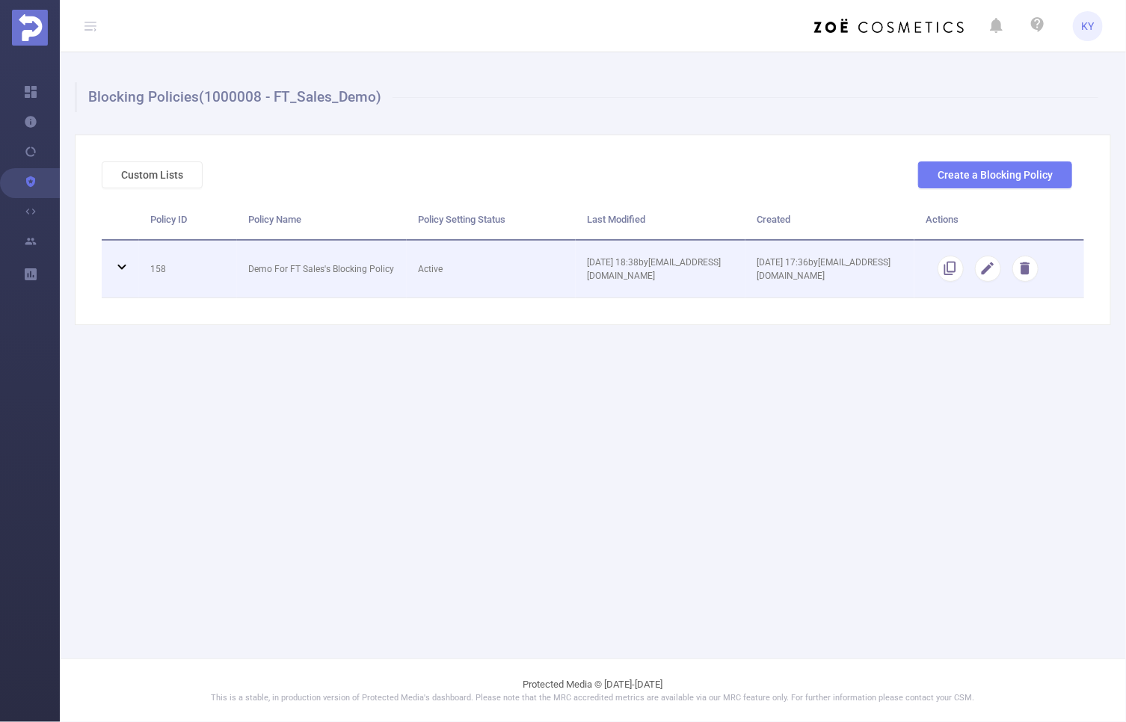
click at [829, 282] on td "03/03/2025 17:36 by lbanilower@mediaocean.com" at bounding box center [830, 270] width 170 height 58
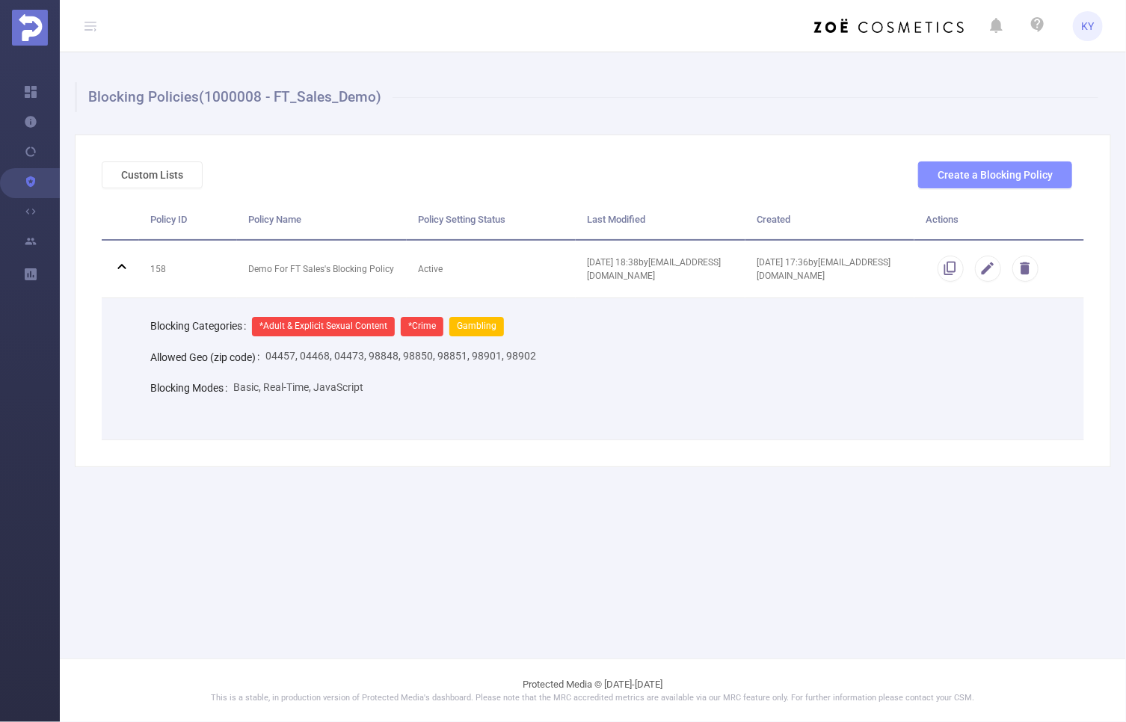
click at [1030, 175] on button "Create a Blocking Policy" at bounding box center [995, 175] width 154 height 27
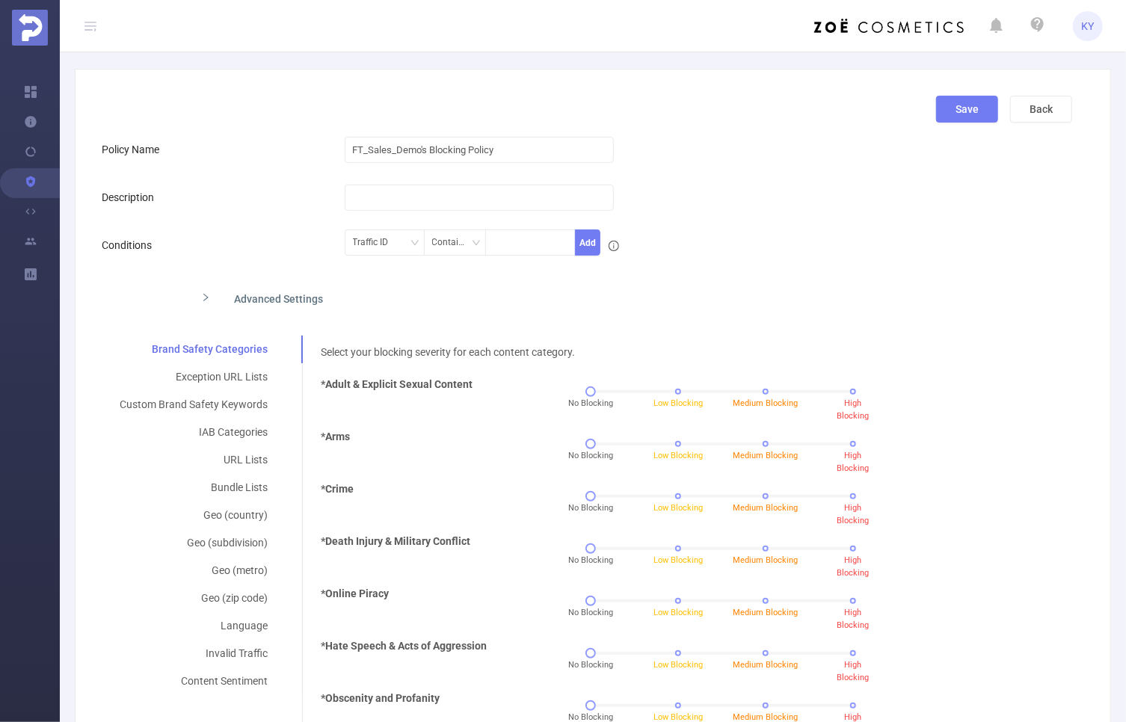
scroll to position [68, 0]
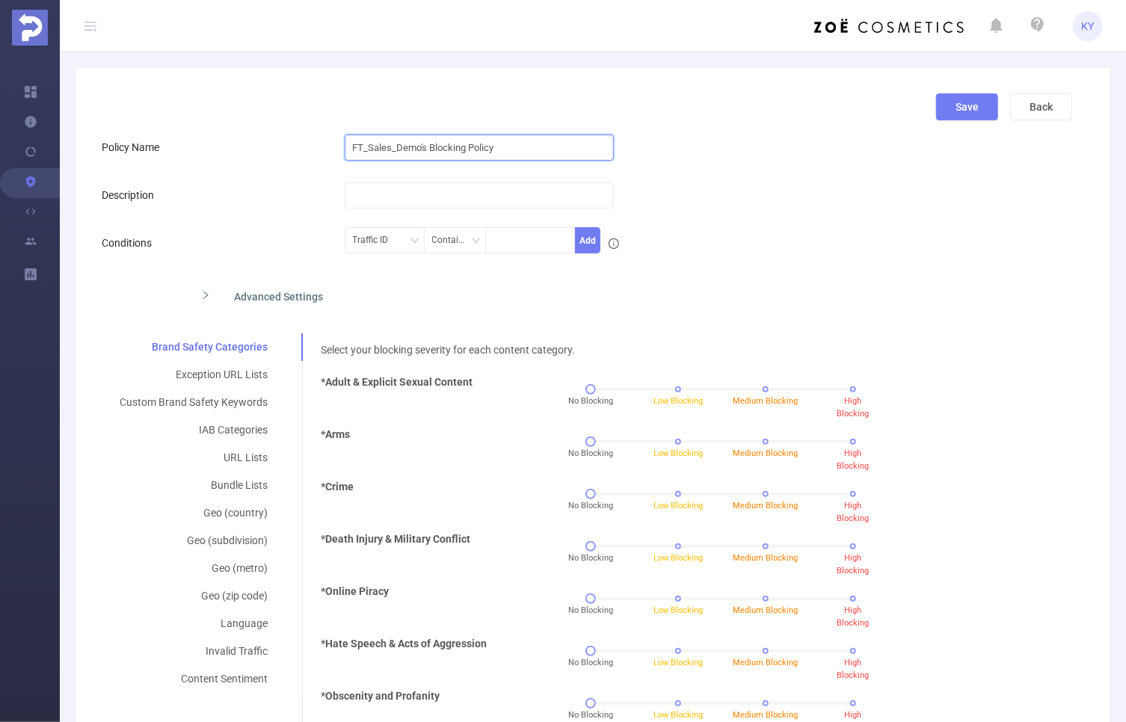
drag, startPoint x: 432, startPoint y: 138, endPoint x: 306, endPoint y: 131, distance: 126.5
click at [325, 132] on div "Policy Name FT_Sales_Demo's Blocking Policy" at bounding box center [587, 147] width 971 height 30
type input "Campaign X"
click at [380, 239] on div "Traffic ID" at bounding box center [376, 240] width 46 height 25
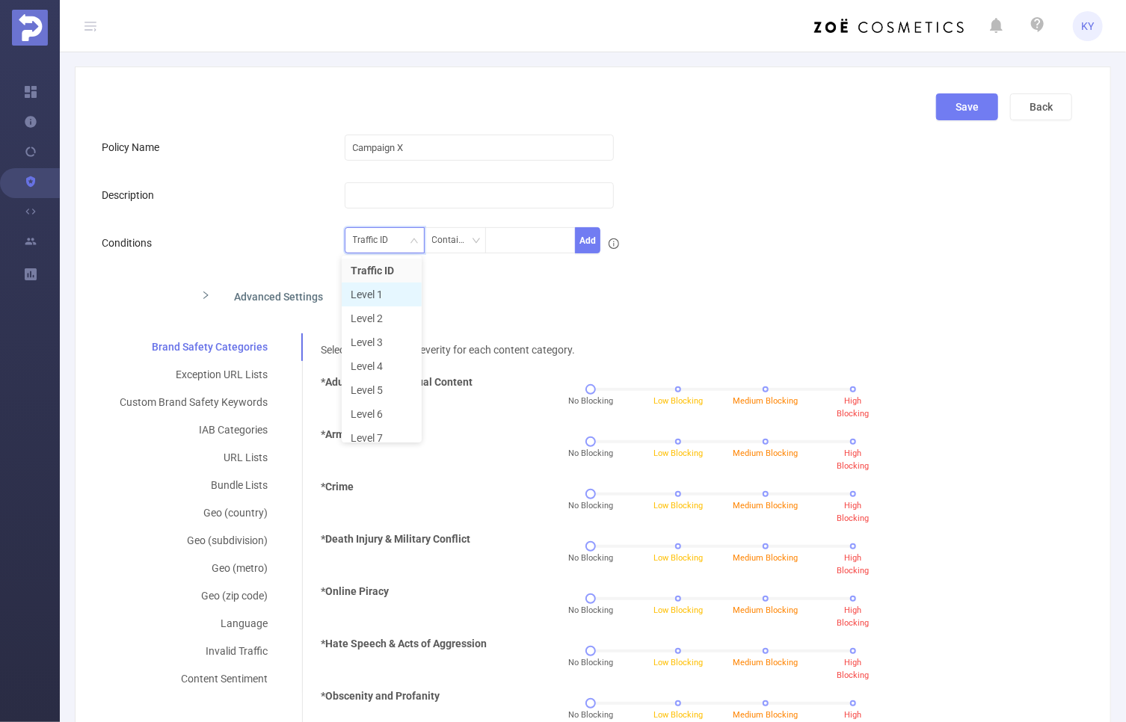
click at [387, 289] on li "Level 1" at bounding box center [382, 295] width 80 height 24
click at [523, 247] on div at bounding box center [530, 240] width 74 height 25
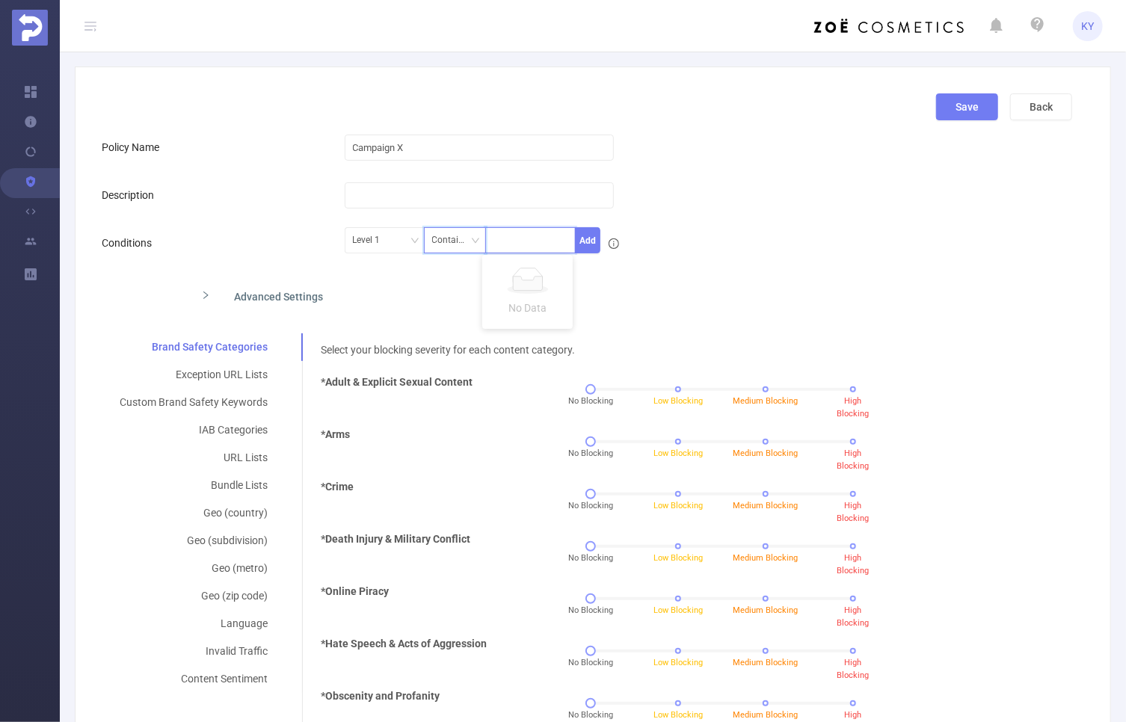
click at [467, 237] on div "Contains" at bounding box center [455, 240] width 46 height 25
click at [463, 296] on li "Is" at bounding box center [470, 295] width 99 height 24
click at [520, 253] on div at bounding box center [530, 240] width 90 height 26
type input "X"
click at [585, 245] on button "Add" at bounding box center [588, 240] width 26 height 26
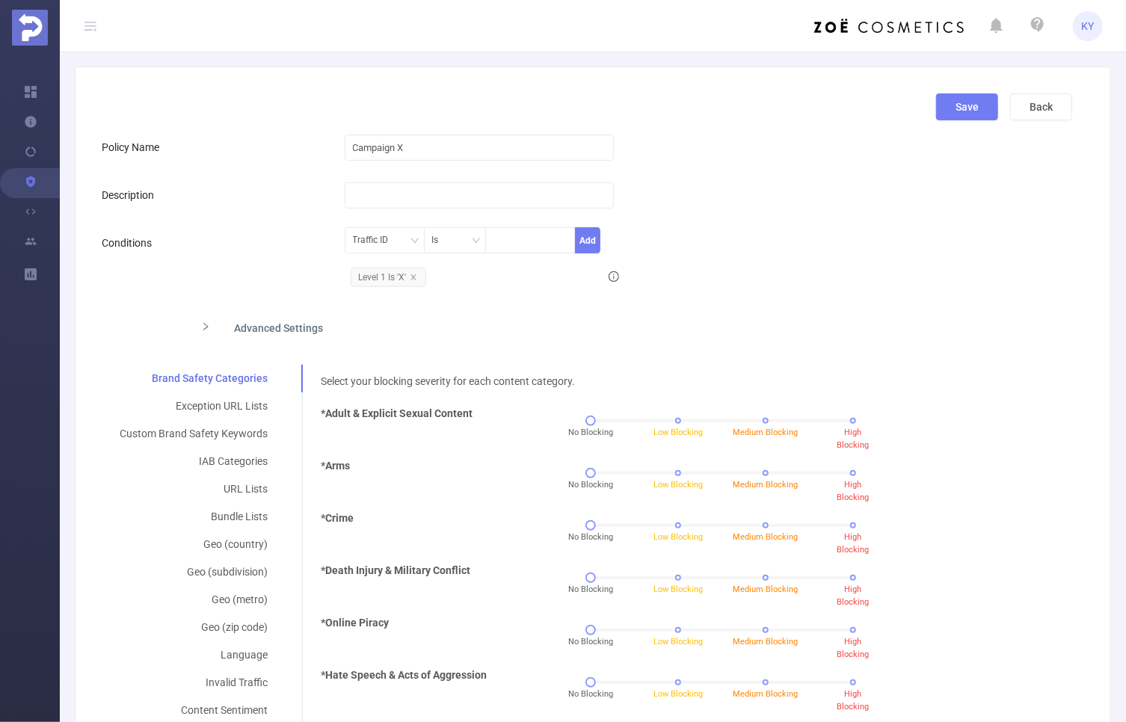
click at [737, 268] on div "Traffic ID Is X Add Level 1 Is 'X'" at bounding box center [628, 260] width 566 height 65
click at [793, 289] on div "Traffic ID Is Add Level 1 Is 'X'" at bounding box center [628, 260] width 566 height 65
click at [249, 488] on div "URL Lists" at bounding box center [194, 490] width 184 height 28
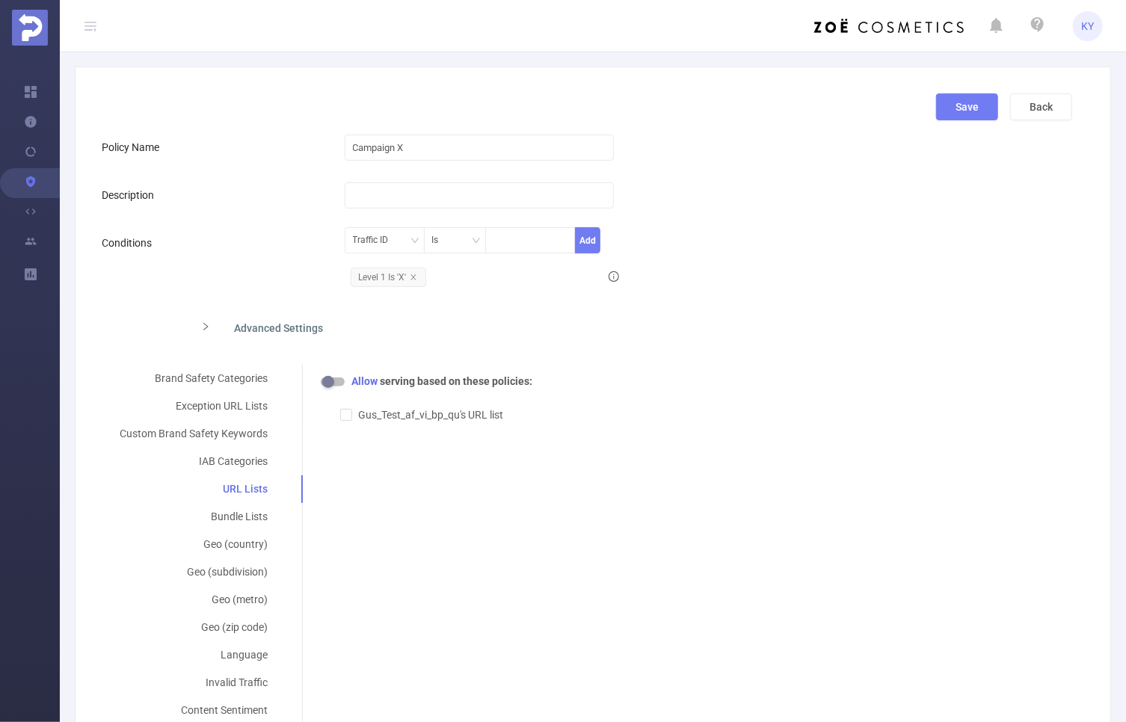
click at [335, 384] on button "button" at bounding box center [333, 382] width 24 height 9
click at [333, 384] on button "button" at bounding box center [333, 382] width 24 height 9
click at [242, 377] on div "Brand Safety Categories" at bounding box center [194, 379] width 184 height 28
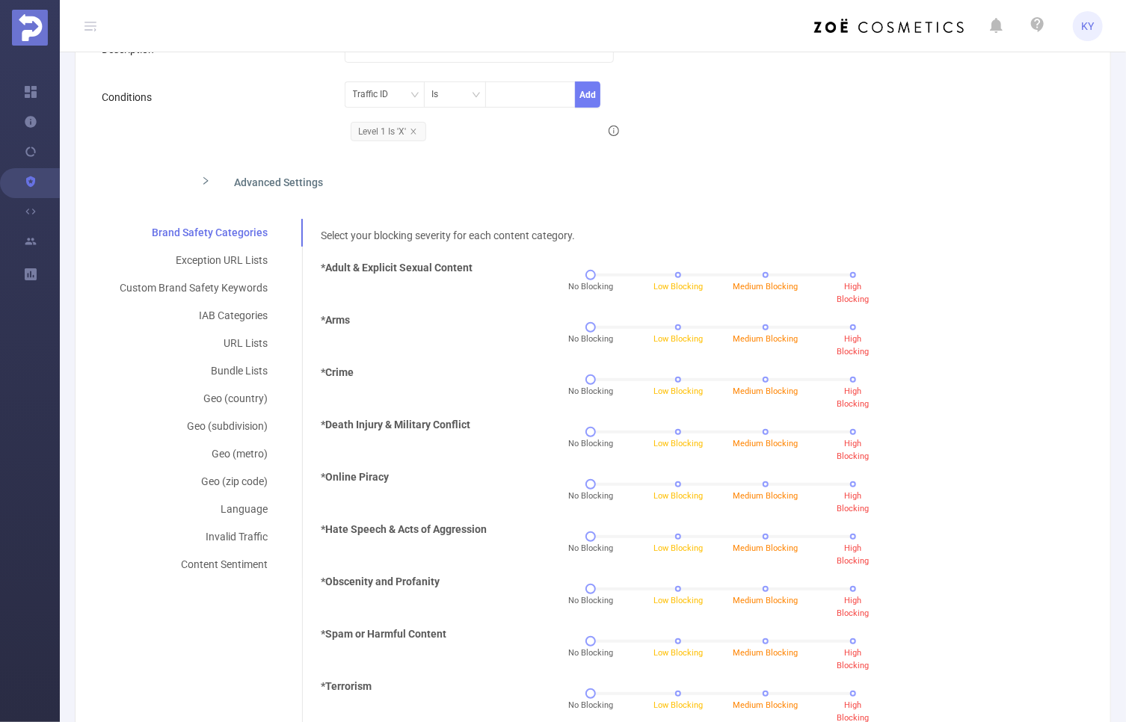
scroll to position [216, 0]
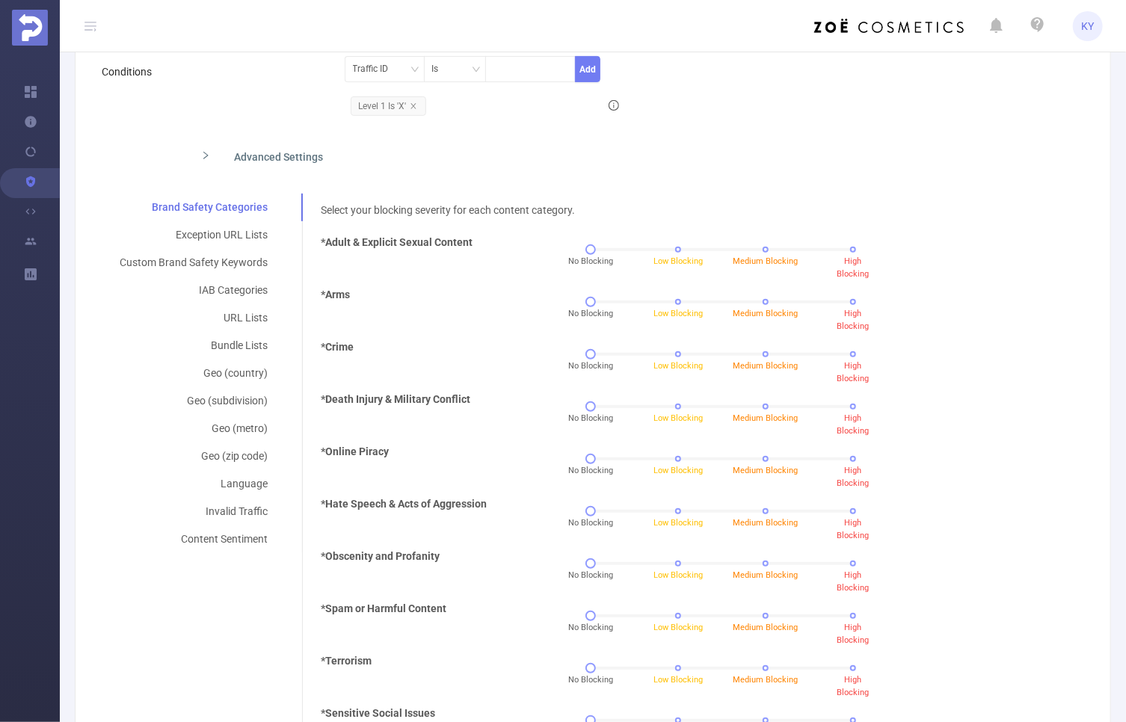
click at [986, 444] on div "*Death Injury & Military Conflict No Blocking Low Blocking Medium Blocking High…" at bounding box center [690, 470] width 751 height 52
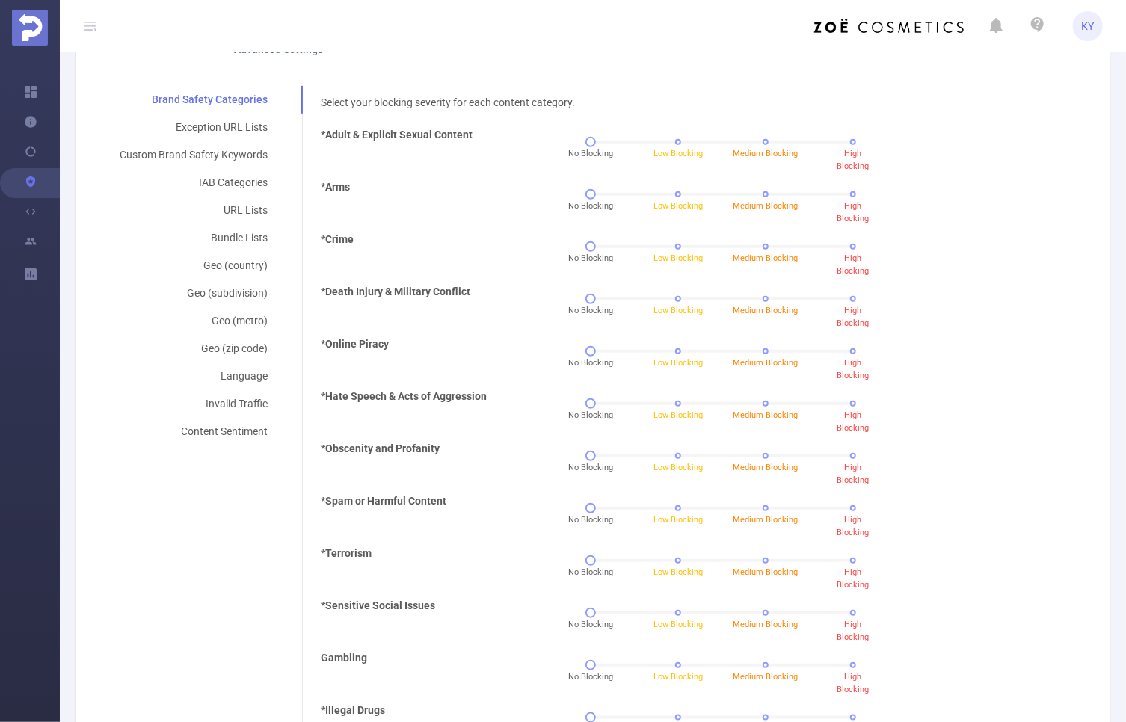
scroll to position [340, 0]
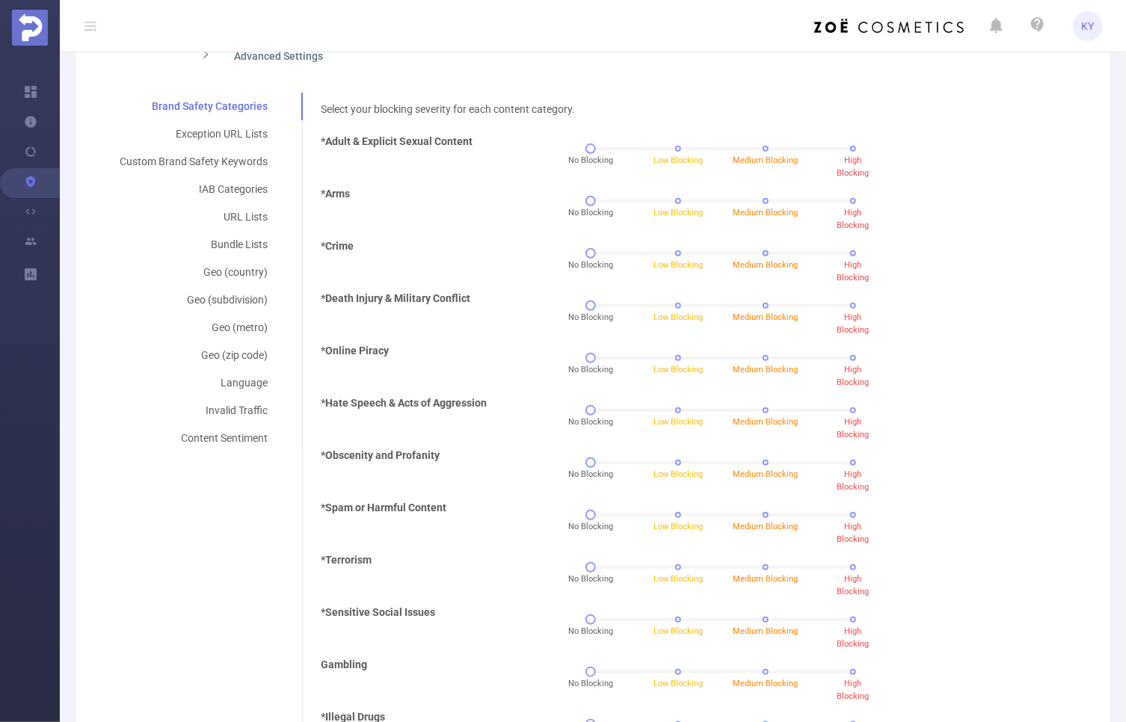
click at [843, 153] on div "No Blocking Low Blocking Medium Blocking High Blocking" at bounding box center [721, 154] width 438 height 40
click at [848, 149] on div "No Blocking Low Blocking Medium Blocking High Blocking" at bounding box center [721, 154] width 438 height 40
click at [844, 150] on div "No Blocking Low Blocking Medium Blocking High Blocking" at bounding box center [722, 148] width 262 height 9
click at [943, 239] on div "*Arms No Blocking Low Blocking Medium Blocking High Blocking" at bounding box center [690, 265] width 751 height 52
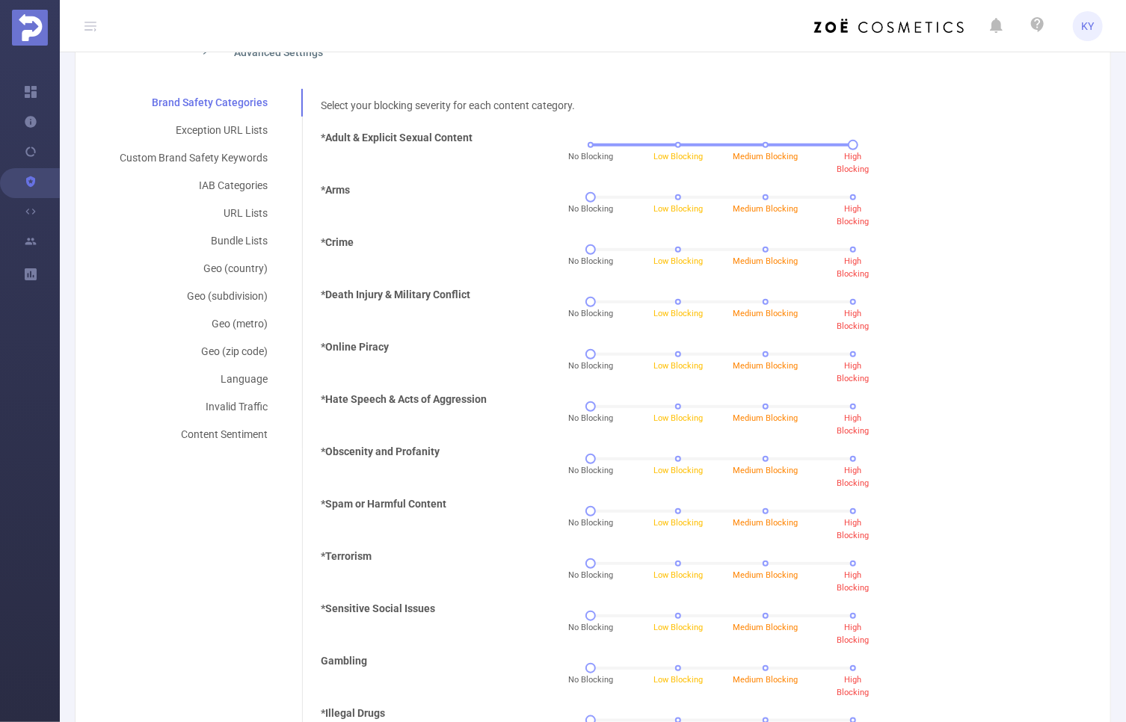
scroll to position [335, 0]
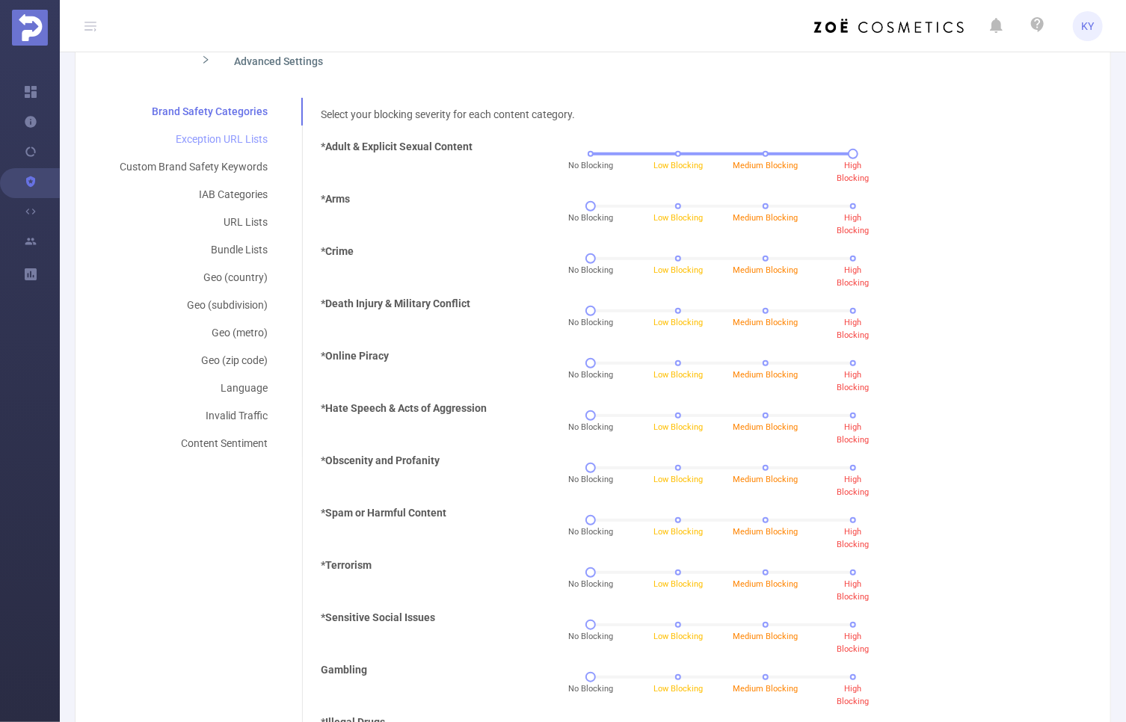
click at [227, 137] on div "Exception URL Lists" at bounding box center [194, 140] width 184 height 28
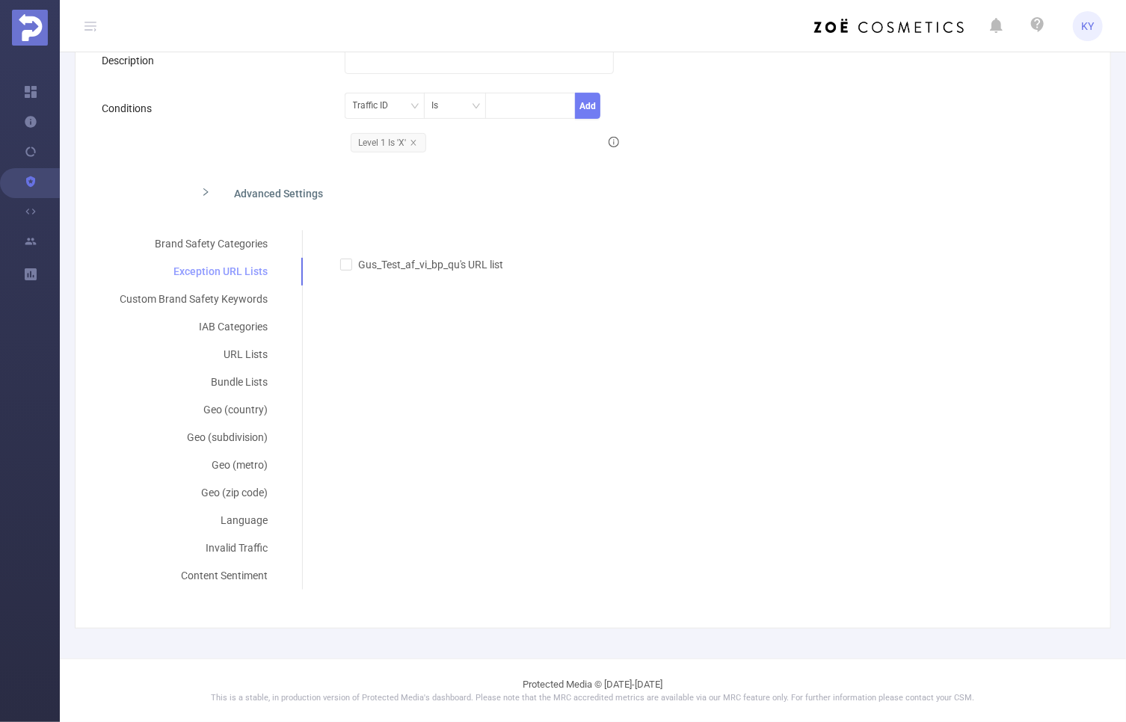
scroll to position [200, 0]
click at [204, 300] on div "Custom Brand Safety Keywords" at bounding box center [194, 302] width 184 height 28
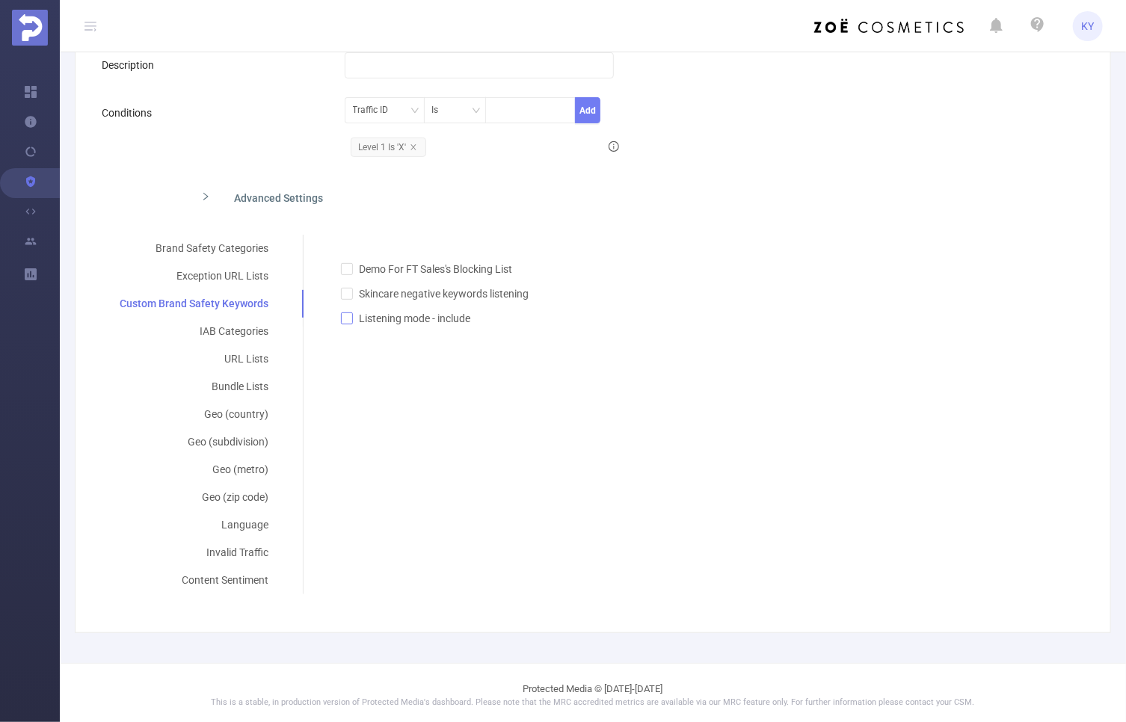
scroll to position [192, 0]
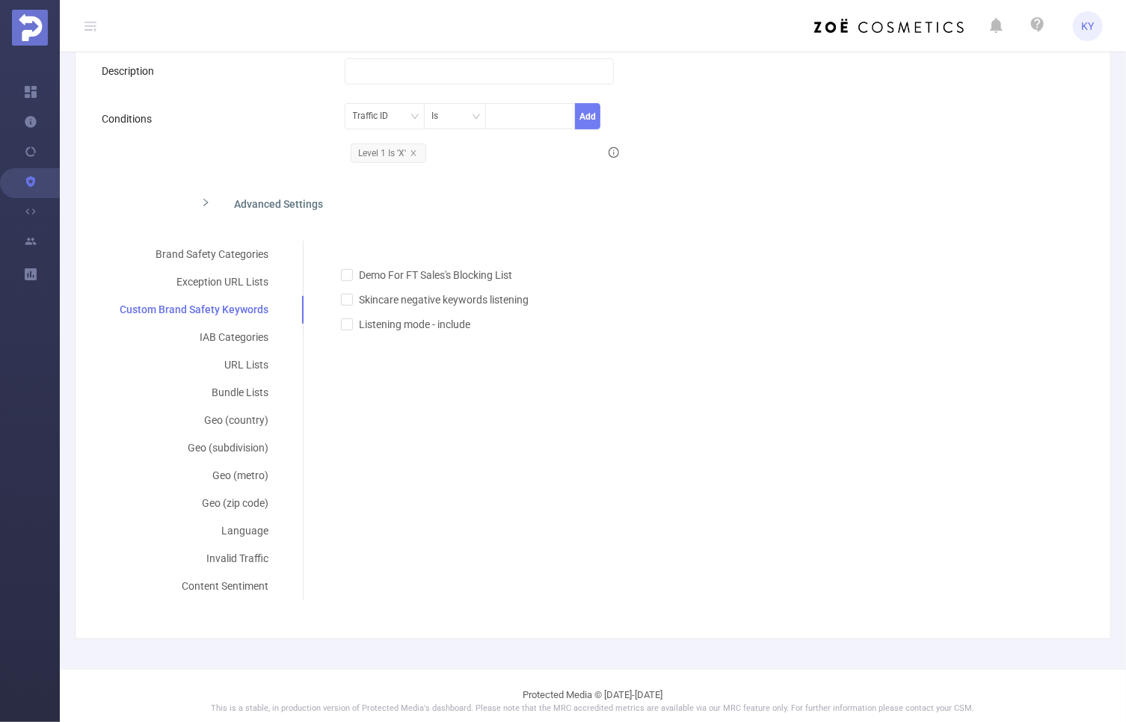
click at [837, 305] on div "Demo For FT Sales's Blocking List Skincare negative keywords listening Listenin…" at bounding box center [697, 291] width 751 height 83
click at [251, 338] on div "IAB Categories" at bounding box center [194, 338] width 185 height 28
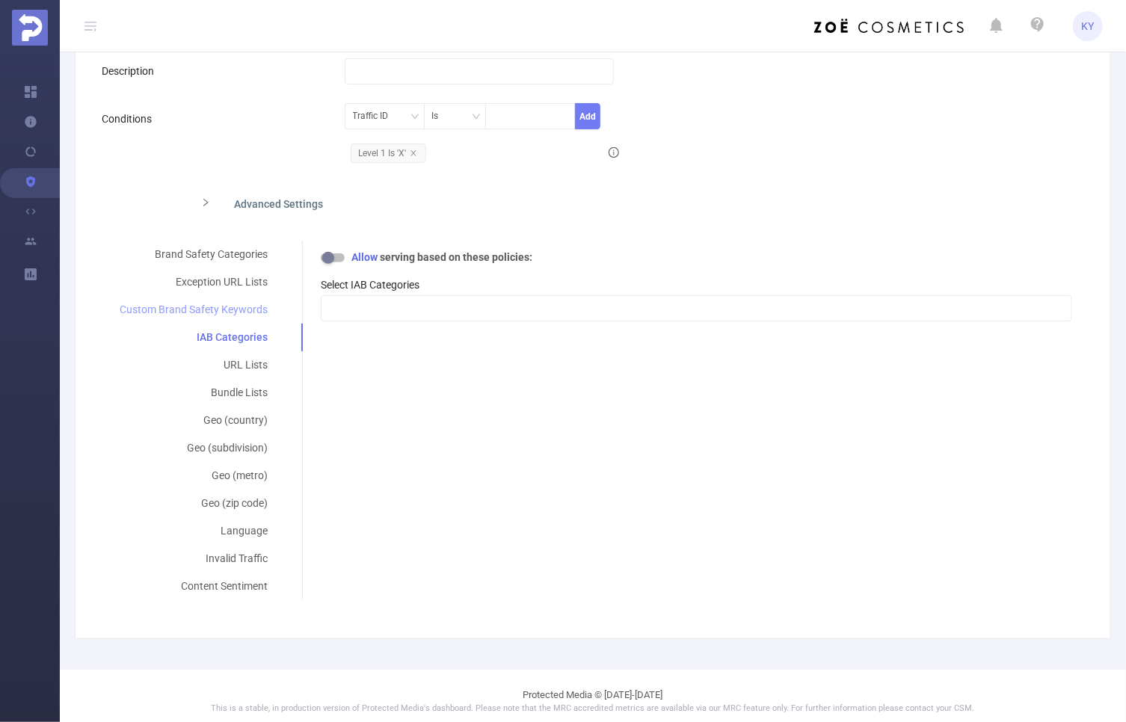
click at [230, 312] on div "Custom Brand Safety Keywords" at bounding box center [194, 310] width 184 height 28
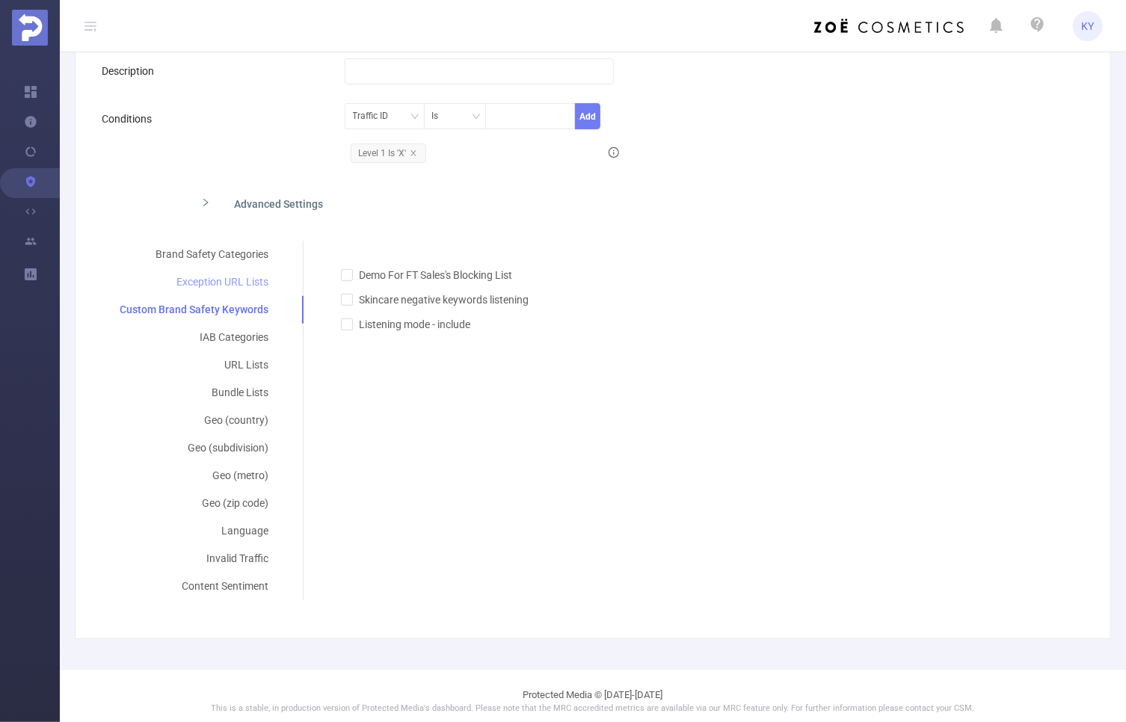
click at [224, 283] on div "Exception URL Lists" at bounding box center [194, 282] width 185 height 28
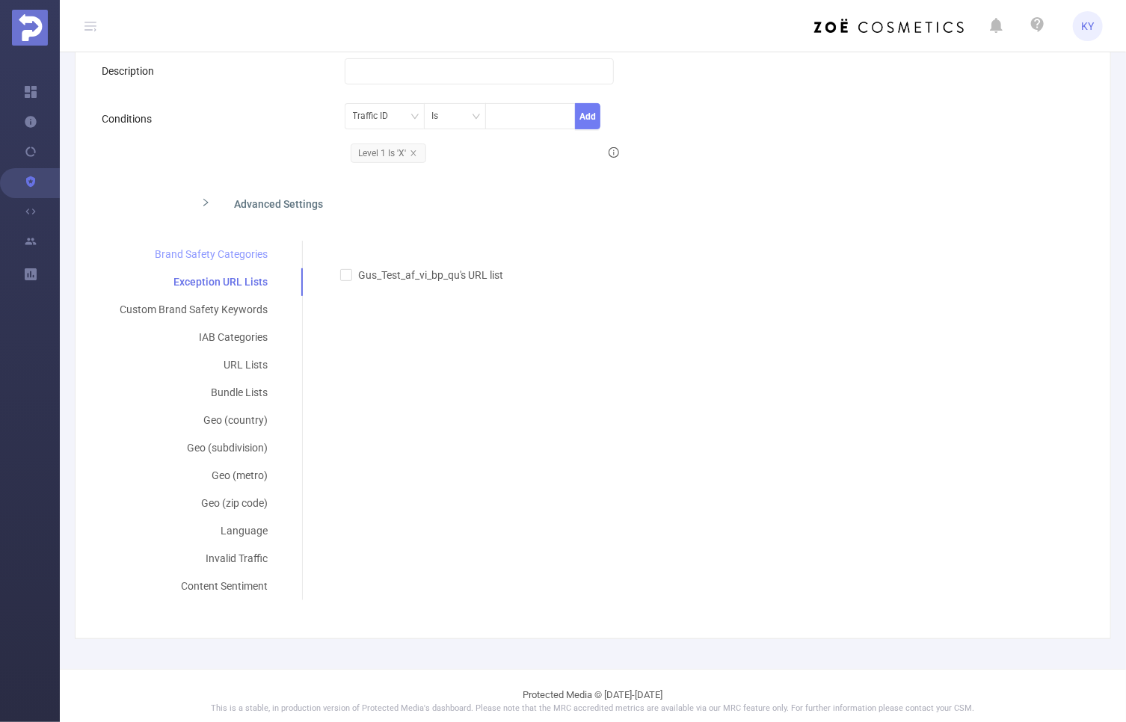
click at [222, 254] on div "Brand Safety Categories" at bounding box center [194, 255] width 184 height 28
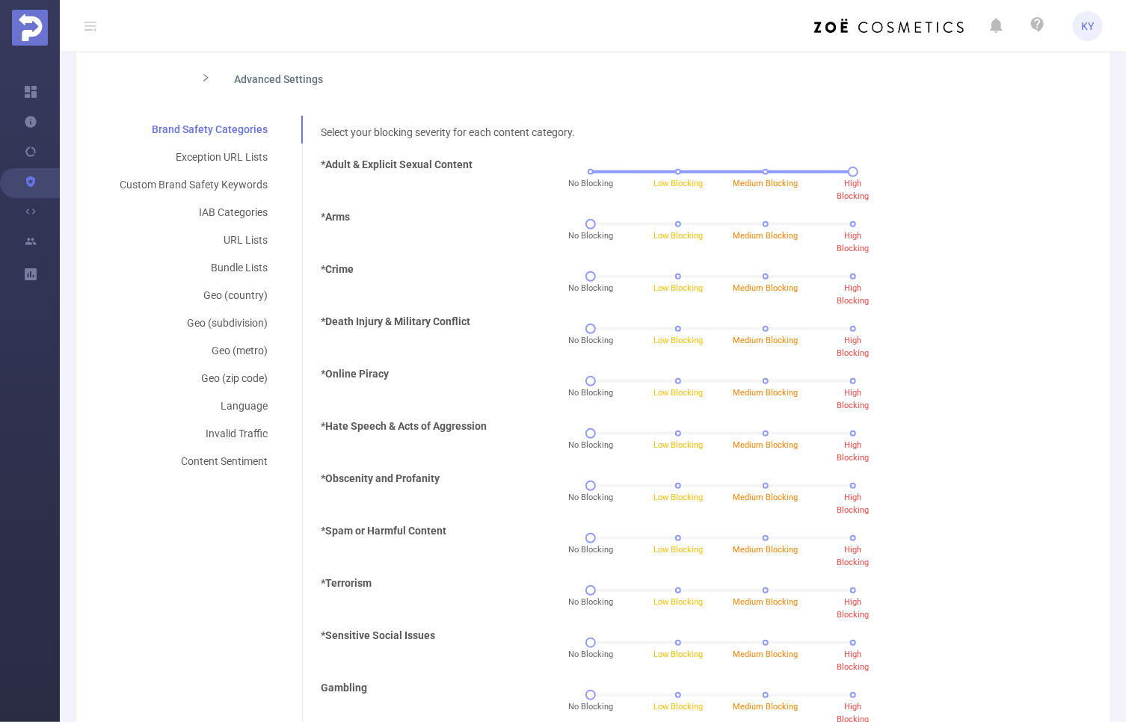
scroll to position [341, 0]
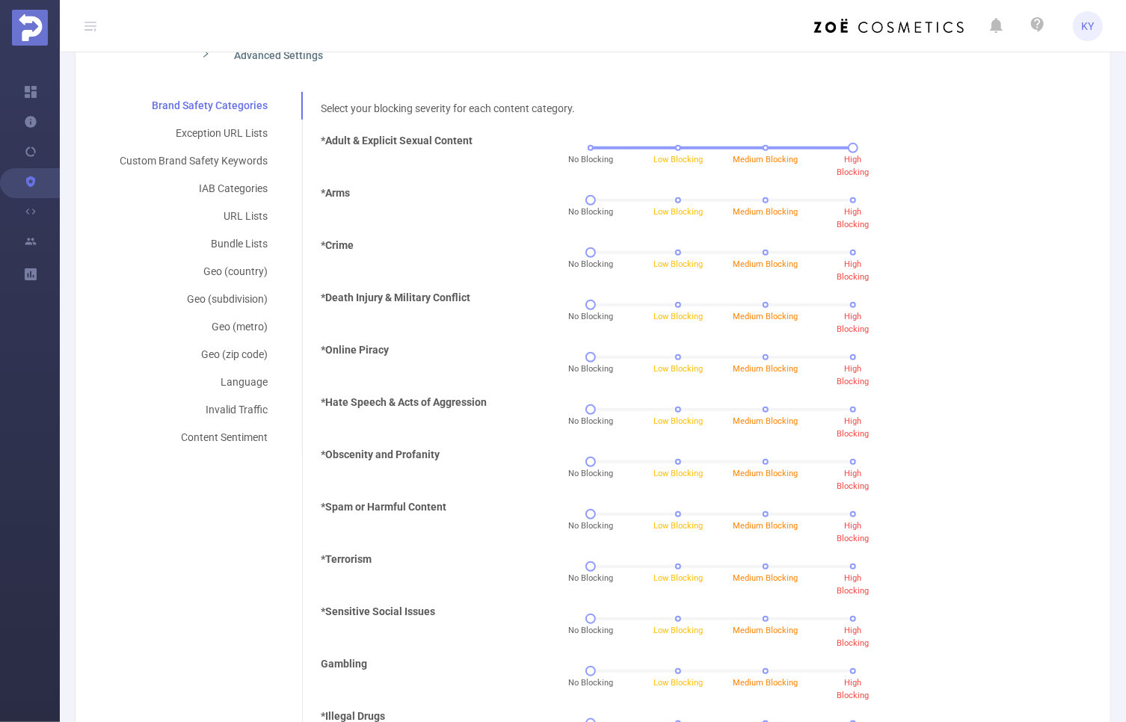
click at [942, 395] on div "*Online Piracy No Blocking Low Blocking Medium Blocking High Blocking" at bounding box center [690, 421] width 751 height 52
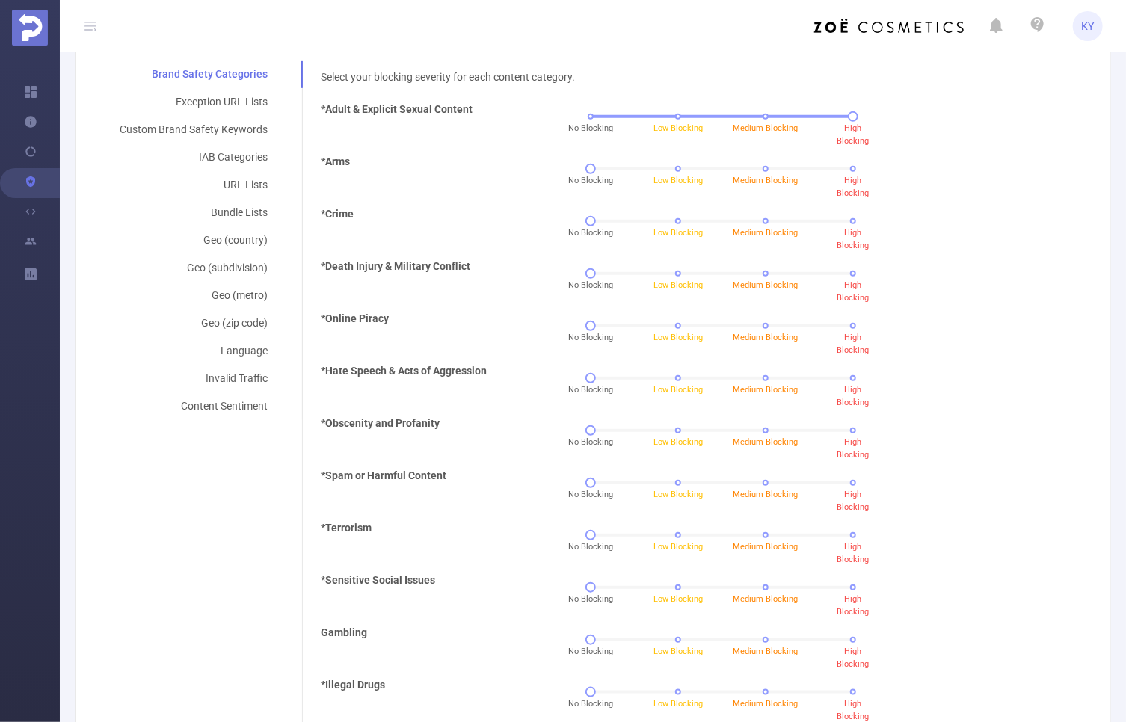
scroll to position [408, 0]
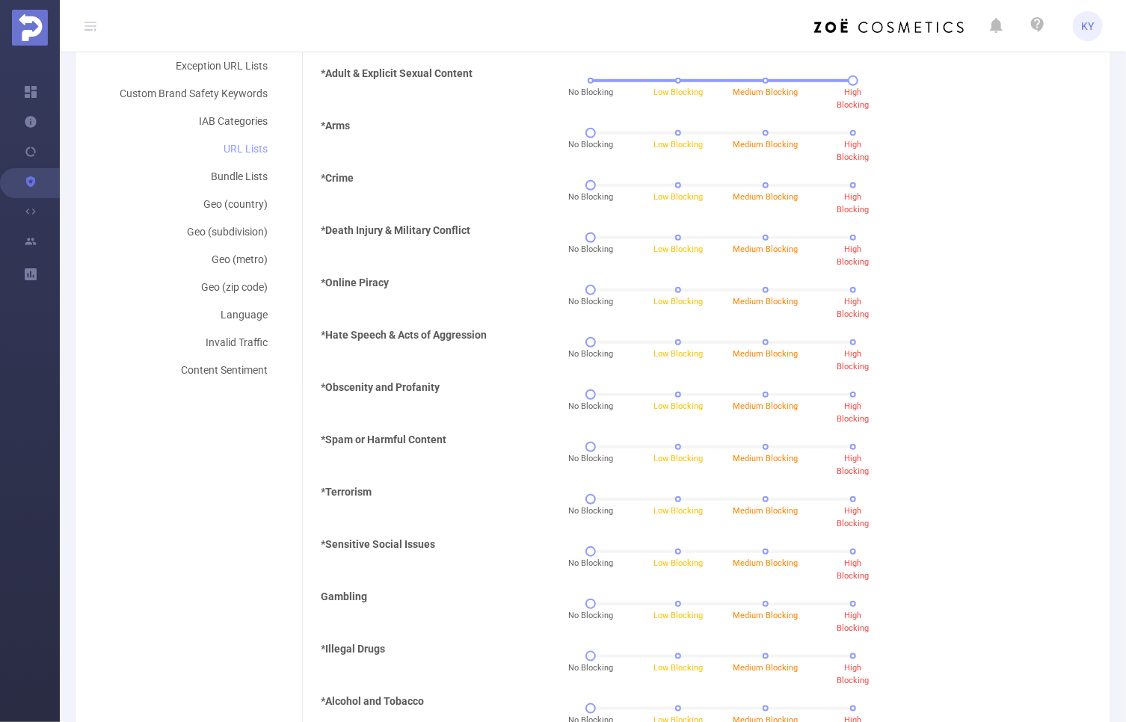
click at [253, 147] on div "URL Lists" at bounding box center [194, 149] width 184 height 28
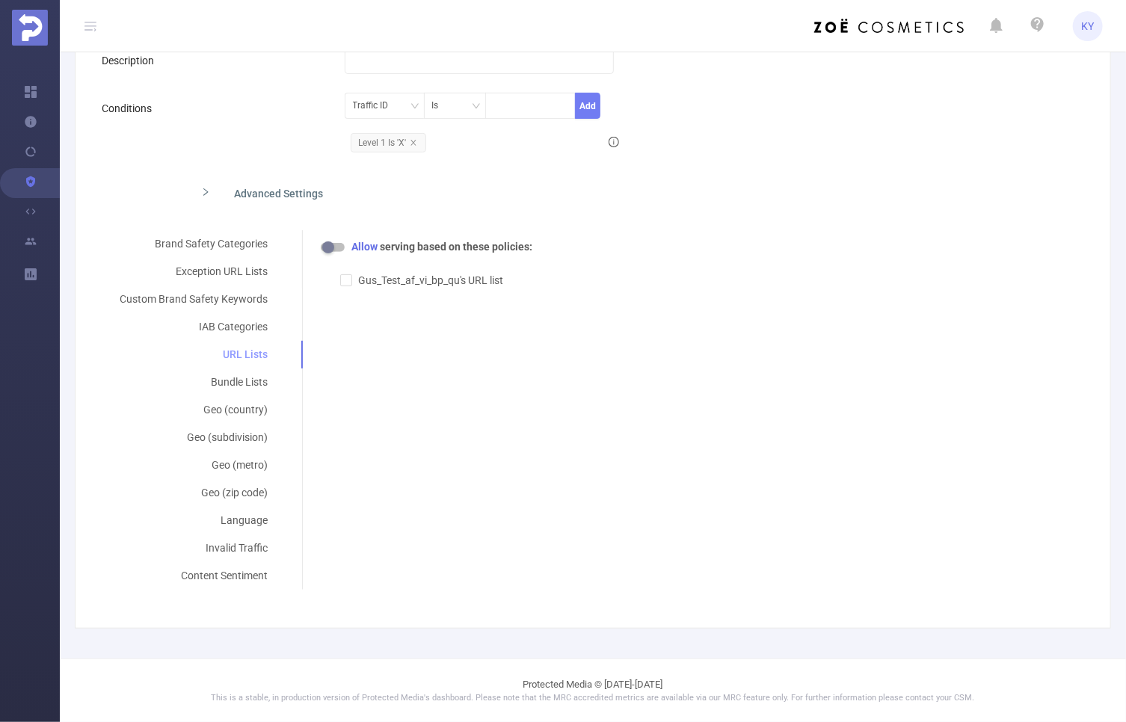
scroll to position [200, 0]
click at [244, 378] on div "Bundle Lists" at bounding box center [194, 385] width 184 height 28
click at [253, 356] on div "URL Lists" at bounding box center [194, 357] width 184 height 28
click at [254, 388] on div "Bundle Lists" at bounding box center [194, 385] width 184 height 28
click at [236, 409] on div "Geo (country)" at bounding box center [194, 413] width 184 height 28
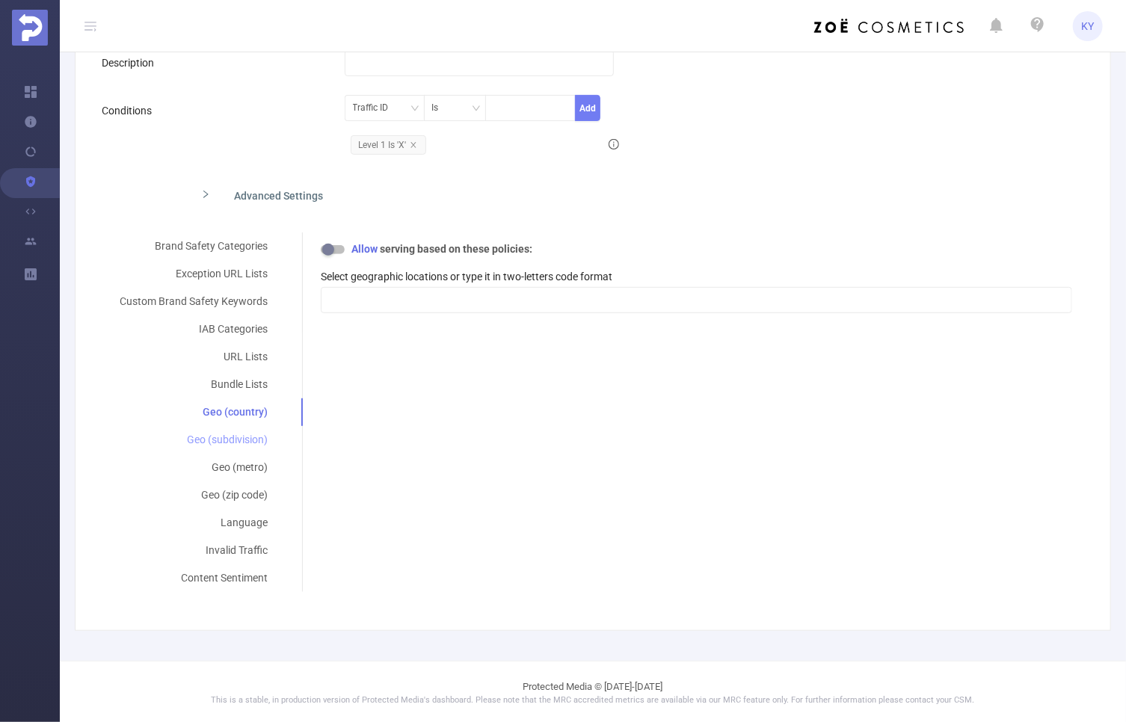
click at [244, 439] on div "Geo (subdivision)" at bounding box center [194, 440] width 184 height 28
click at [397, 301] on div at bounding box center [696, 300] width 735 height 25
click at [385, 541] on div "Brand Safety Categories Exception URL Lists Custom Brand Safety Keywords IAB Ca…" at bounding box center [587, 413] width 971 height 360
click at [249, 496] on div "Geo (zip code)" at bounding box center [194, 496] width 184 height 28
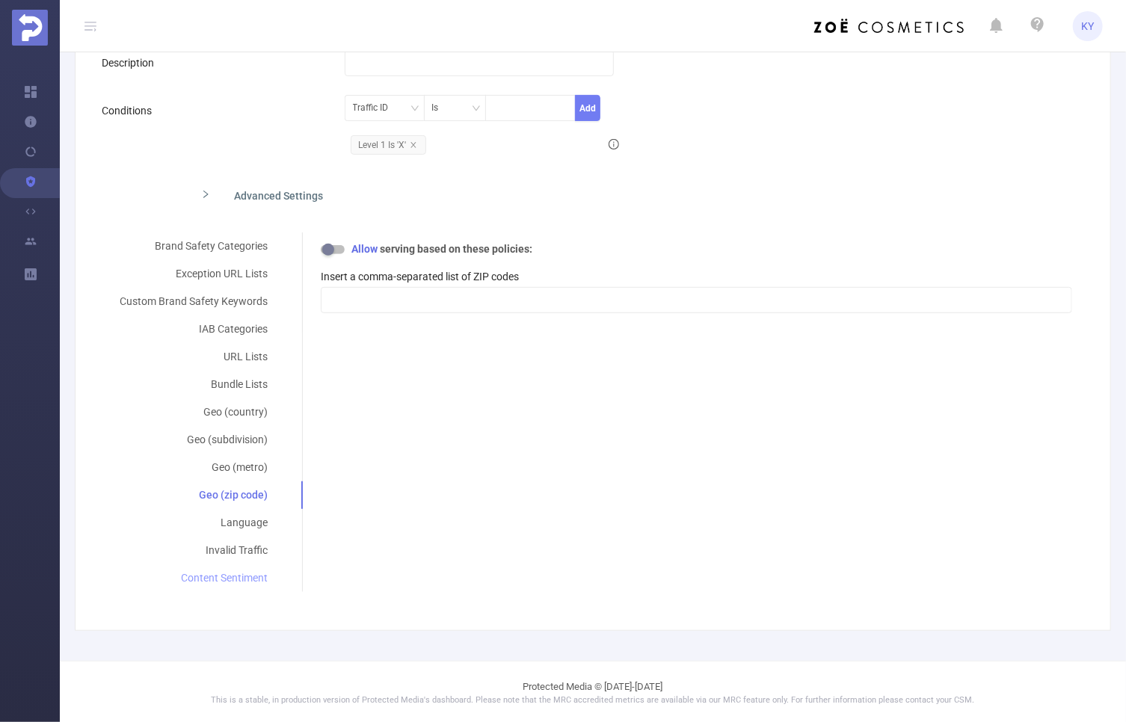
click at [241, 577] on div "Content Sentiment" at bounding box center [194, 579] width 184 height 28
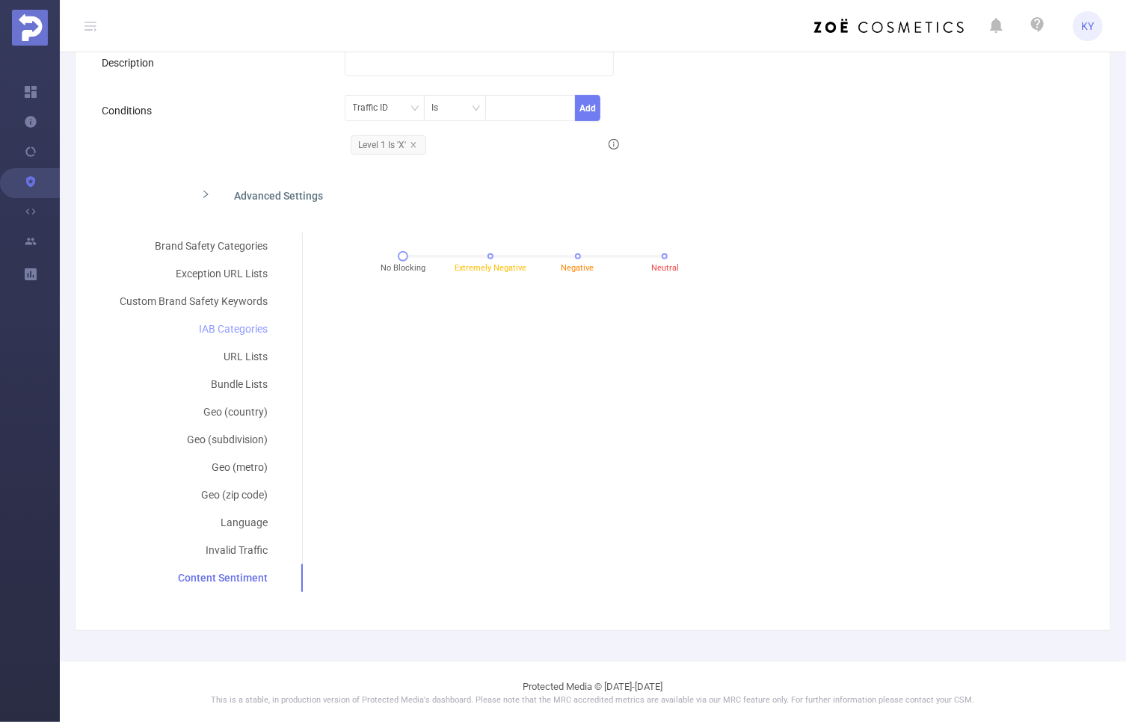
click at [255, 324] on div "IAB Categories" at bounding box center [194, 330] width 184 height 28
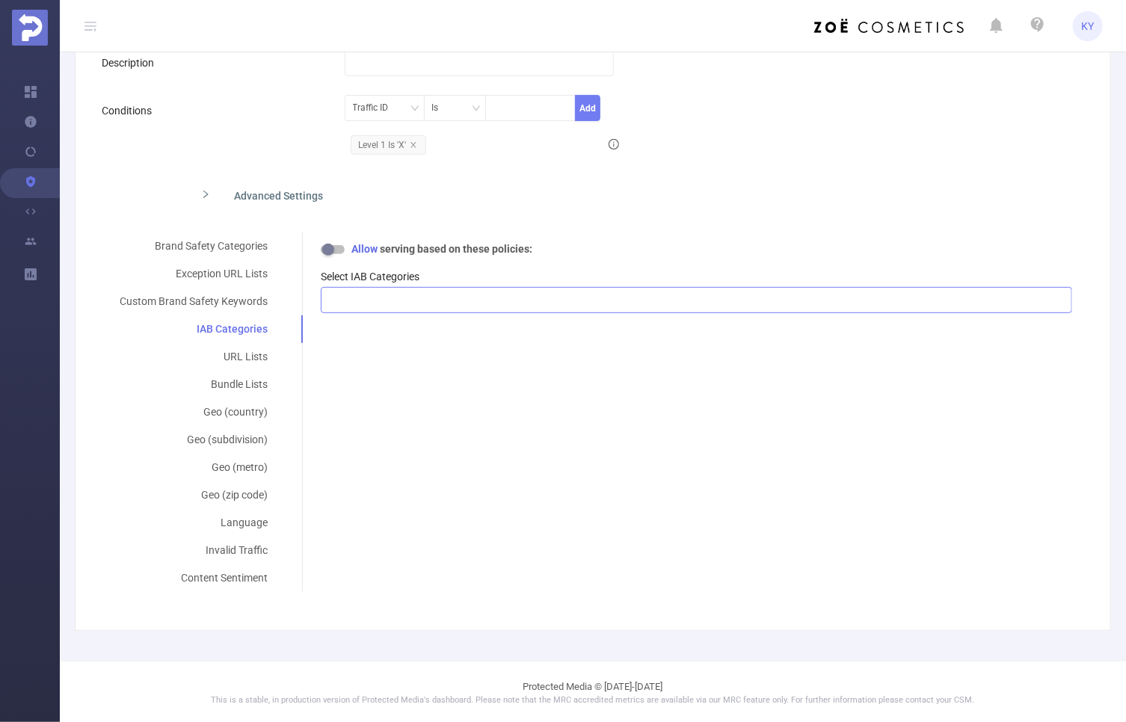
click at [458, 299] on div at bounding box center [696, 300] width 735 height 25
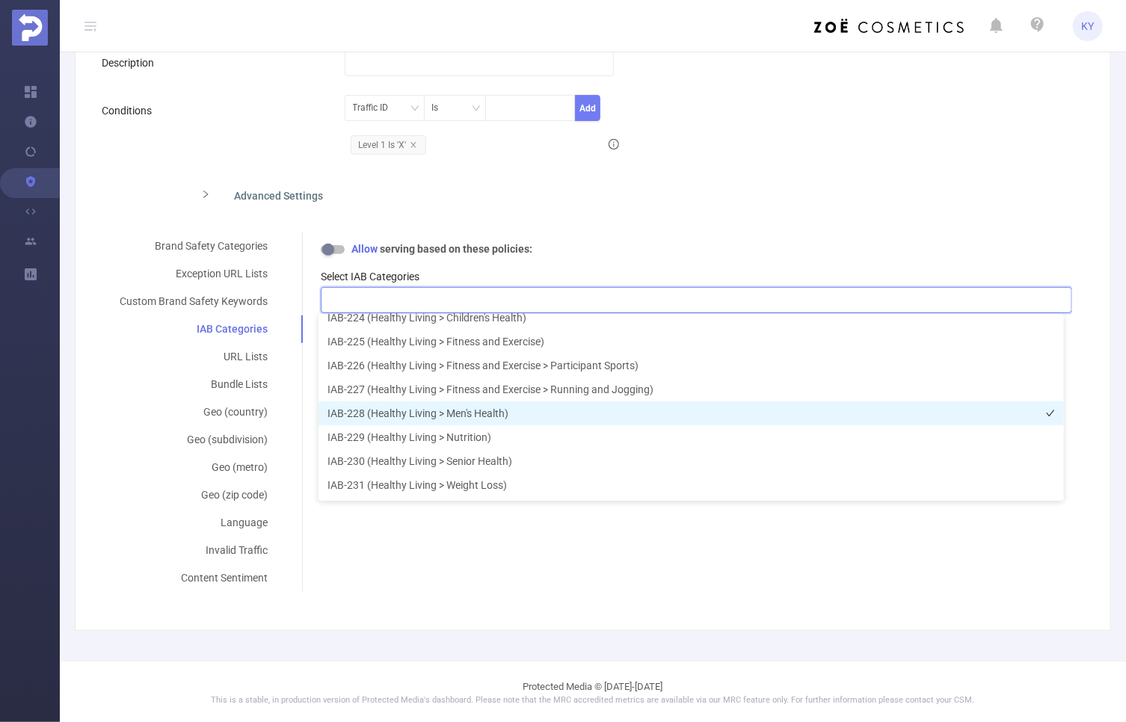
scroll to position [5108, 0]
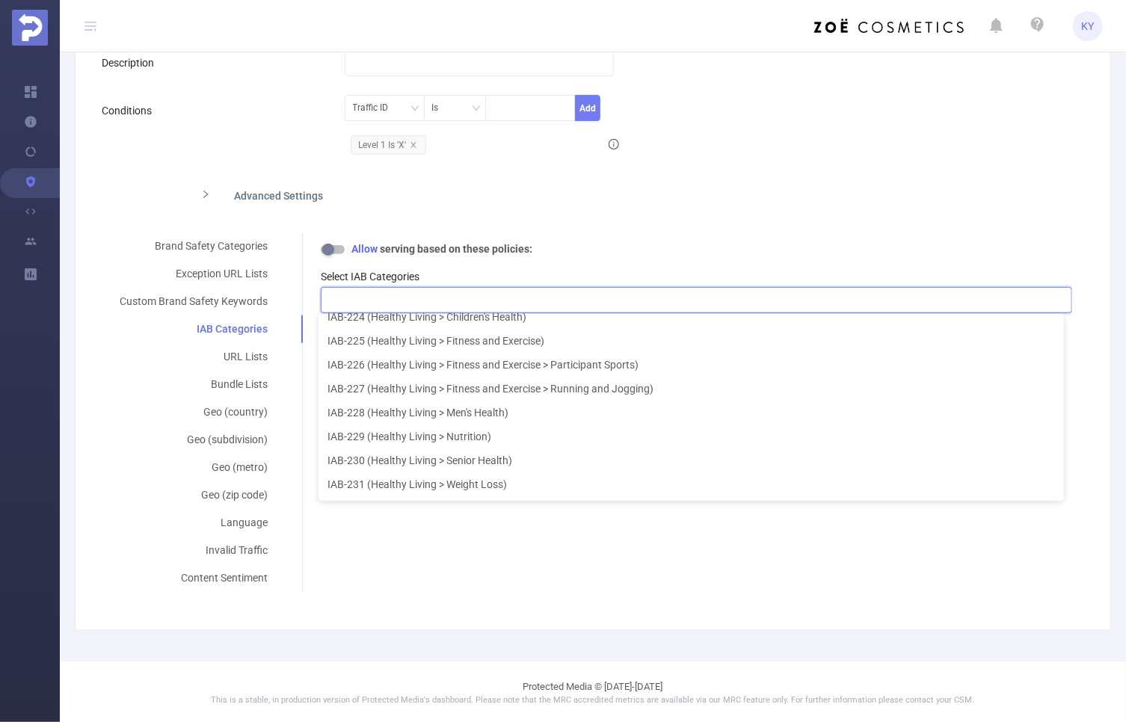
click at [809, 200] on div "Advanced Settings" at bounding box center [587, 194] width 971 height 31
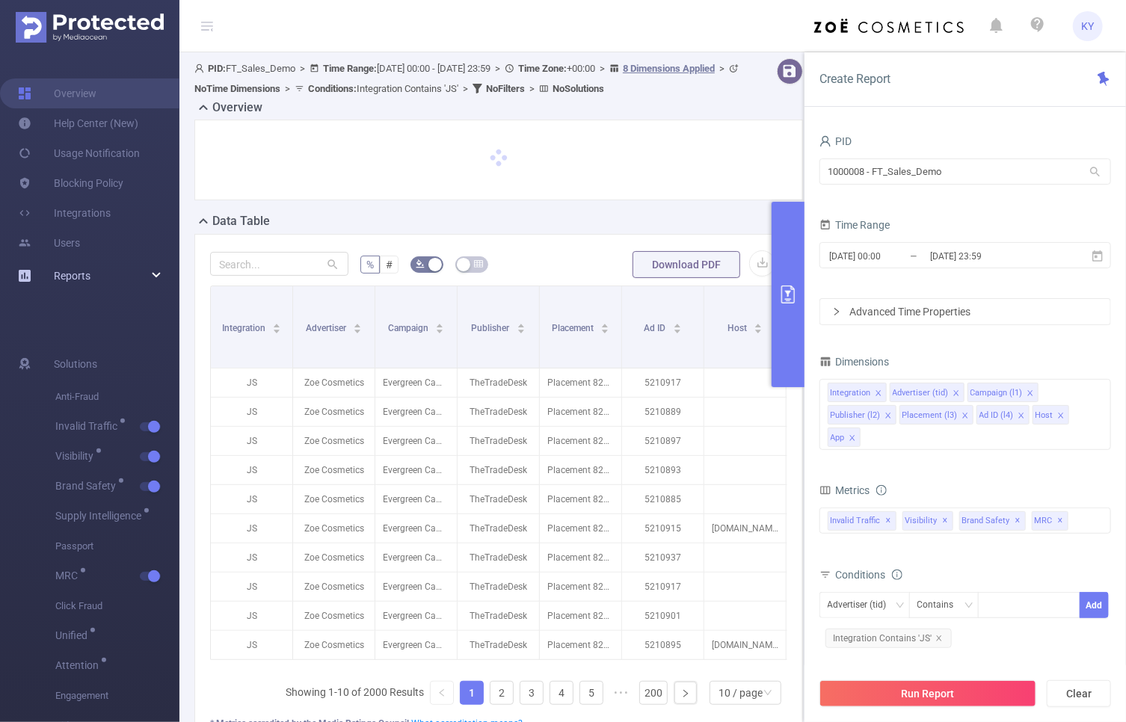
click at [68, 277] on span "Reports" at bounding box center [72, 276] width 37 height 12
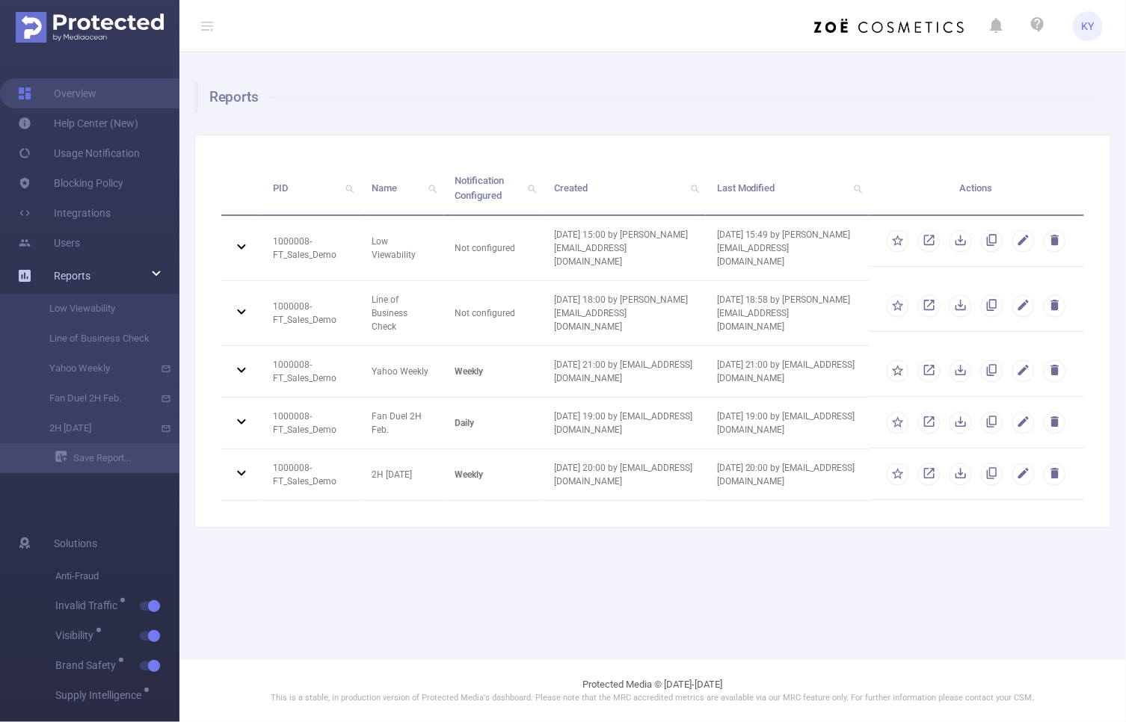
click at [56, 274] on span "Reports" at bounding box center [72, 276] width 37 height 12
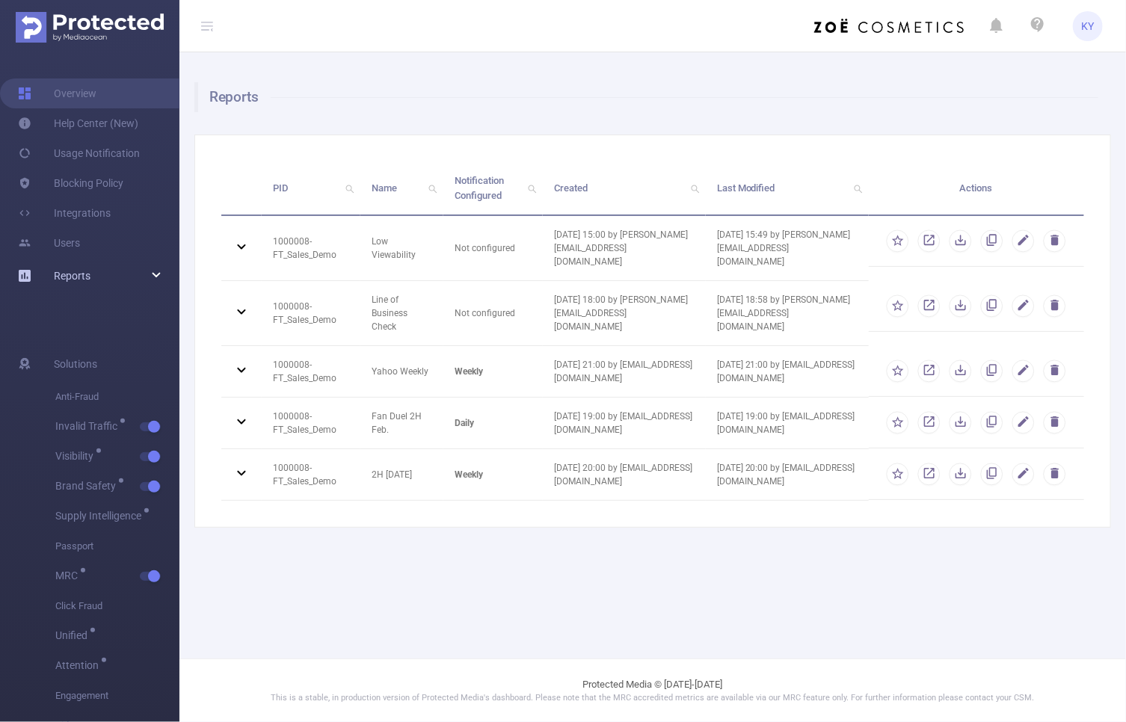
click at [56, 274] on span "Reports" at bounding box center [72, 276] width 37 height 12
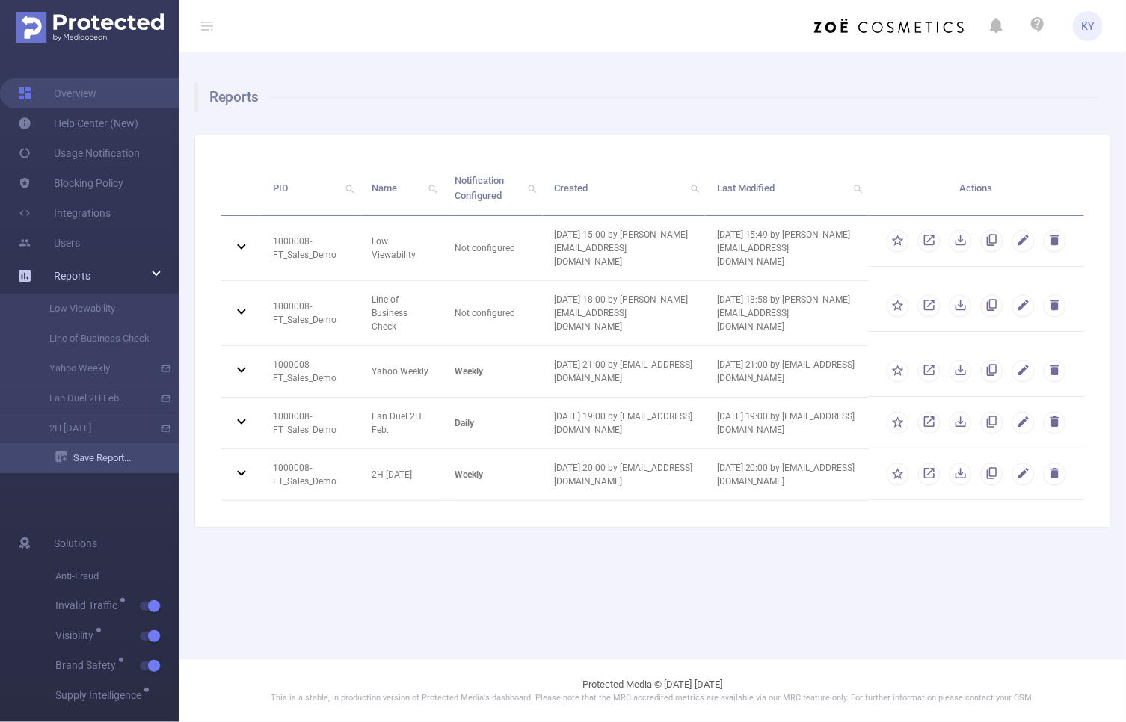
click at [82, 465] on link "Save Report..." at bounding box center [117, 458] width 124 height 30
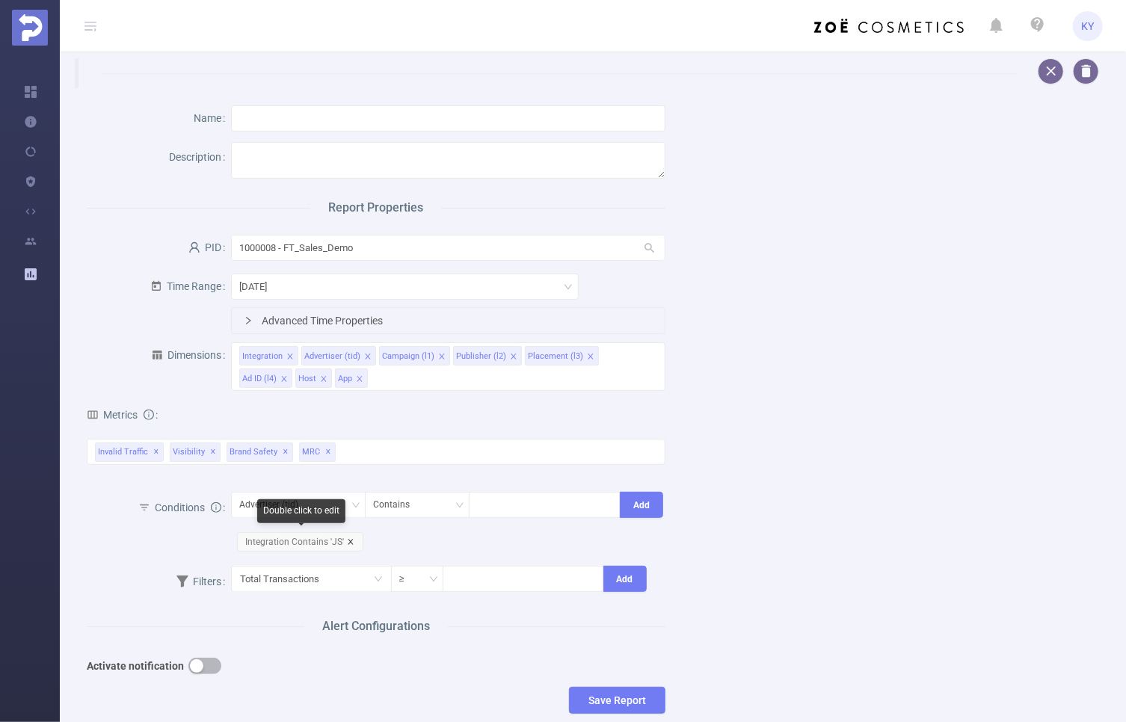
click at [348, 540] on icon "icon: close" at bounding box center [350, 541] width 5 height 5
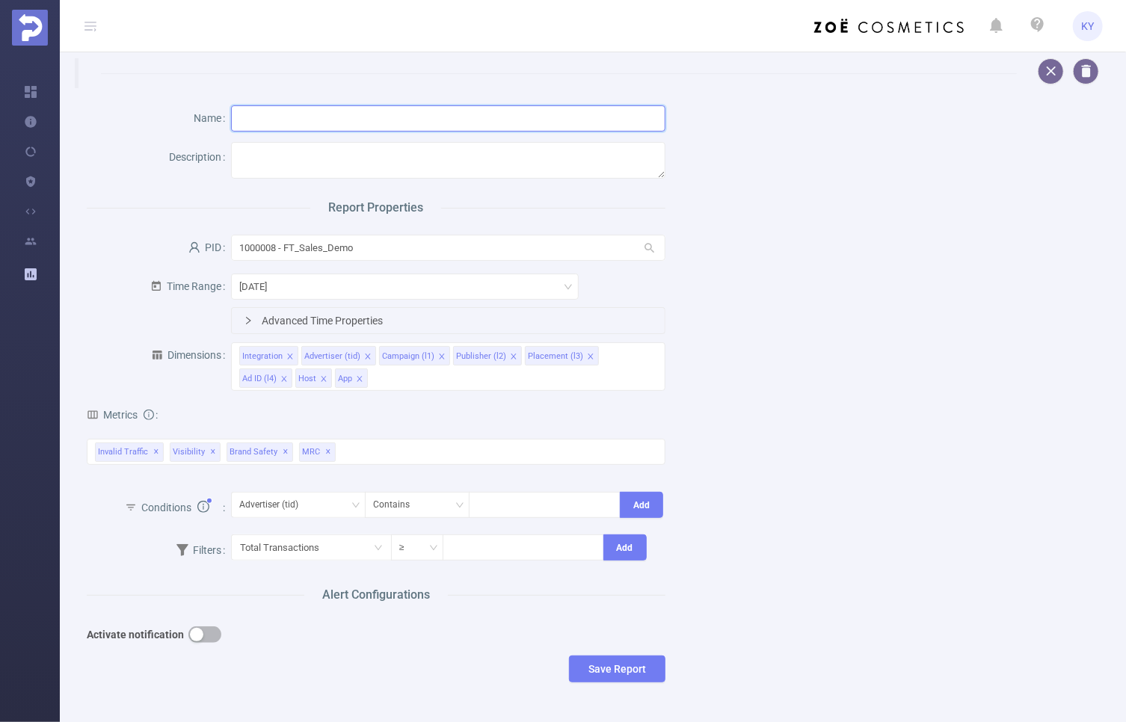
click at [398, 125] on input "text" at bounding box center [448, 118] width 434 height 26
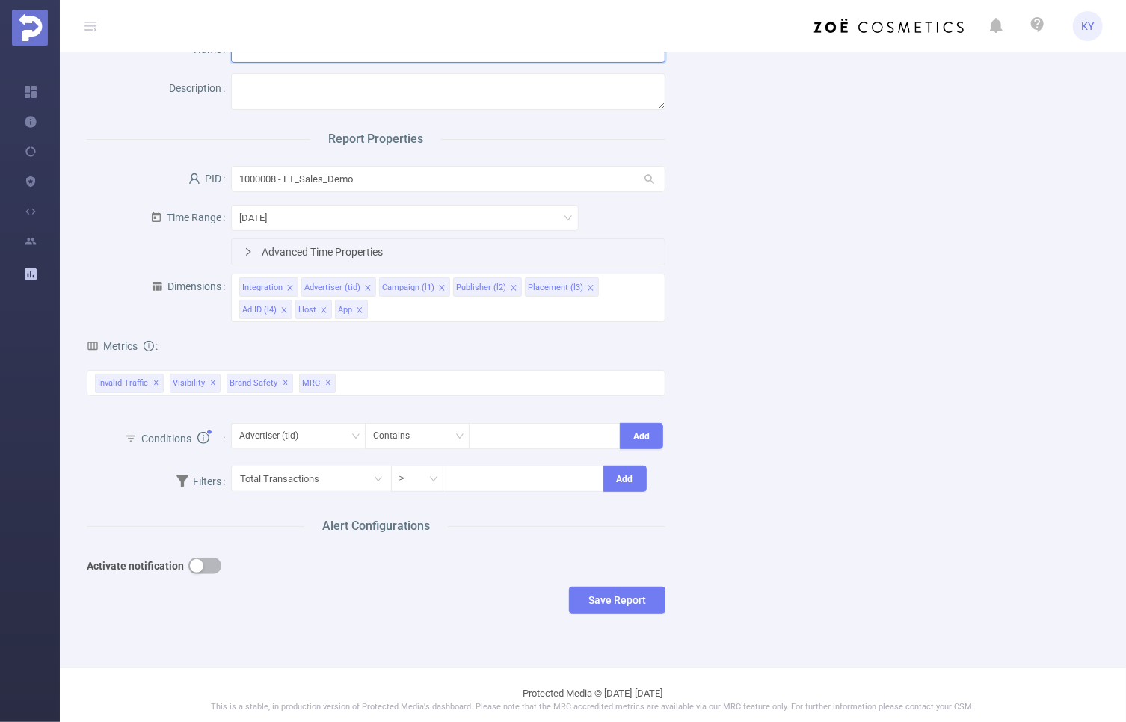
scroll to position [76, 0]
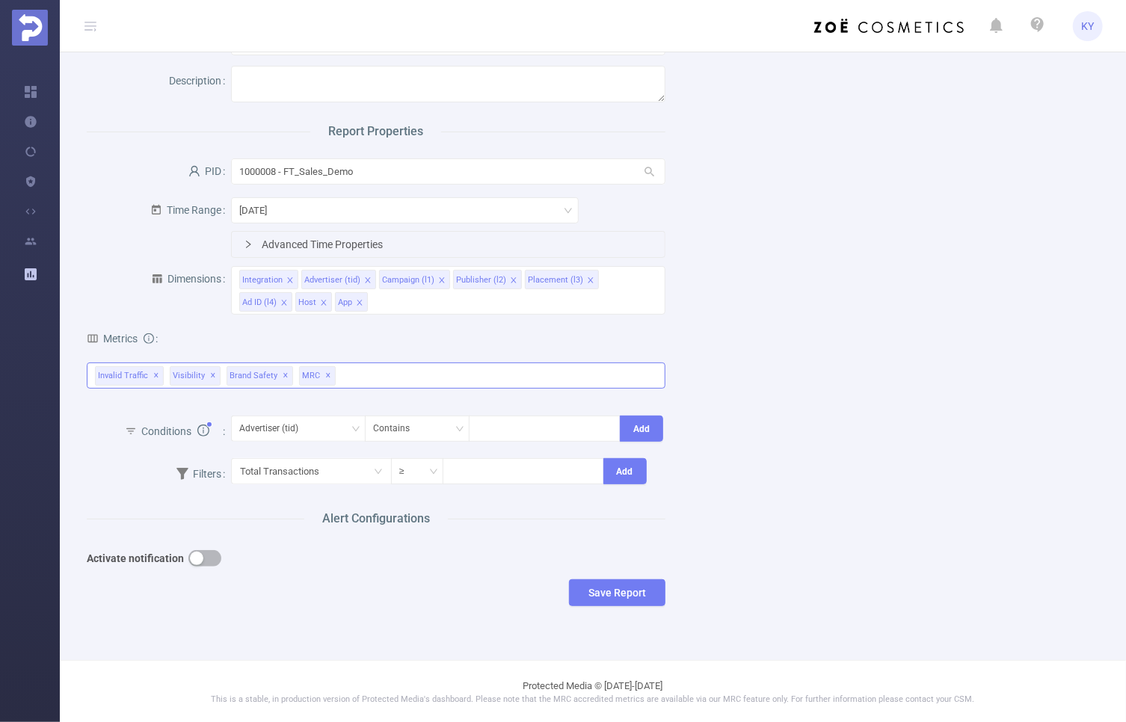
click at [347, 377] on div "Invalid Traffic ✕ Visibility ✕ Brand Safety ✕ MRC ✕" at bounding box center [376, 376] width 579 height 26
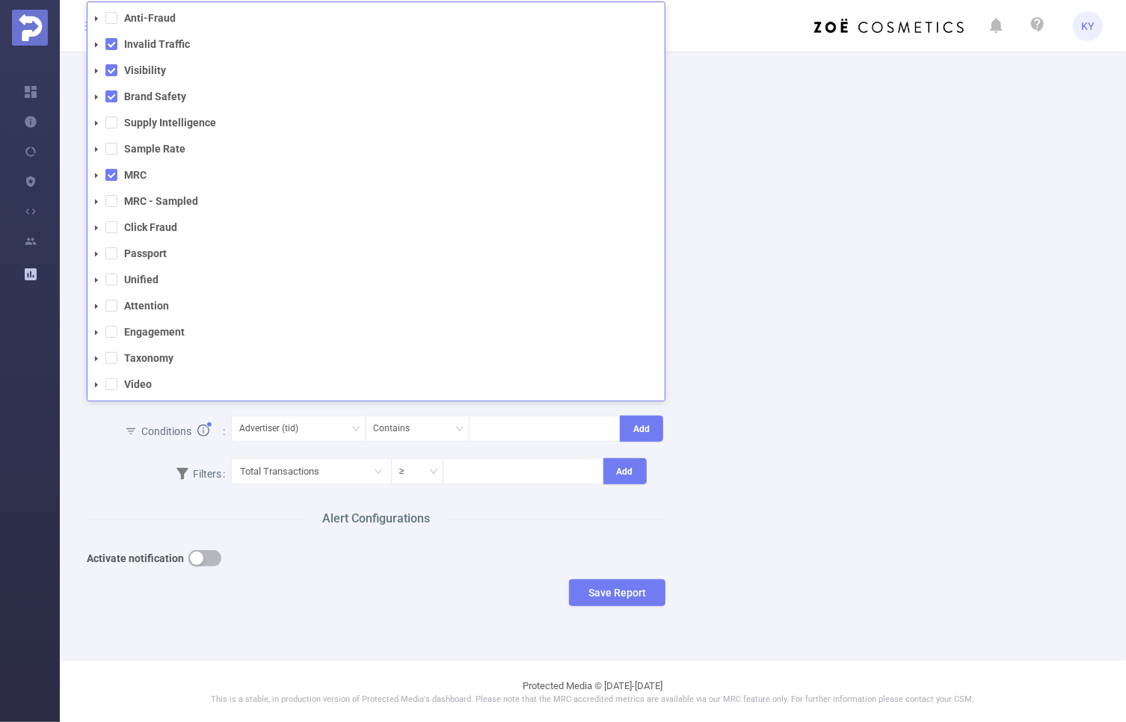
click at [828, 321] on div "Name Description Report Properties PID 1000008 - FT_Sales_Demo 1000008 - FT_Sal…" at bounding box center [587, 321] width 1036 height 618
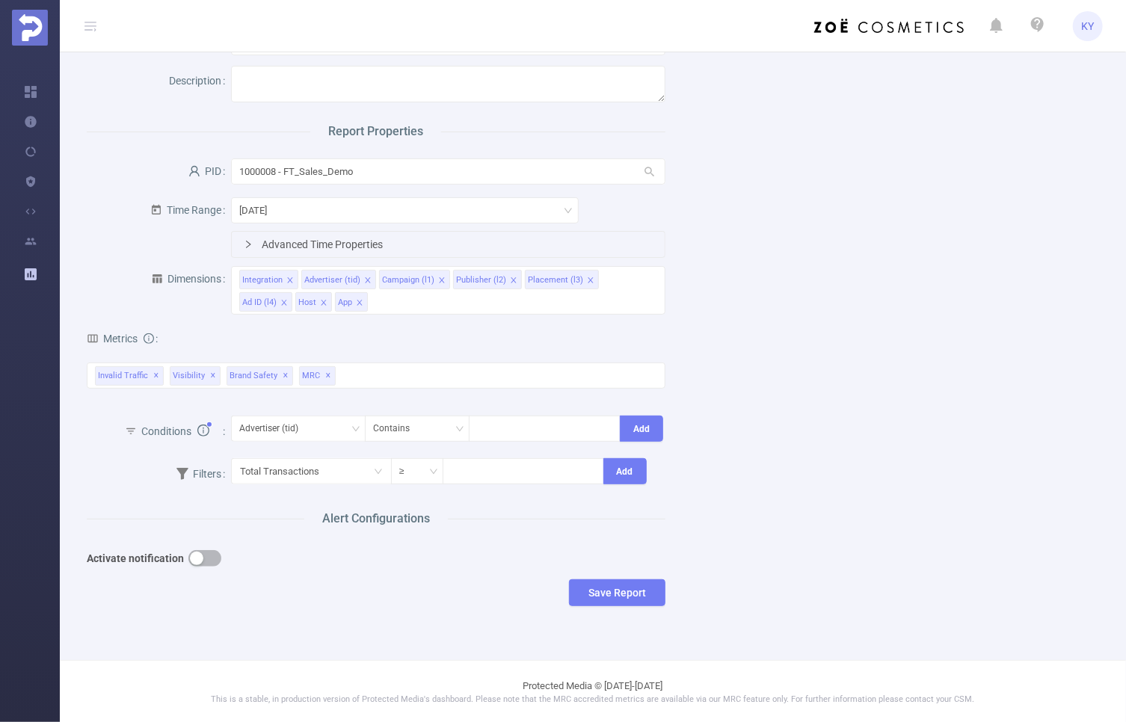
click at [446, 352] on div "Metrics Total General IVT Data Centers Disclosed Bots Known Crawlers Irregular …" at bounding box center [376, 367] width 579 height 92
click at [442, 373] on div "Invalid Traffic ✕ Visibility ✕ Brand Safety ✕ MRC ✕ Anti-Fraud Invalid Traffic …" at bounding box center [376, 376] width 579 height 26
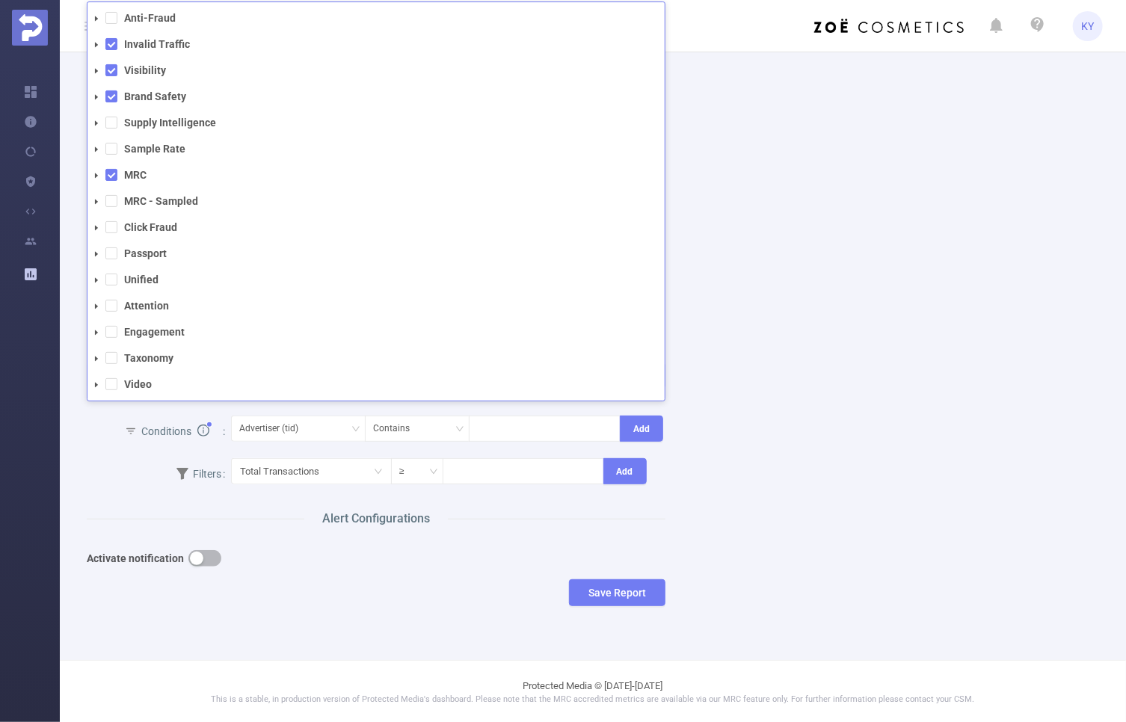
click at [93, 94] on icon "icon: caret-down" at bounding box center [96, 96] width 7 height 7
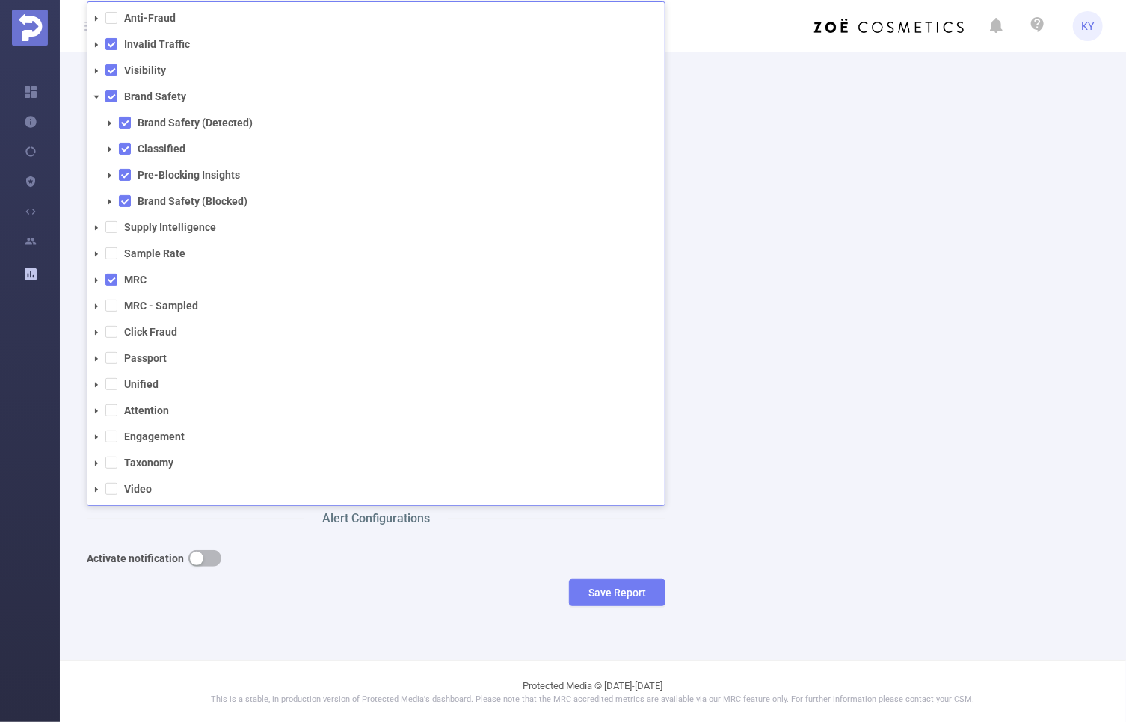
click at [112, 199] on icon "icon: caret-down" at bounding box center [109, 201] width 7 height 7
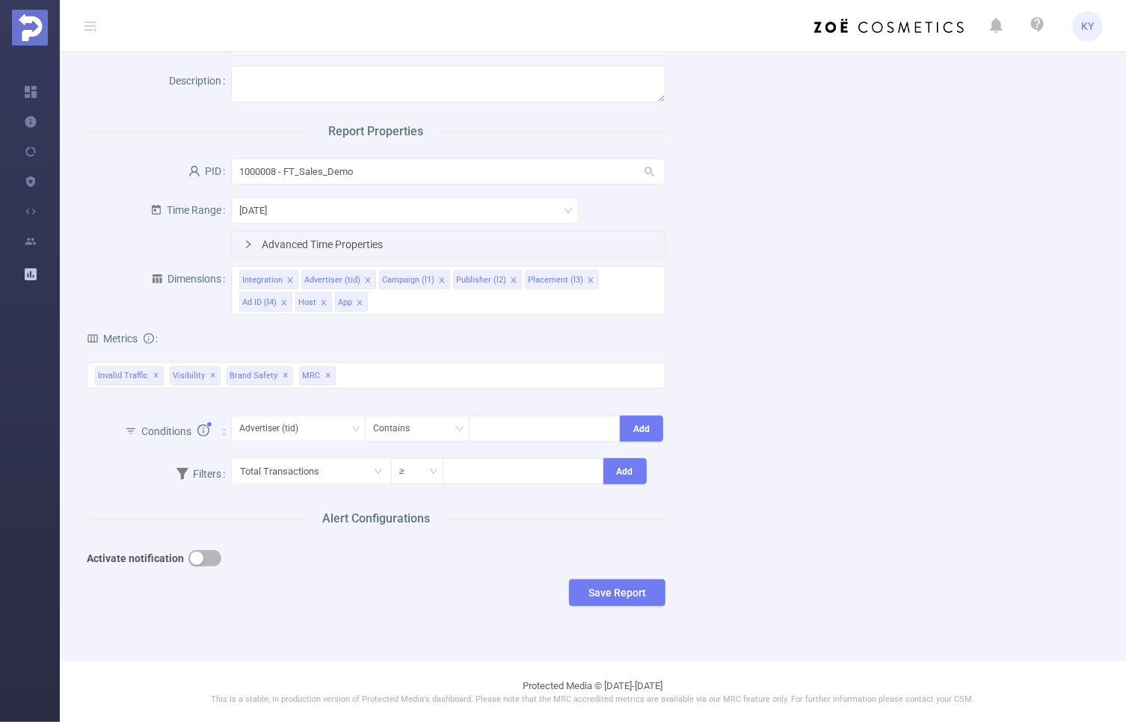
click at [849, 466] on div "Name Description Report Properties PID 1000008 - FT_Sales_Demo 1000008 - FT_Sal…" at bounding box center [587, 321] width 1036 height 618
click at [197, 562] on button "button" at bounding box center [204, 558] width 33 height 16
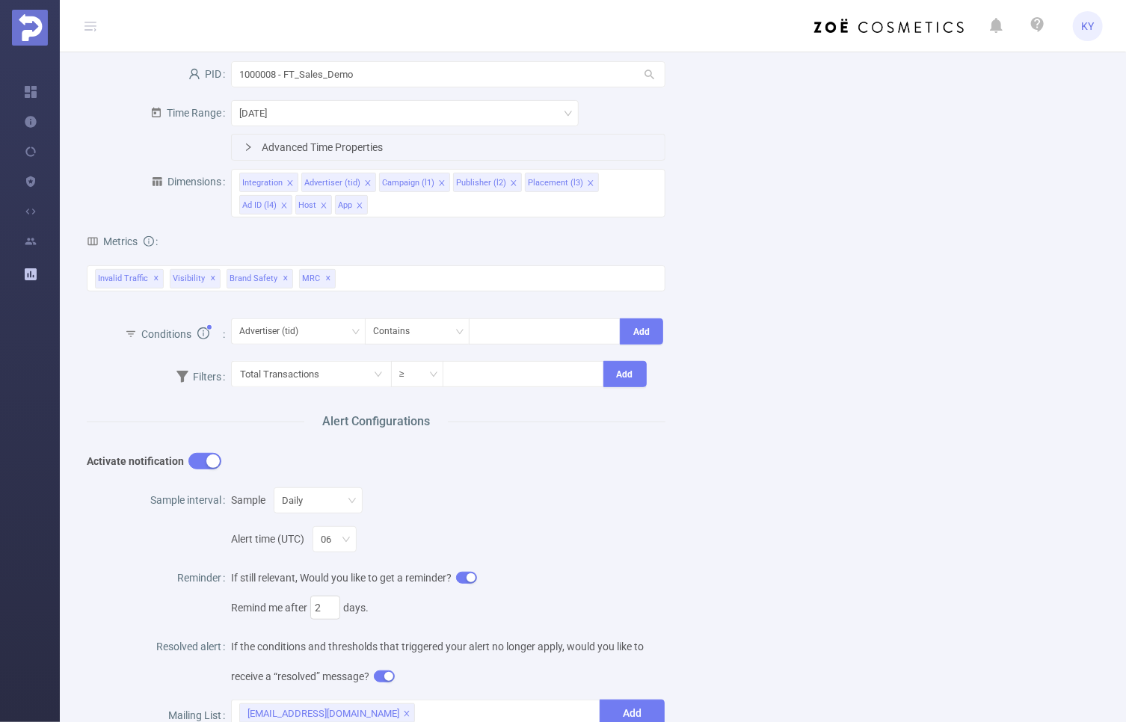
scroll to position [188, 0]
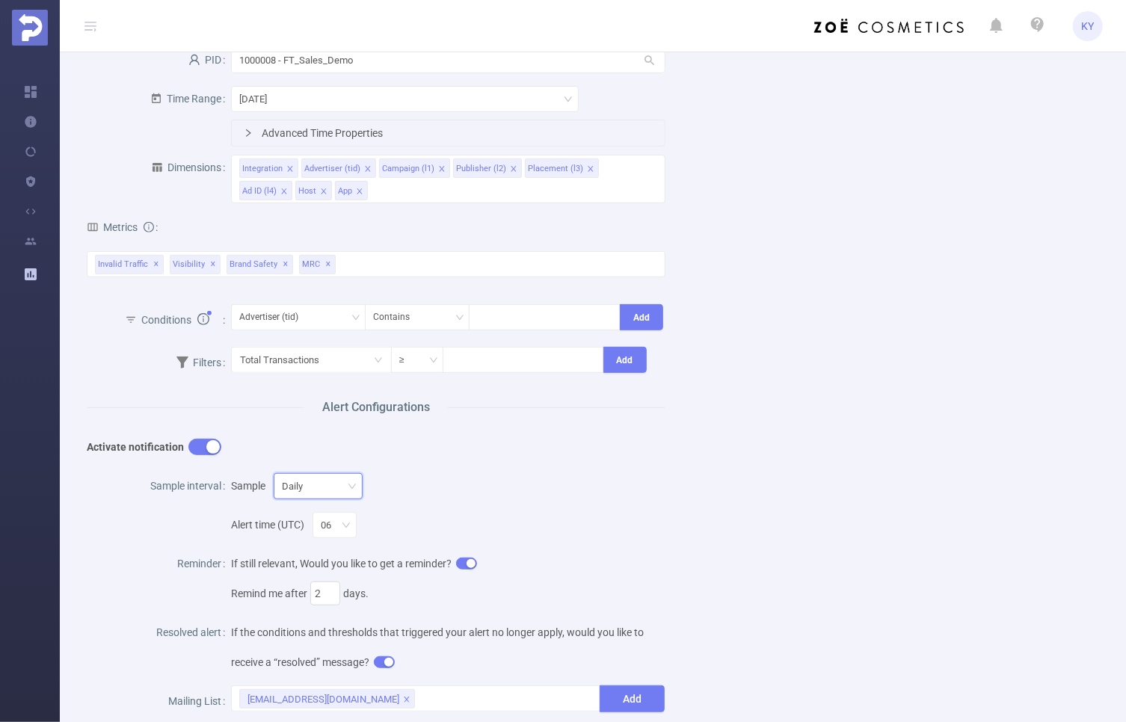
click at [346, 485] on div "Daily" at bounding box center [318, 486] width 89 height 26
click at [344, 566] on li "Weekly" at bounding box center [313, 564] width 97 height 24
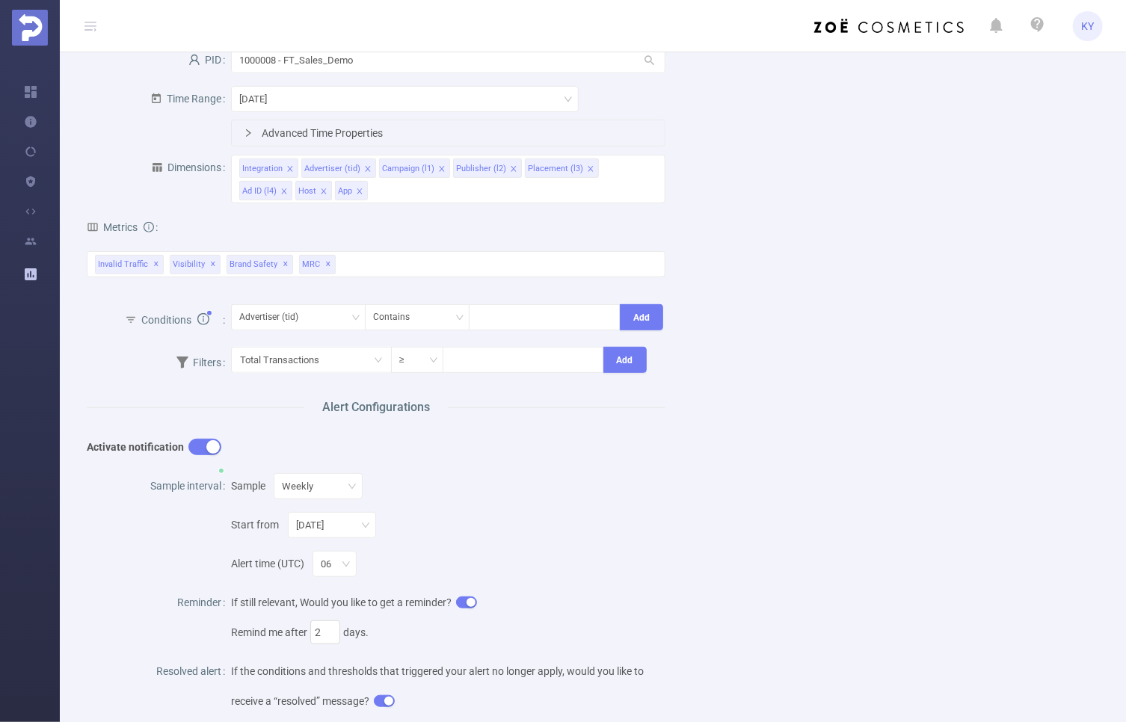
click at [471, 600] on button "button" at bounding box center [466, 603] width 21 height 12
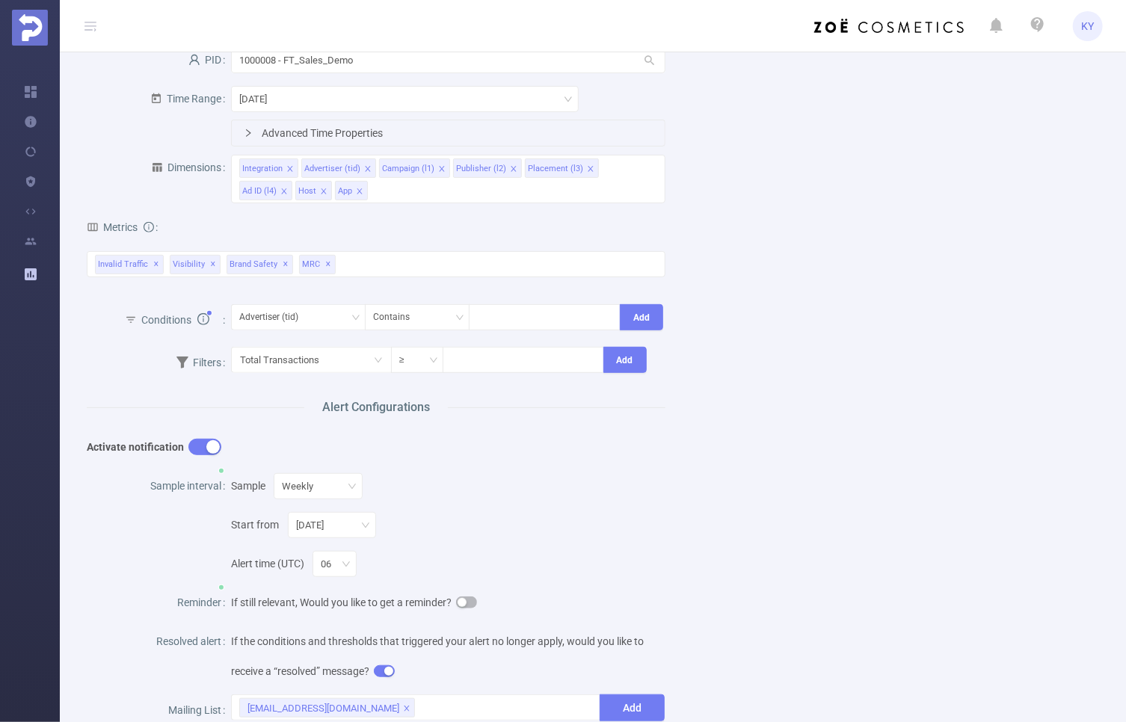
click at [475, 567] on div "Alert time (UTC) 06" at bounding box center [448, 559] width 434 height 39
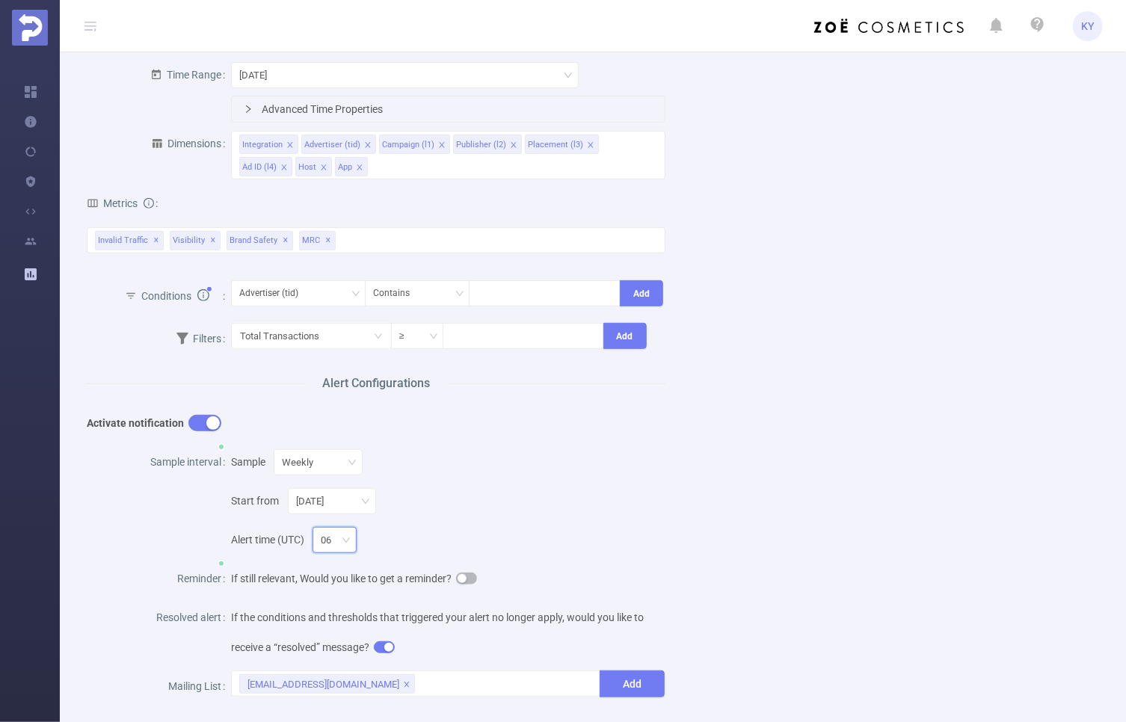
click at [331, 550] on div "06" at bounding box center [331, 540] width 21 height 25
click at [324, 443] on li "16" at bounding box center [330, 436] width 52 height 24
click at [585, 504] on div "Start from Monday" at bounding box center [448, 496] width 434 height 39
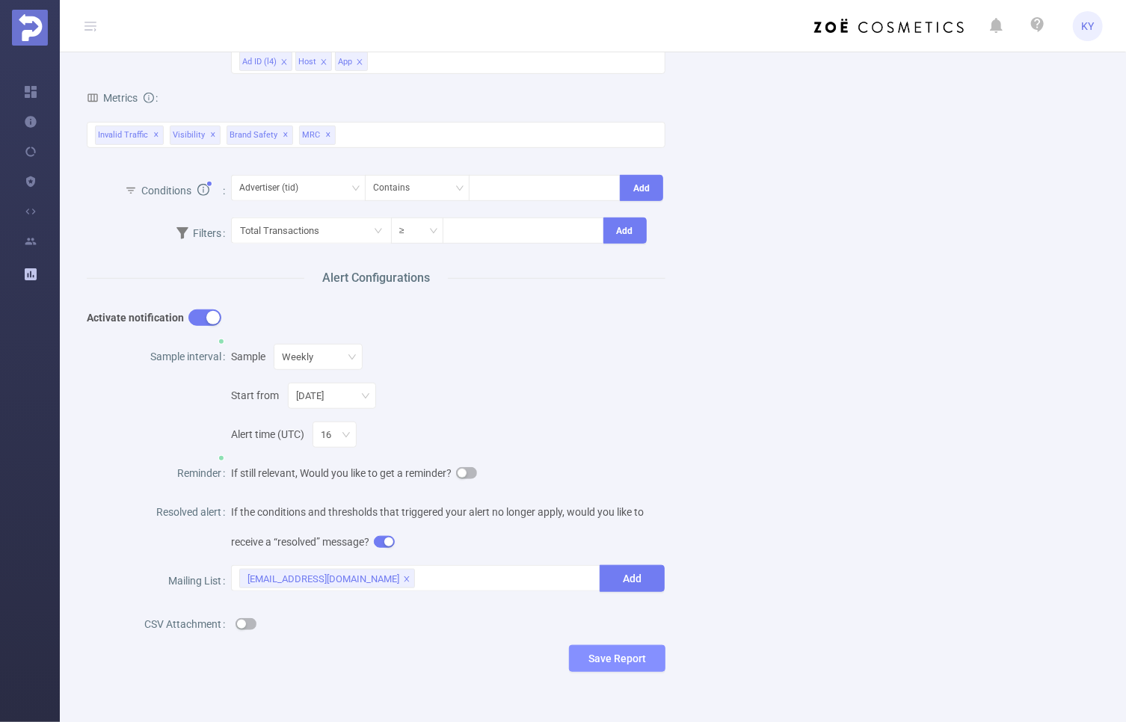
scroll to position [383, 0]
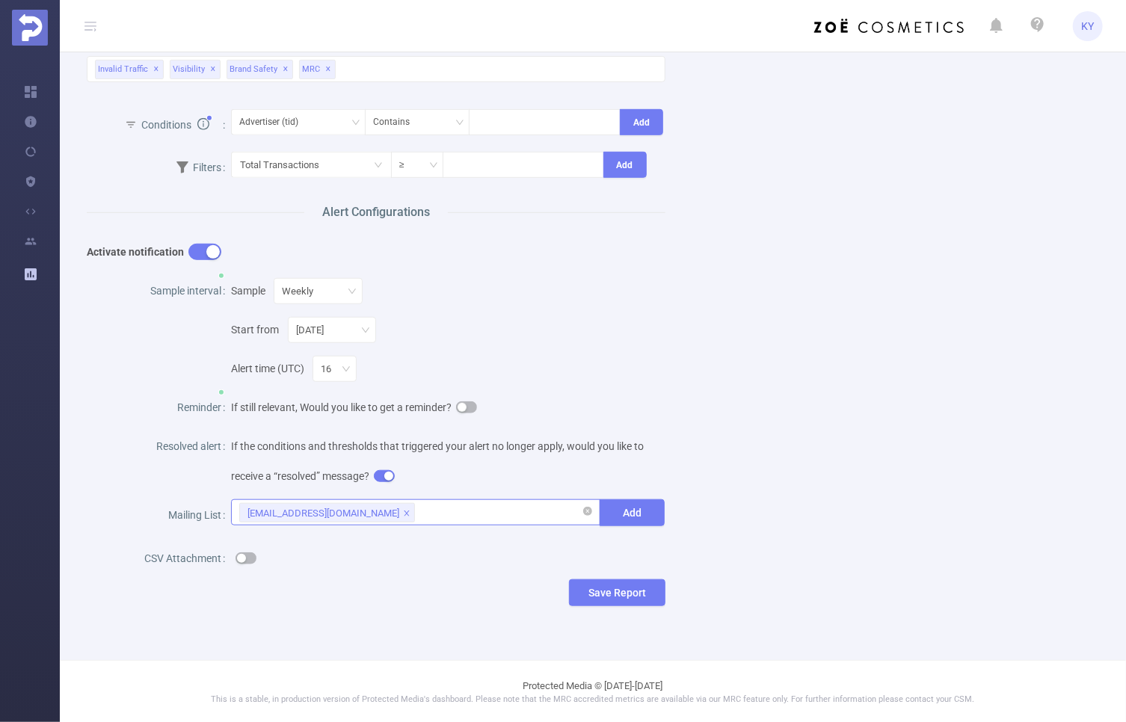
click at [442, 511] on div "kirill@protected.media" at bounding box center [415, 512] width 352 height 25
click at [817, 408] on div "Name Description Report Properties PID 1000008 - FT_Sales_Demo 1000008 - FT_Sal…" at bounding box center [587, 167] width 1036 height 925
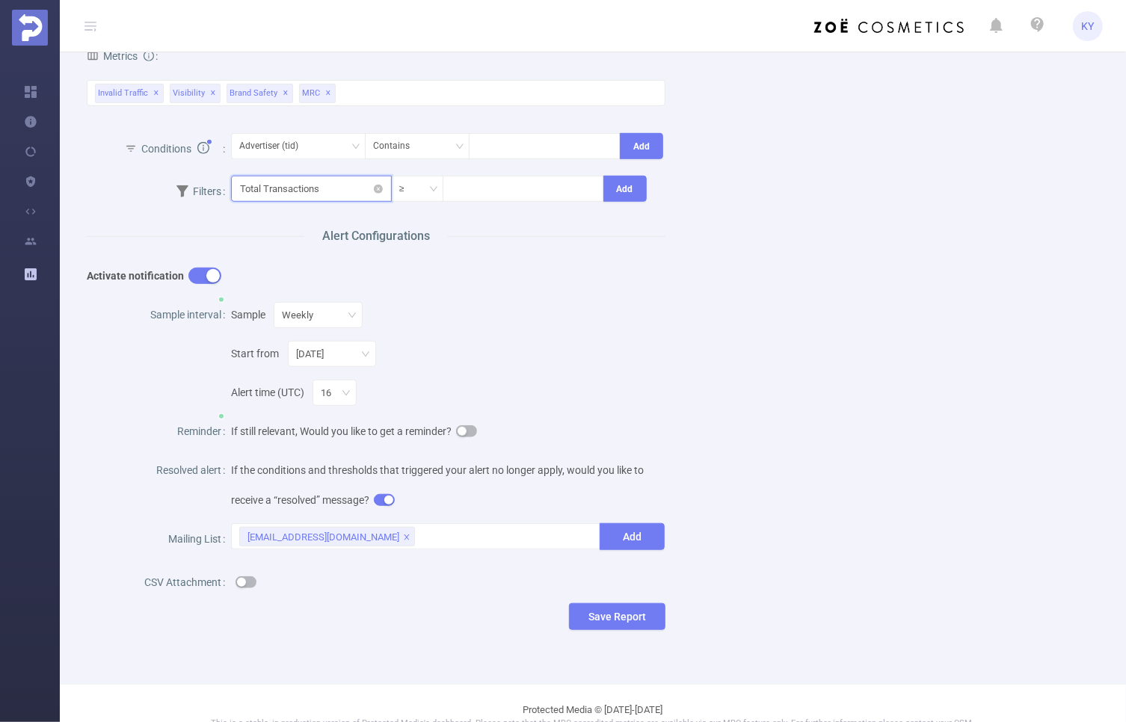
click at [338, 199] on input "text" at bounding box center [311, 189] width 161 height 26
click at [312, 284] on li "Brand Safety" at bounding box center [284, 289] width 108 height 24
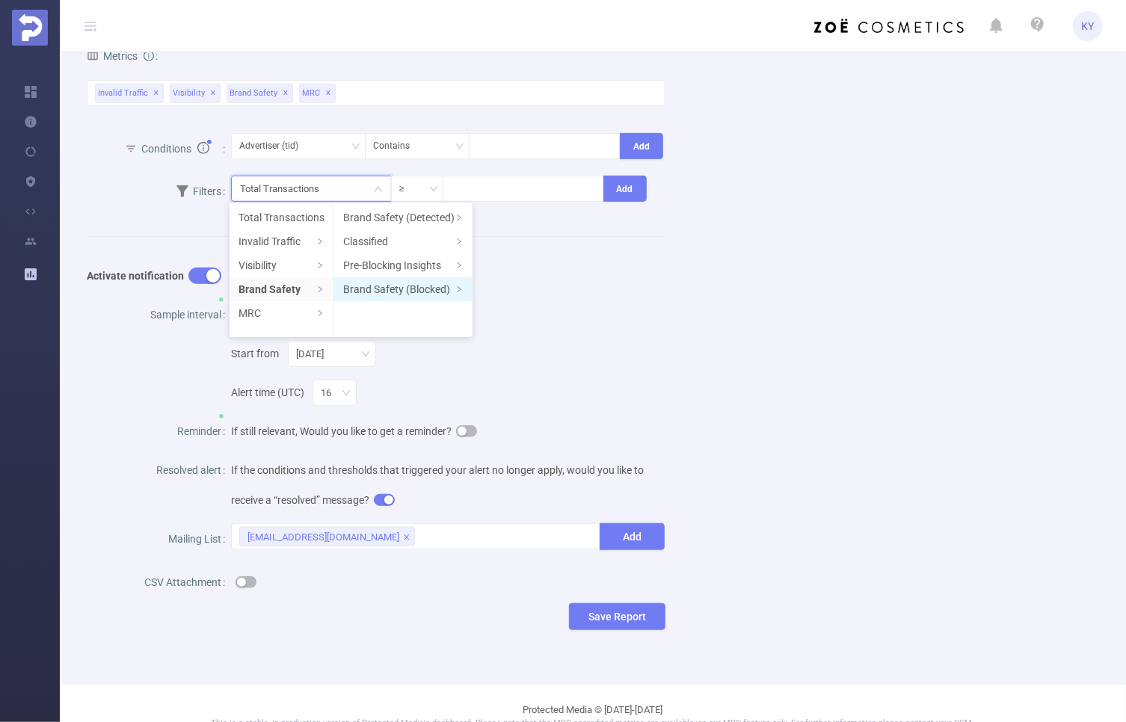
click at [388, 289] on li "Brand Safety (Blocked)" at bounding box center [403, 289] width 138 height 24
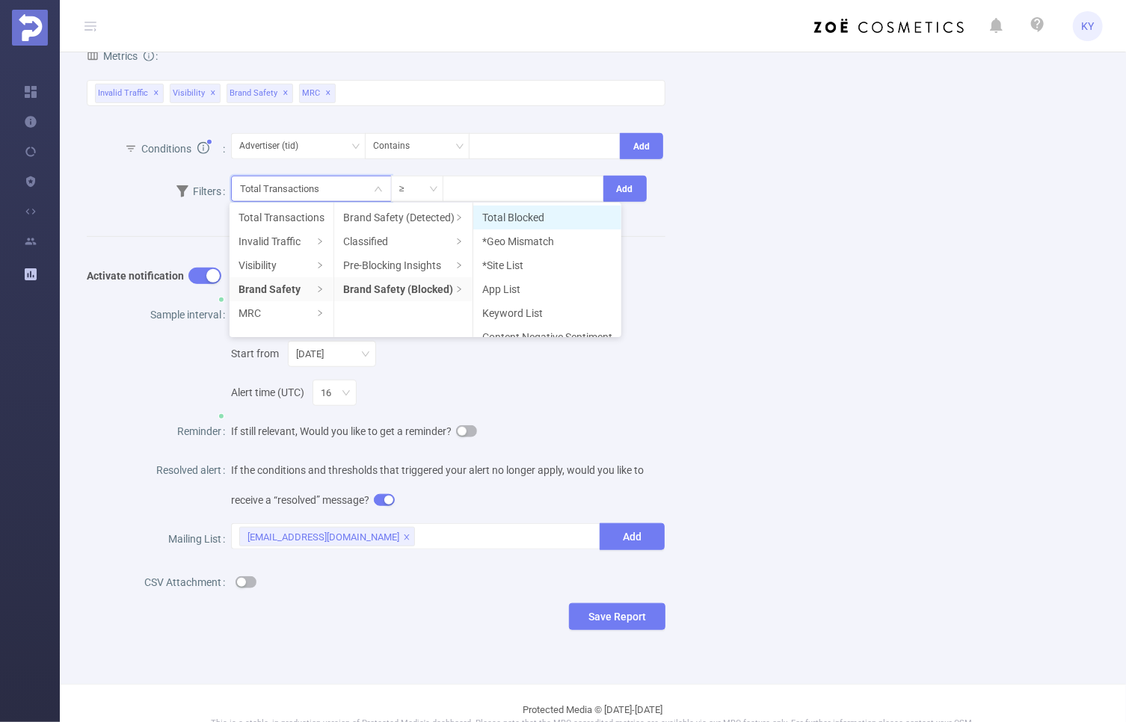
click at [534, 213] on li "Total Blocked" at bounding box center [547, 218] width 148 height 24
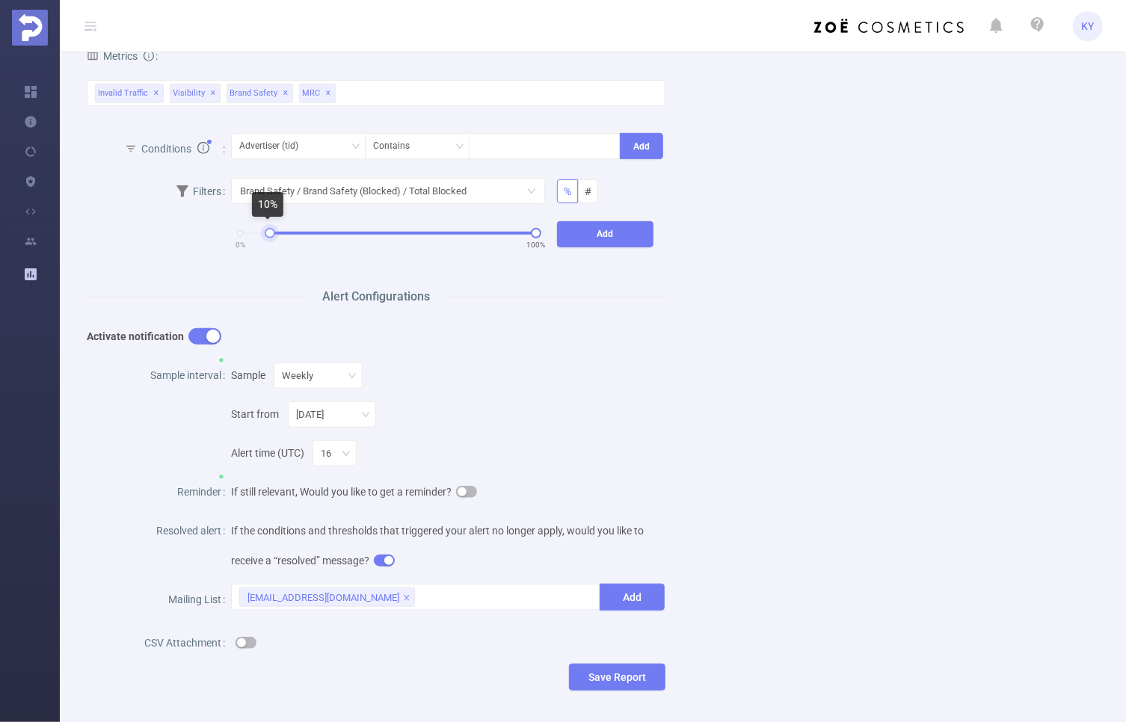
drag, startPoint x: 242, startPoint y: 232, endPoint x: 271, endPoint y: 232, distance: 29.9
click at [271, 232] on div at bounding box center [270, 233] width 10 height 10
click at [626, 247] on div "Add" at bounding box center [605, 238] width 108 height 40
click at [626, 238] on button "Add" at bounding box center [605, 234] width 96 height 26
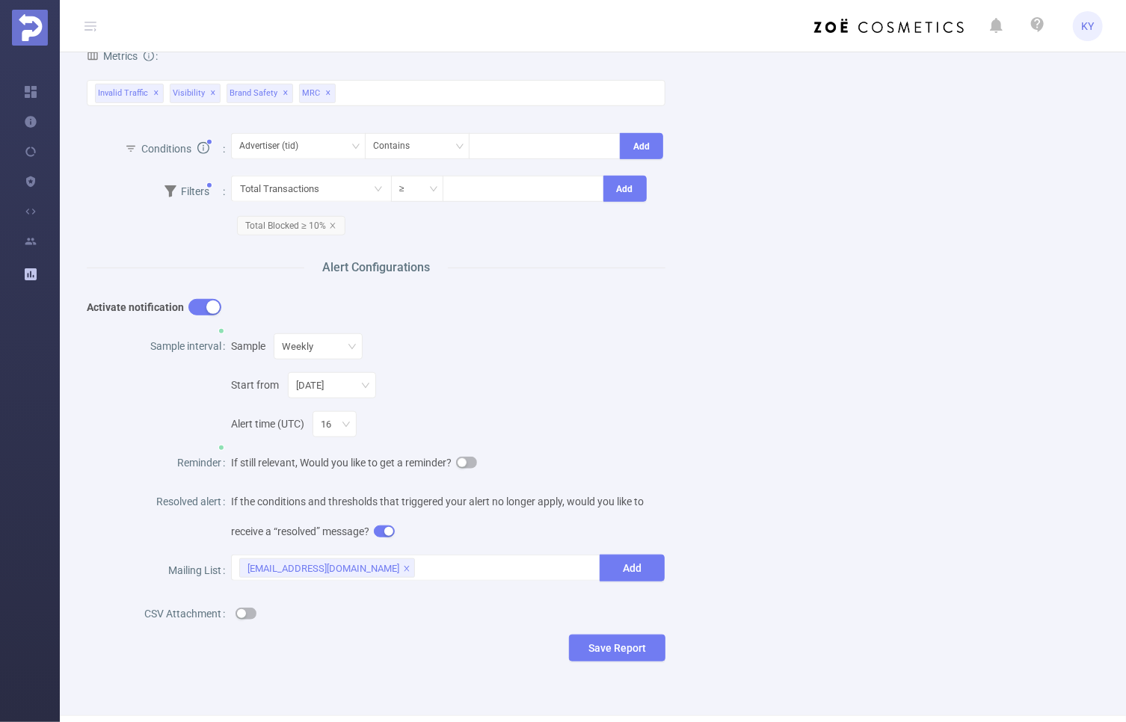
click at [250, 612] on button "button" at bounding box center [246, 614] width 21 height 12
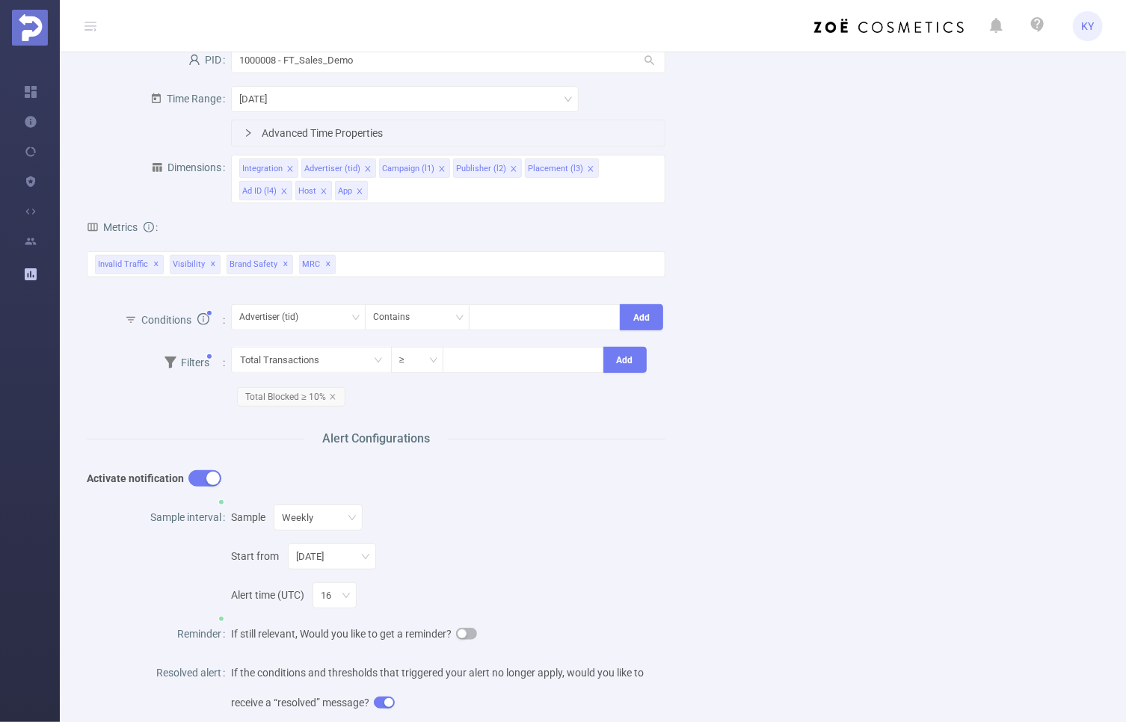
scroll to position [137, 0]
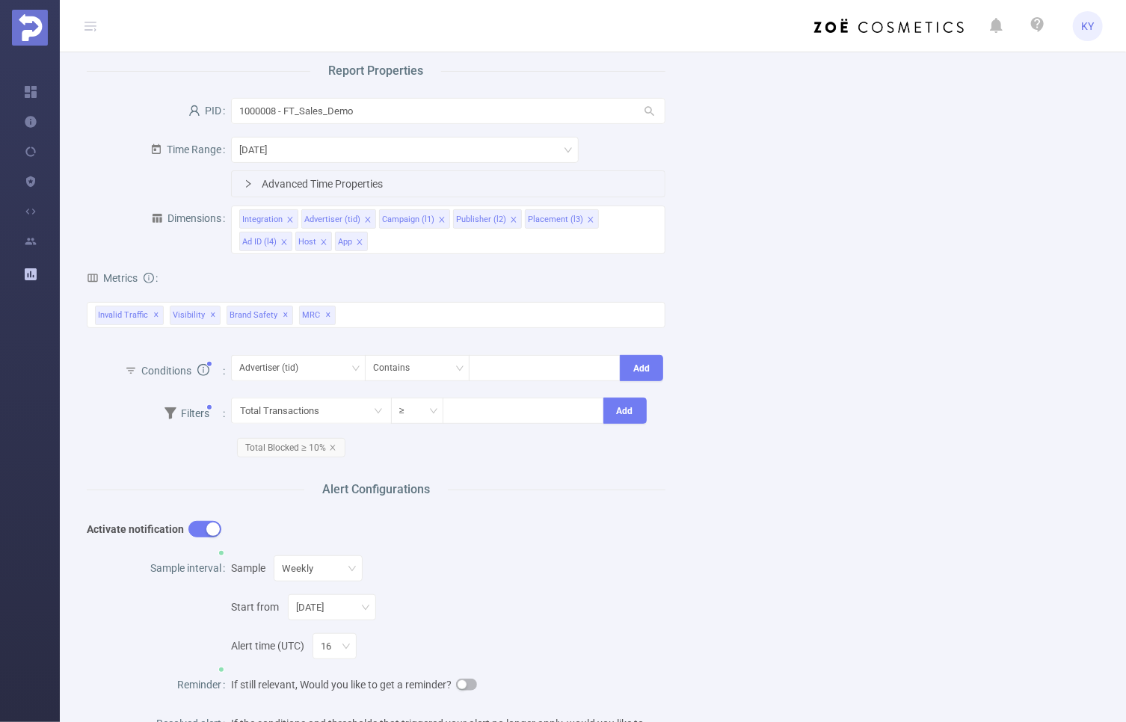
drag, startPoint x: 881, startPoint y: 348, endPoint x: 890, endPoint y: 348, distance: 9.0
click at [881, 348] on div "Name Description Report Properties PID 1000008 - FT_Sales_Demo 1000008 - FT_Sal…" at bounding box center [587, 444] width 1036 height 986
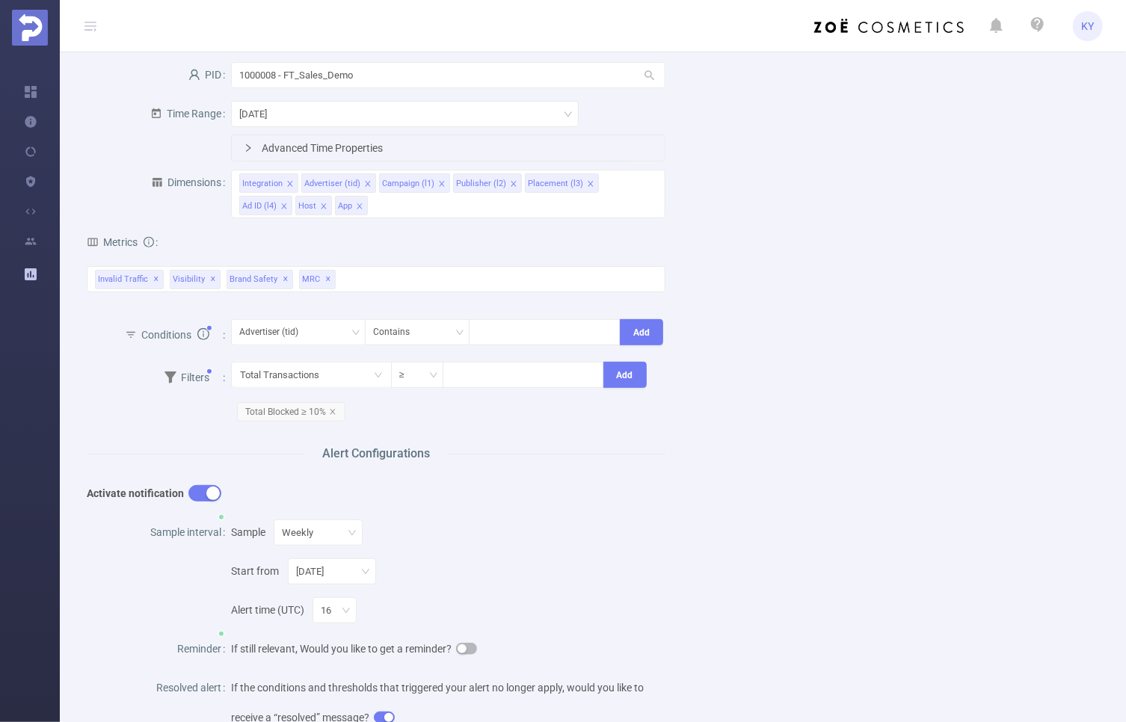
scroll to position [173, 0]
click at [853, 434] on div "Name Description Report Properties PID 1000008 - FT_Sales_Demo 1000008 - FT_Sal…" at bounding box center [587, 408] width 1036 height 986
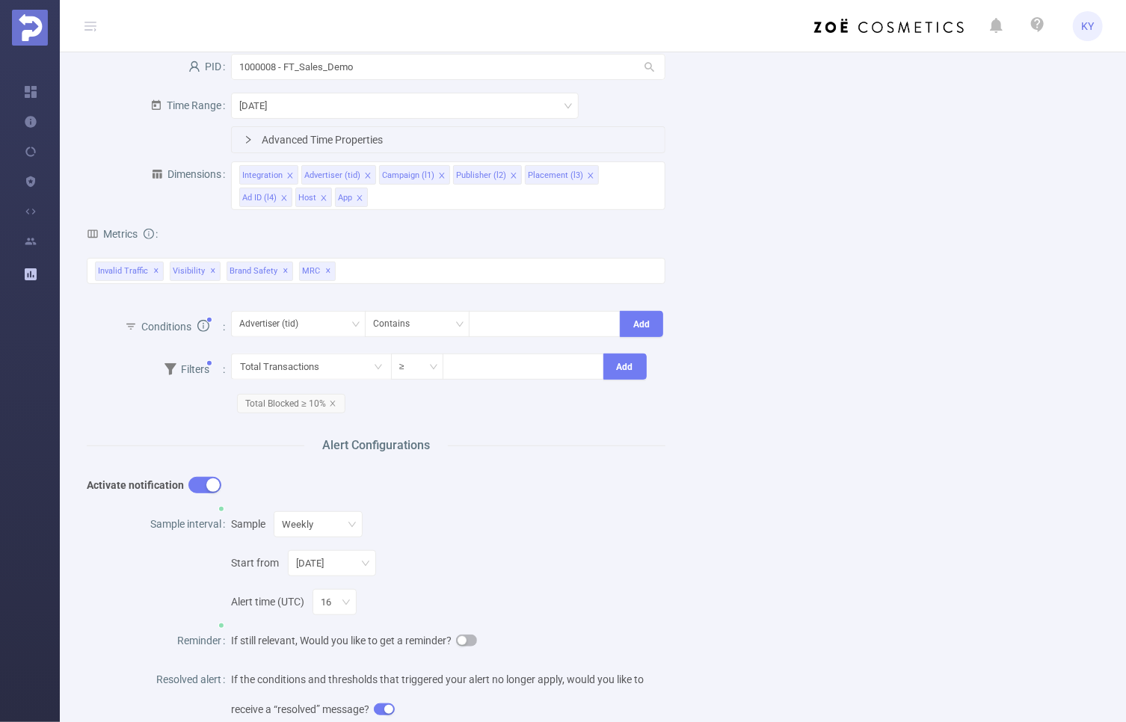
scroll to position [261, 0]
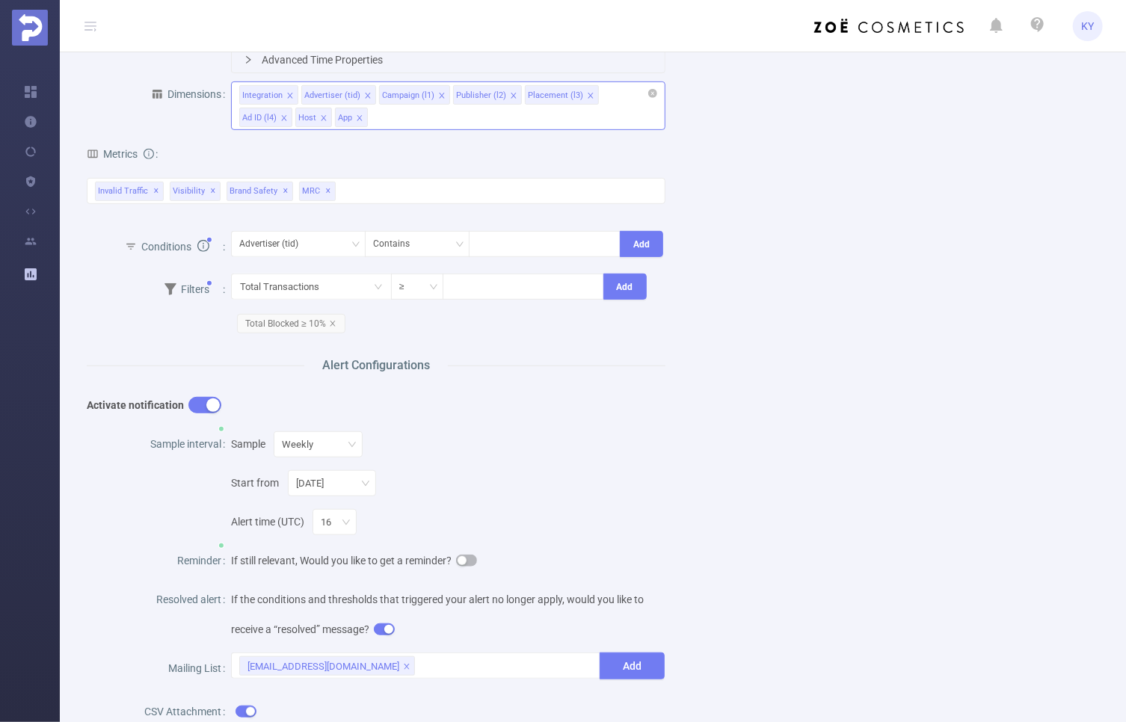
click at [288, 114] on icon "icon: close" at bounding box center [283, 117] width 7 height 7
click at [587, 95] on icon "icon: close" at bounding box center [590, 95] width 7 height 7
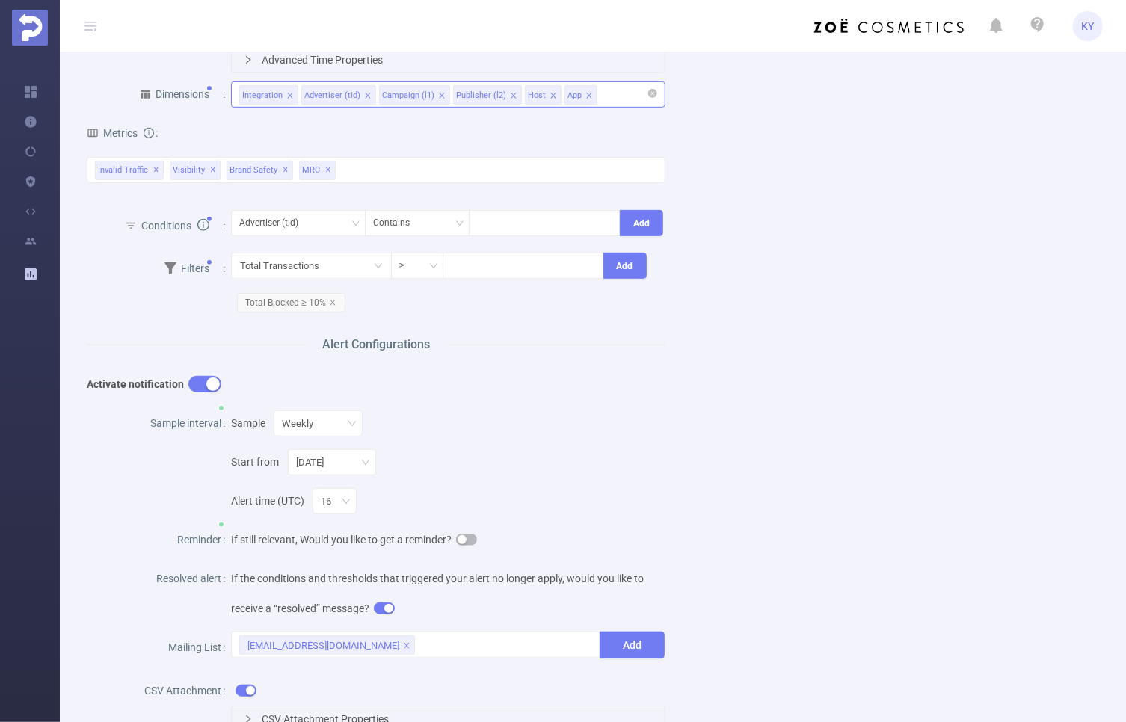
click at [438, 95] on icon "icon: close" at bounding box center [441, 95] width 7 height 7
click at [530, 92] on div "Integration Advertiser (tid) Publisher (l2) Host App" at bounding box center [447, 94] width 417 height 25
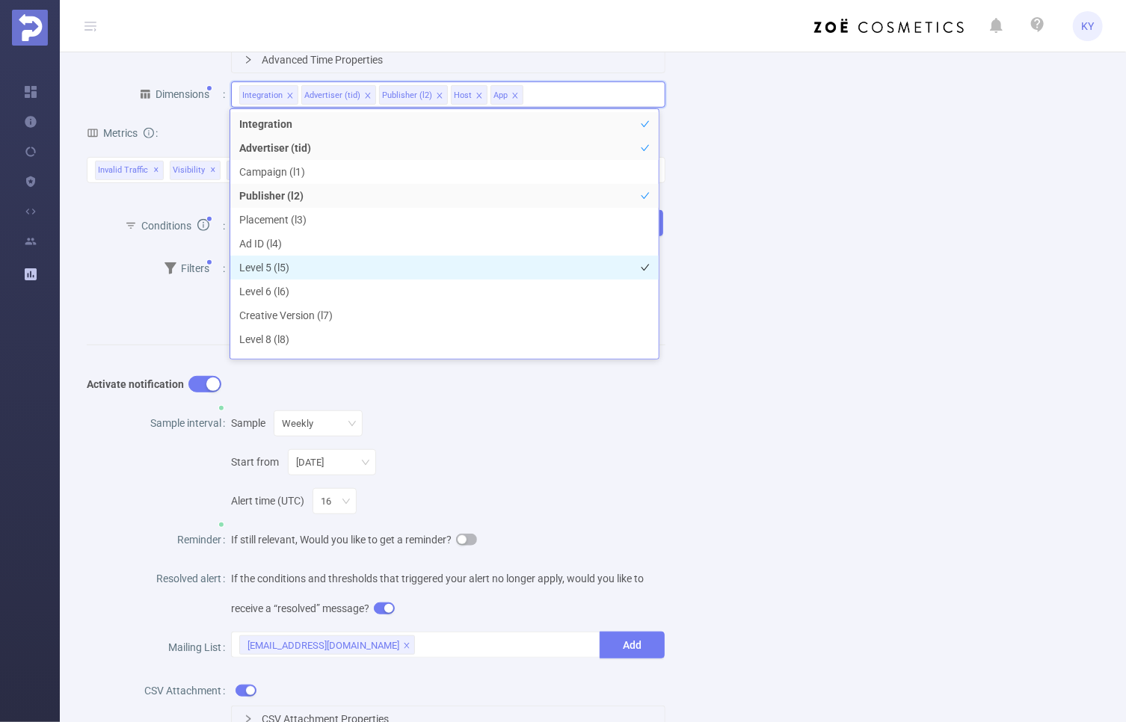
click at [328, 262] on li "Level 5 (l5)" at bounding box center [444, 268] width 428 height 24
click at [864, 224] on div "Name Description Report Properties PID 1000008 - FT_Sales_Demo 1000008 - FT_Sal…" at bounding box center [587, 309] width 1036 height 965
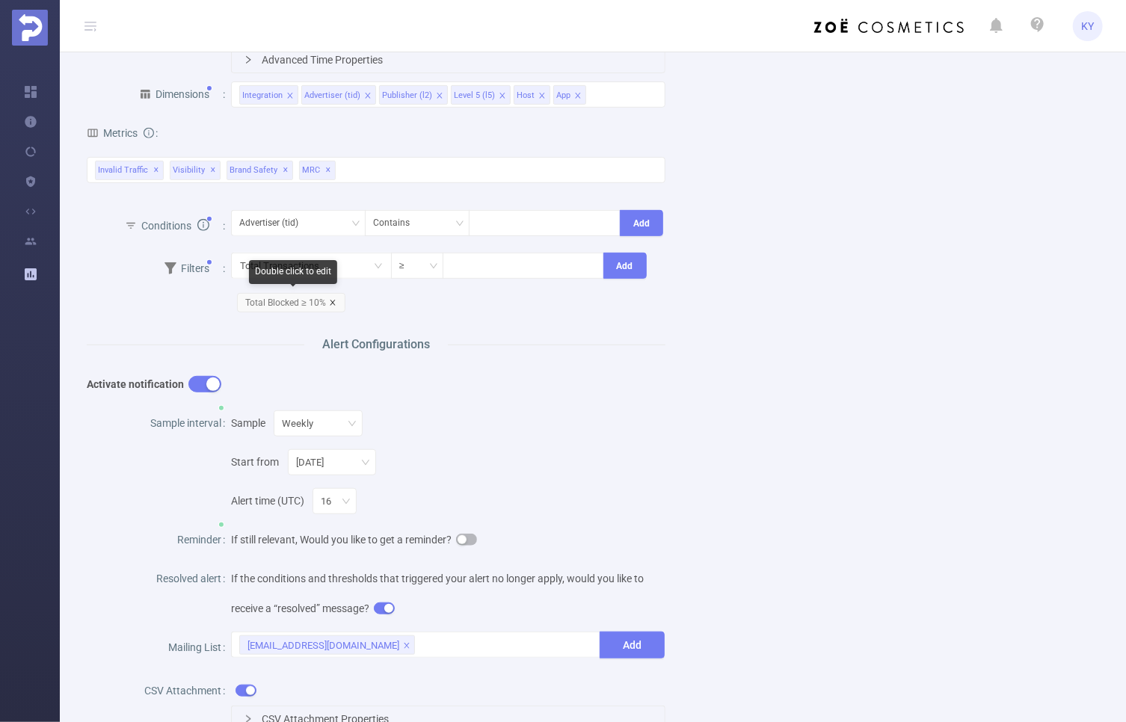
click at [333, 300] on icon "icon: close" at bounding box center [332, 302] width 7 height 7
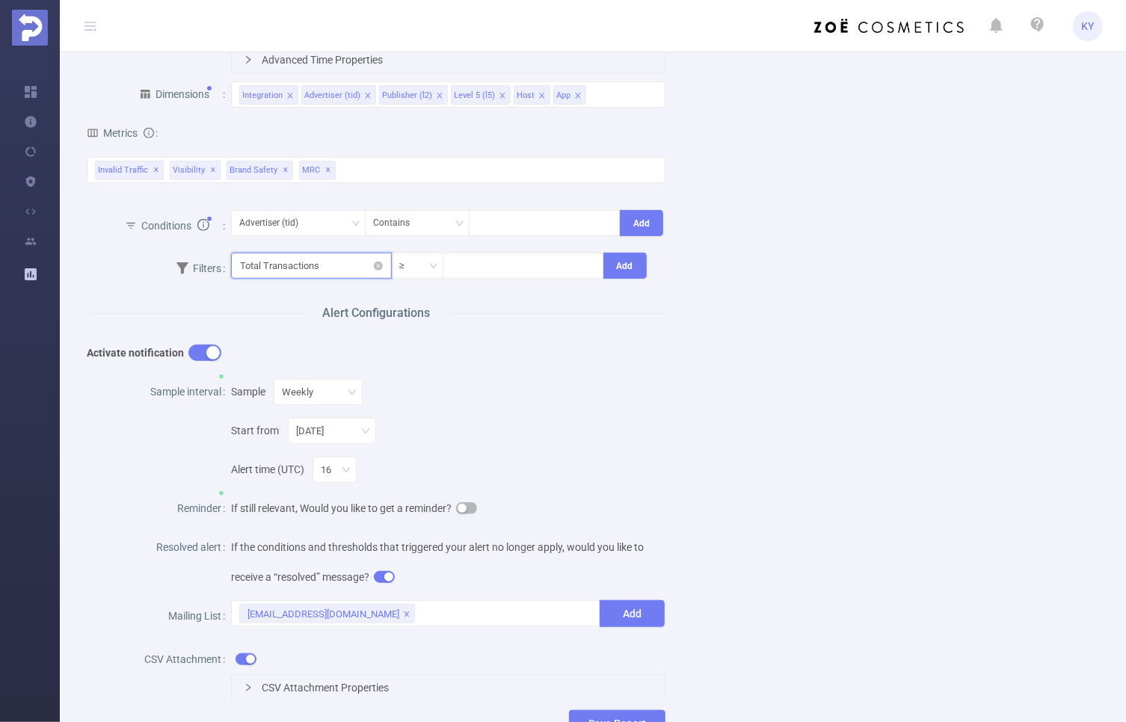
click at [325, 266] on input "text" at bounding box center [311, 266] width 161 height 26
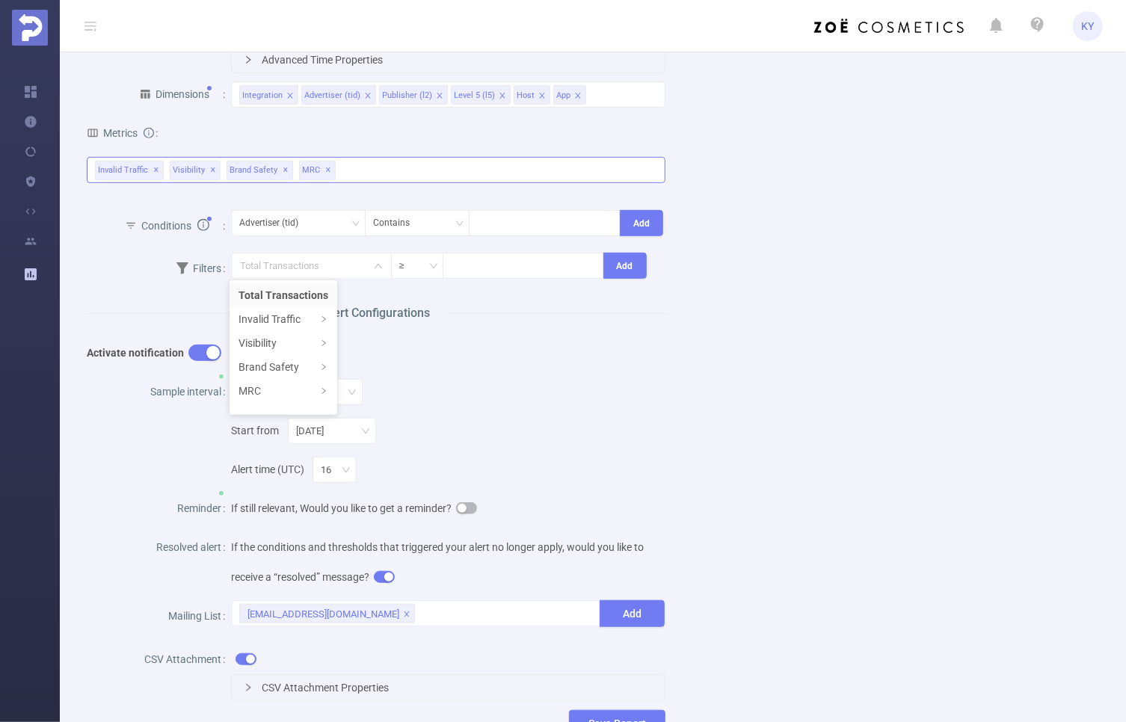
click at [401, 163] on div "Invalid Traffic ✕ Visibility ✕ Brand Safety ✕ MRC ✕ Anti-Fraud Invalid Traffic …" at bounding box center [376, 170] width 579 height 26
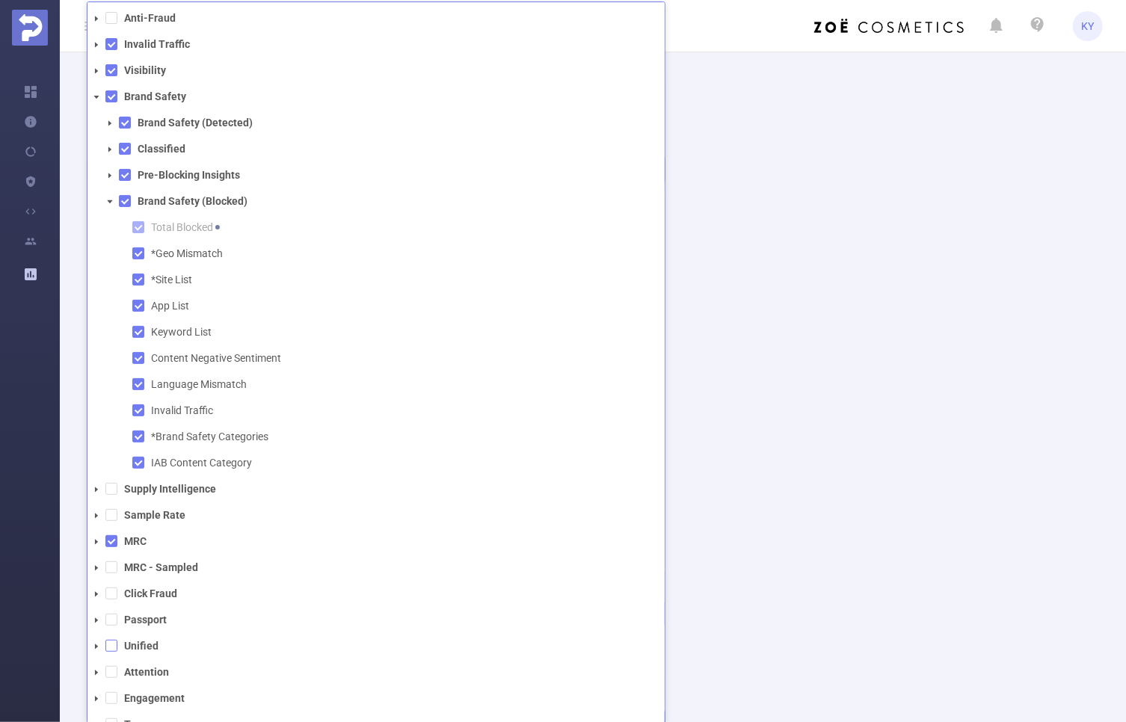
click at [108, 647] on span at bounding box center [111, 646] width 12 height 12
drag, startPoint x: 839, startPoint y: 420, endPoint x: 802, endPoint y: 398, distance: 43.0
click at [839, 420] on div "Name Description Report Properties PID 1000008 - FT_Sales_Demo 1000008 - FT_Sal…" at bounding box center [587, 294] width 1036 height 934
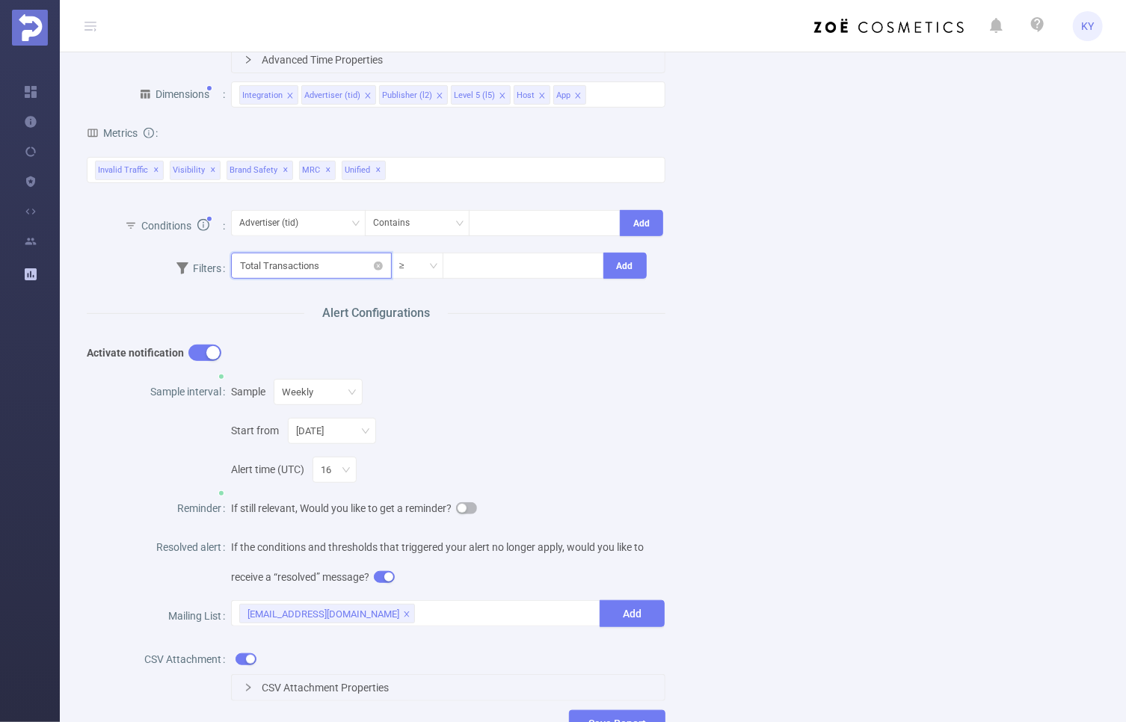
click at [313, 268] on input "text" at bounding box center [311, 266] width 161 height 26
click at [275, 408] on li "Unified" at bounding box center [284, 412] width 108 height 24
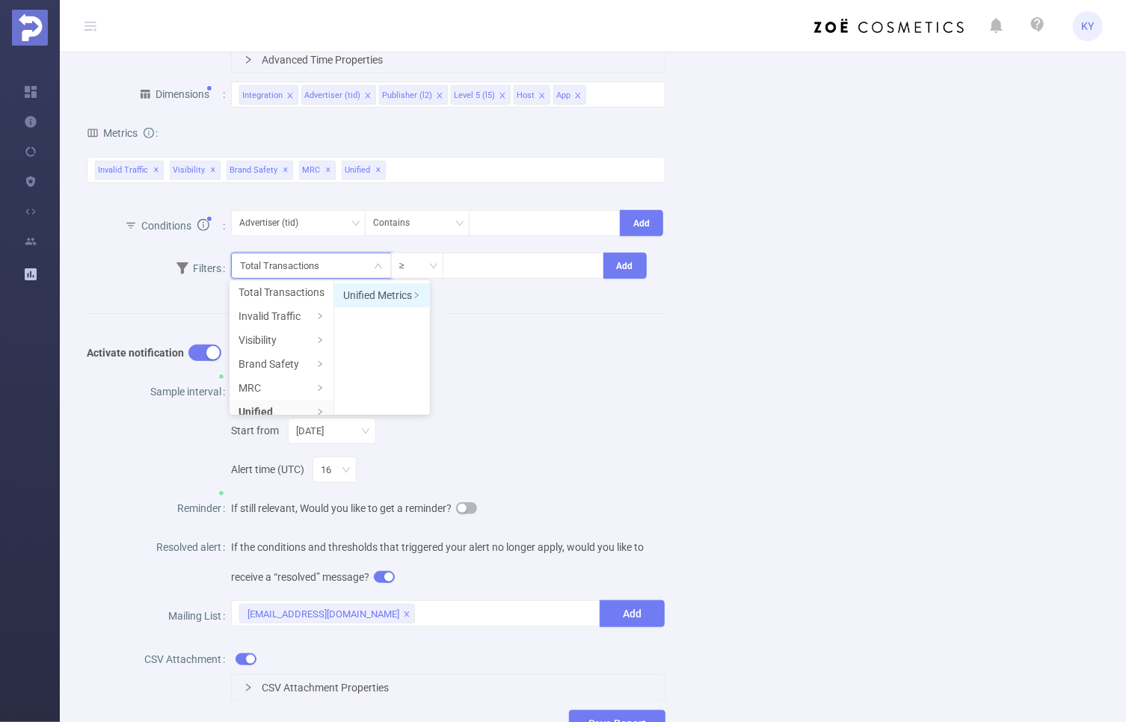
click at [396, 298] on li "Unified Metrics" at bounding box center [382, 295] width 96 height 24
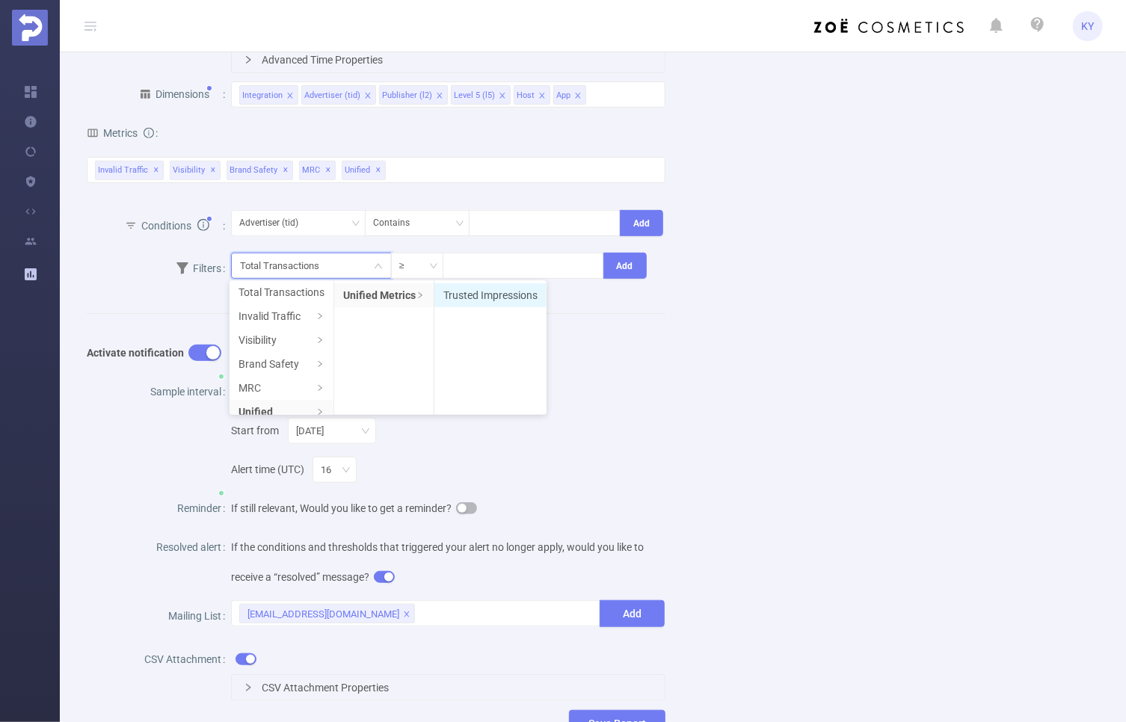
click at [493, 296] on li "Trusted Impressions" at bounding box center [490, 295] width 112 height 24
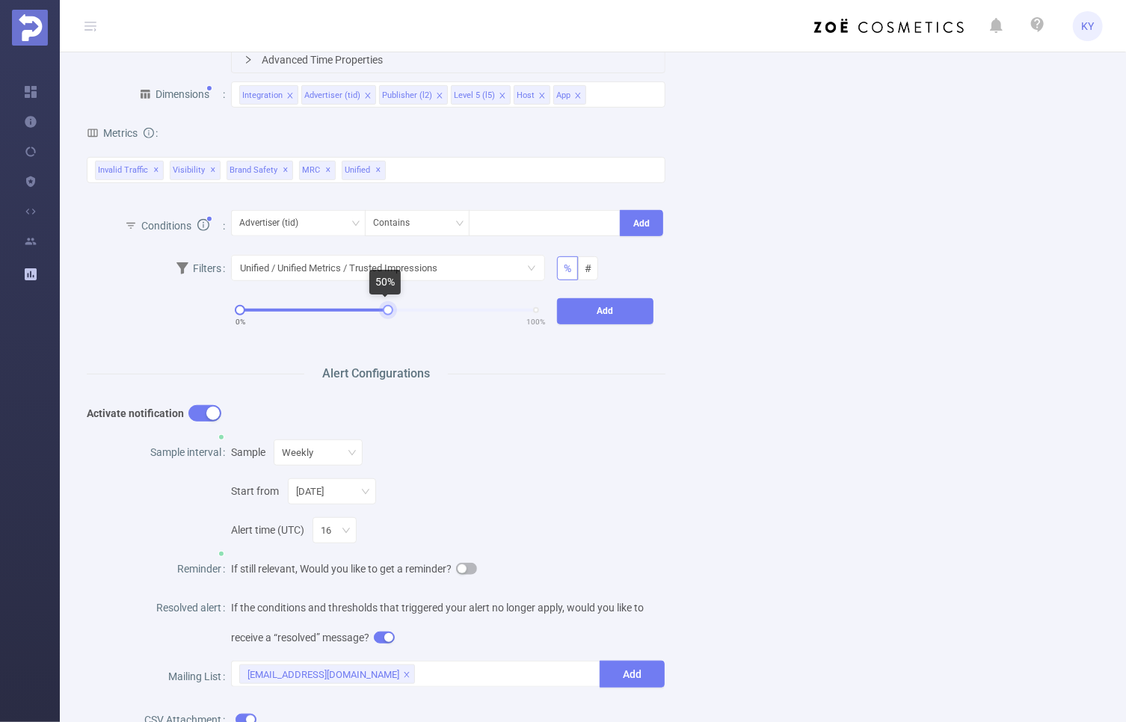
drag, startPoint x: 529, startPoint y: 309, endPoint x: 384, endPoint y: 309, distance: 145.8
click at [384, 309] on div at bounding box center [388, 310] width 10 height 10
click at [626, 312] on button "Add" at bounding box center [605, 311] width 96 height 26
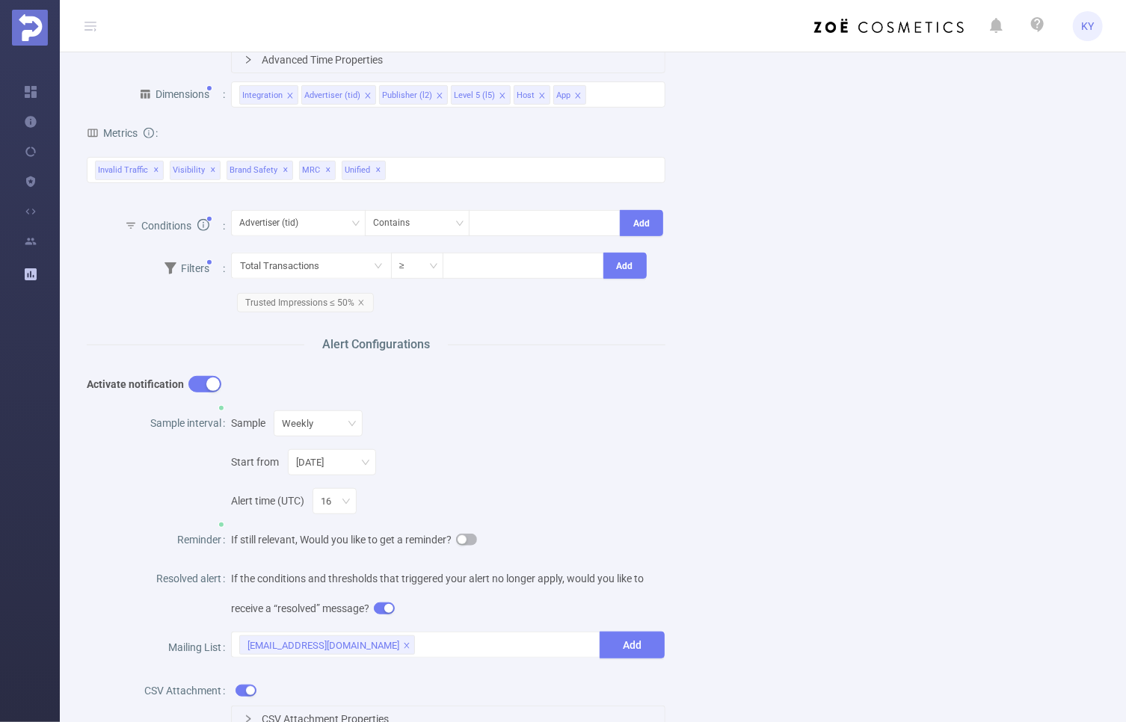
click at [802, 313] on div "Name Description Report Properties PID 1000008 - FT_Sales_Demo 1000008 - FT_Sal…" at bounding box center [587, 309] width 1036 height 965
click at [485, 262] on input at bounding box center [522, 264] width 159 height 22
type input "10,000"
click at [615, 268] on button "Add" at bounding box center [624, 266] width 43 height 26
click at [761, 317] on div "Name Description Report Properties PID 1000008 - FT_Sales_Demo 1000008 - FT_Sal…" at bounding box center [587, 309] width 1036 height 965
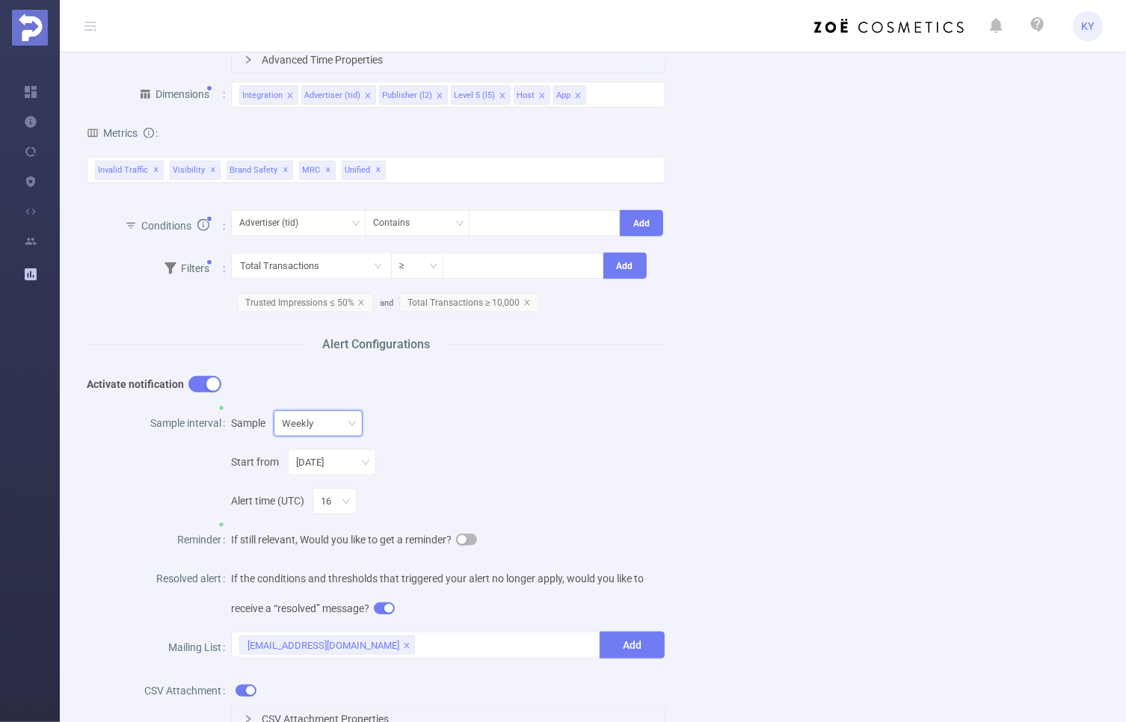
click at [332, 421] on div "Weekly" at bounding box center [318, 423] width 73 height 25
click at [322, 520] on li "Bi-Weekly" at bounding box center [313, 524] width 97 height 24
click at [635, 441] on div "Start from Monday" at bounding box center [448, 457] width 434 height 39
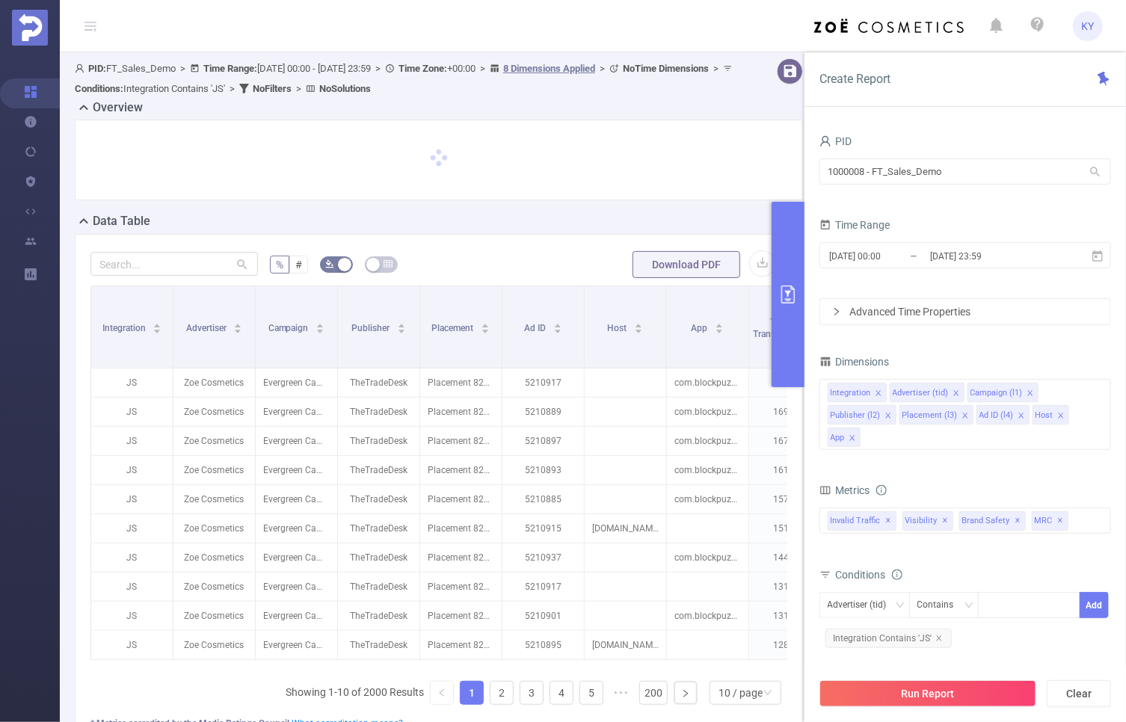
drag, startPoint x: 1092, startPoint y: 476, endPoint x: 1020, endPoint y: 480, distance: 71.9
click at [997, 477] on form "Dimensions Integration Advertiser (tid) Campaign (l1) Publisher (l2) Placement …" at bounding box center [966, 552] width 292 height 403
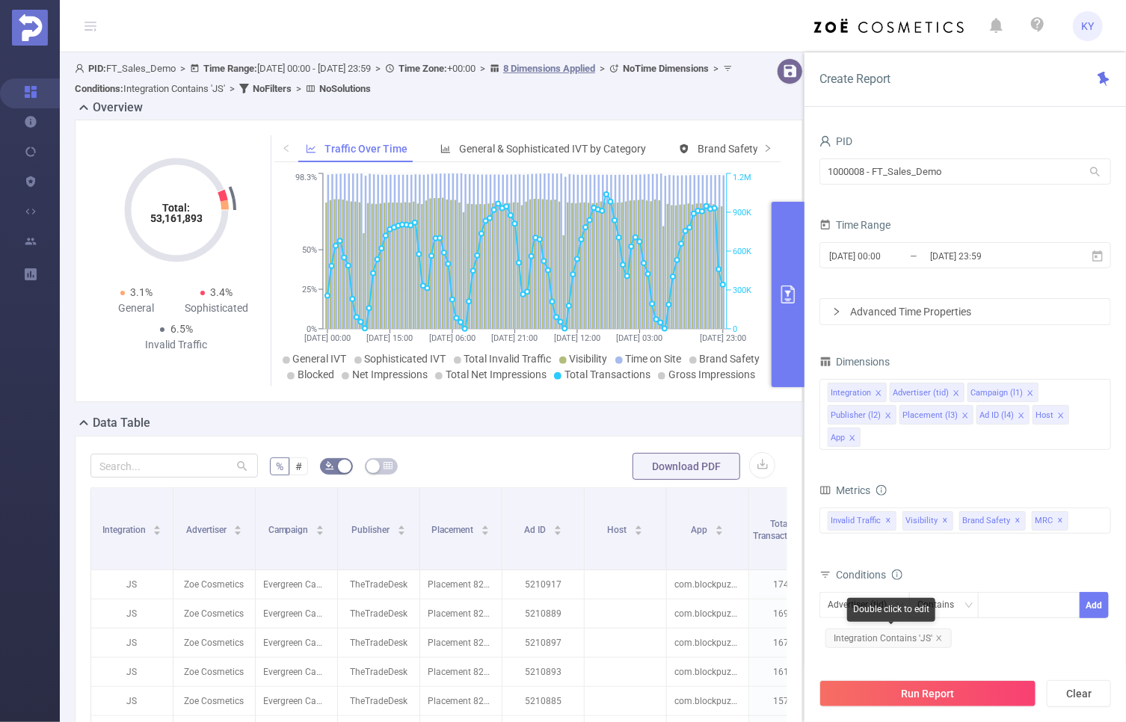
click at [902, 640] on span "Integration Contains 'JS'" at bounding box center [888, 638] width 126 height 19
click at [1014, 603] on icon "icon: close" at bounding box center [1012, 606] width 7 height 7
click at [1023, 600] on div at bounding box center [1029, 605] width 86 height 25
type input "IMG"
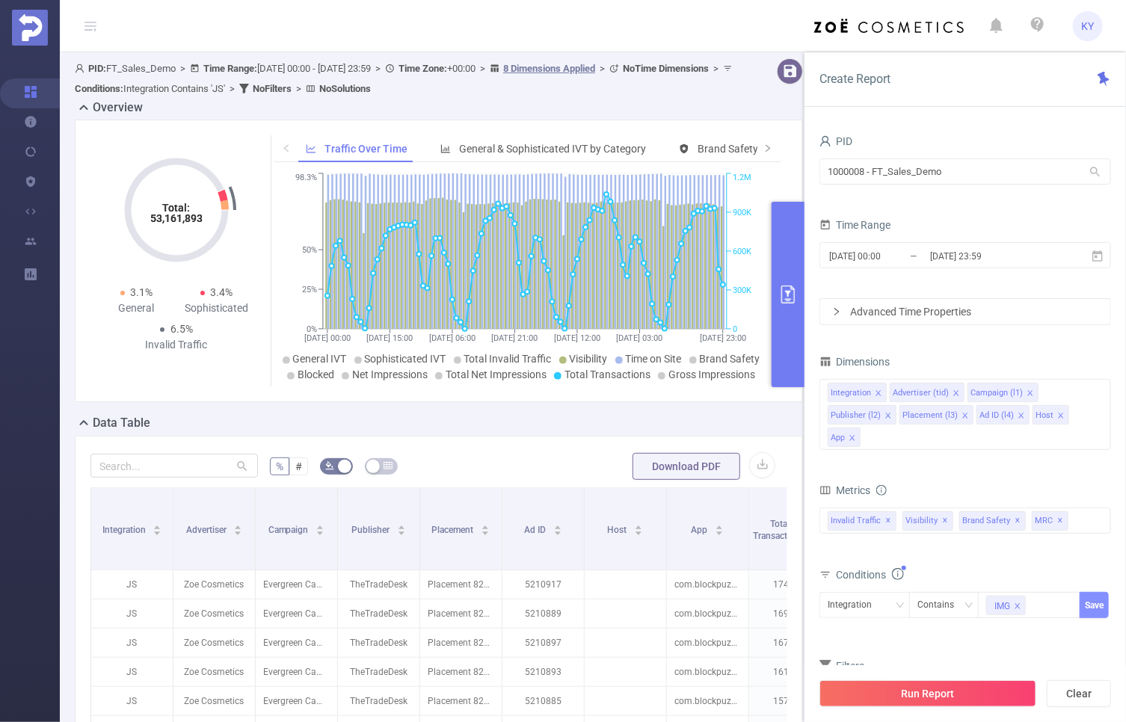
click at [1104, 599] on button "Save" at bounding box center [1094, 605] width 29 height 26
click at [1051, 568] on div "Conditions" at bounding box center [966, 577] width 292 height 25
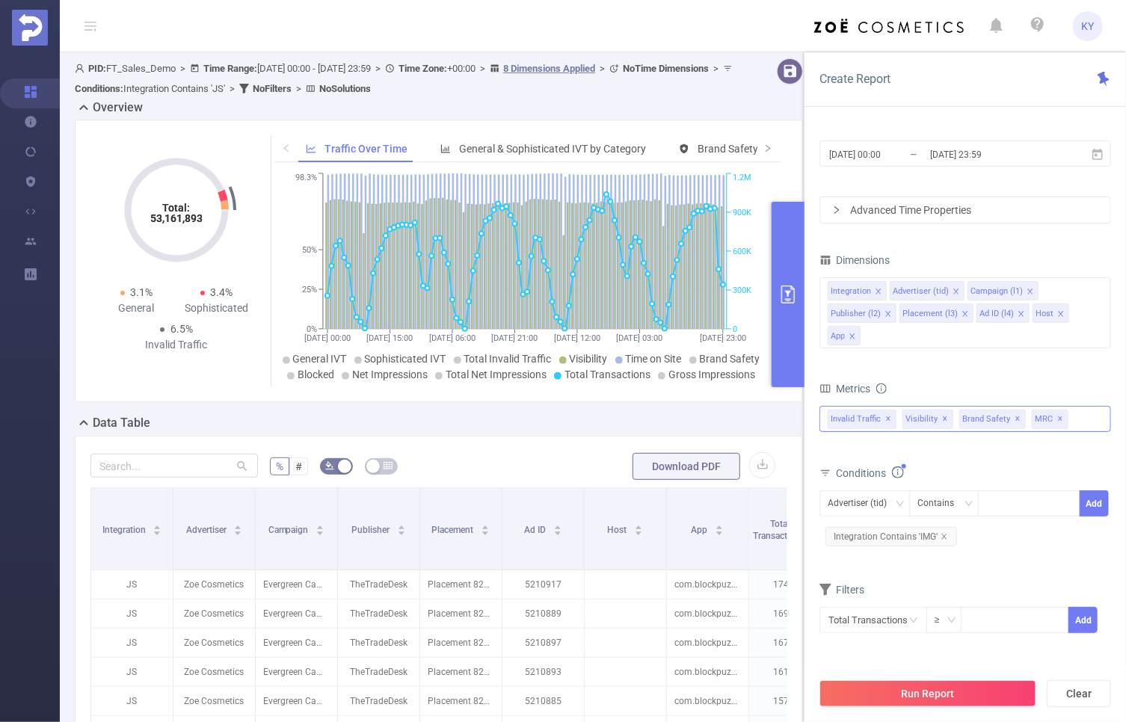
click at [1072, 419] on div "Invalid Traffic ✕ Visibility ✕ Brand Safety ✕ MRC ✕" at bounding box center [966, 419] width 292 height 26
drag, startPoint x: 1027, startPoint y: 567, endPoint x: 1045, endPoint y: 490, distance: 79.1
click at [1027, 567] on form "Dimensions Integration Advertiser (tid) Campaign (l1) Publisher (l2) Placement …" at bounding box center [966, 451] width 292 height 403
click at [1058, 420] on span "✕" at bounding box center [1061, 419] width 6 height 18
click at [1015, 419] on span "✕" at bounding box center [1018, 419] width 6 height 18
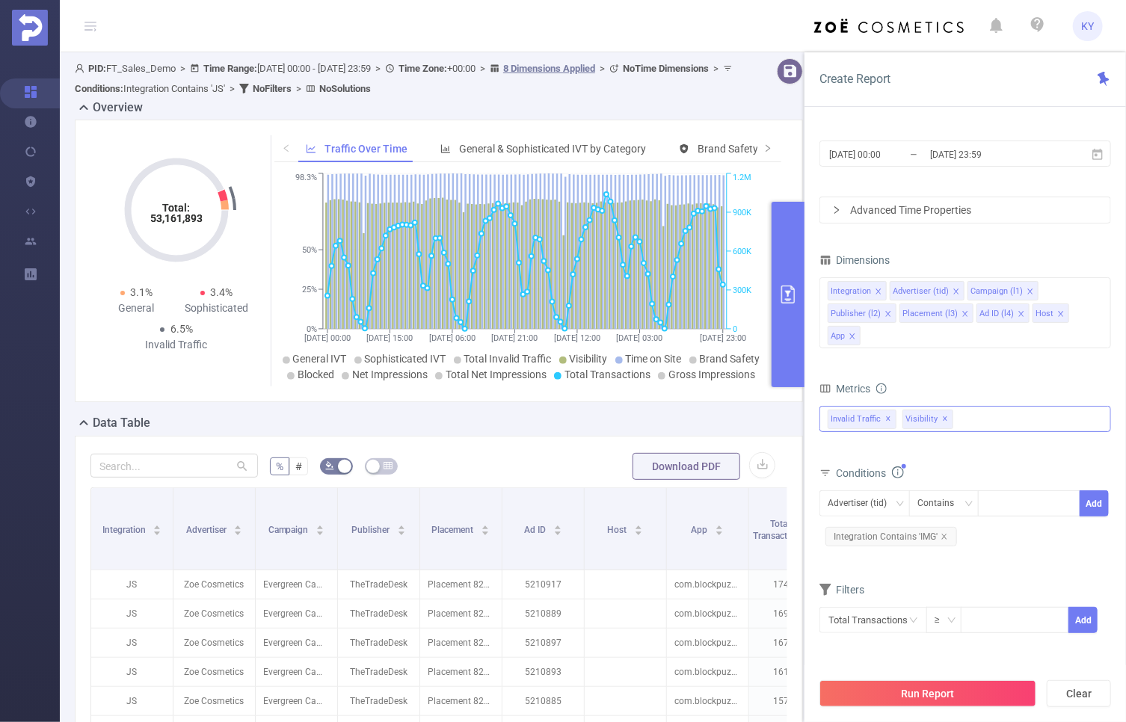
drag, startPoint x: 997, startPoint y: 417, endPoint x: 985, endPoint y: 418, distance: 11.2
click at [996, 417] on div "Invalid Traffic ✕ Visibility ✕ Anti-Fraud Invalid Traffic Visibility Brand Safe…" at bounding box center [966, 419] width 292 height 26
click at [988, 565] on form "Dimensions Integration Advertiser (tid) Campaign (l1) Publisher (l2) Placement …" at bounding box center [966, 451] width 292 height 403
click at [943, 417] on span "✕" at bounding box center [946, 419] width 6 height 18
click at [948, 415] on div "Invalid Traffic ✕ Anti-Fraud Invalid Traffic Visibility Brand Safety Supply Int…" at bounding box center [966, 419] width 292 height 26
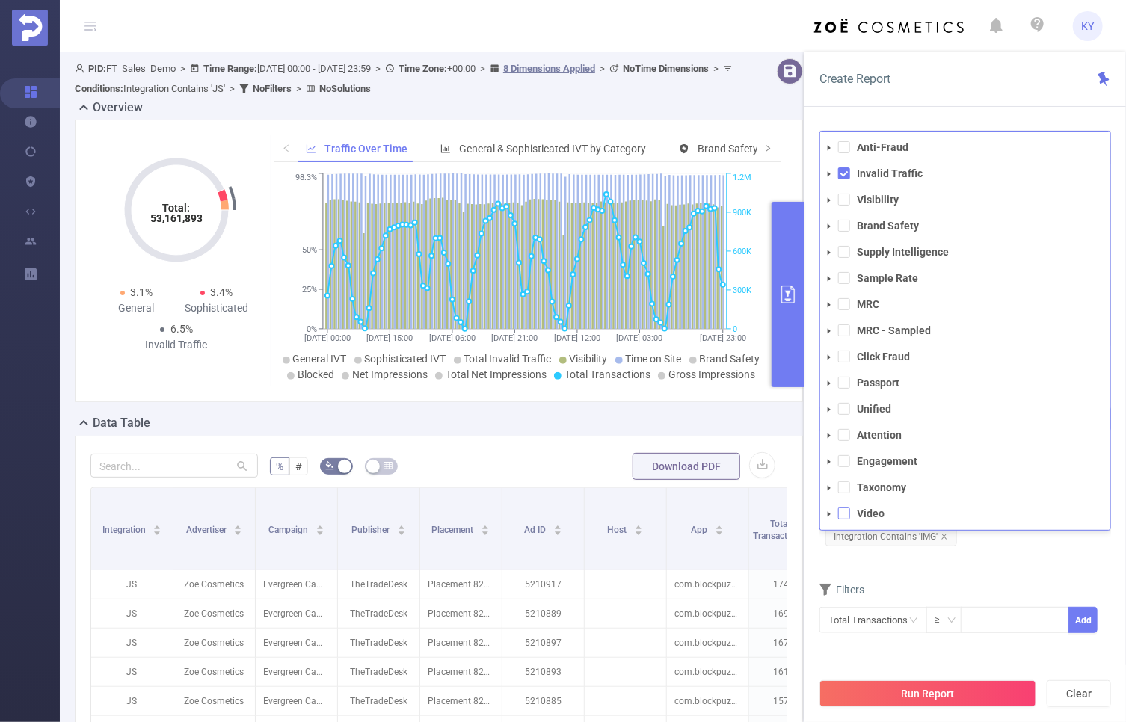
click at [844, 514] on span at bounding box center [844, 514] width 12 height 12
click at [827, 512] on icon "icon: caret-down" at bounding box center [828, 514] width 7 height 7
click at [970, 599] on div "Filters" at bounding box center [966, 591] width 292 height 25
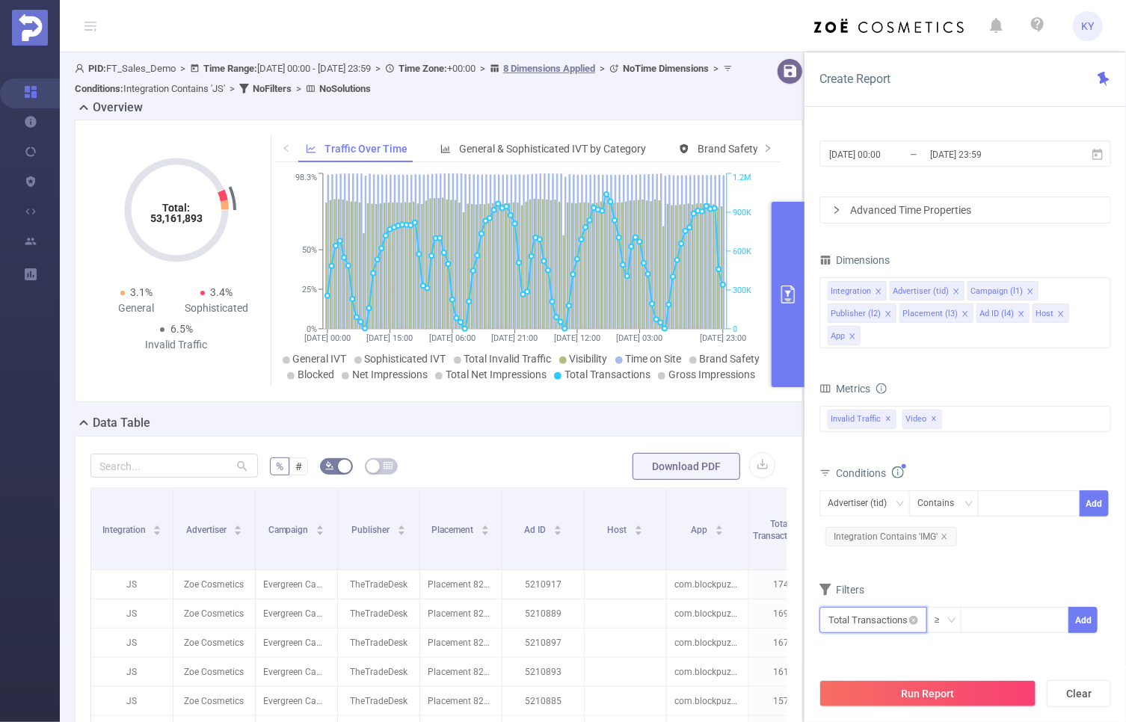
click at [891, 617] on input "text" at bounding box center [874, 620] width 108 height 26
click at [877, 529] on li "Video" at bounding box center [874, 531] width 108 height 24
click at [1006, 488] on li "Video Events and Capabilities" at bounding box center [1005, 483] width 163 height 24
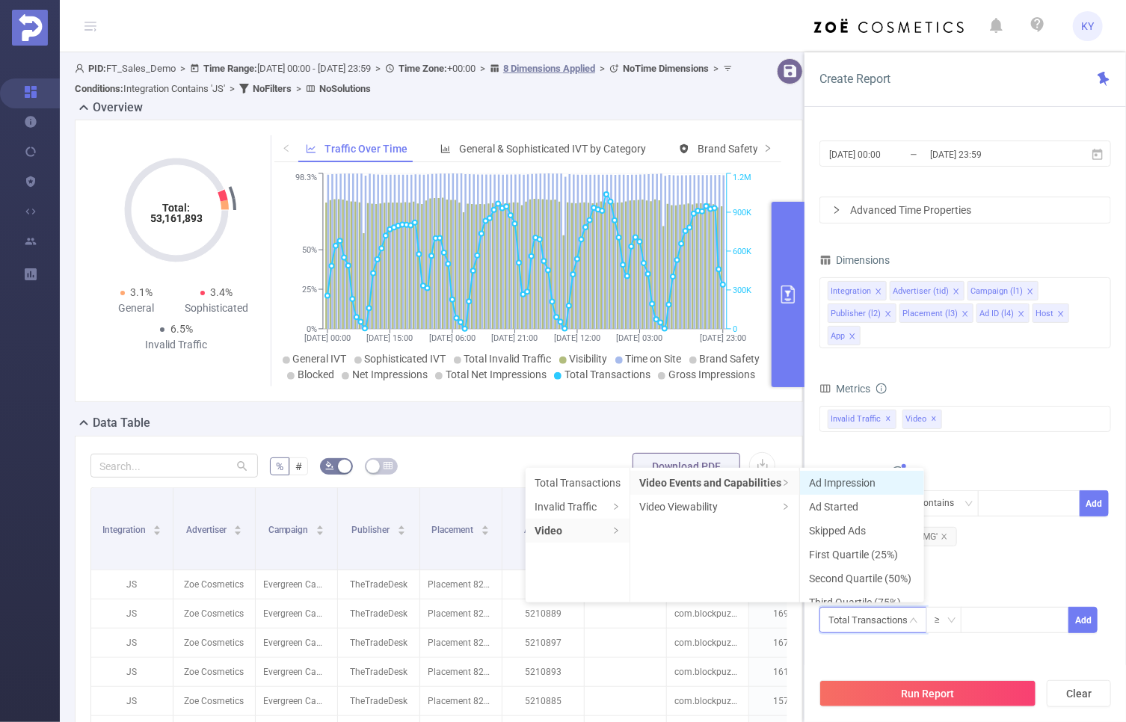
click at [881, 482] on li "Ad Impression" at bounding box center [862, 483] width 124 height 24
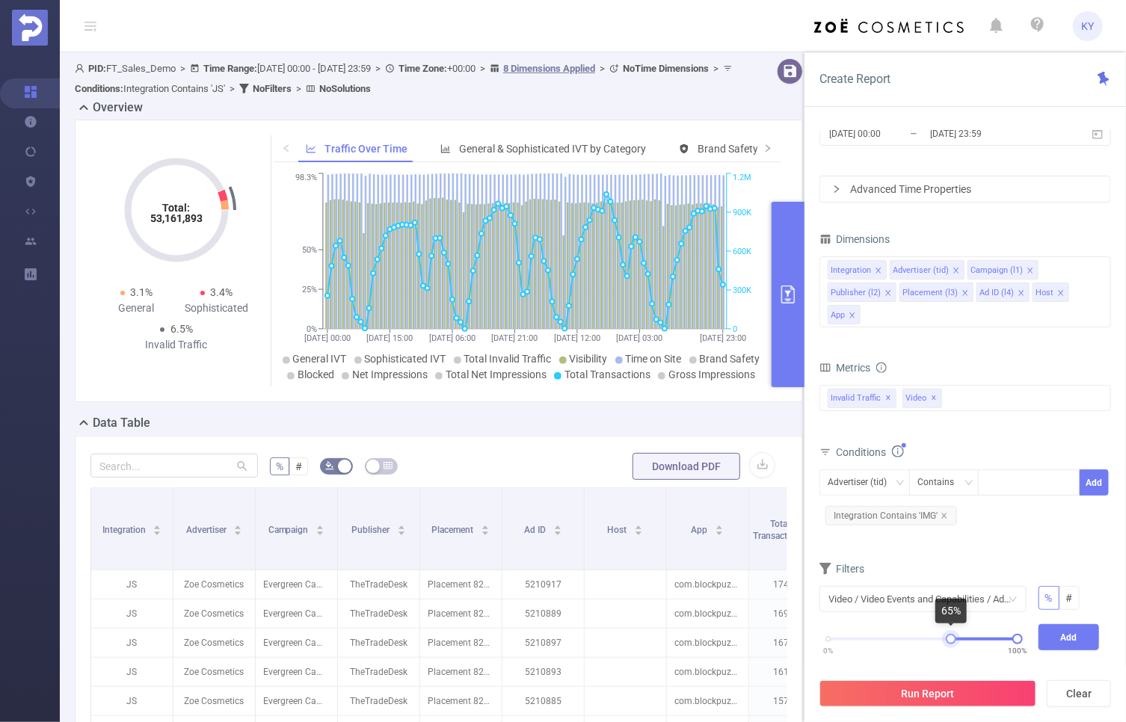
drag, startPoint x: 830, startPoint y: 636, endPoint x: 952, endPoint y: 637, distance: 121.9
click at [952, 637] on div at bounding box center [951, 639] width 10 height 10
click at [1063, 635] on button "Add" at bounding box center [1069, 637] width 61 height 26
click at [961, 692] on button "Run Report" at bounding box center [928, 693] width 217 height 27
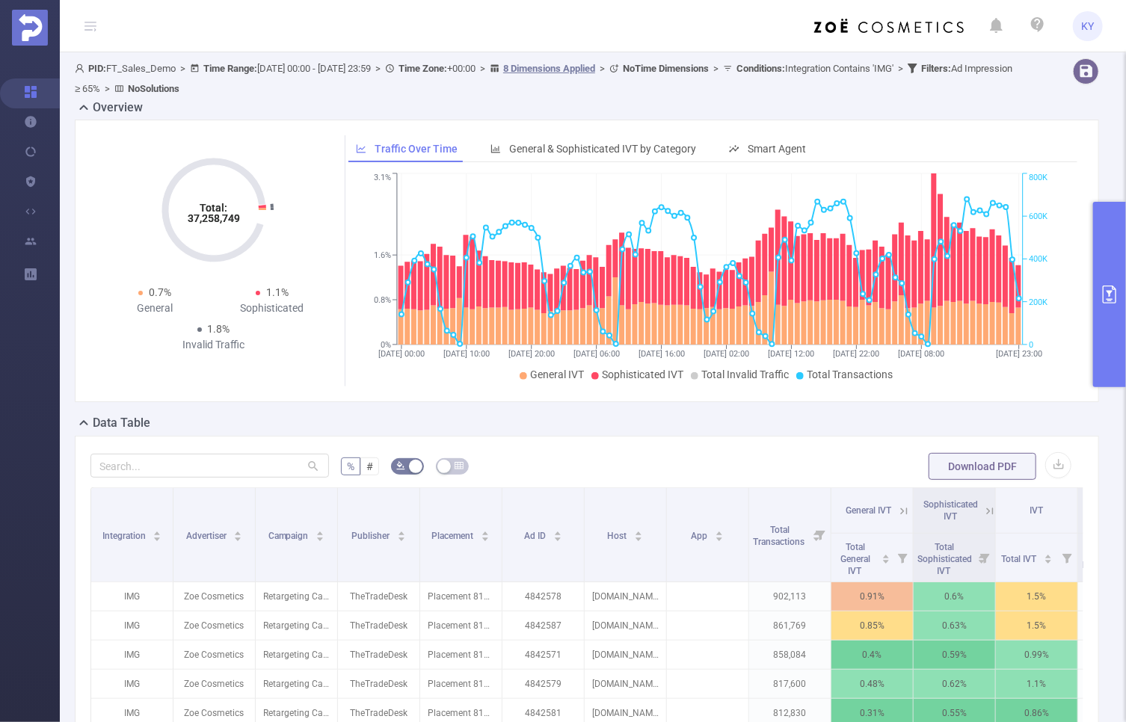
click at [1087, 362] on div "Total: 37,258,749 Total: 37,258,749 0.7% General 1.1% Sophisticated 1.8% Invali…" at bounding box center [587, 261] width 1024 height 283
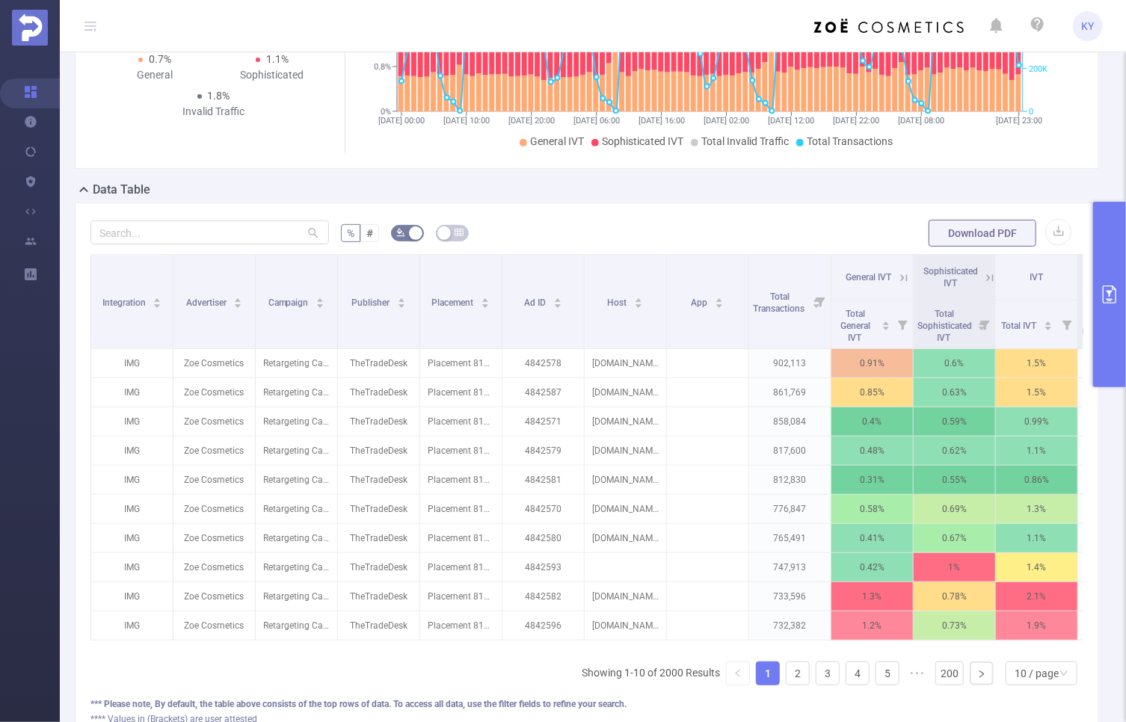
scroll to position [353, 0]
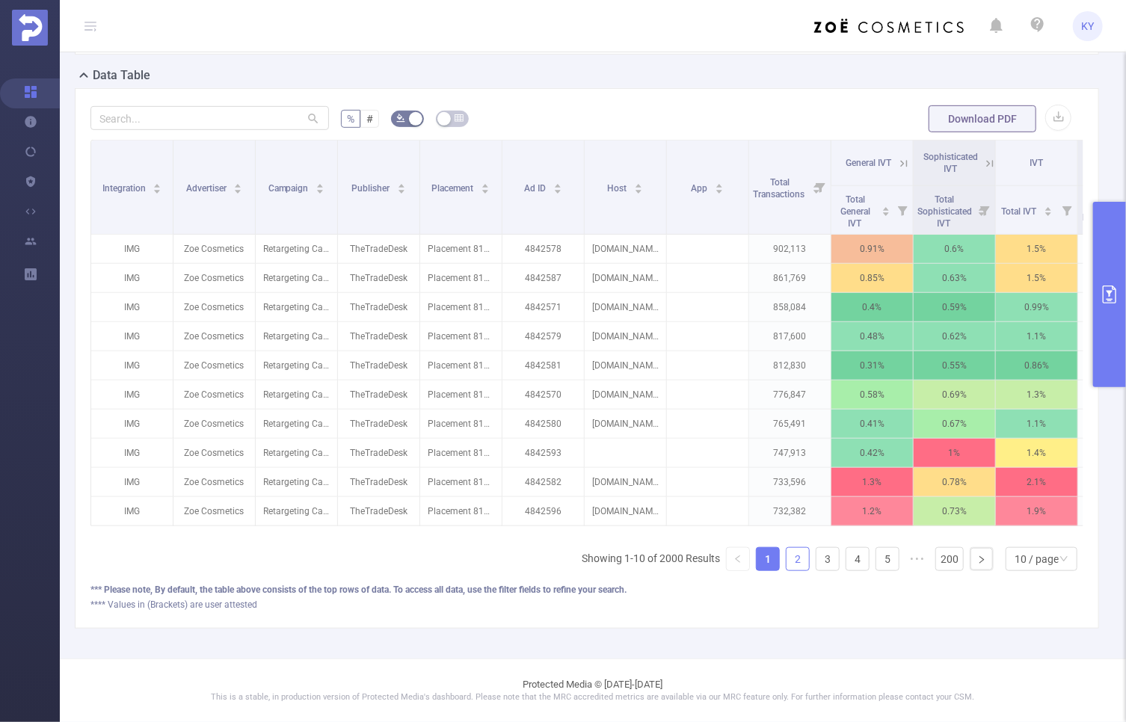
click at [787, 565] on link "2" at bounding box center [798, 559] width 22 height 22
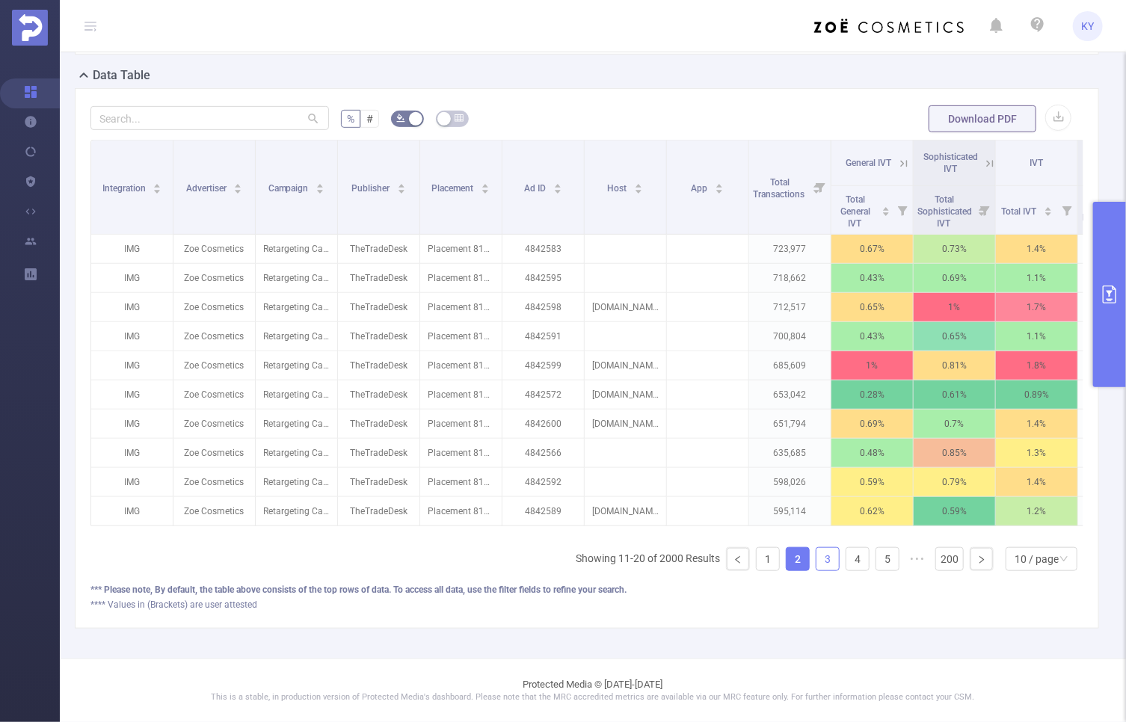
click at [820, 562] on link "3" at bounding box center [828, 559] width 22 height 22
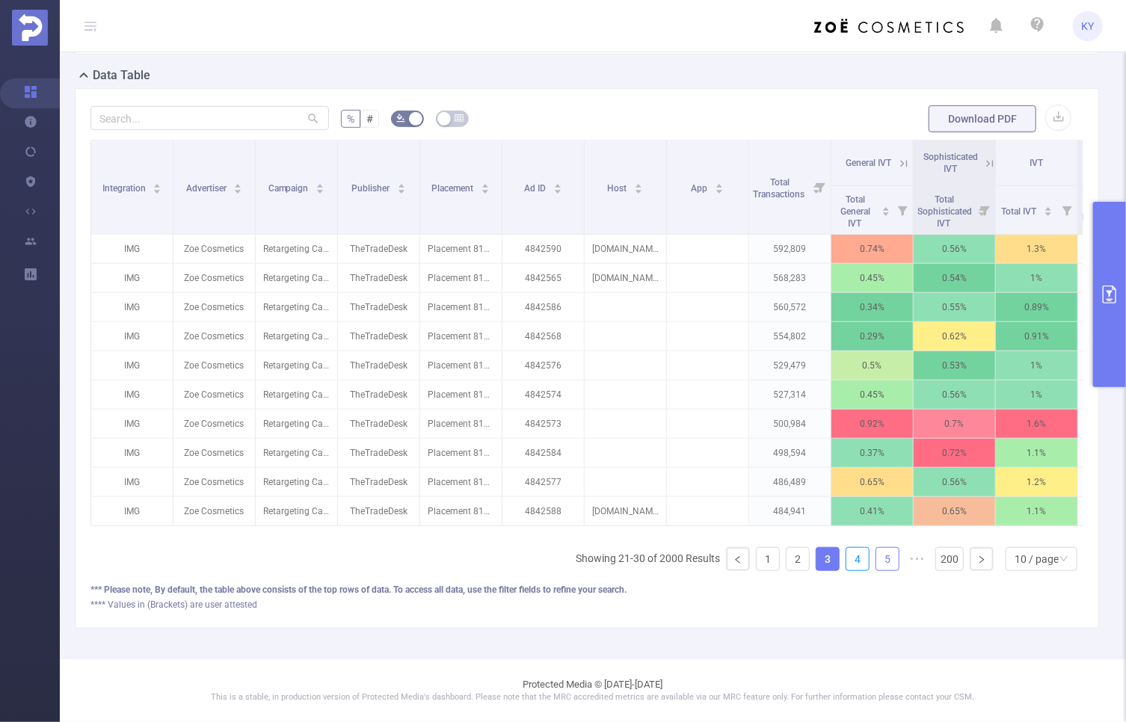
click at [846, 554] on link "4" at bounding box center [857, 559] width 22 height 22
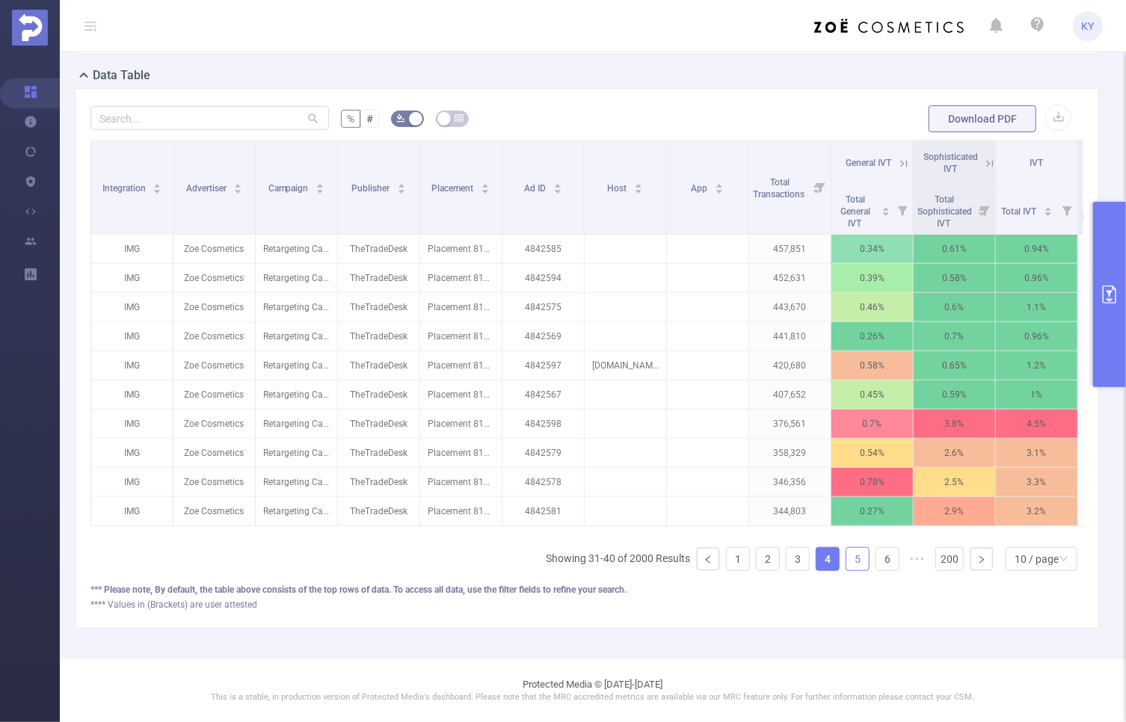
drag, startPoint x: 866, startPoint y: 553, endPoint x: 858, endPoint y: 556, distance: 8.1
click at [865, 553] on ul "Showing 31-40 of 2000 Results 1 2 3 4 5 6 ••• 200 10 / page" at bounding box center [815, 559] width 538 height 24
click at [855, 559] on link "5" at bounding box center [857, 559] width 22 height 22
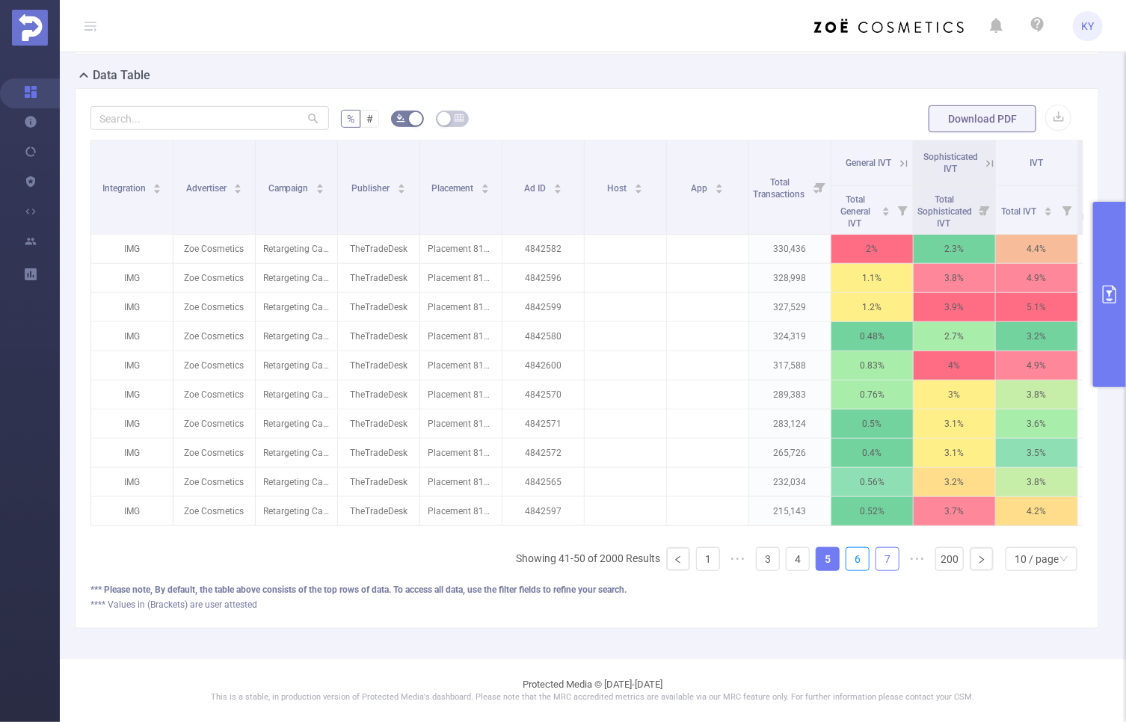
click at [853, 559] on link "6" at bounding box center [857, 559] width 22 height 22
click at [876, 559] on link "7" at bounding box center [887, 559] width 22 height 22
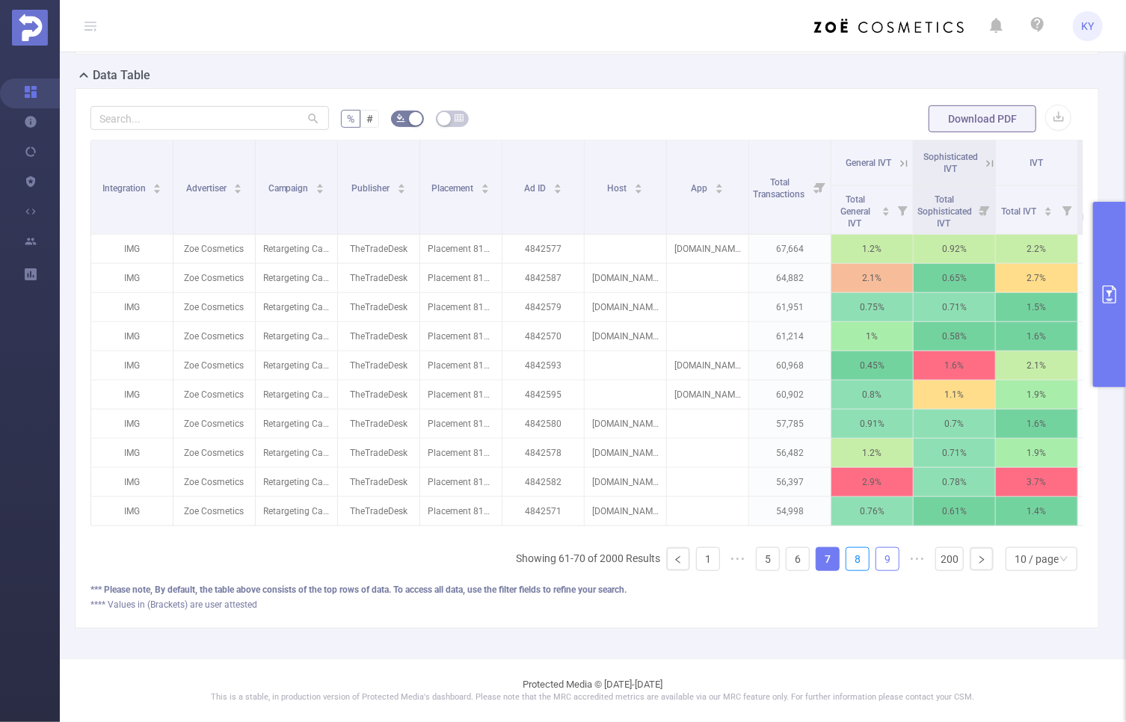
click at [852, 560] on link "8" at bounding box center [857, 559] width 22 height 22
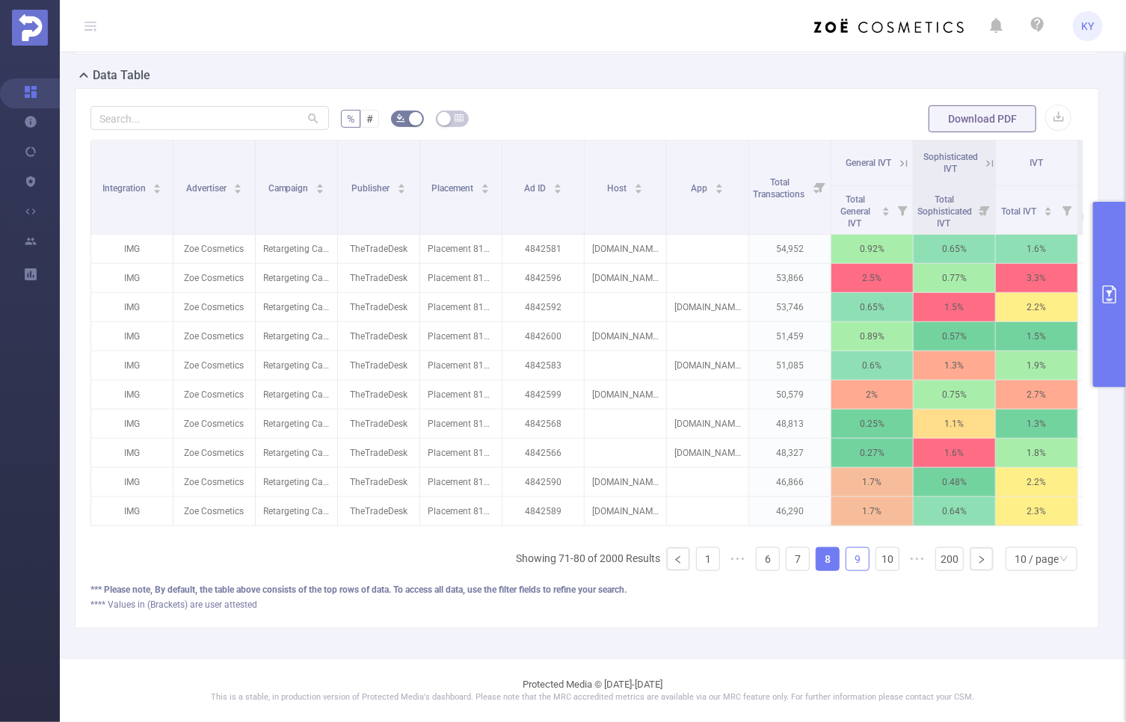
click at [846, 559] on link "9" at bounding box center [857, 559] width 22 height 22
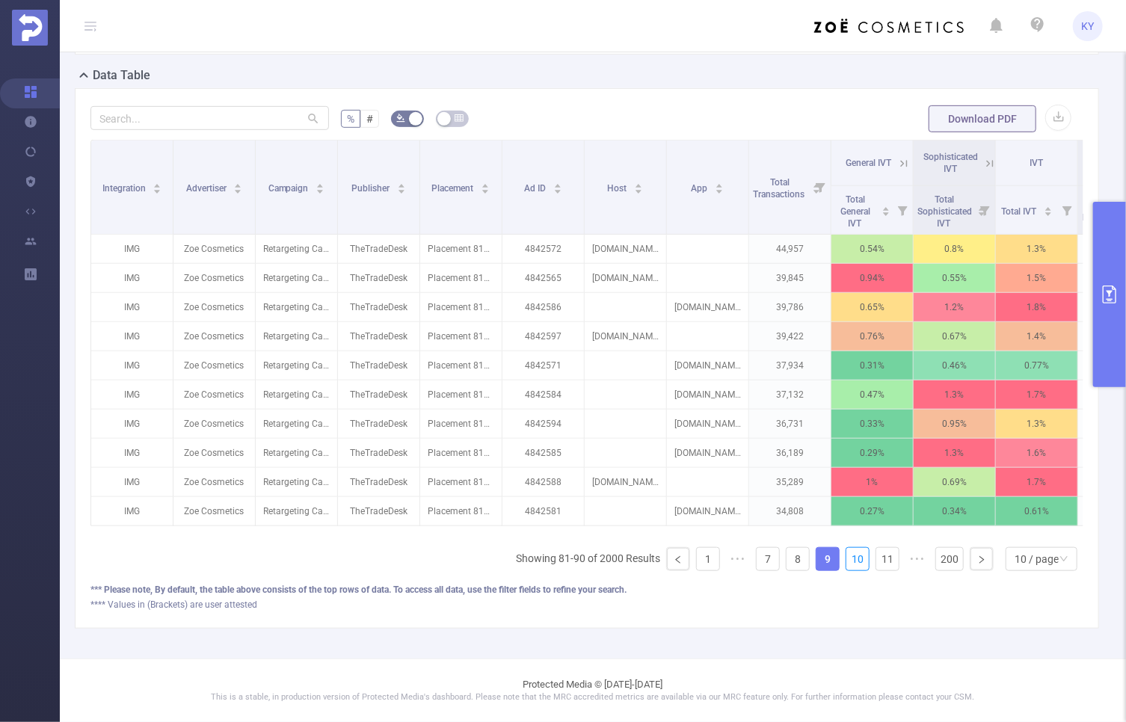
click at [846, 559] on link "10" at bounding box center [857, 559] width 22 height 22
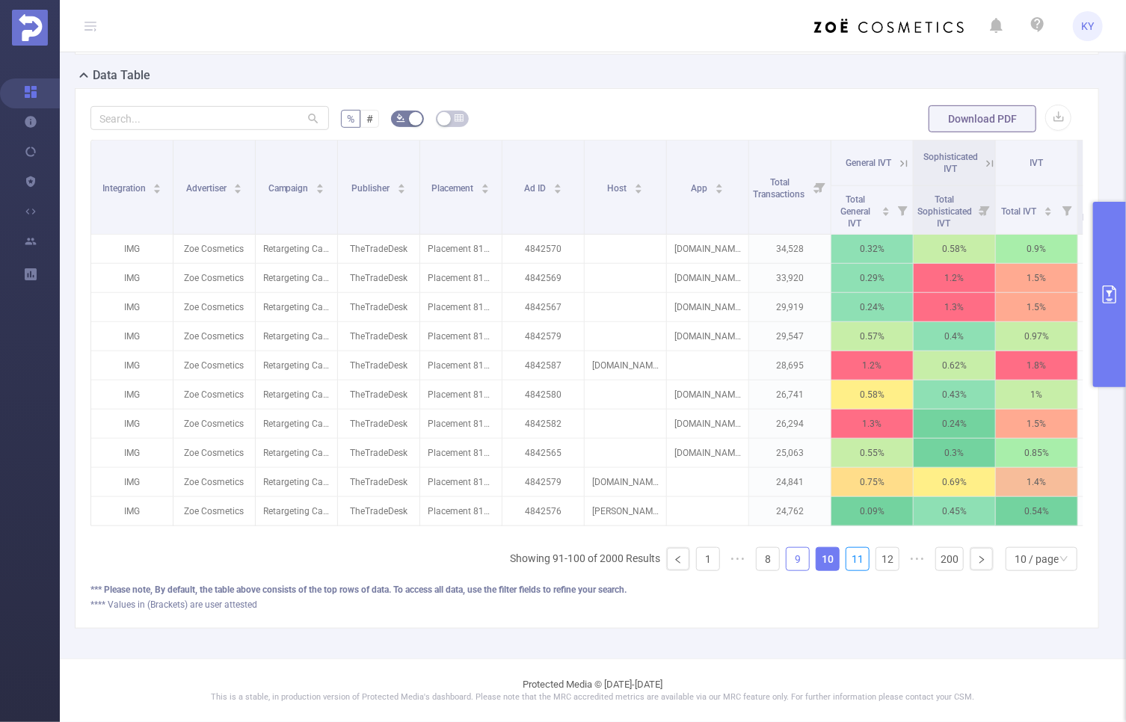
click at [846, 559] on link "11" at bounding box center [857, 559] width 22 height 22
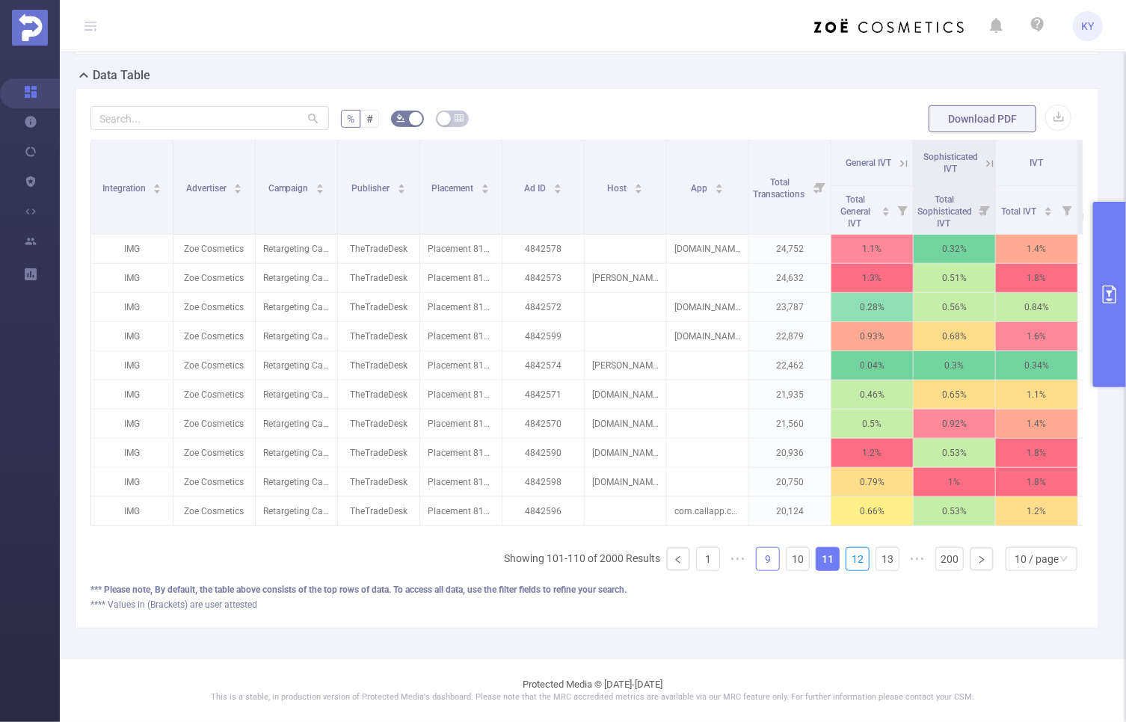
click at [846, 559] on link "12" at bounding box center [857, 559] width 22 height 22
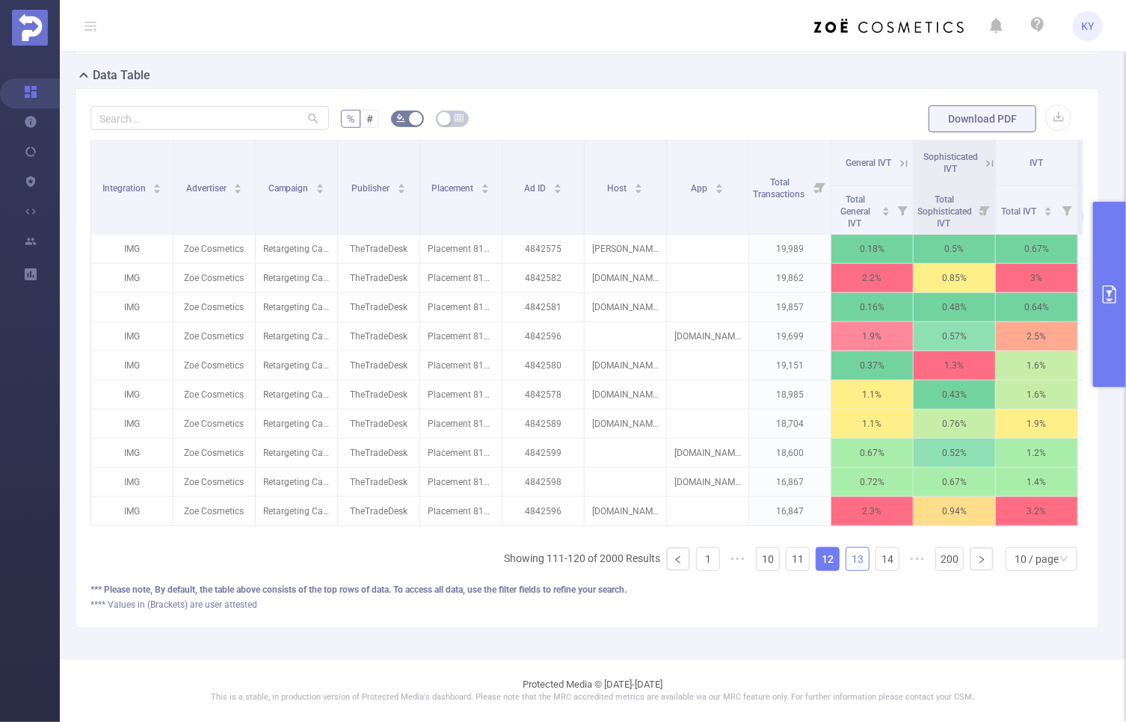
click at [846, 559] on link "13" at bounding box center [857, 559] width 22 height 22
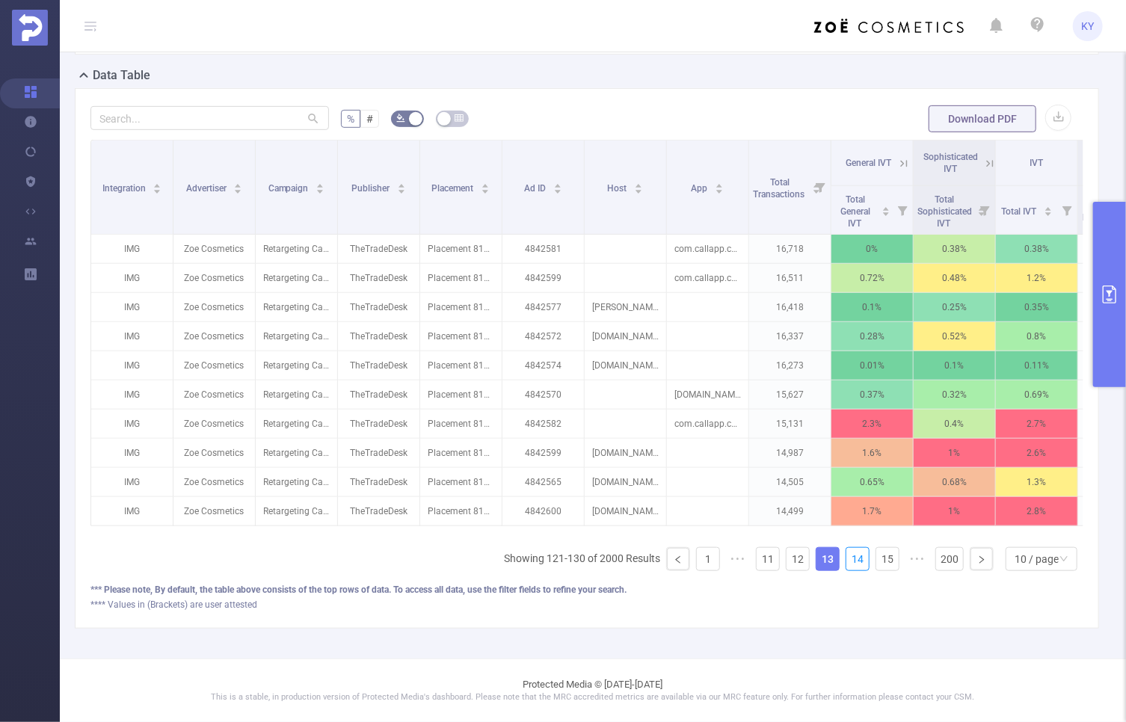
click at [846, 559] on link "14" at bounding box center [857, 559] width 22 height 22
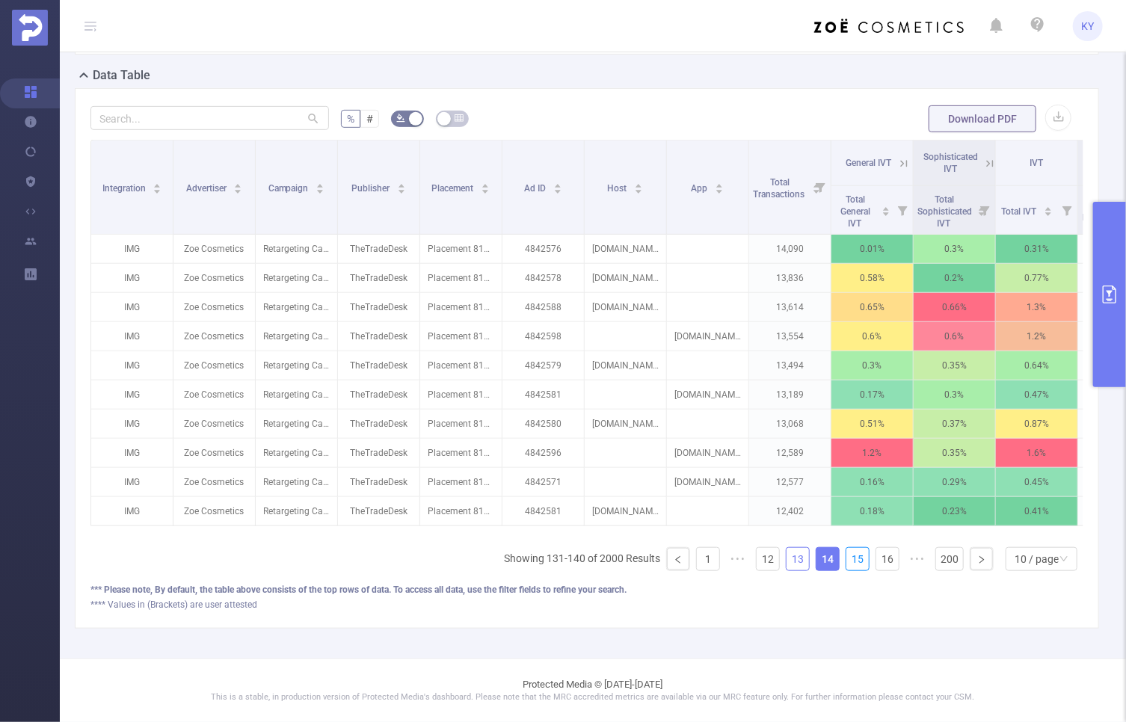
click at [846, 559] on link "15" at bounding box center [857, 559] width 22 height 22
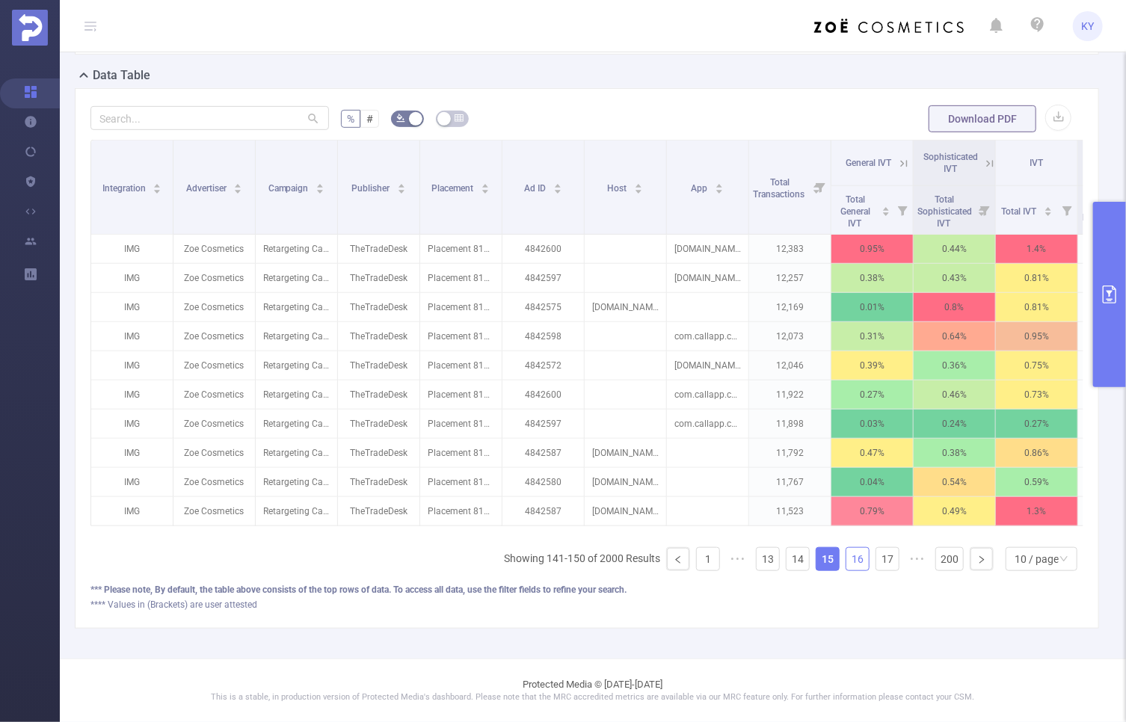
click at [846, 558] on link "16" at bounding box center [857, 559] width 22 height 22
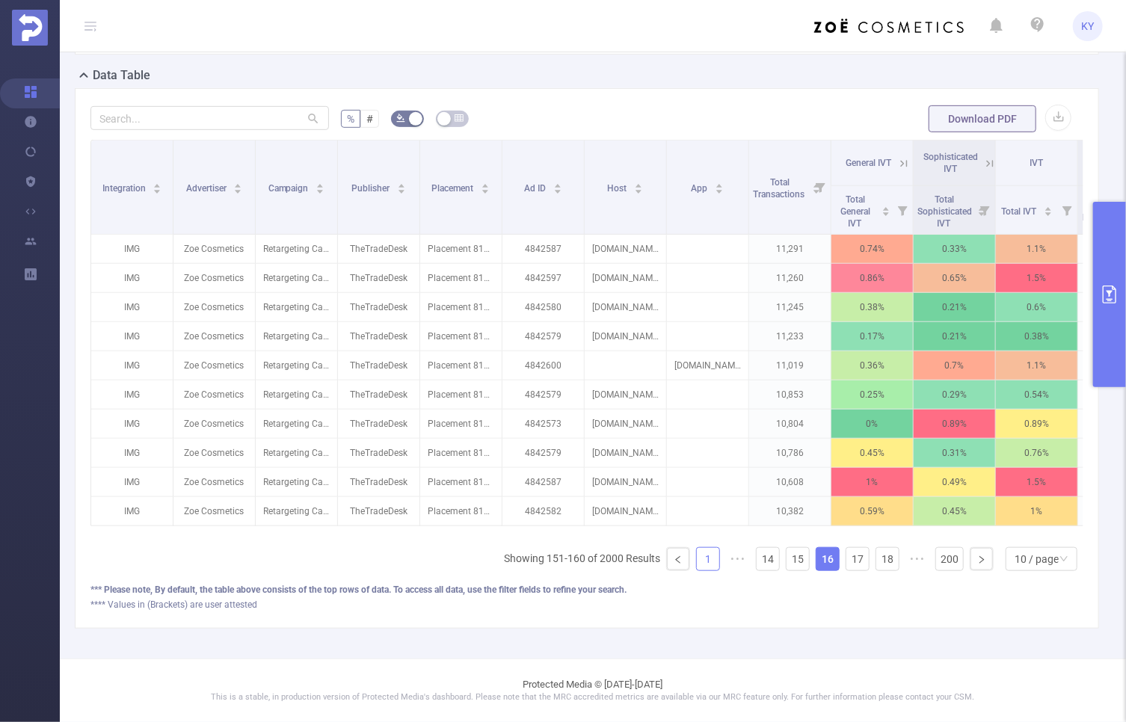
click at [705, 562] on link "1" at bounding box center [708, 559] width 22 height 22
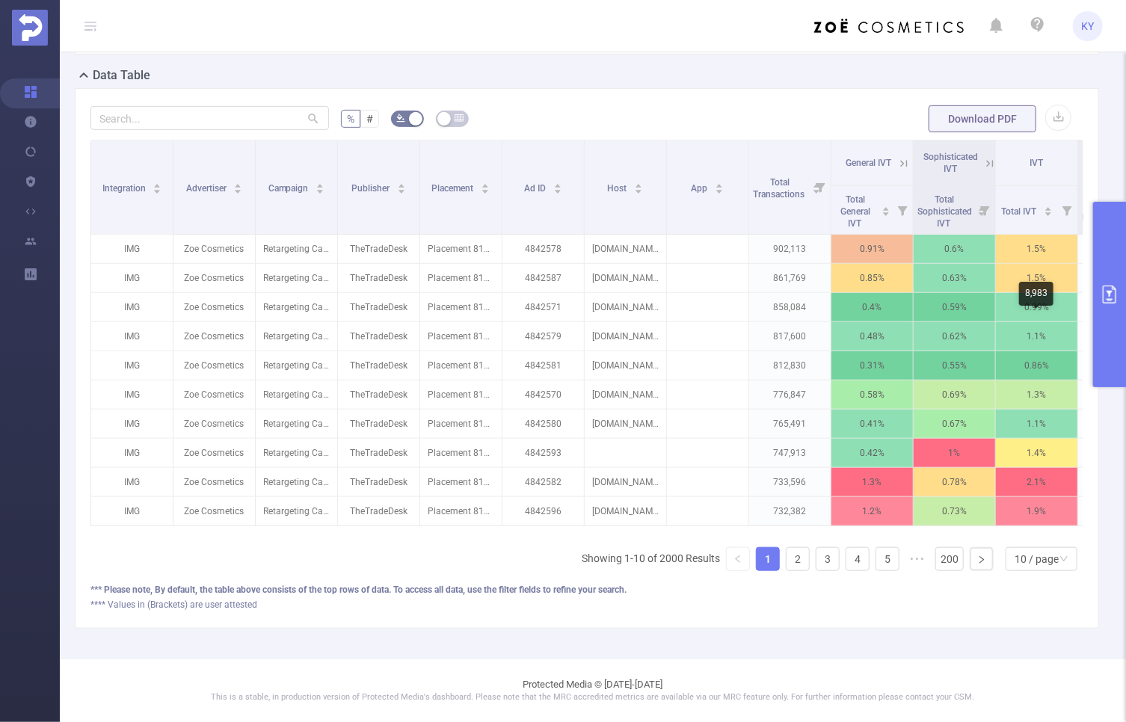
click at [1096, 325] on button "primary" at bounding box center [1109, 294] width 33 height 185
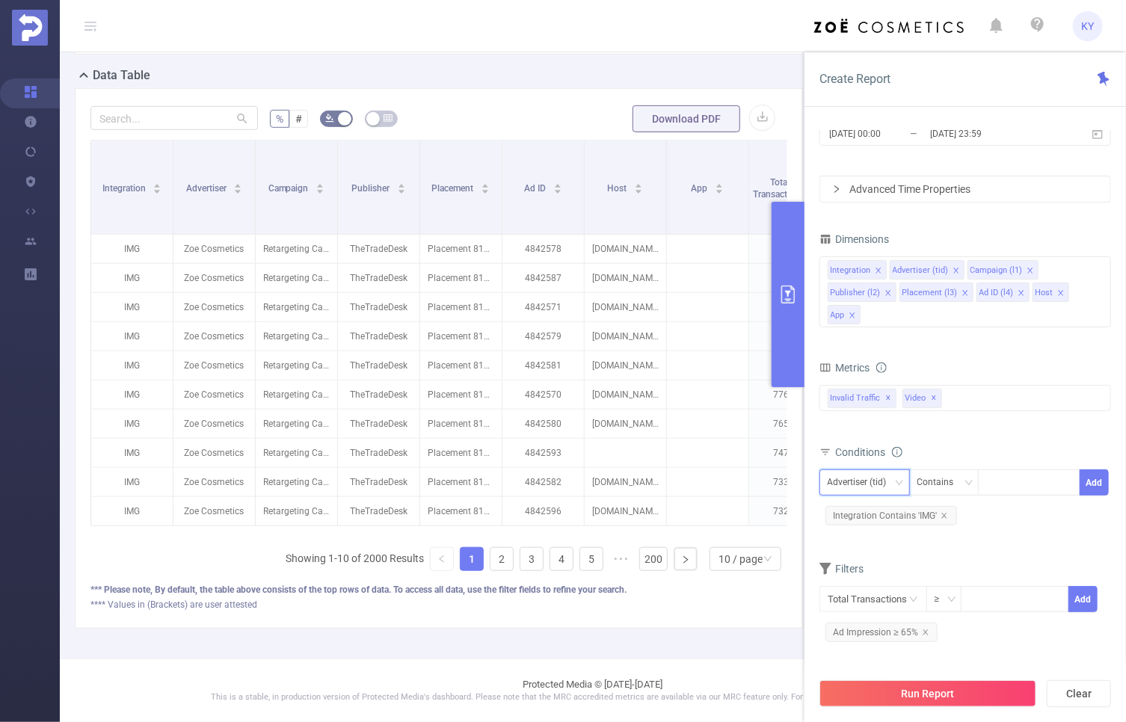
click at [858, 473] on div "Advertiser (tid)" at bounding box center [863, 482] width 70 height 25
click at [855, 656] on li "Host" at bounding box center [865, 656] width 90 height 24
click at [1034, 473] on div at bounding box center [1029, 482] width 86 height 25
click at [939, 467] on div "Host Contains Add Integration Contains 'IMG'" at bounding box center [966, 501] width 292 height 68
click at [941, 473] on div "Contains" at bounding box center [940, 482] width 47 height 25
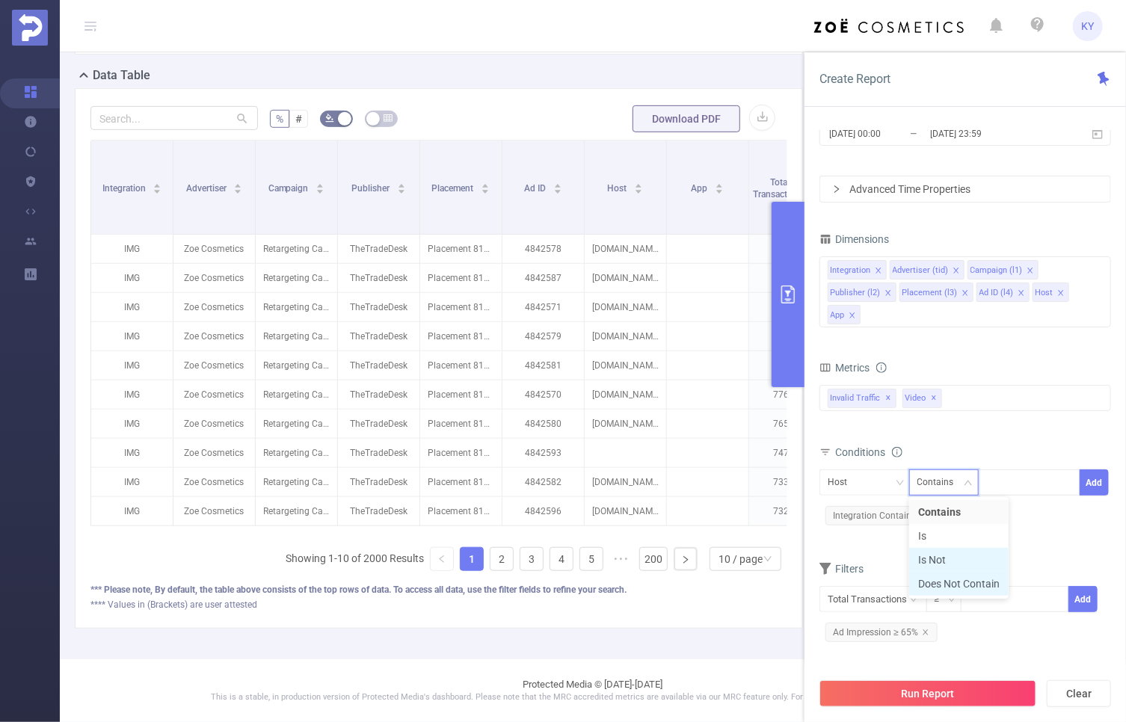
click at [957, 583] on li "Does Not Contain" at bounding box center [958, 584] width 99 height 24
click at [1010, 479] on div at bounding box center [1029, 482] width 86 height 25
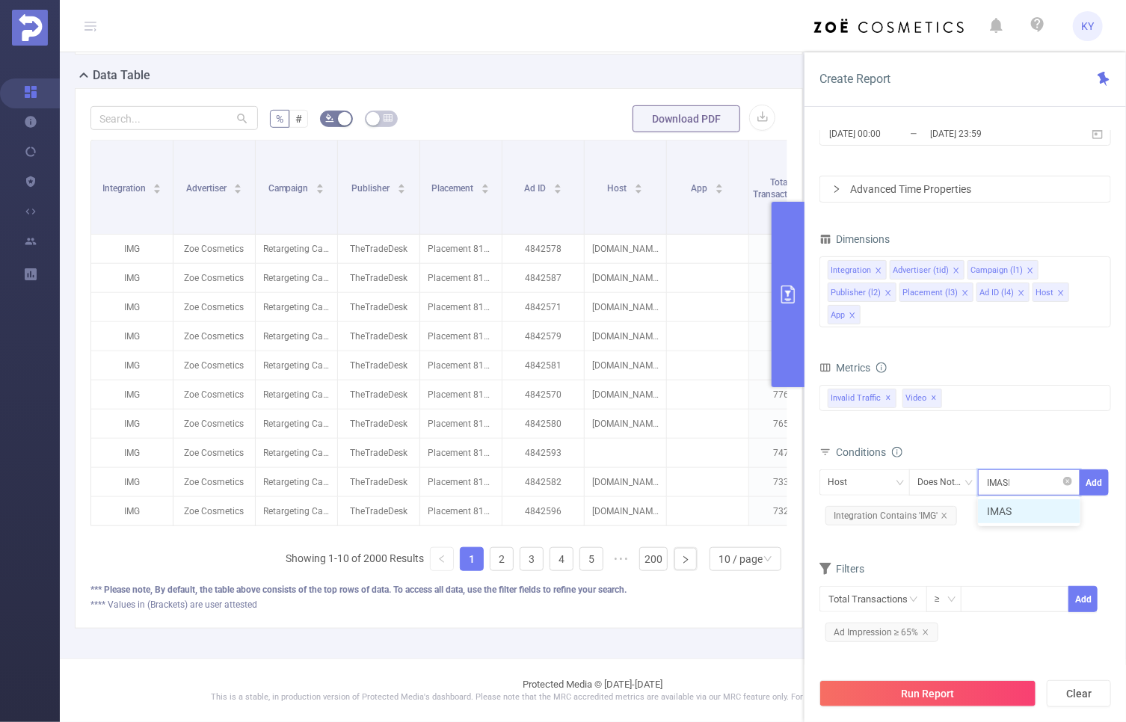
type input "IMASDK"
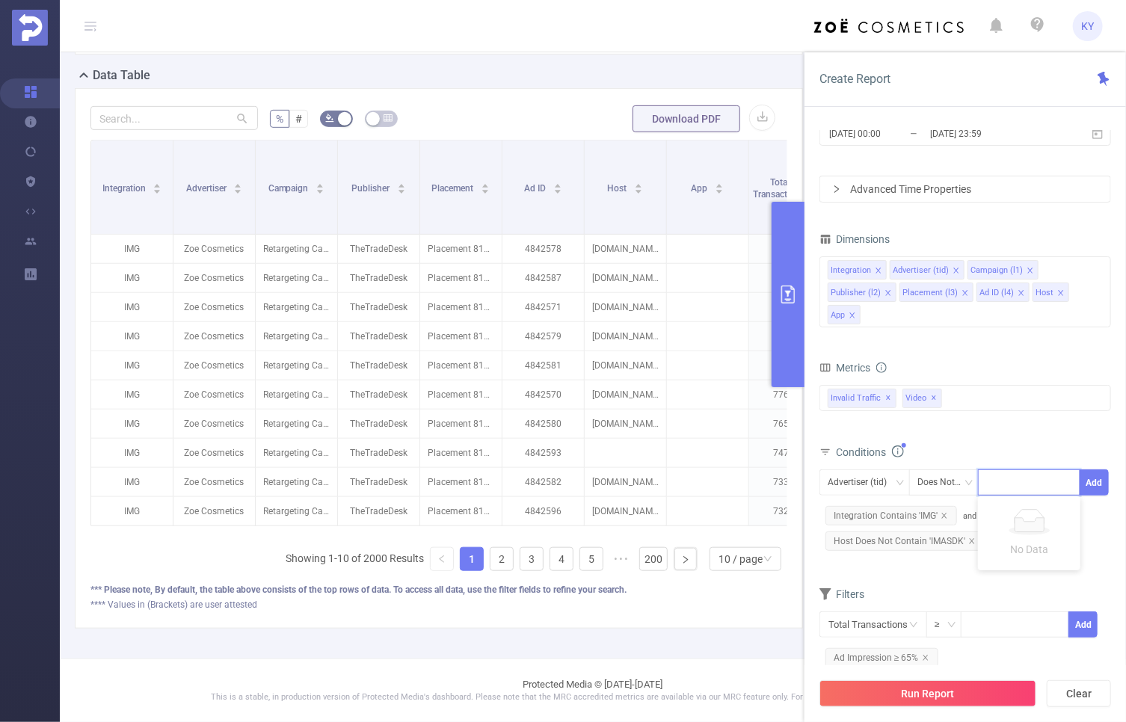
click at [963, 434] on div "Total General IVT Data Centers Disclosed Bots Known Crawlers Irregular Activity…" at bounding box center [966, 408] width 292 height 53
click at [967, 695] on button "Run Report" at bounding box center [928, 693] width 217 height 27
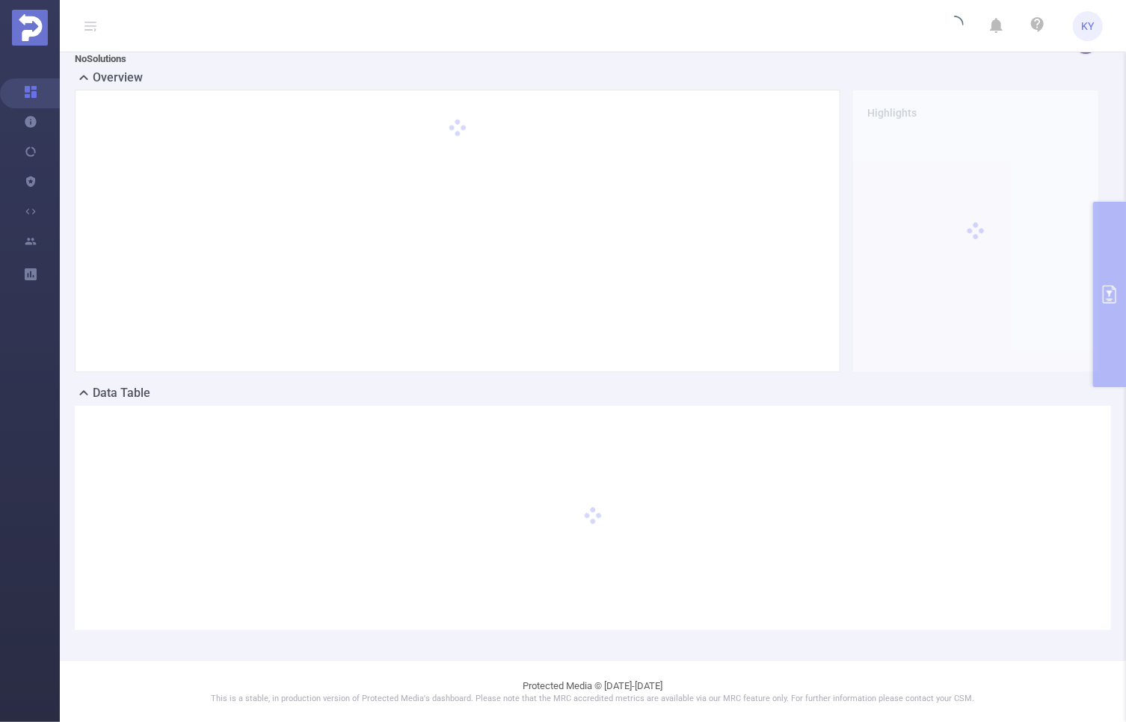
scroll to position [0, 0]
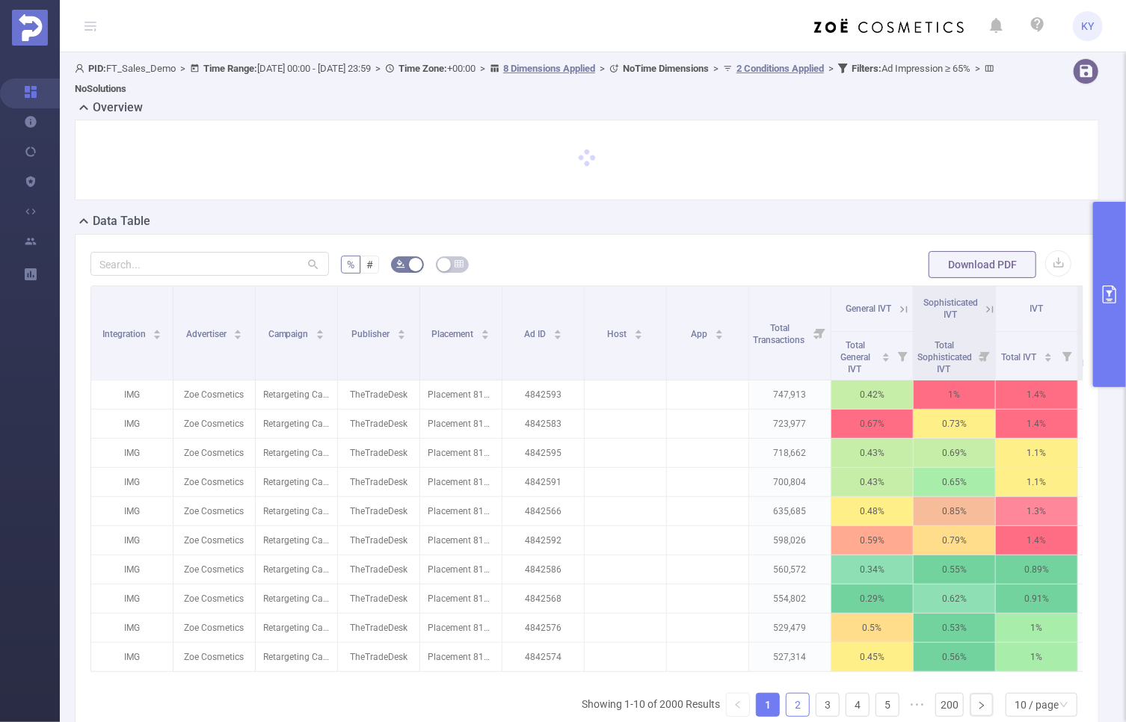
click at [797, 681] on div "Integration Advertiser Campaign Publisher Placement Ad ID Host App Total Transa…" at bounding box center [586, 484] width 993 height 396
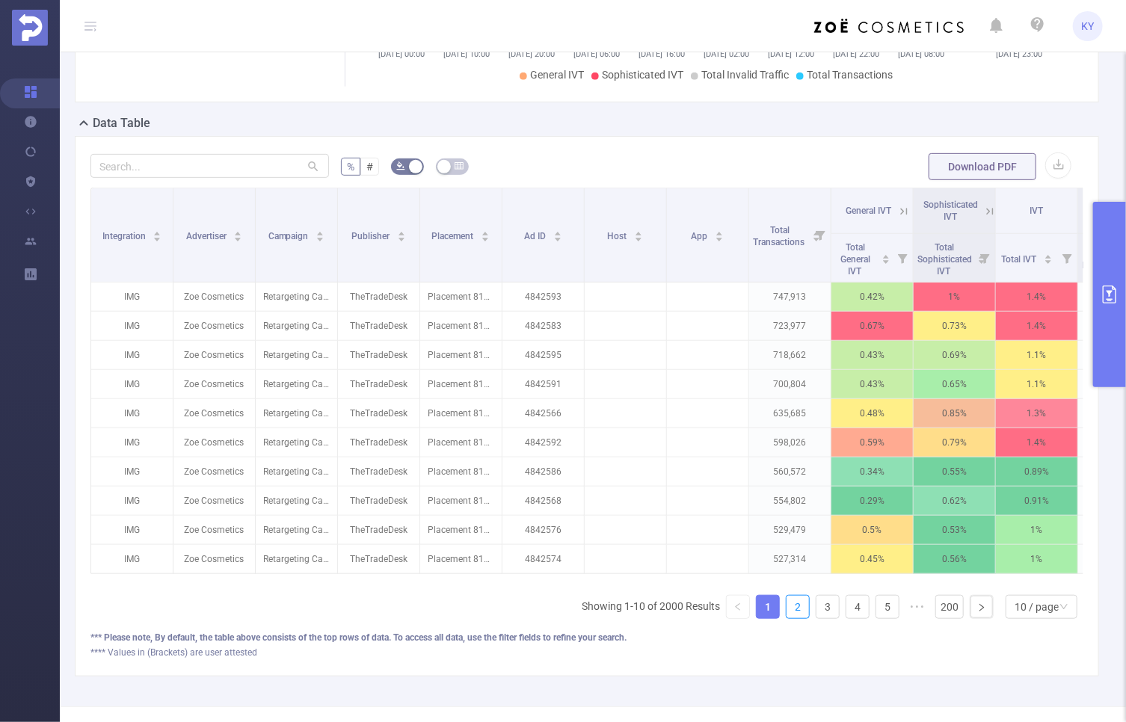
scroll to position [353, 0]
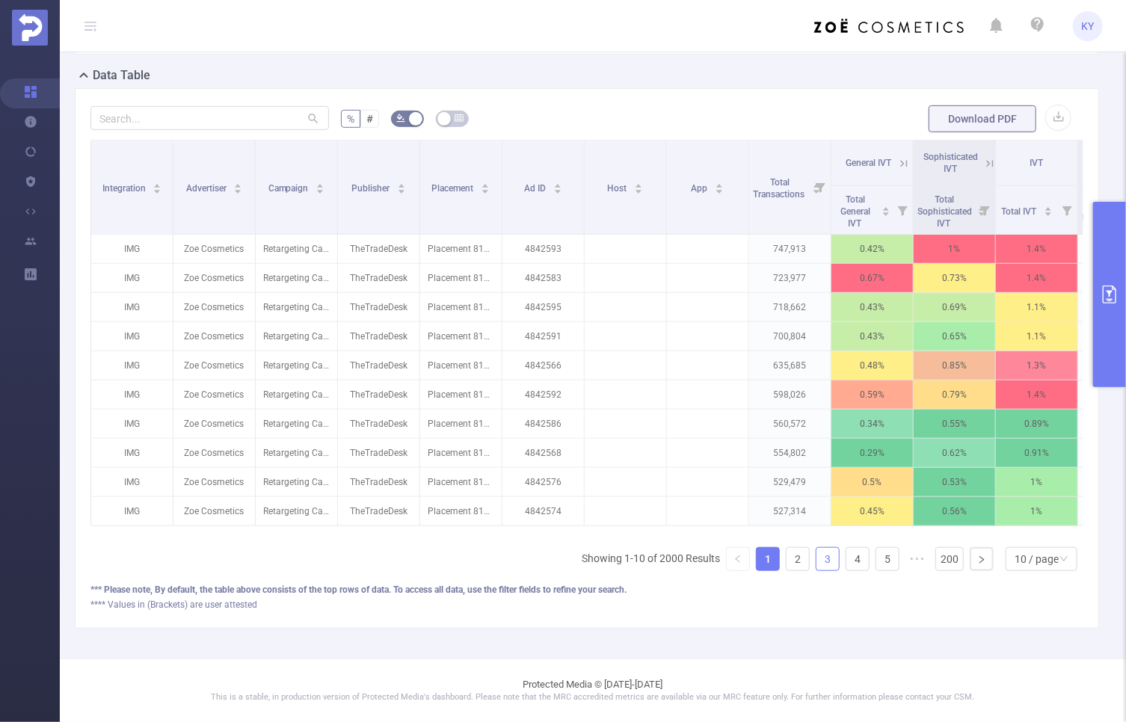
click at [817, 556] on link "3" at bounding box center [828, 559] width 22 height 22
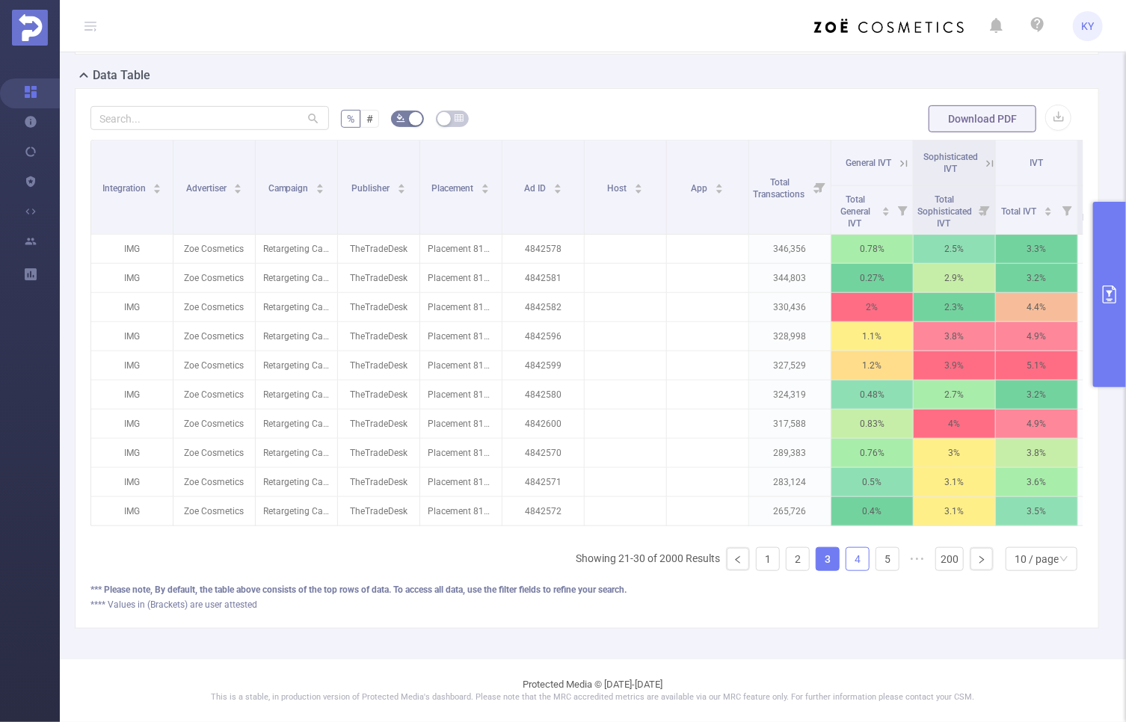
click at [846, 564] on link "4" at bounding box center [857, 559] width 22 height 22
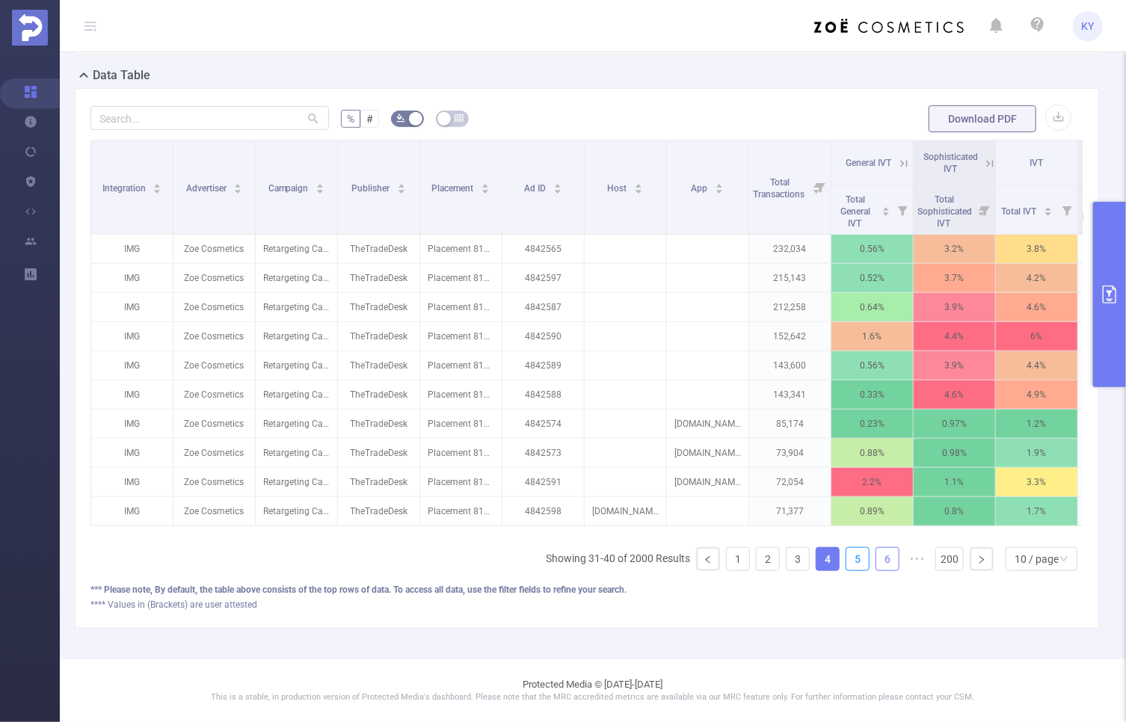
click at [854, 560] on link "5" at bounding box center [857, 559] width 22 height 22
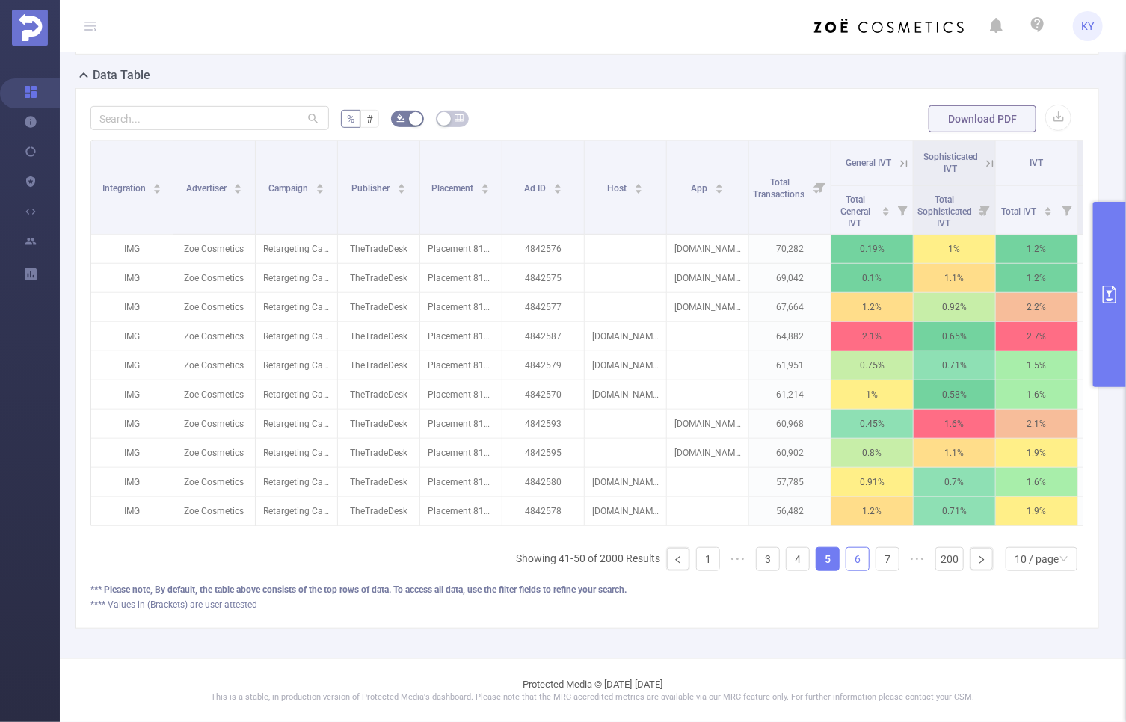
click at [860, 559] on link "6" at bounding box center [857, 559] width 22 height 22
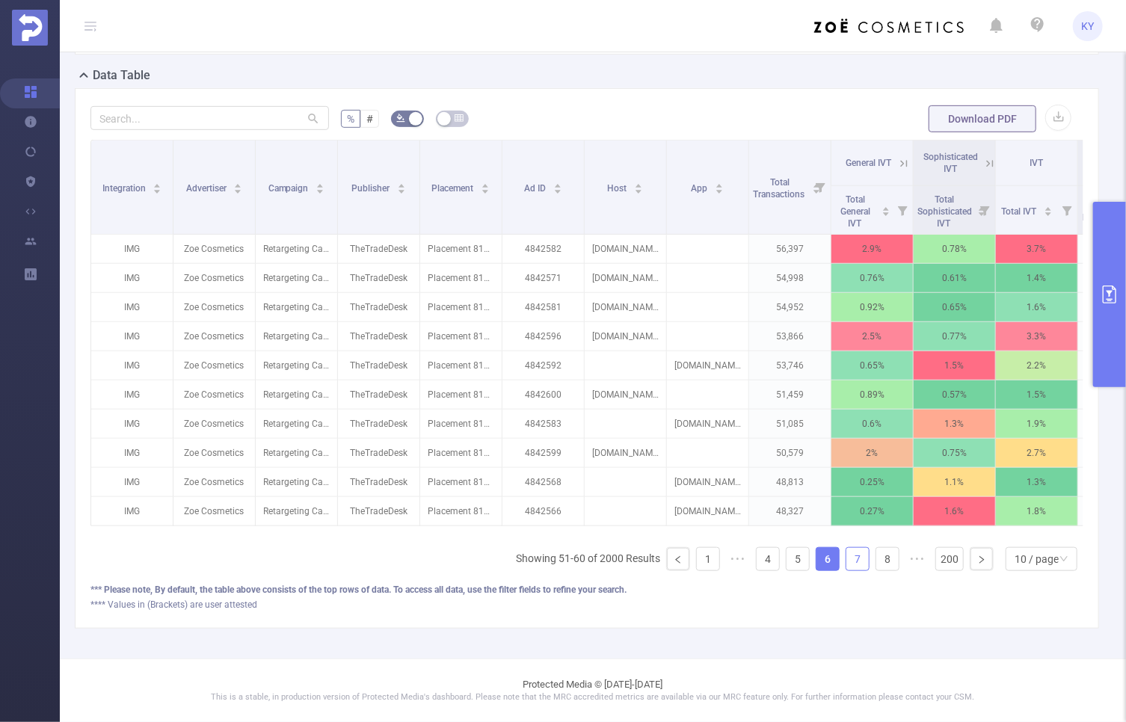
click at [859, 559] on link "7" at bounding box center [857, 559] width 22 height 22
click at [876, 559] on link "8" at bounding box center [887, 559] width 22 height 22
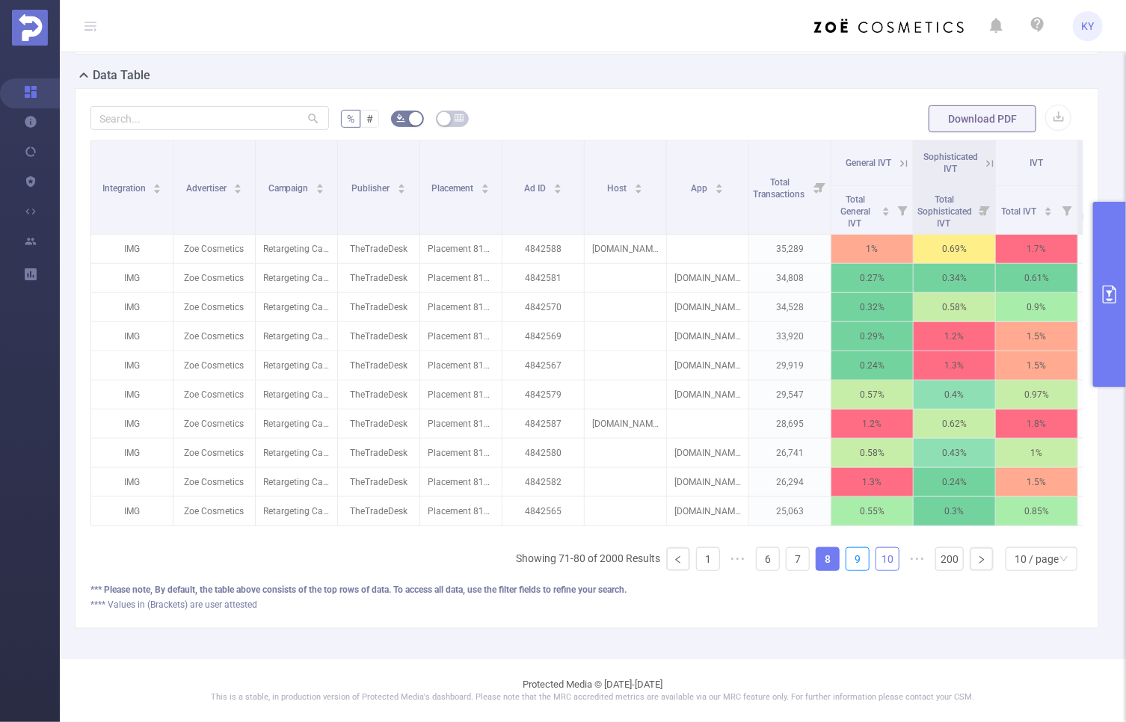
click at [857, 559] on link "9" at bounding box center [857, 559] width 22 height 22
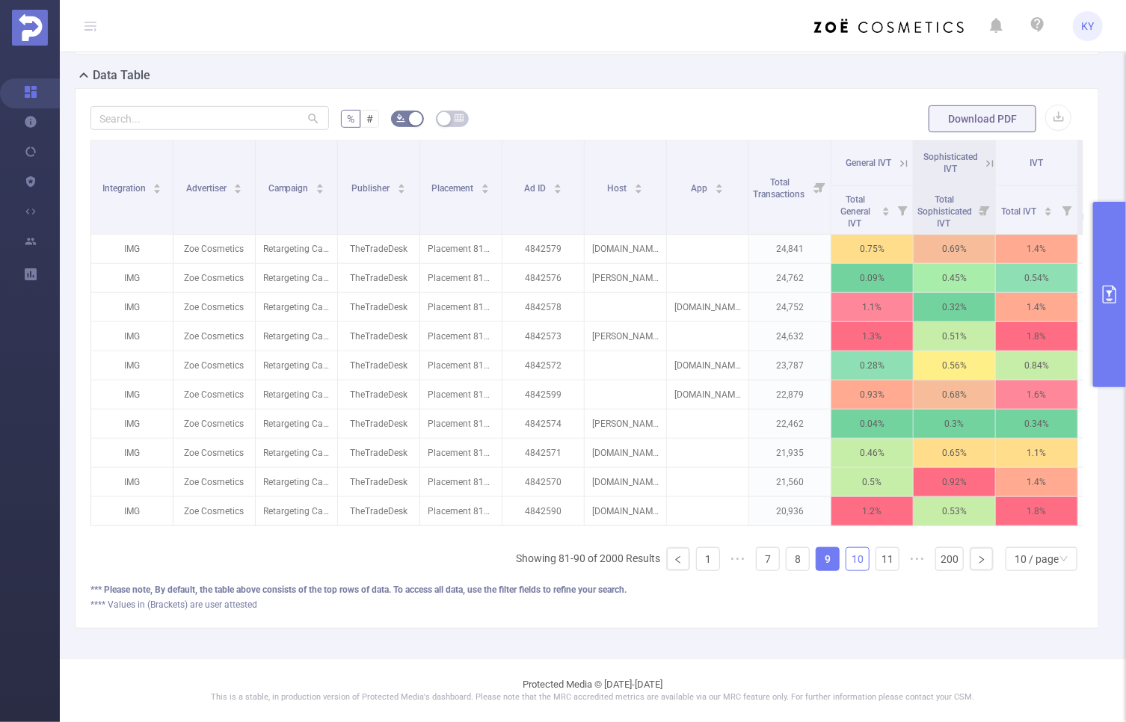
click at [857, 559] on link "10" at bounding box center [857, 559] width 22 height 22
click at [876, 559] on link "11" at bounding box center [887, 559] width 22 height 22
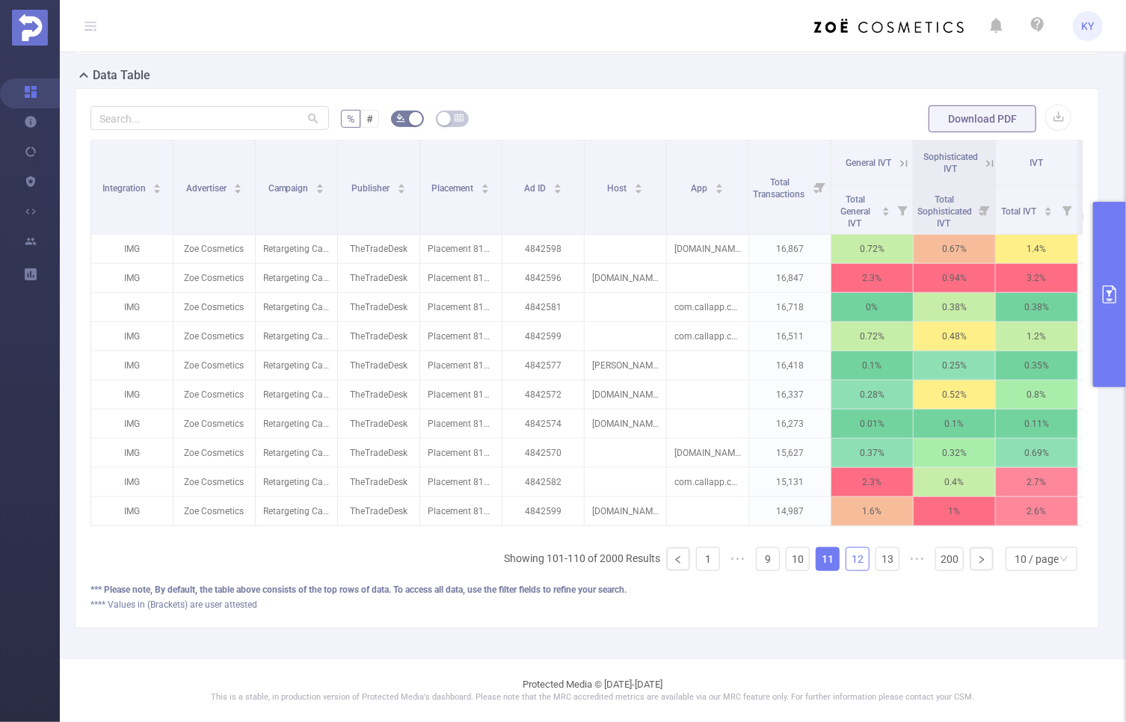
click at [855, 559] on link "12" at bounding box center [857, 559] width 22 height 22
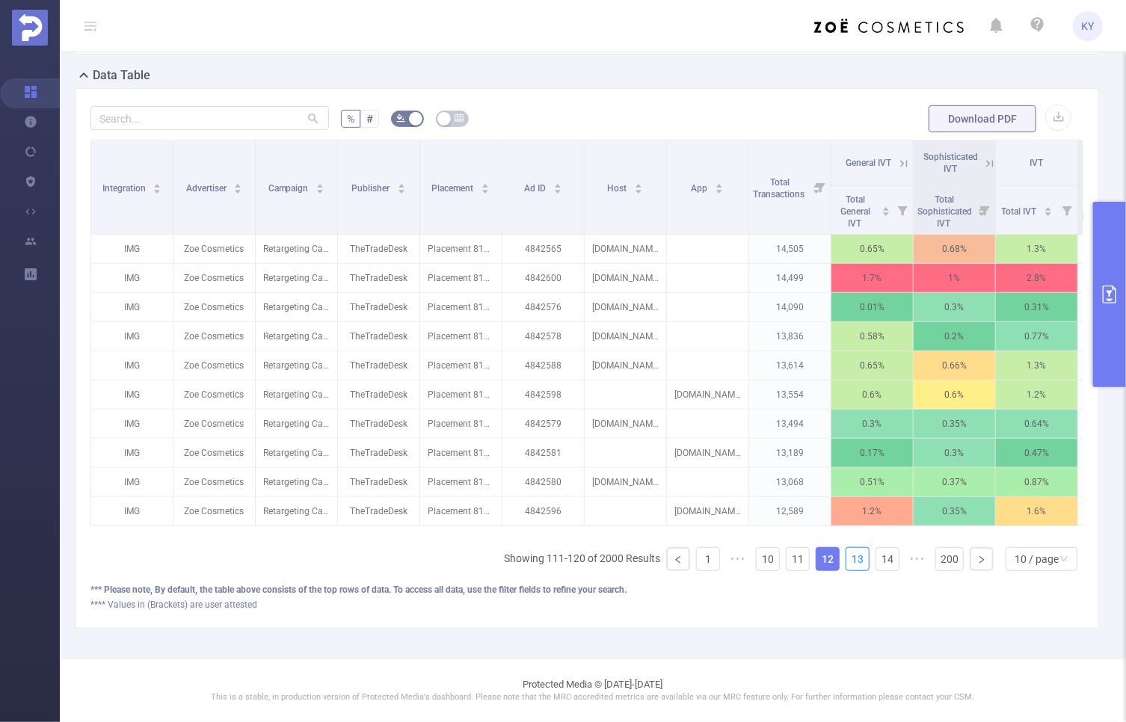
click at [855, 559] on link "13" at bounding box center [857, 559] width 22 height 22
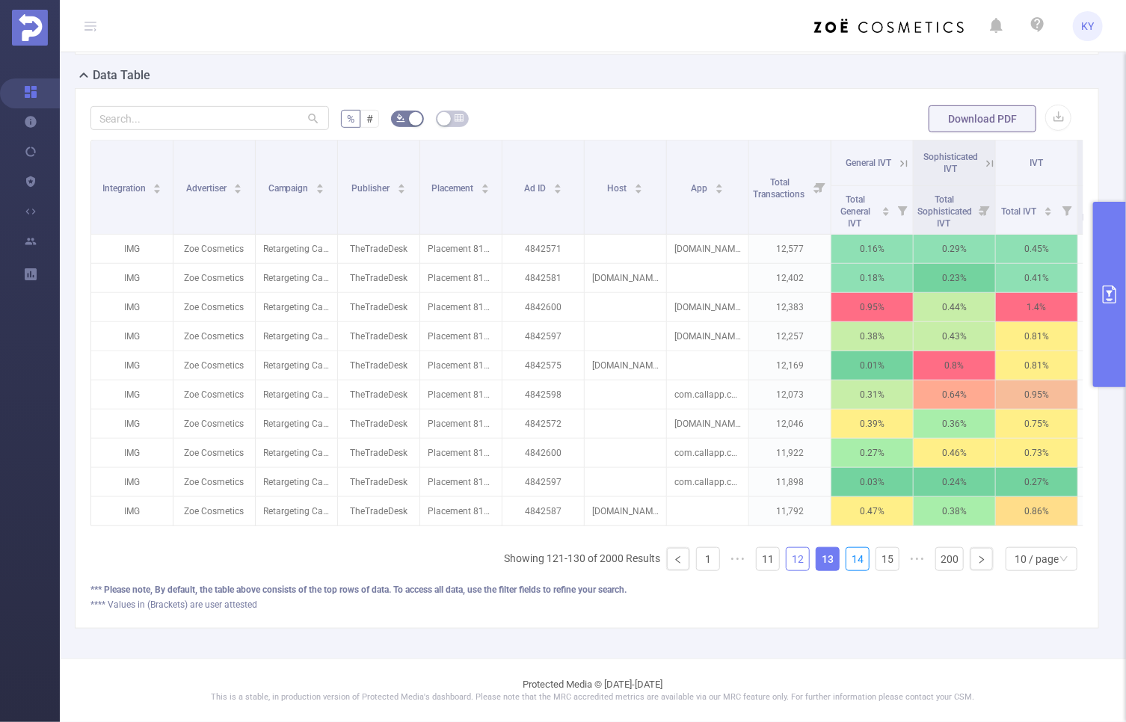
click at [855, 559] on link "14" at bounding box center [857, 559] width 22 height 22
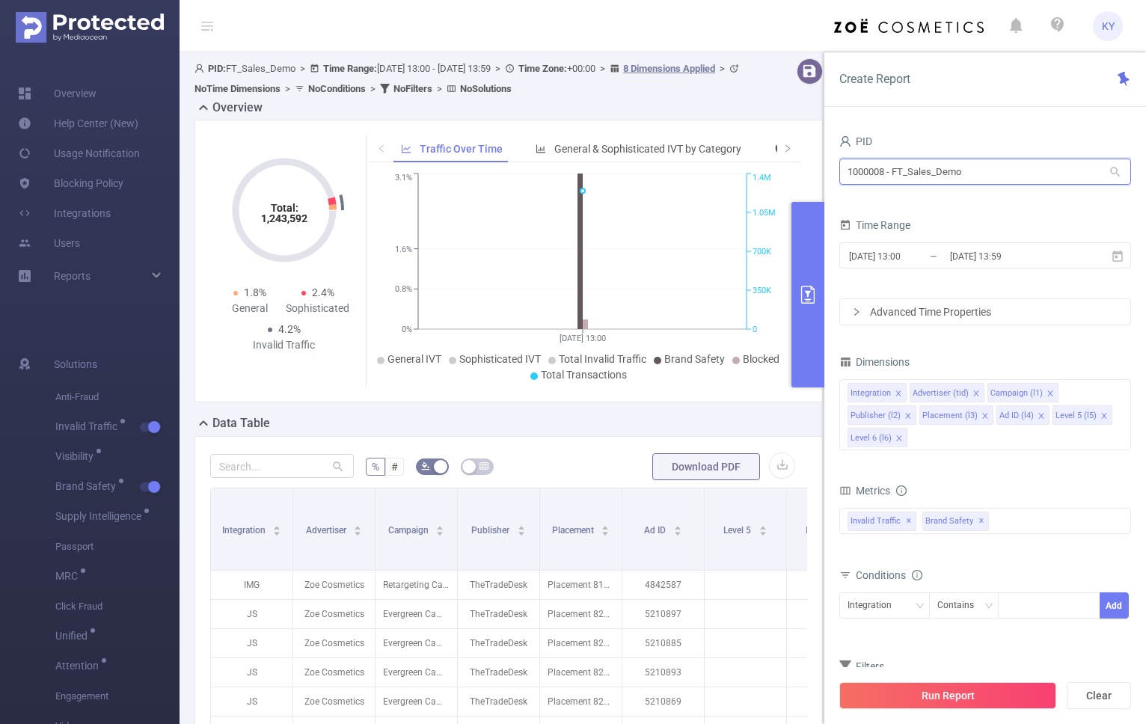
click at [907, 162] on input "1000008 - FT_Sales_Demo" at bounding box center [985, 172] width 292 height 26
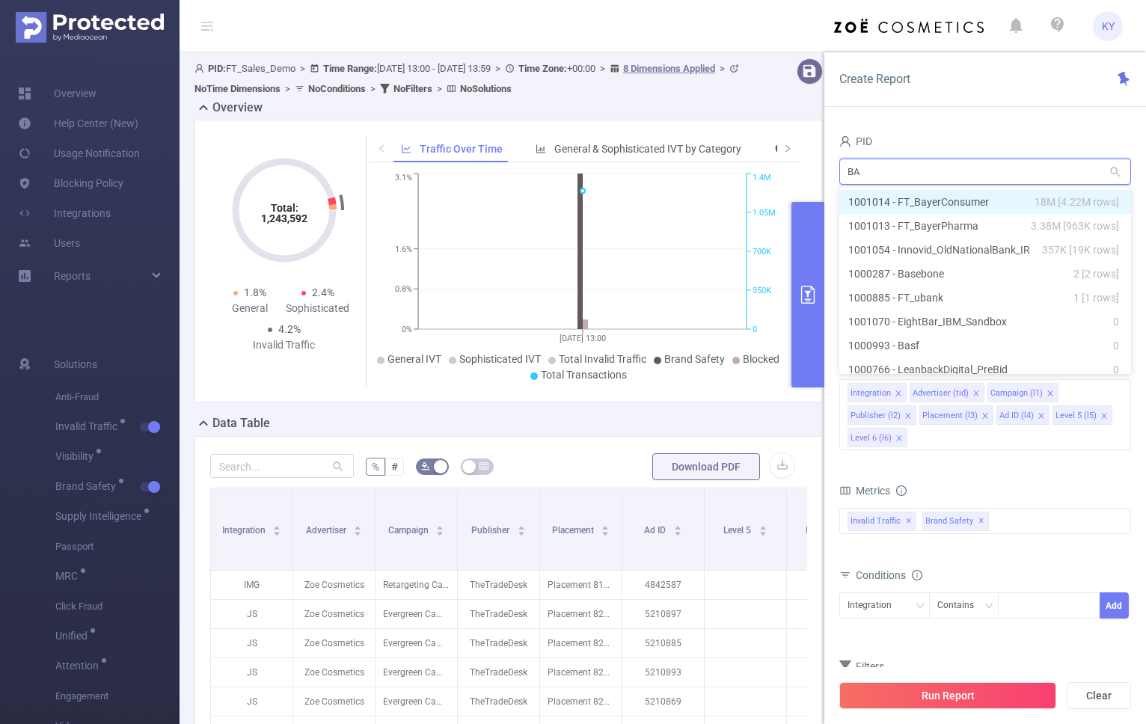
type input "BAY"
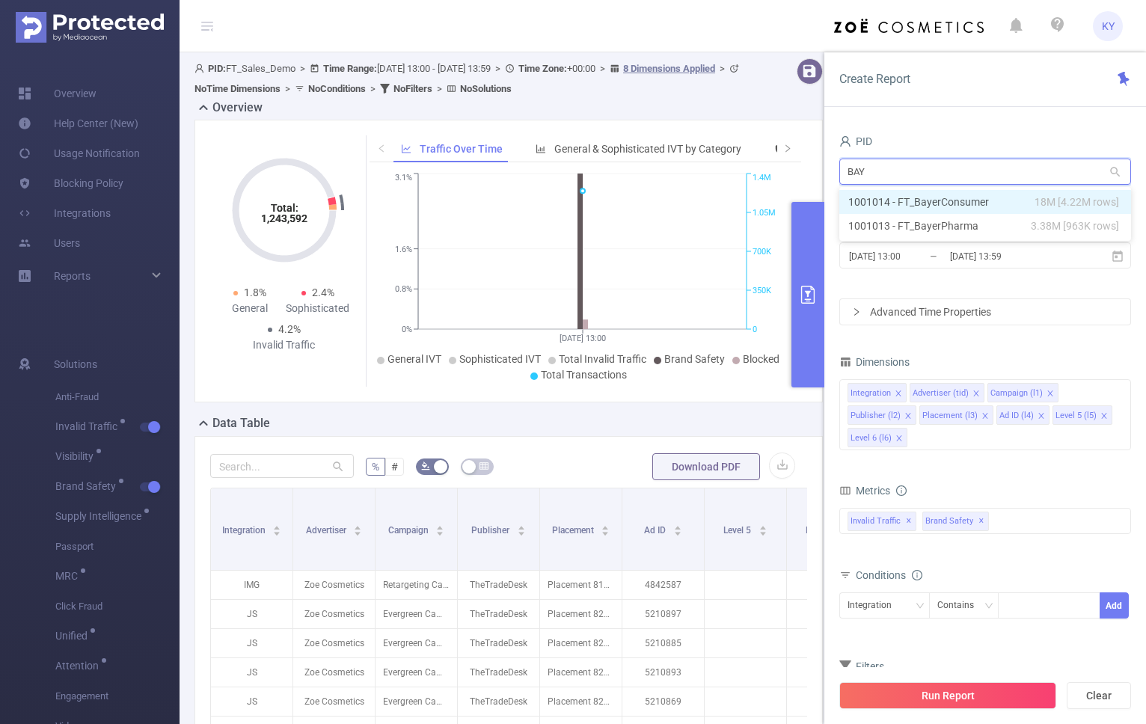
click at [907, 201] on li "1001014 - FT_BayerConsumer 18M [4.22M rows]" at bounding box center [985, 202] width 292 height 24
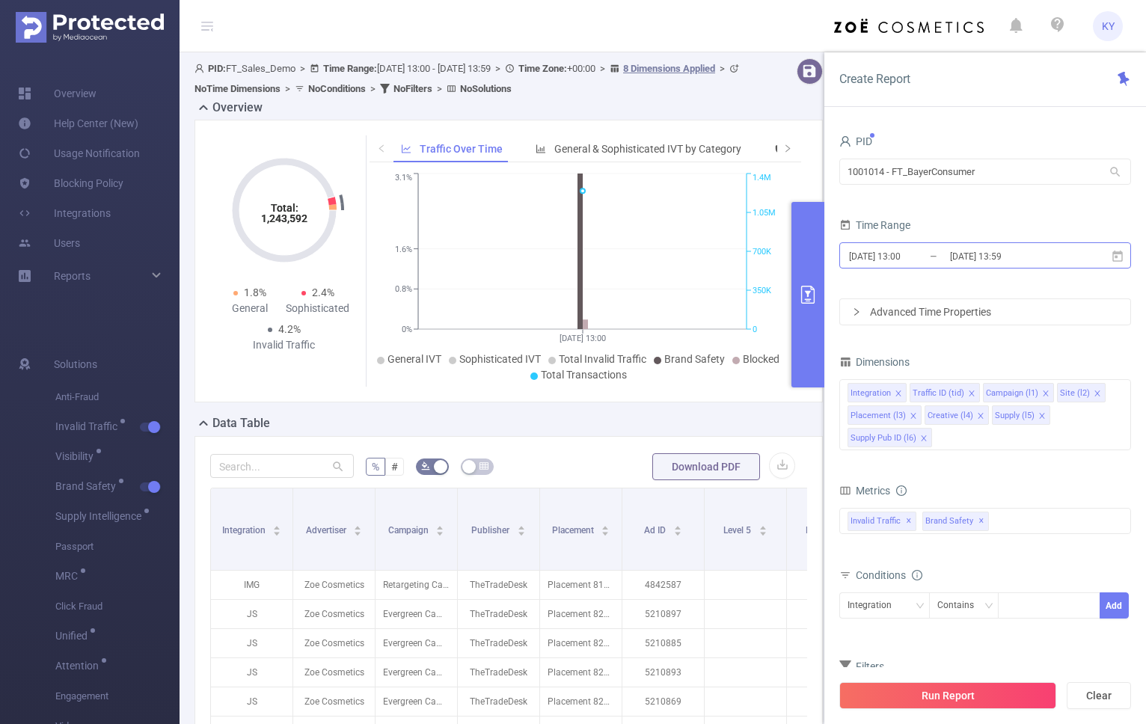
click at [907, 260] on input "[DATE] 13:59" at bounding box center [1008, 256] width 121 height 20
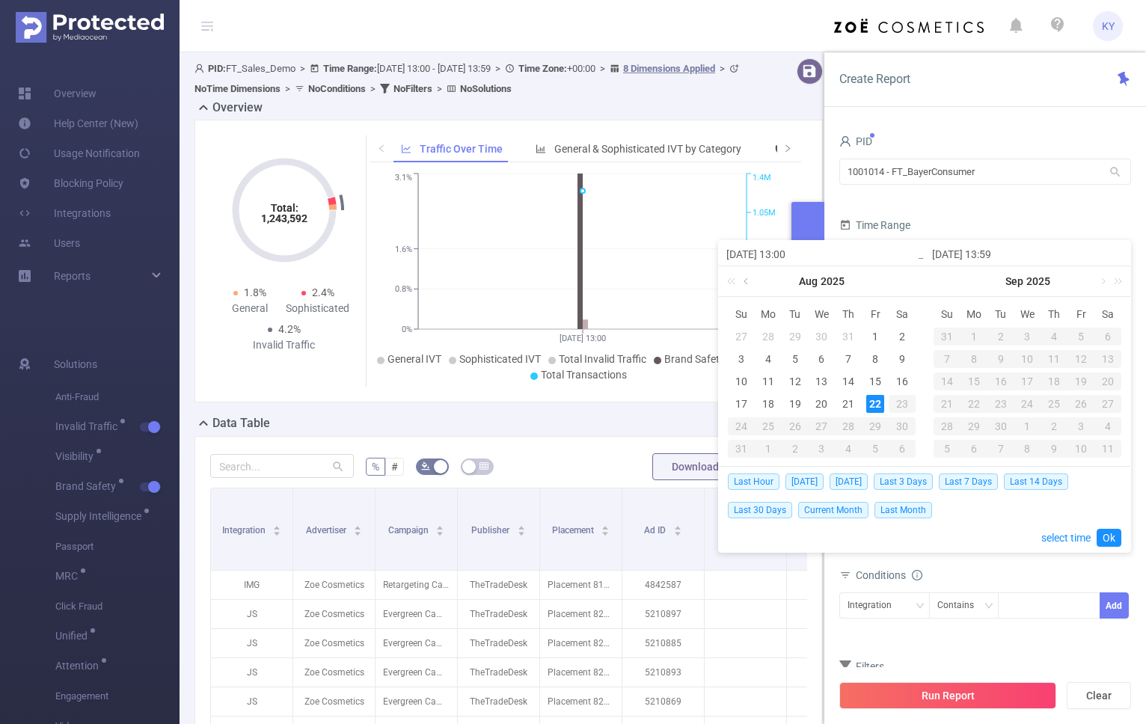
click at [743, 286] on link at bounding box center [746, 281] width 13 height 30
click at [745, 284] on link at bounding box center [746, 281] width 13 height 30
drag, startPoint x: 743, startPoint y: 335, endPoint x: 751, endPoint y: 385, distance: 50.7
click at [742, 335] on div "1" at bounding box center [741, 337] width 18 height 18
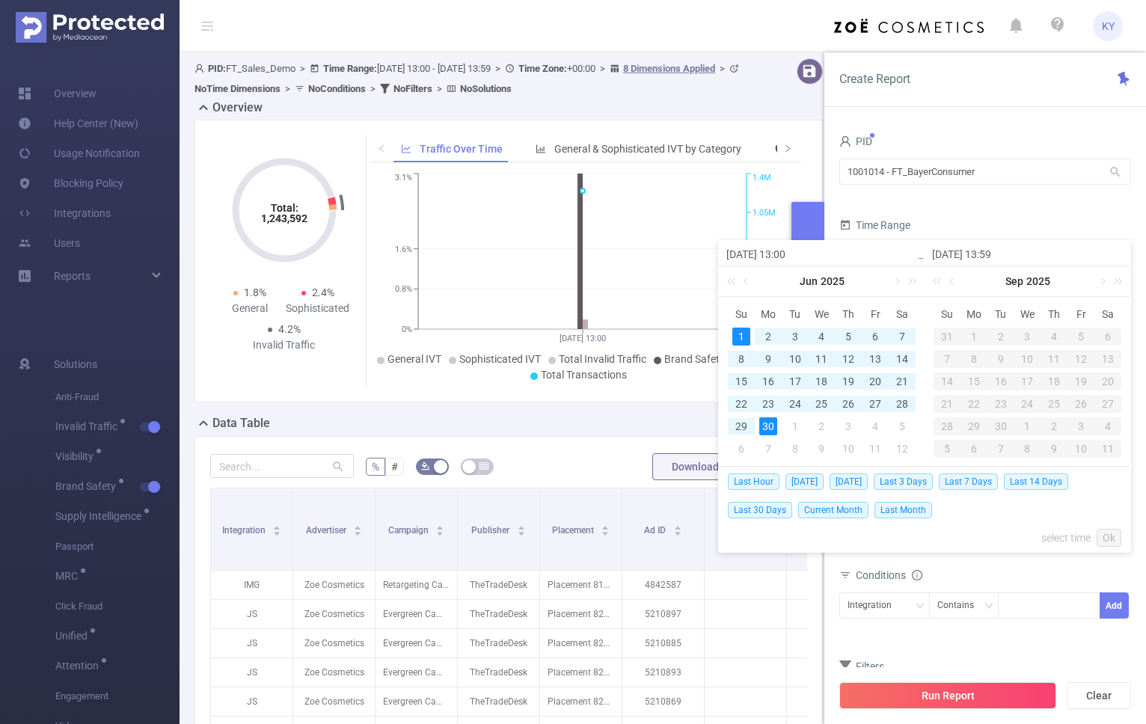
drag, startPoint x: 769, startPoint y: 423, endPoint x: 804, endPoint y: 440, distance: 39.1
click at [769, 424] on div "30" at bounding box center [768, 426] width 18 height 18
type input "[DATE] 13:00"
type input "[DATE] 13:59"
type input "[DATE] 13:00"
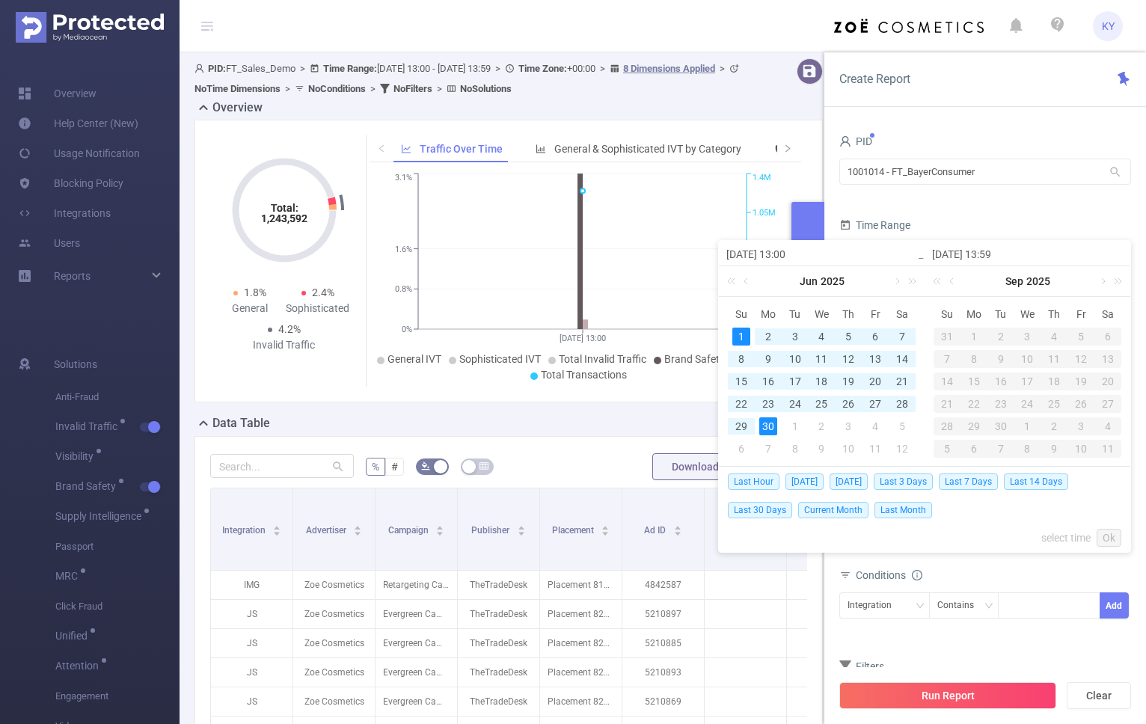
type input "[DATE] 13:59"
click at [907, 534] on link "Ok" at bounding box center [1108, 538] width 25 height 18
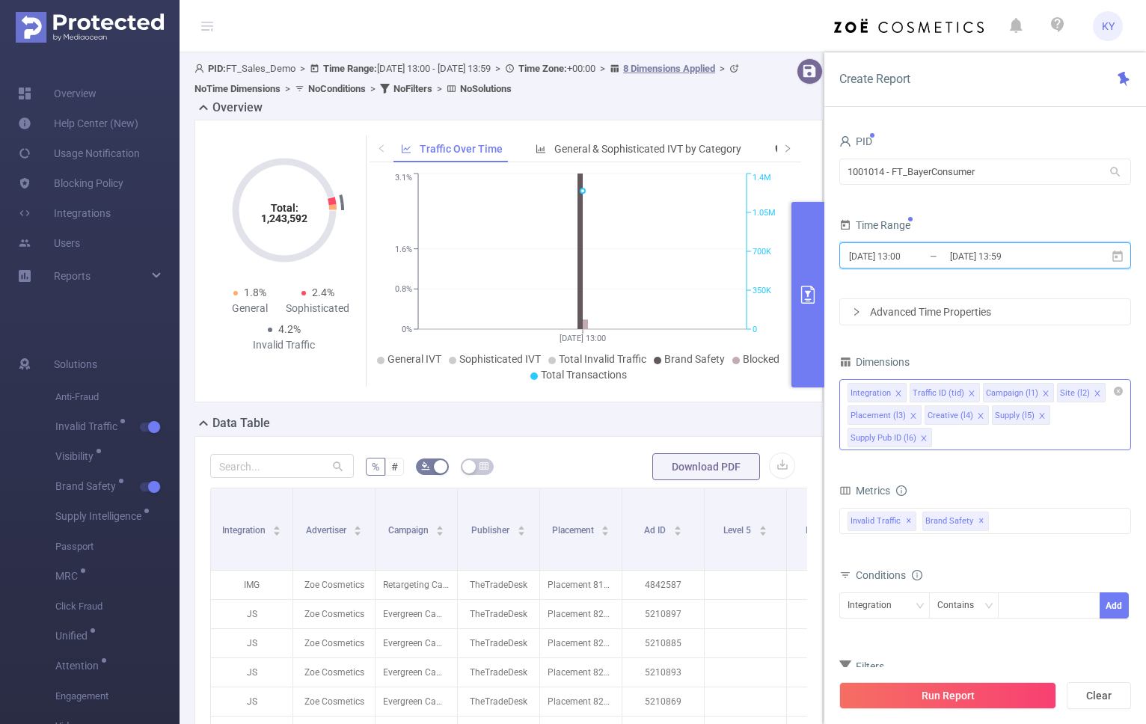
click at [907, 439] on div "Supply Pub ID (l6)" at bounding box center [883, 437] width 66 height 19
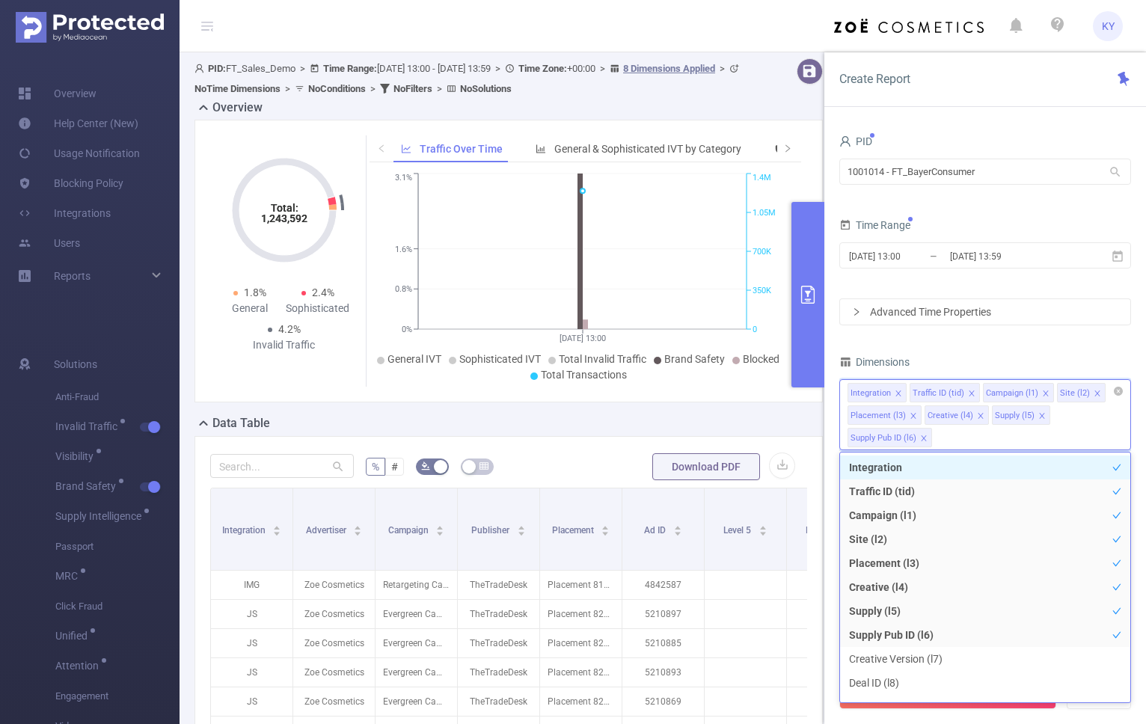
click at [907, 439] on li "Supply Pub ID (l6)" at bounding box center [889, 437] width 84 height 19
click at [907, 347] on div "PID 1001014 - FT_BayerConsumer 1001014 - FT_BayerConsumer Time Range 2025-06-01…" at bounding box center [985, 430] width 292 height 598
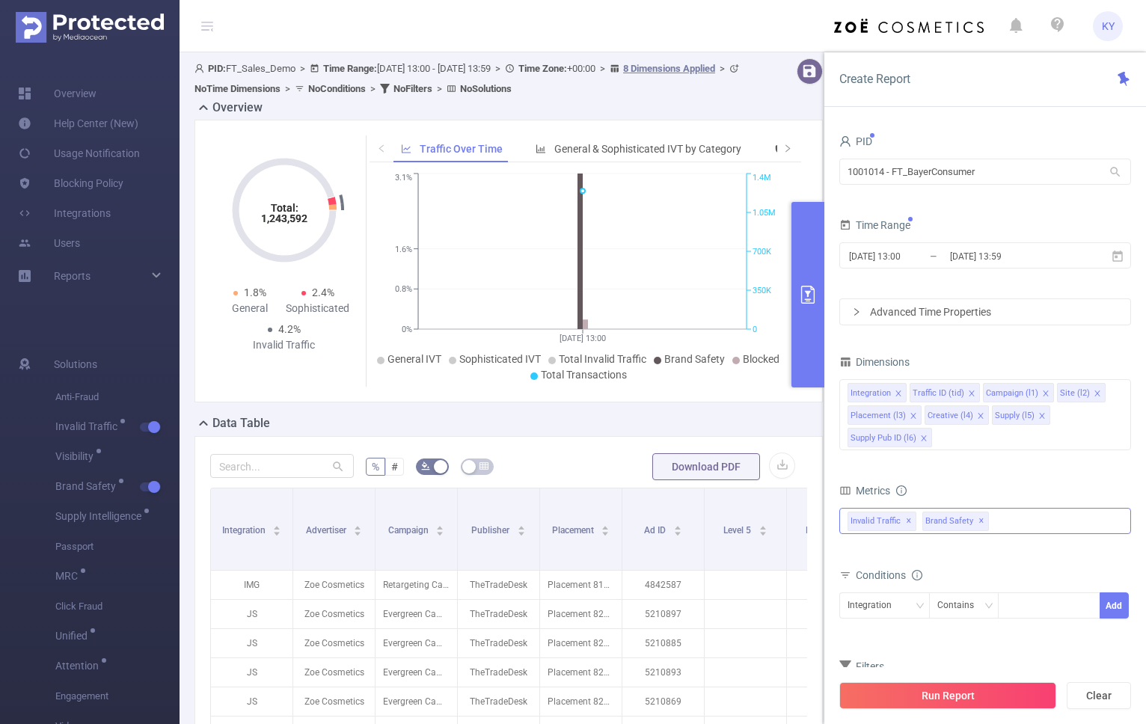
click at [907, 523] on span "✕" at bounding box center [981, 521] width 6 height 18
click at [907, 517] on div "Invalid Traffic ✕" at bounding box center [985, 521] width 292 height 26
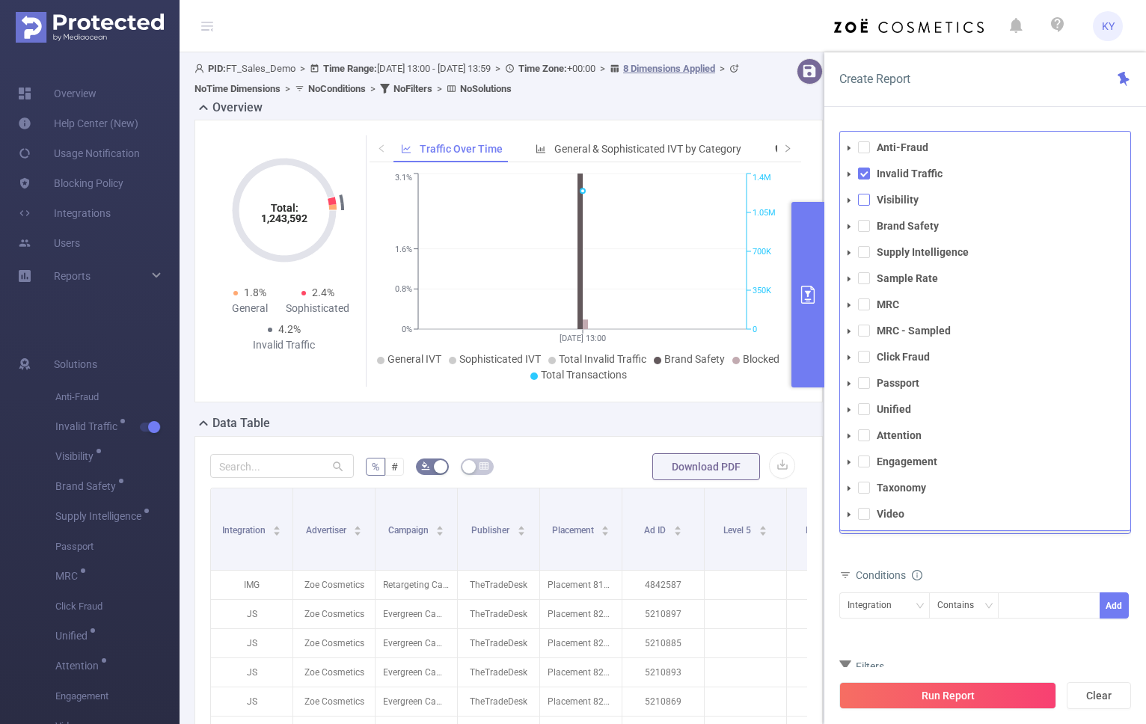
click at [860, 203] on span at bounding box center [864, 200] width 12 height 12
click at [907, 565] on div "Conditions" at bounding box center [985, 577] width 292 height 25
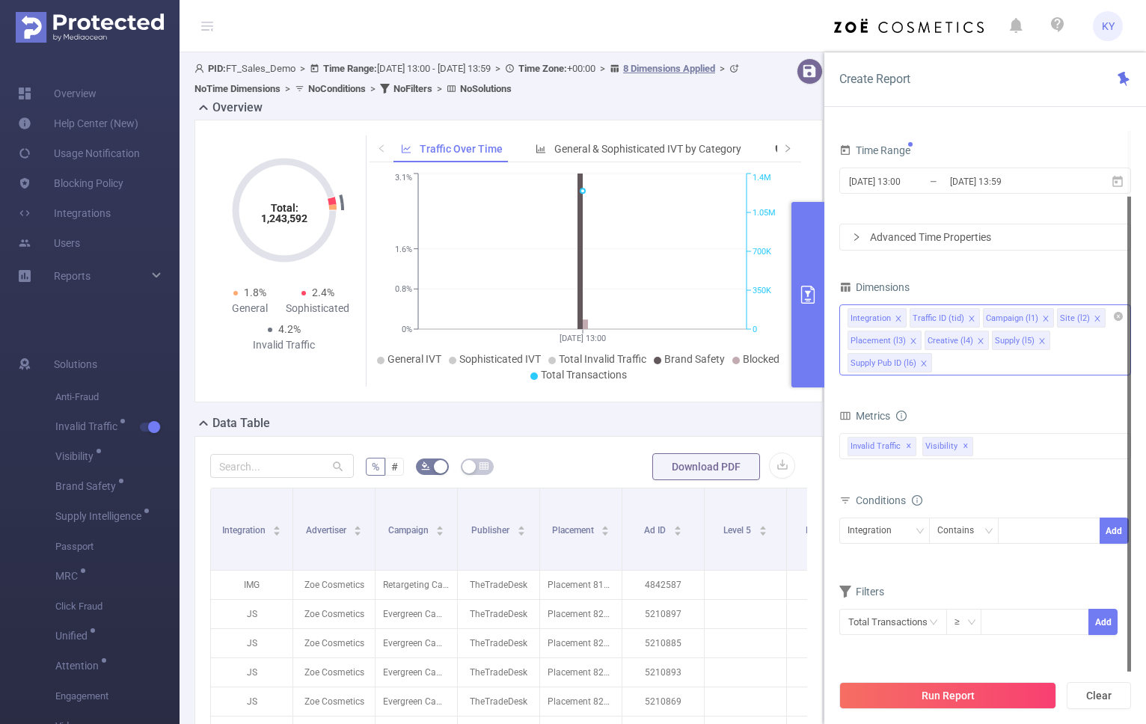
click at [907, 361] on div "Integration Traffic ID (tid) Campaign (l1) Site (l2) Placement (l3) Creative (l…" at bounding box center [985, 339] width 292 height 71
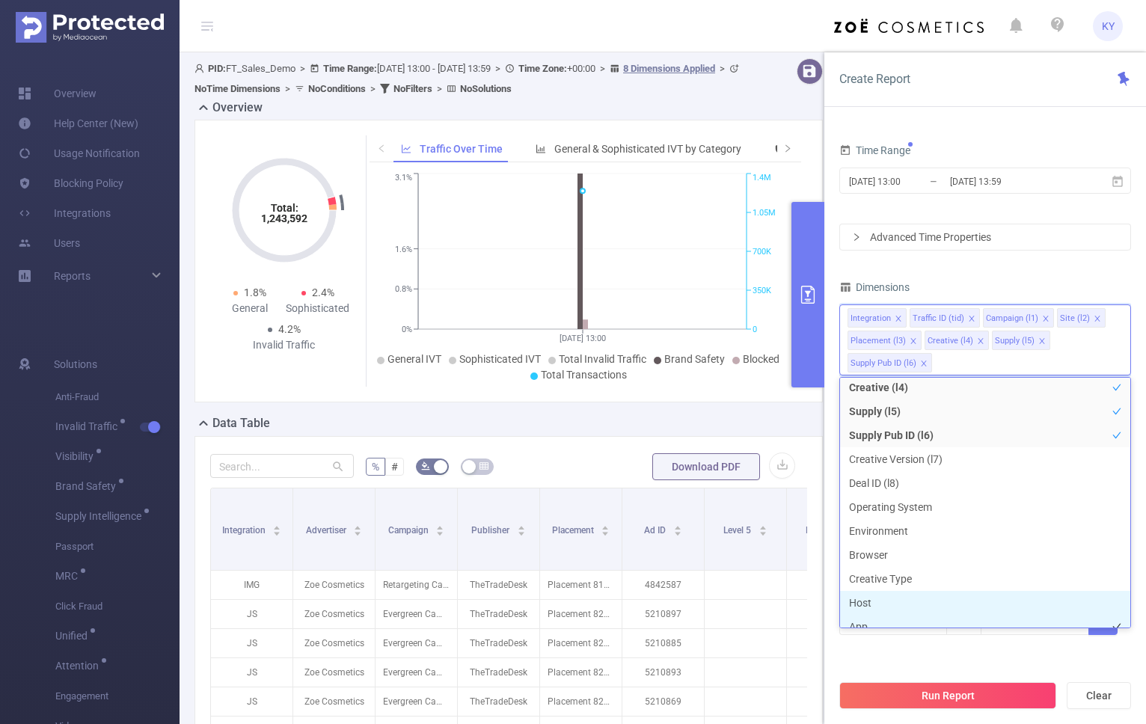
scroll to position [136, 0]
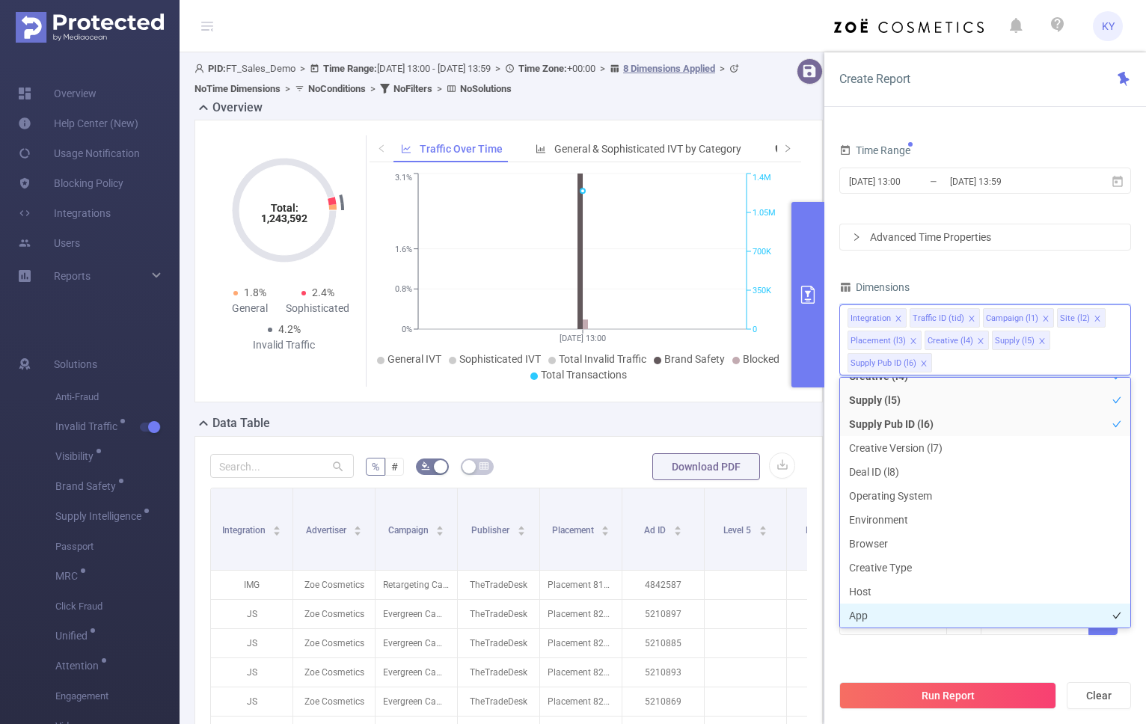
click at [882, 614] on li "App" at bounding box center [985, 615] width 290 height 24
click at [907, 277] on div "Dimensions" at bounding box center [985, 289] width 292 height 25
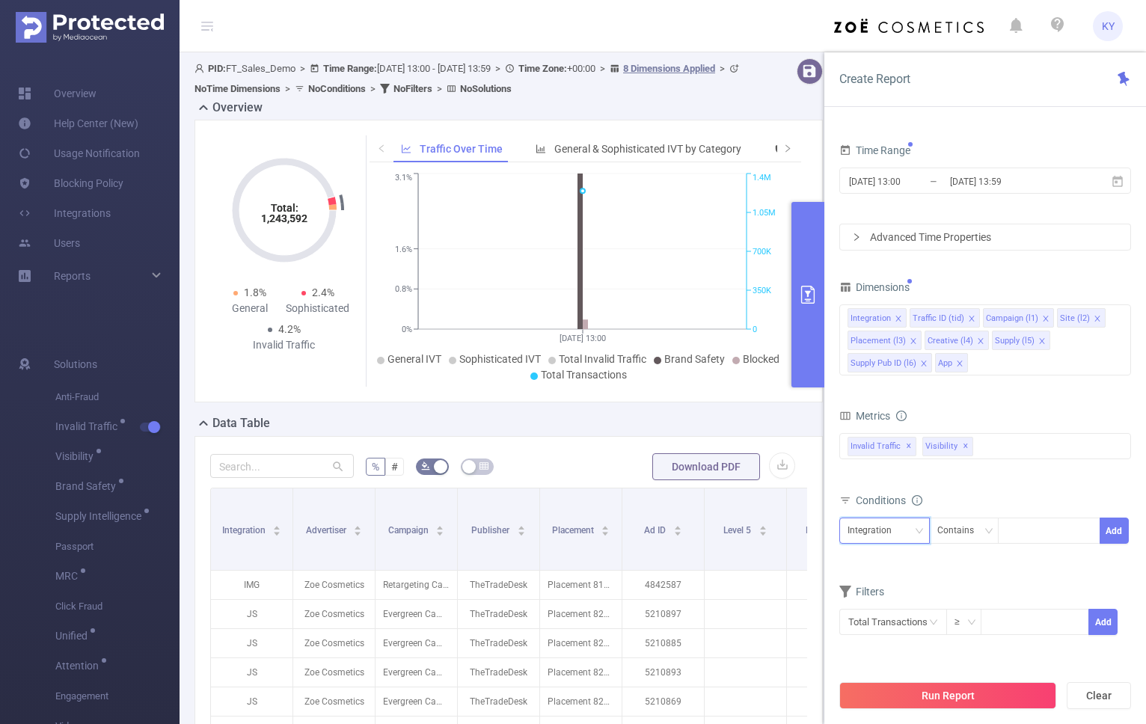
click at [875, 535] on div "Integration" at bounding box center [874, 530] width 55 height 25
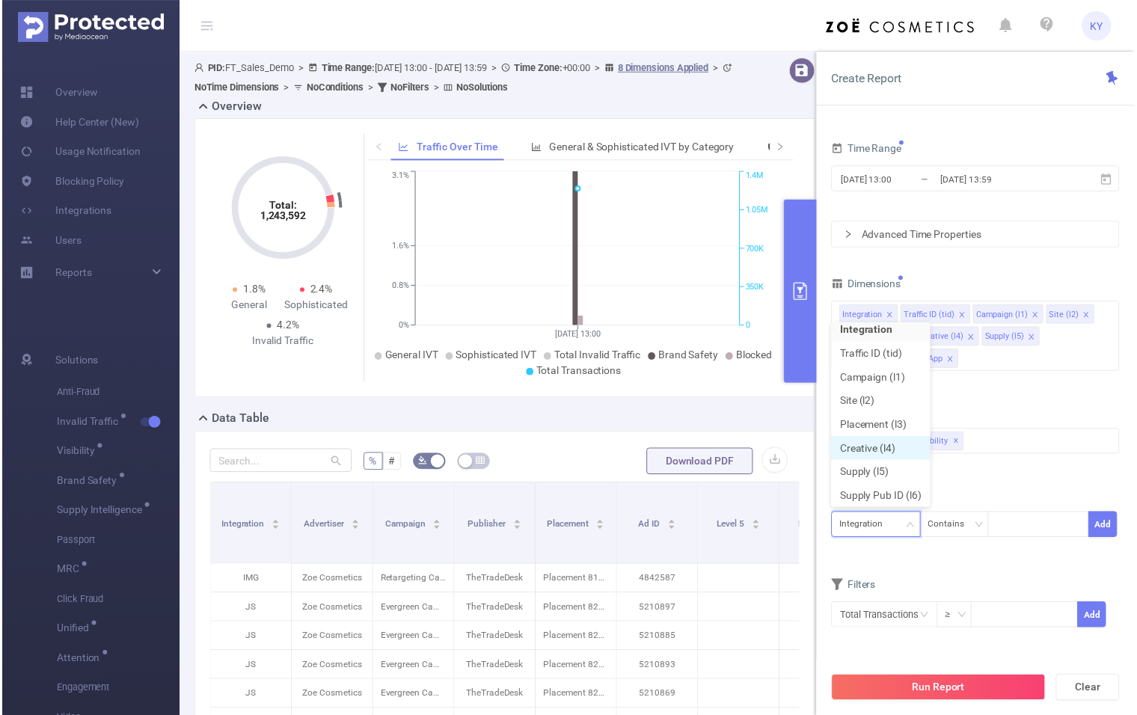
scroll to position [34, 0]
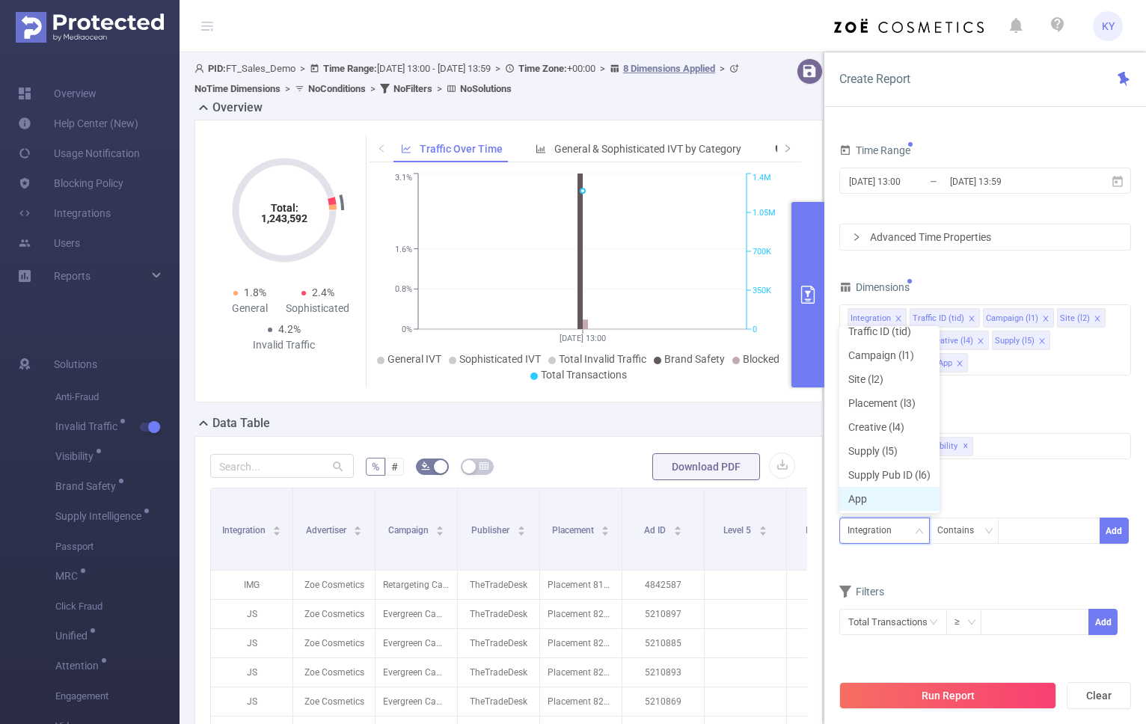
click at [882, 499] on li "App" at bounding box center [889, 499] width 100 height 24
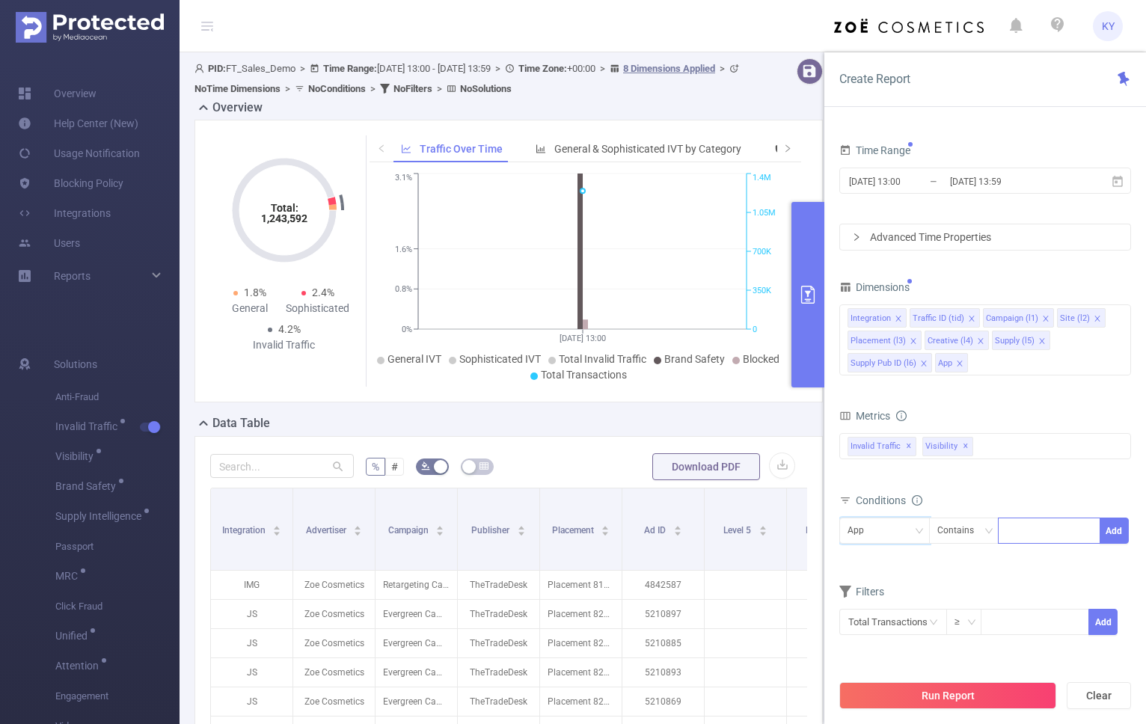
click at [907, 526] on div at bounding box center [1049, 530] width 86 height 25
paste input "com.playstrom.drawonepart"
type input "com.playstrom.drawonepart"
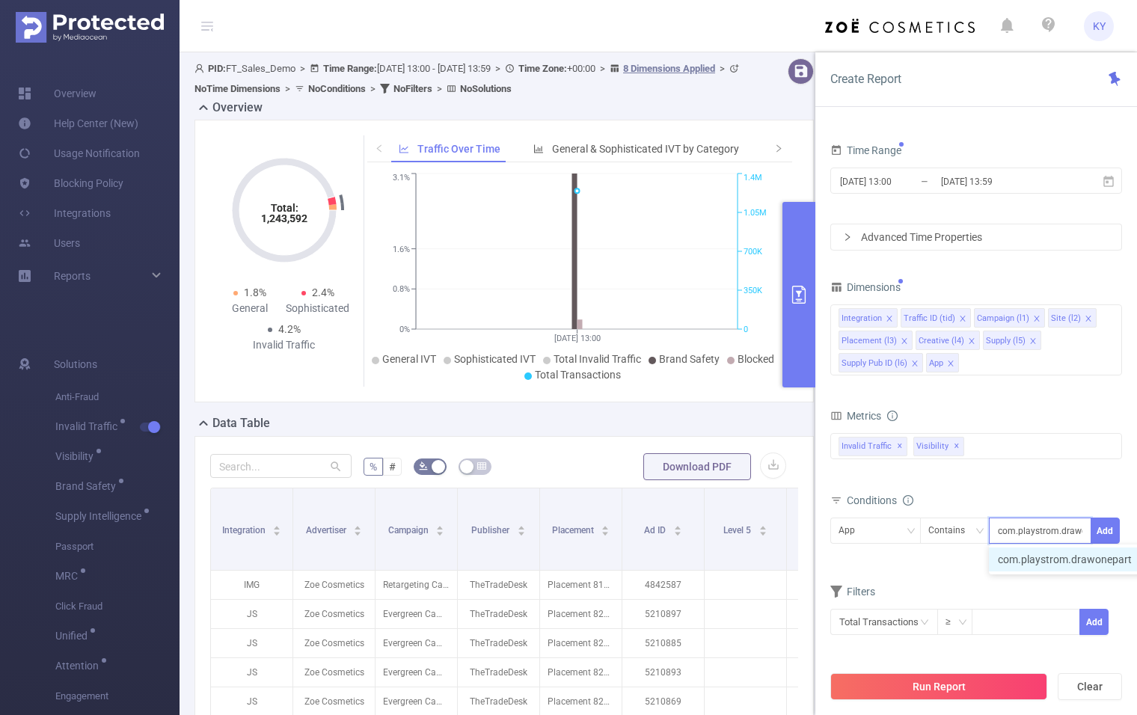
scroll to position [0, 28]
click at [907, 562] on li "com.playstrom.drawonepart" at bounding box center [1071, 559] width 167 height 24
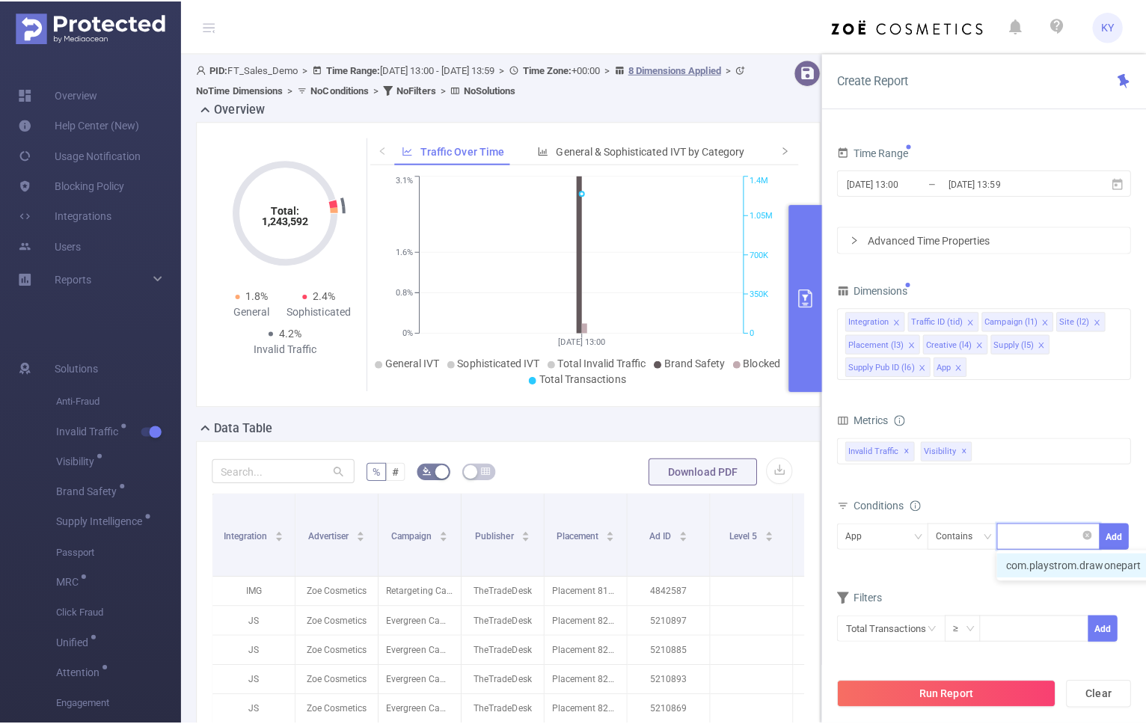
scroll to position [0, 0]
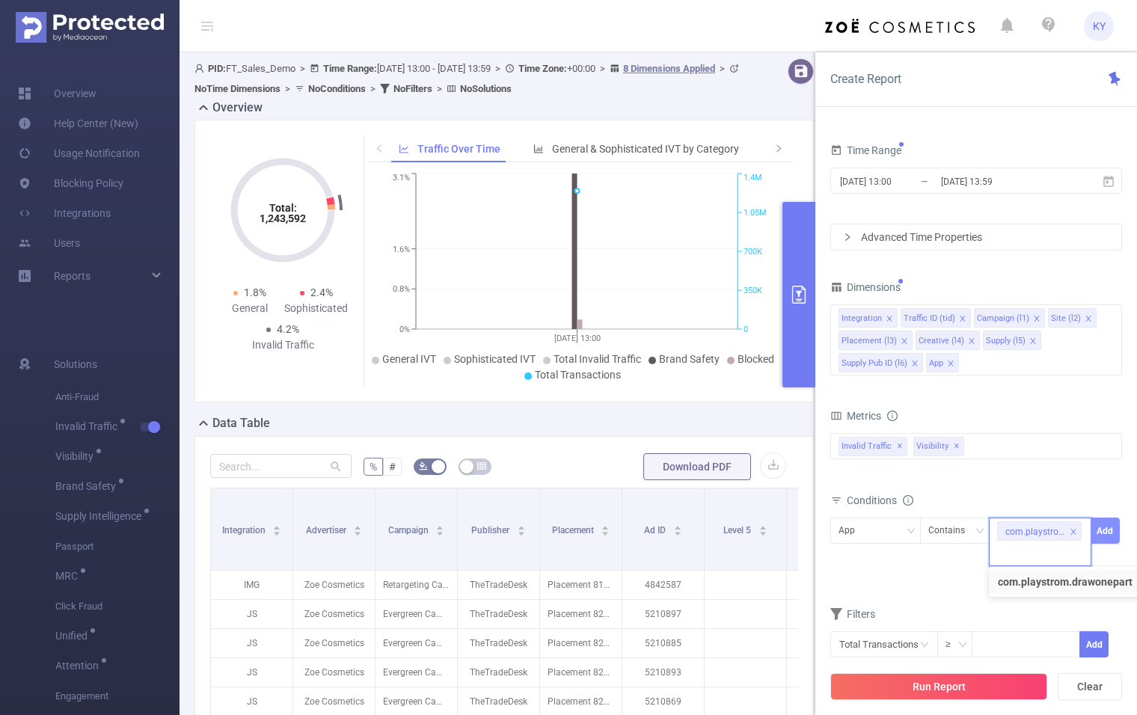
click at [907, 529] on button "Add" at bounding box center [1104, 530] width 29 height 26
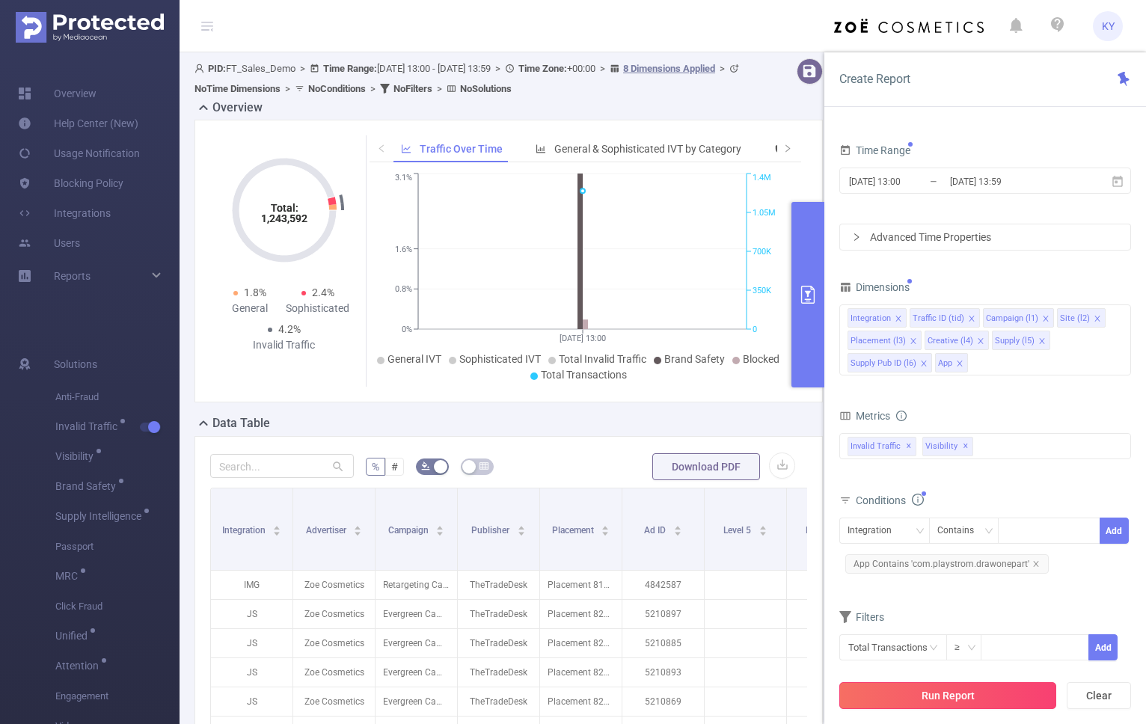
click at [907, 642] on div "Run Report Clear" at bounding box center [985, 695] width 322 height 57
click at [907, 642] on button "Run Report" at bounding box center [947, 695] width 217 height 27
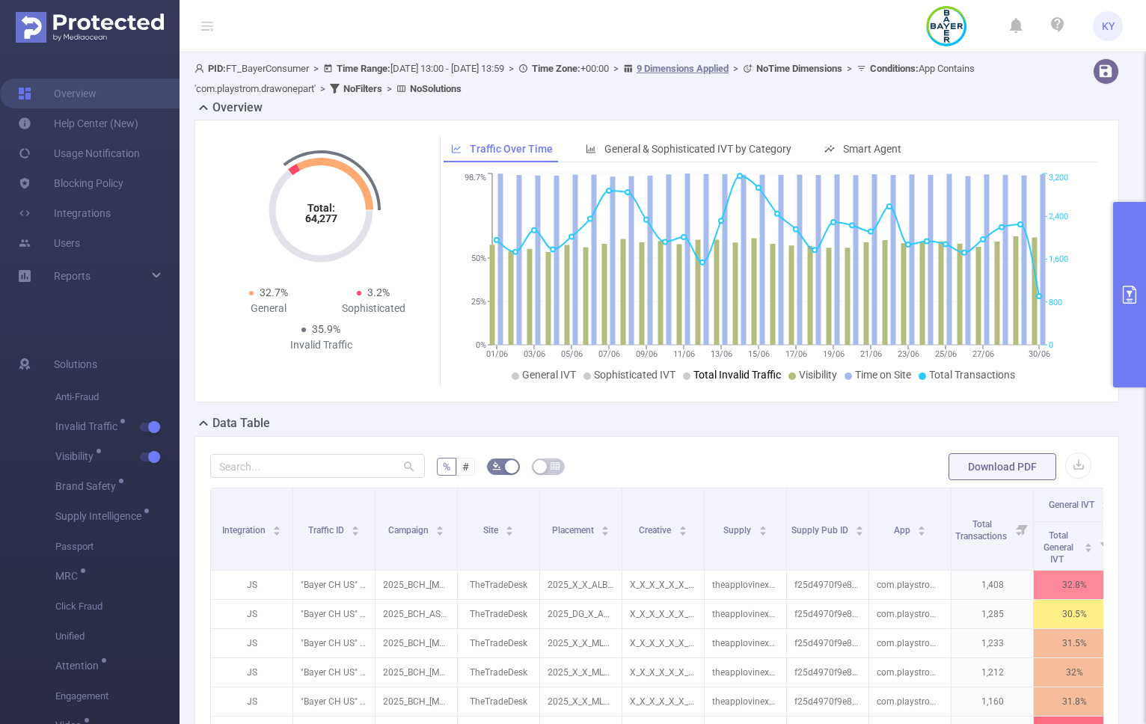
click at [739, 372] on span "Total Invalid Traffic" at bounding box center [736, 375] width 87 height 12
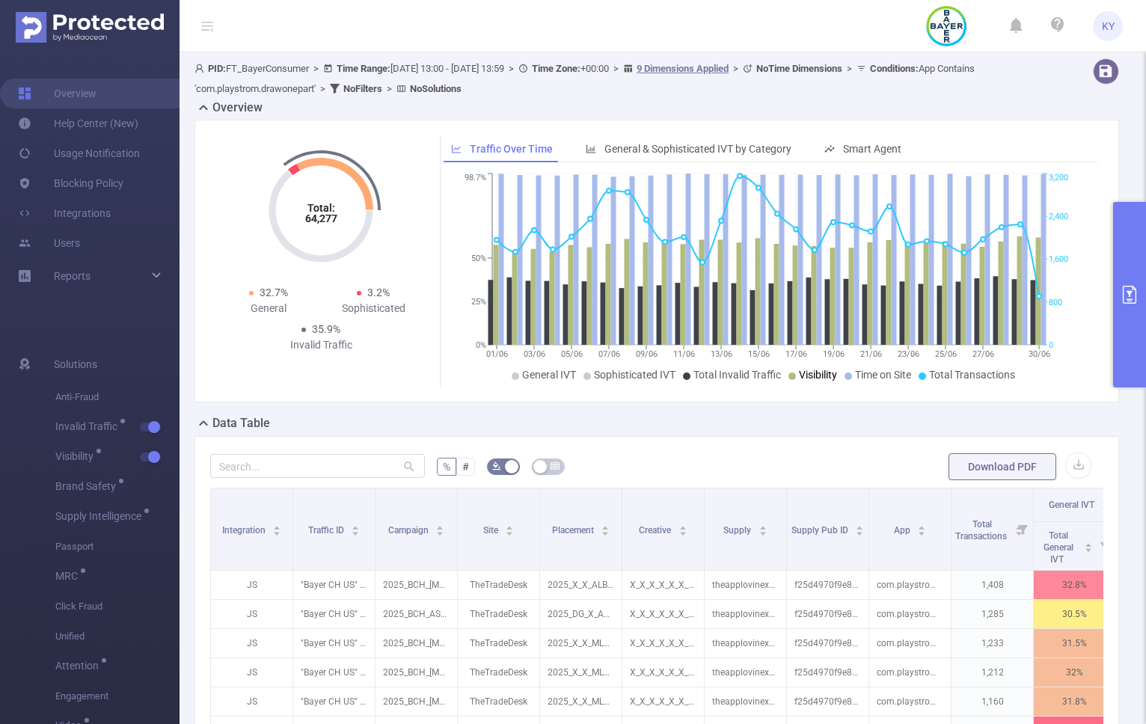
click at [807, 369] on span "Visibility" at bounding box center [818, 375] width 38 height 12
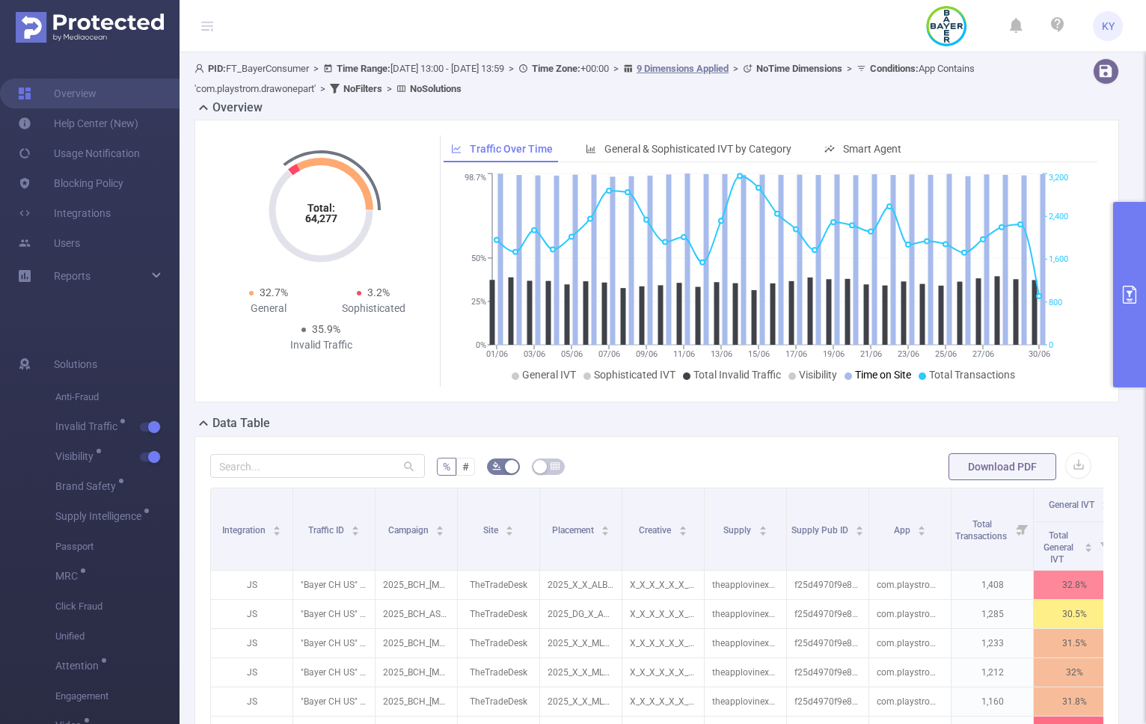
click at [864, 371] on span "Time on Site" at bounding box center [883, 375] width 56 height 12
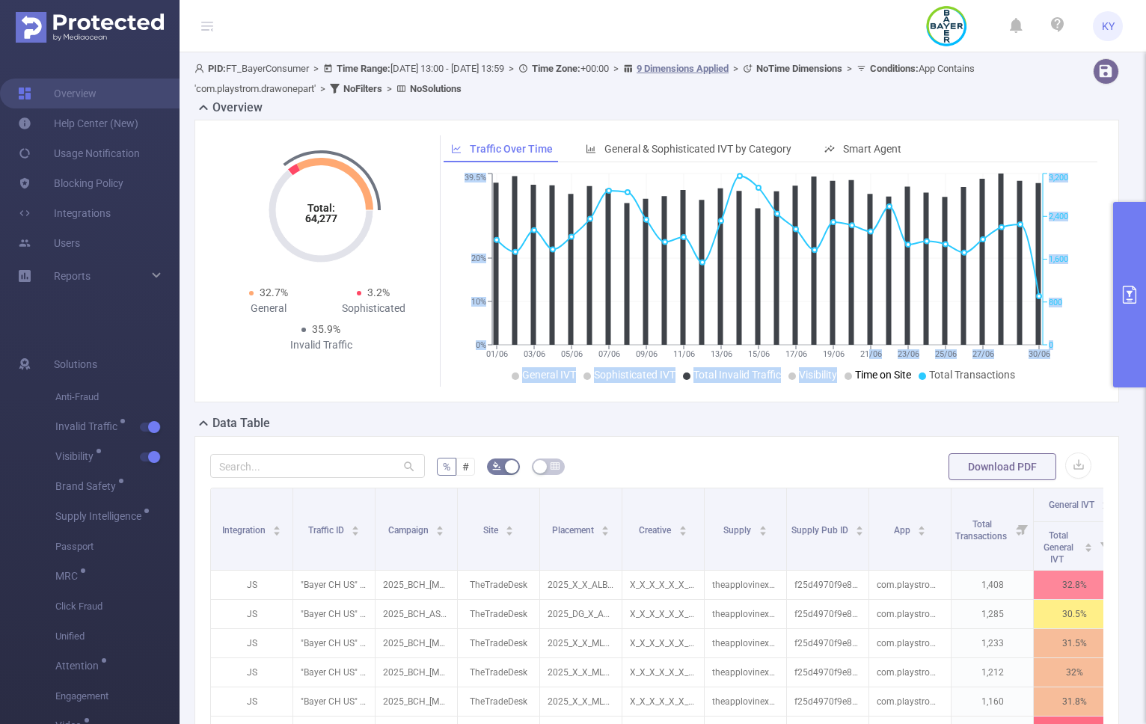
click at [863, 368] on div "01/06 03/06 05/06 07/06 09/06 11/06 13/06 15/06 17/06 19/06 21/06 23/06 25/06 2…" at bounding box center [767, 278] width 648 height 217
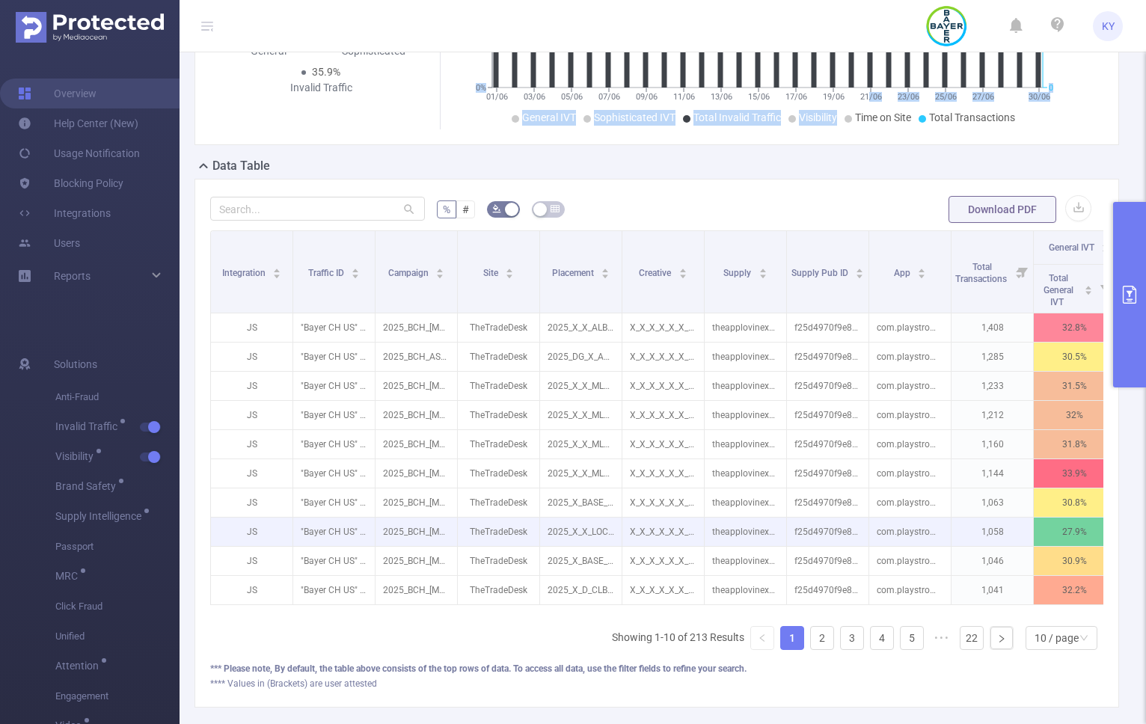
scroll to position [311, 0]
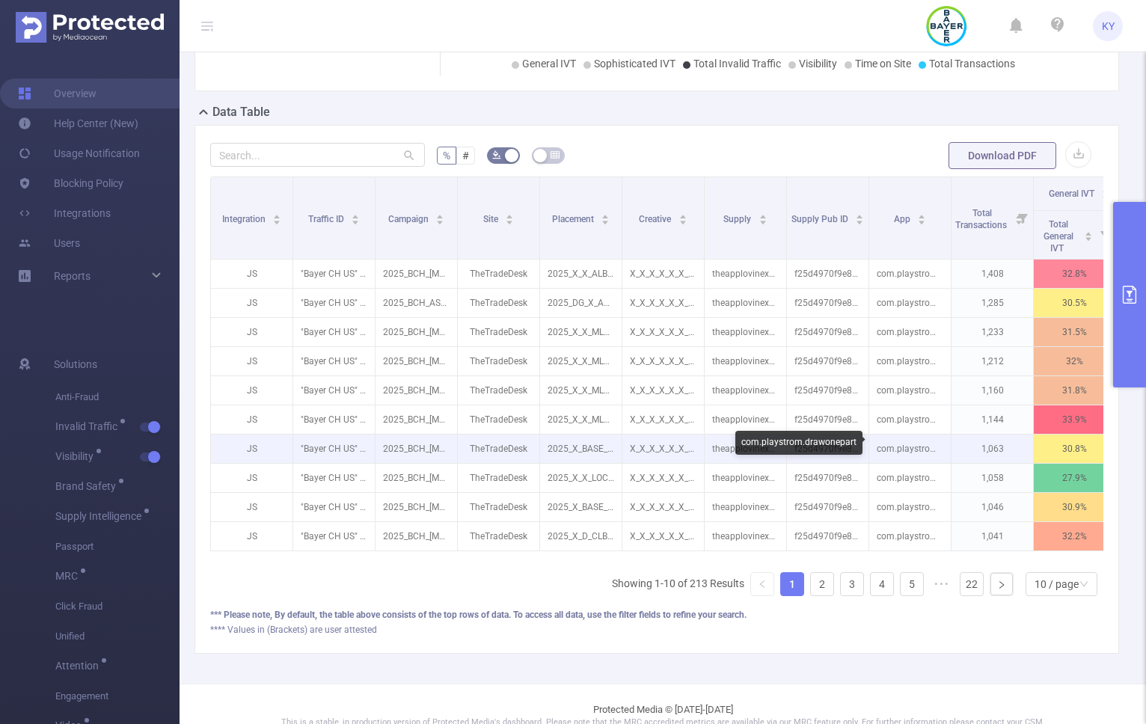
click at [896, 435] on p "com.playstrom.drawonepart" at bounding box center [910, 448] width 82 height 28
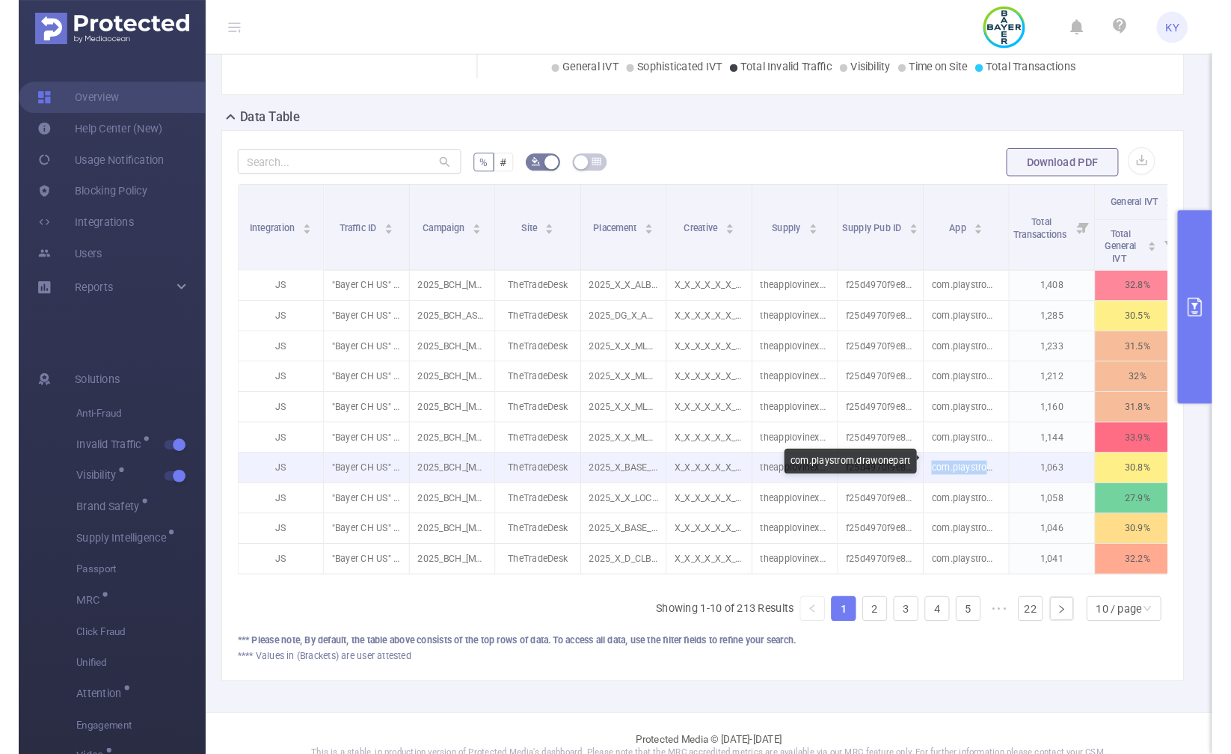
scroll to position [0, 287]
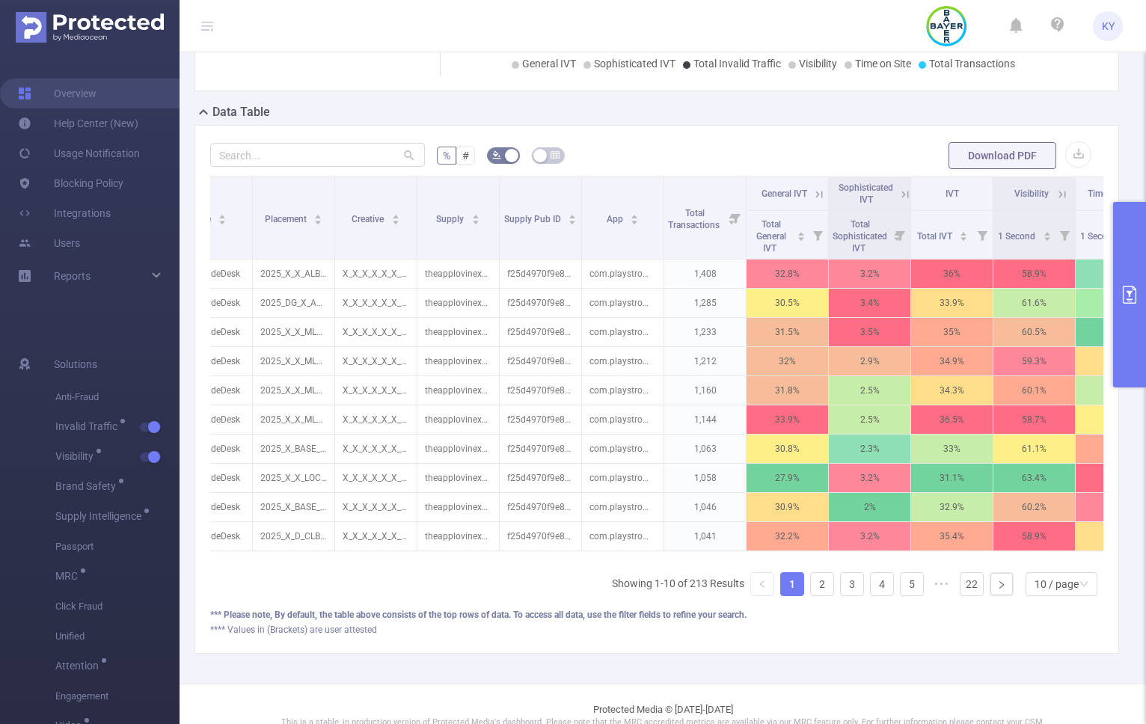
click at [822, 192] on icon at bounding box center [818, 194] width 13 height 13
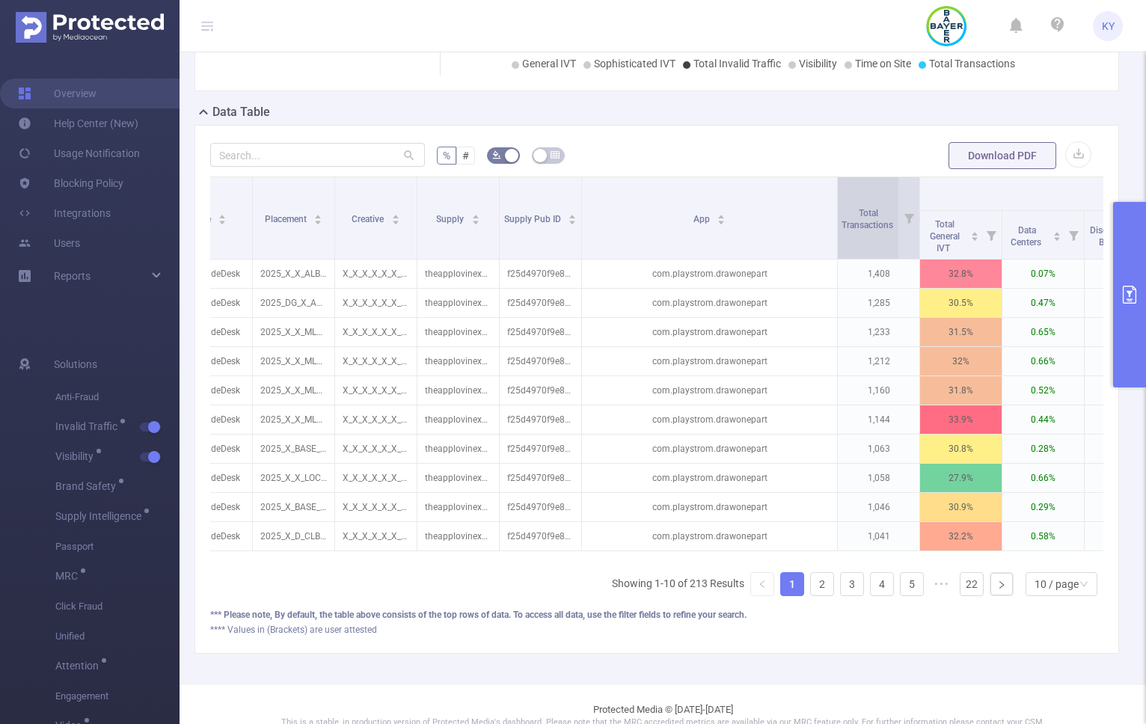
drag, startPoint x: 661, startPoint y: 221, endPoint x: 834, endPoint y: 222, distance: 173.5
click at [834, 222] on span at bounding box center [836, 218] width 7 height 82
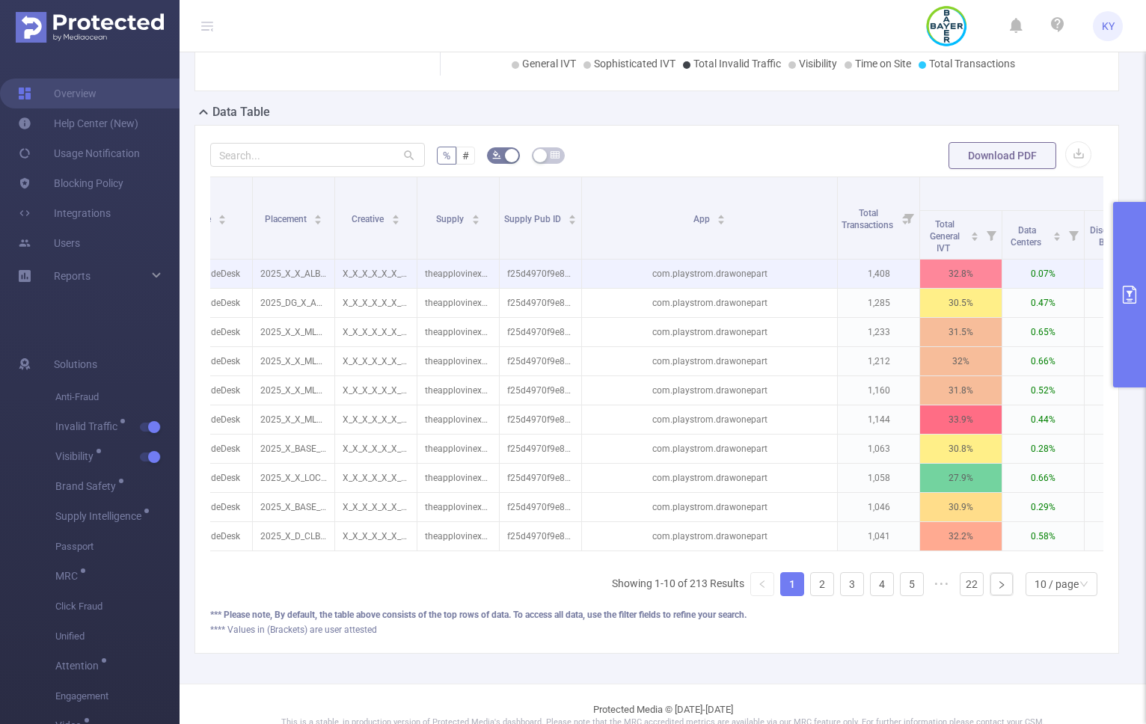
click at [743, 265] on p "com.playstrom.drawonepart" at bounding box center [709, 273] width 255 height 28
click at [742, 266] on p "com.playstrom.drawonepart" at bounding box center [709, 273] width 255 height 28
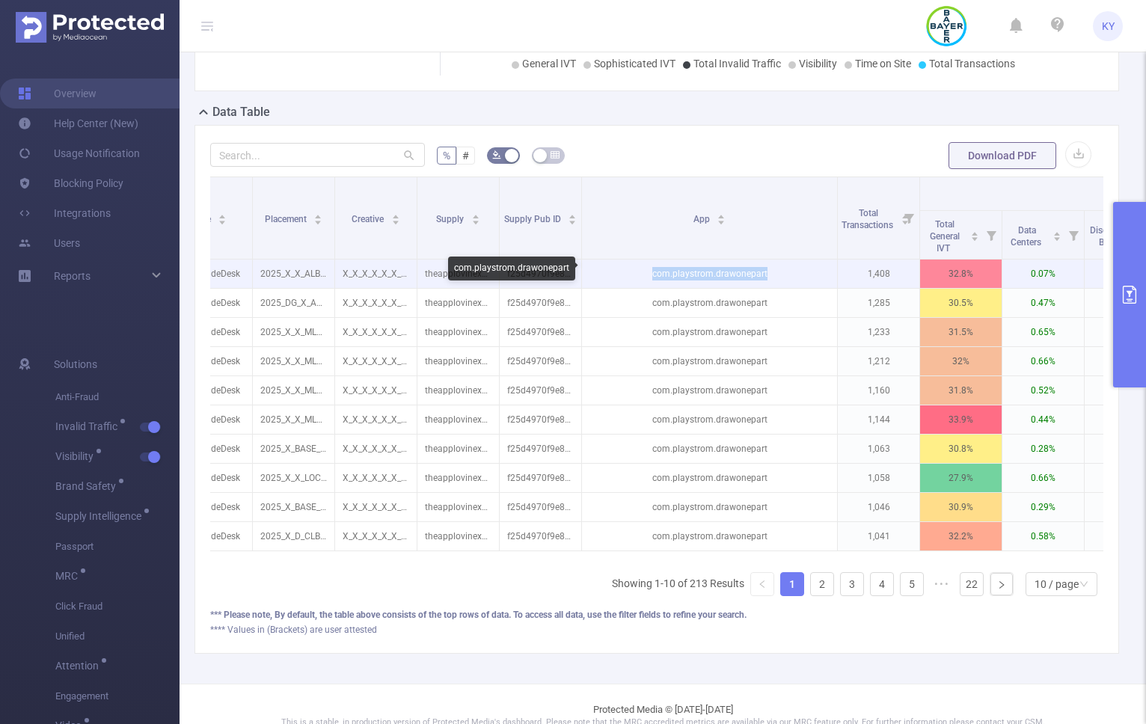
click at [742, 266] on p "com.playstrom.drawonepart" at bounding box center [709, 273] width 255 height 28
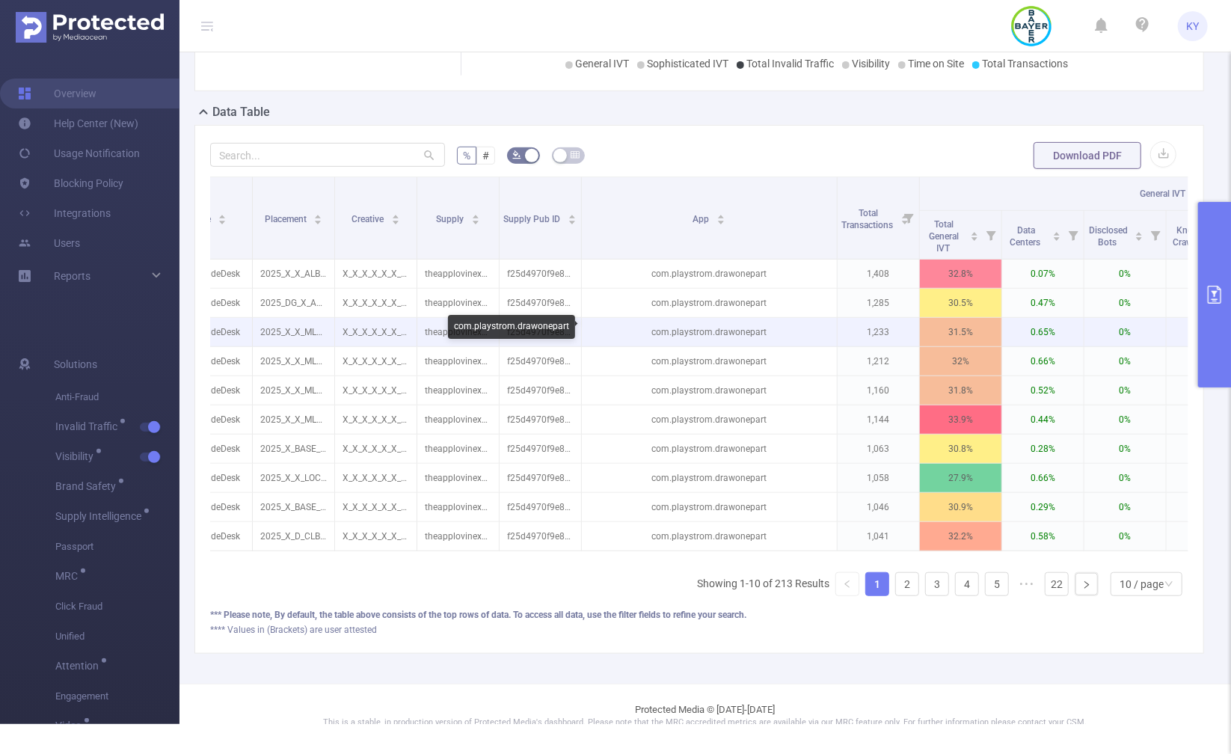
click at [731, 330] on p "com.playstrom.drawonepart" at bounding box center [709, 332] width 255 height 28
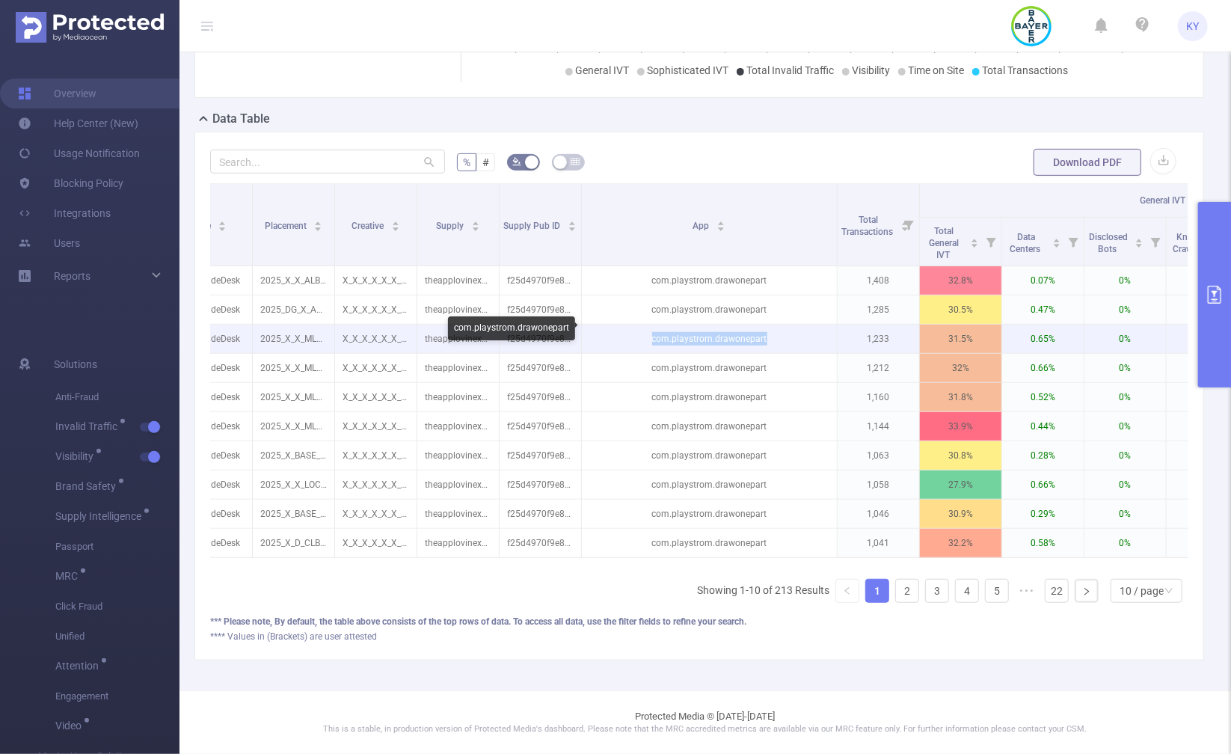
click at [731, 330] on p "com.playstrom.drawonepart" at bounding box center [709, 339] width 255 height 28
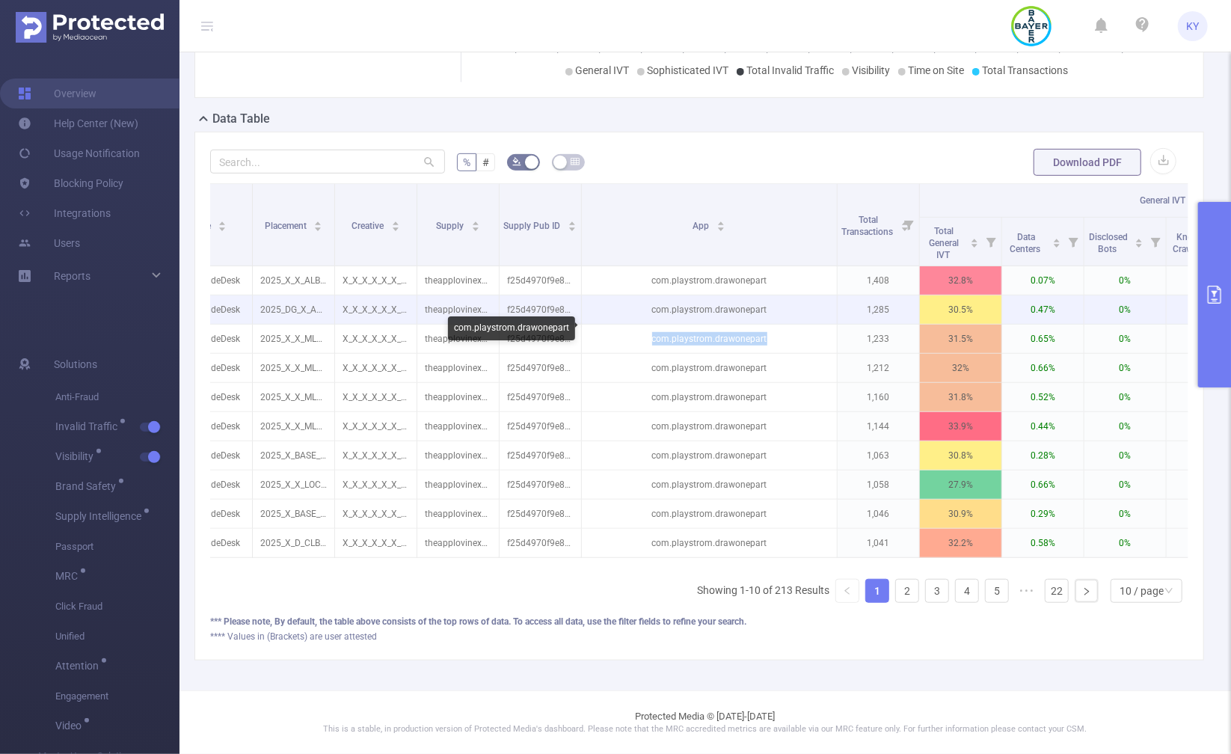
copy p "com.playstrom.drawonepart"
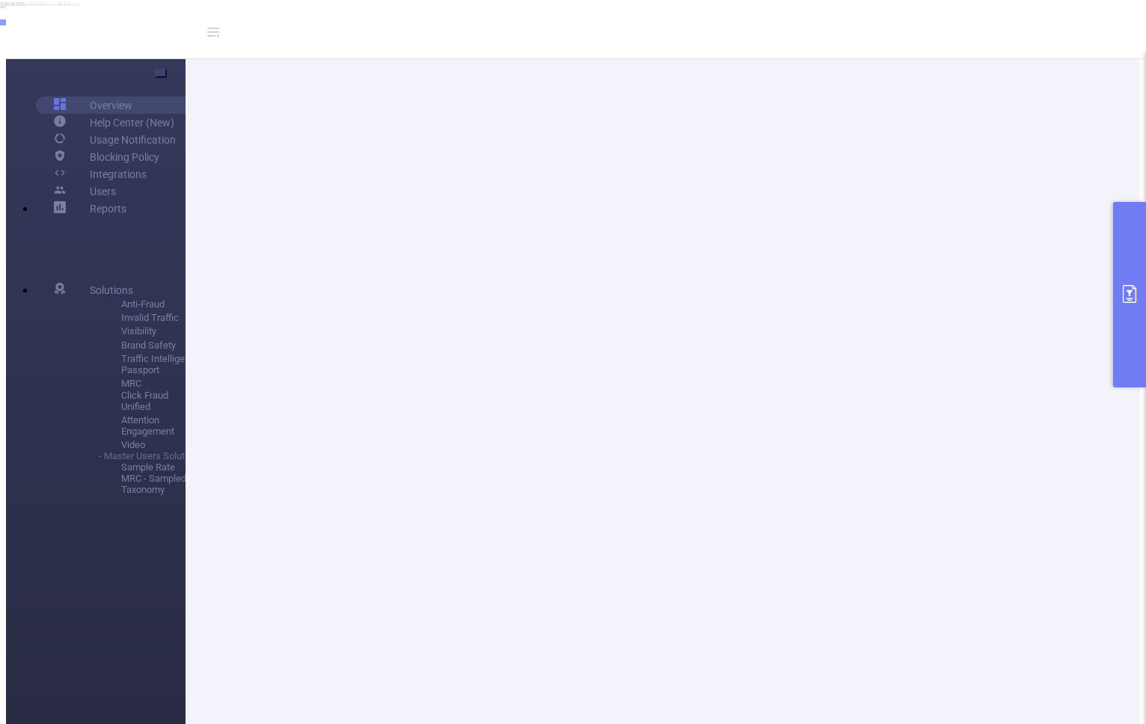
scroll to position [0, 98]
